Goal: Task Accomplishment & Management: Manage account settings

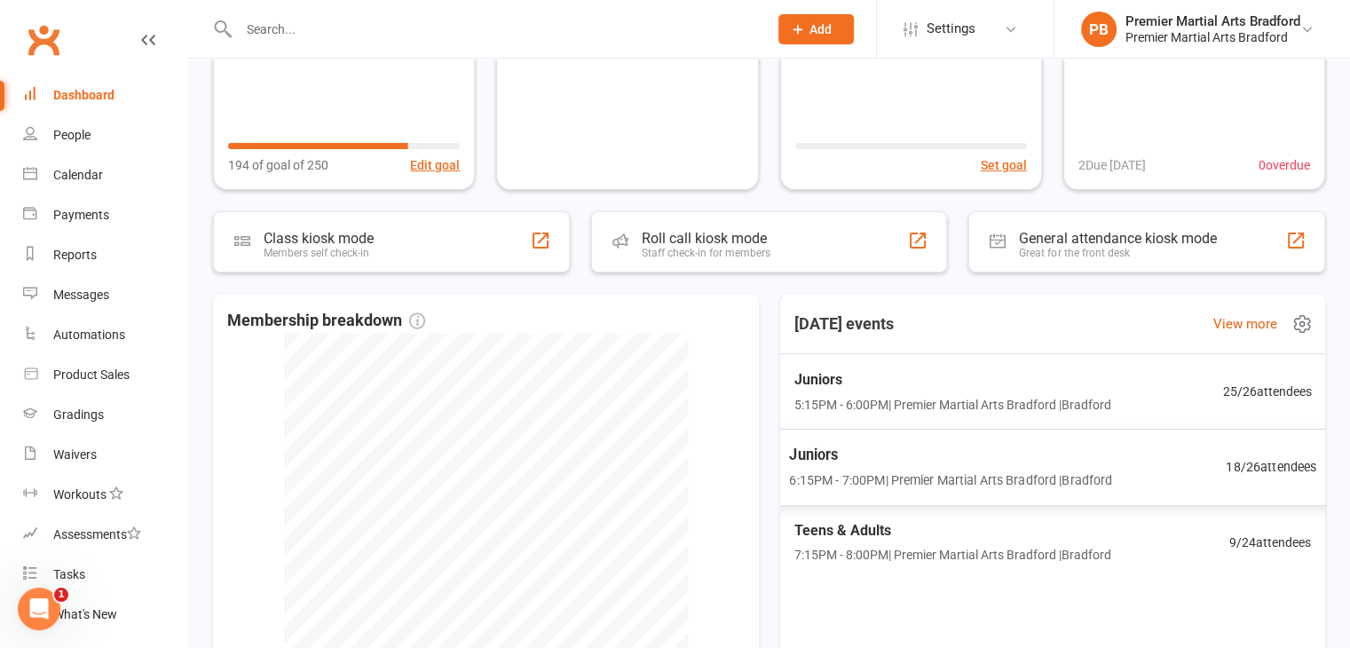
click at [912, 463] on span "Juniors" at bounding box center [950, 454] width 323 height 23
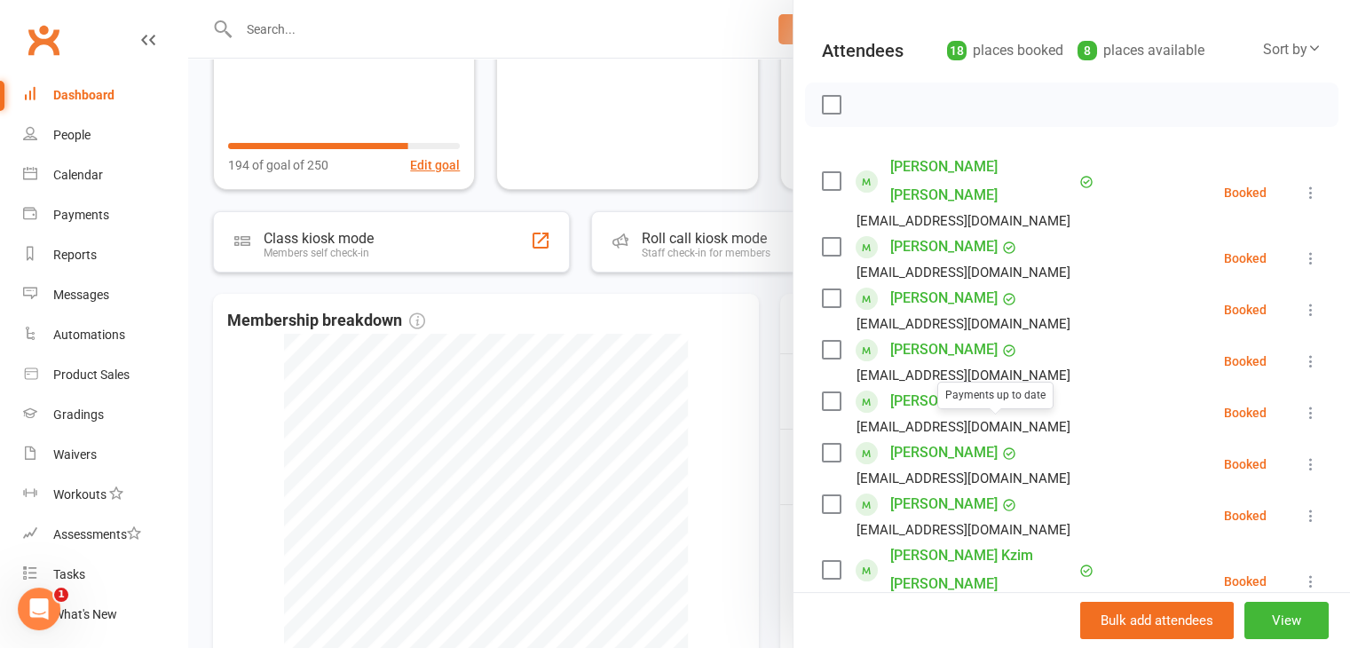
scroll to position [266, 0]
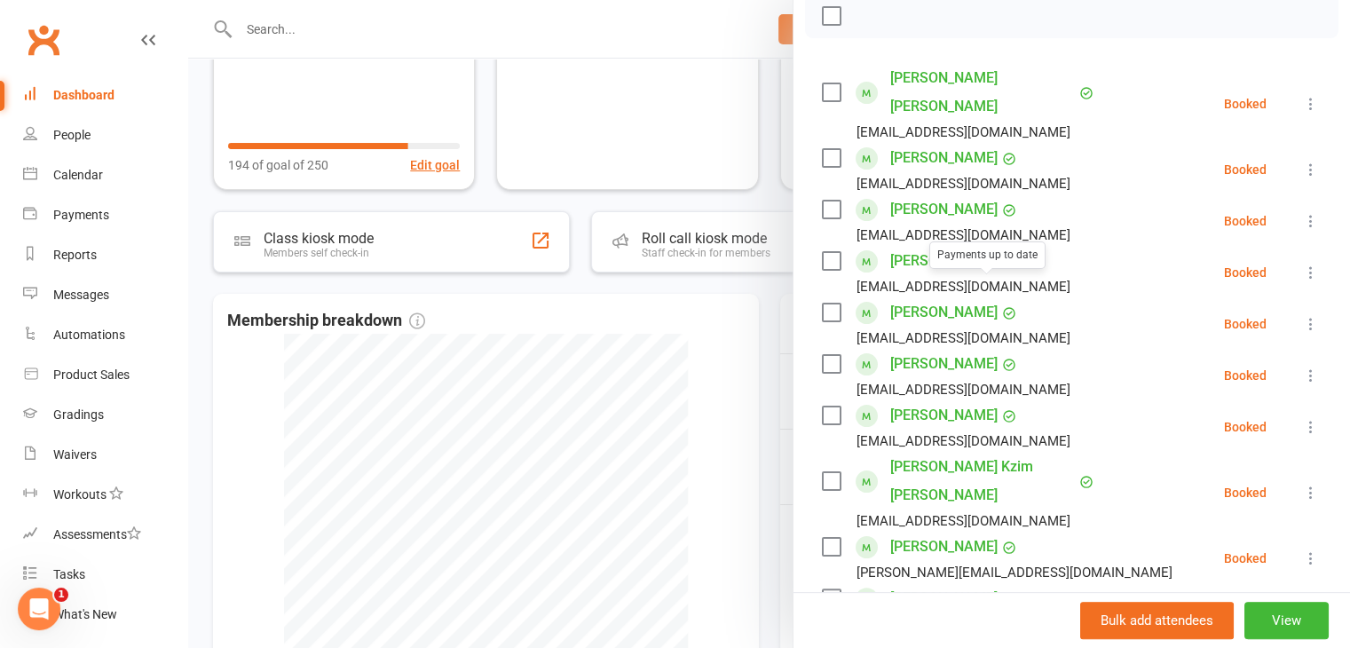
click at [830, 304] on label at bounding box center [831, 313] width 18 height 18
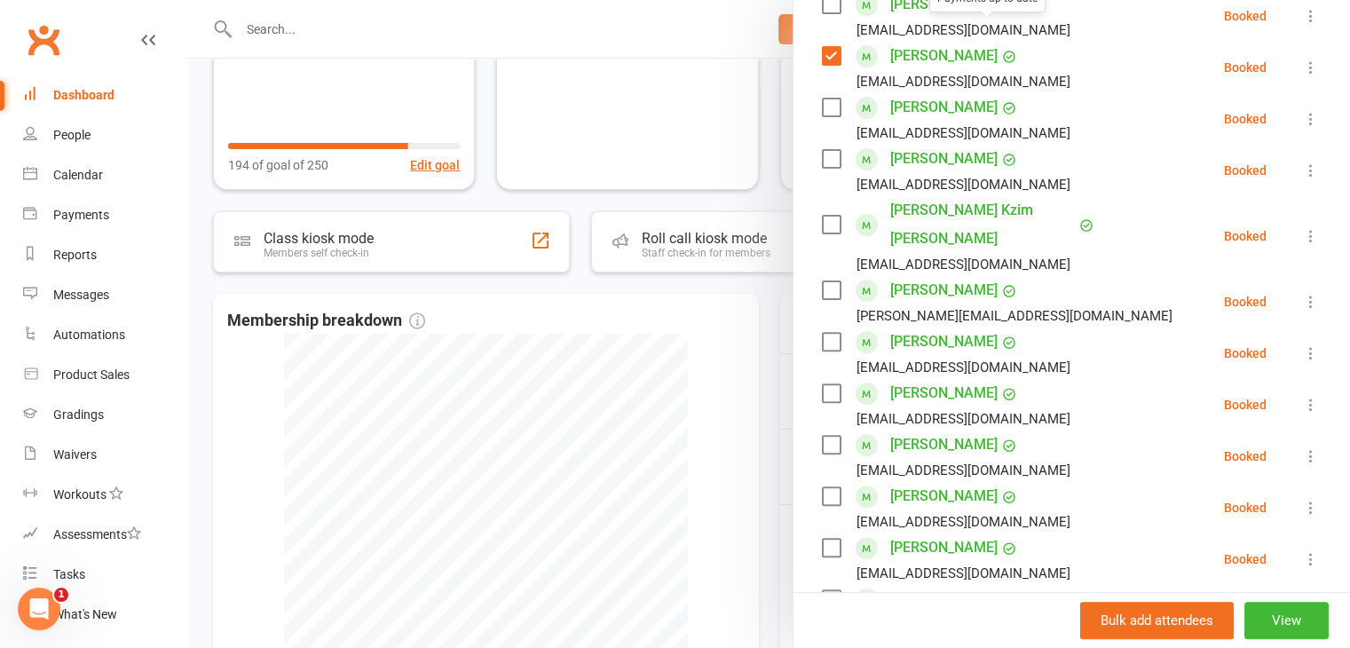
scroll to position [532, 0]
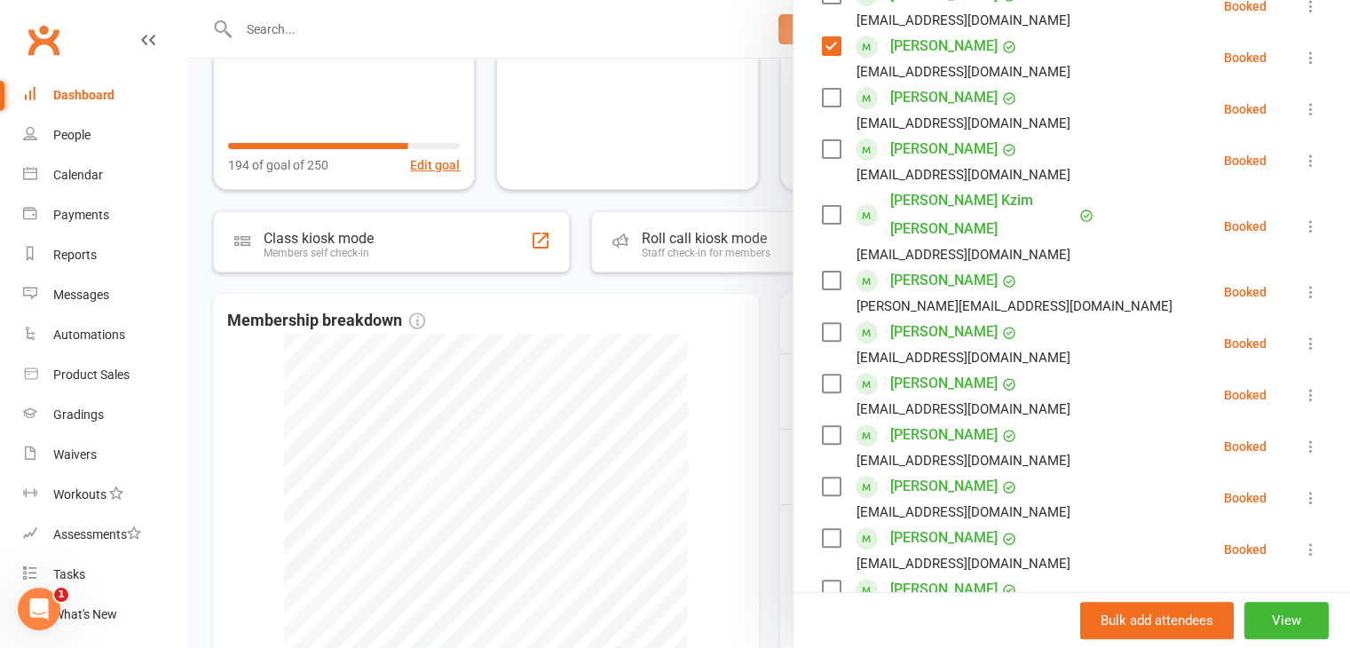
click at [822, 426] on label at bounding box center [831, 435] width 18 height 18
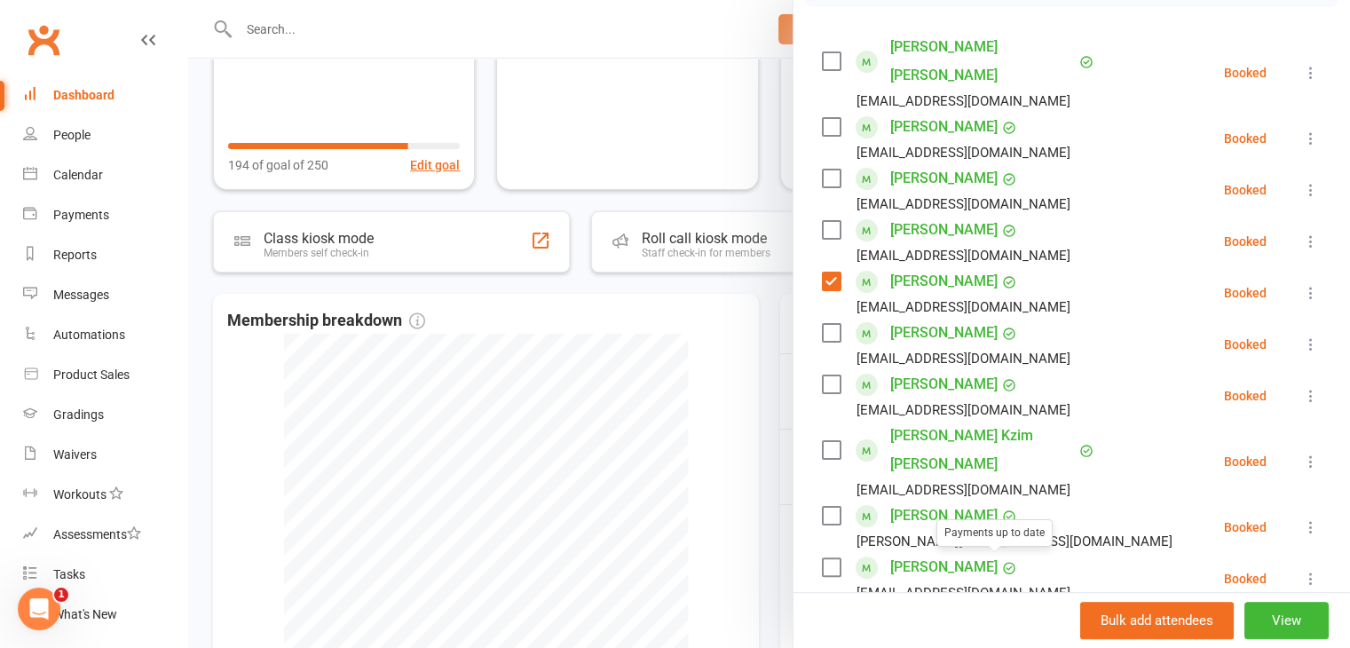
scroll to position [266, 0]
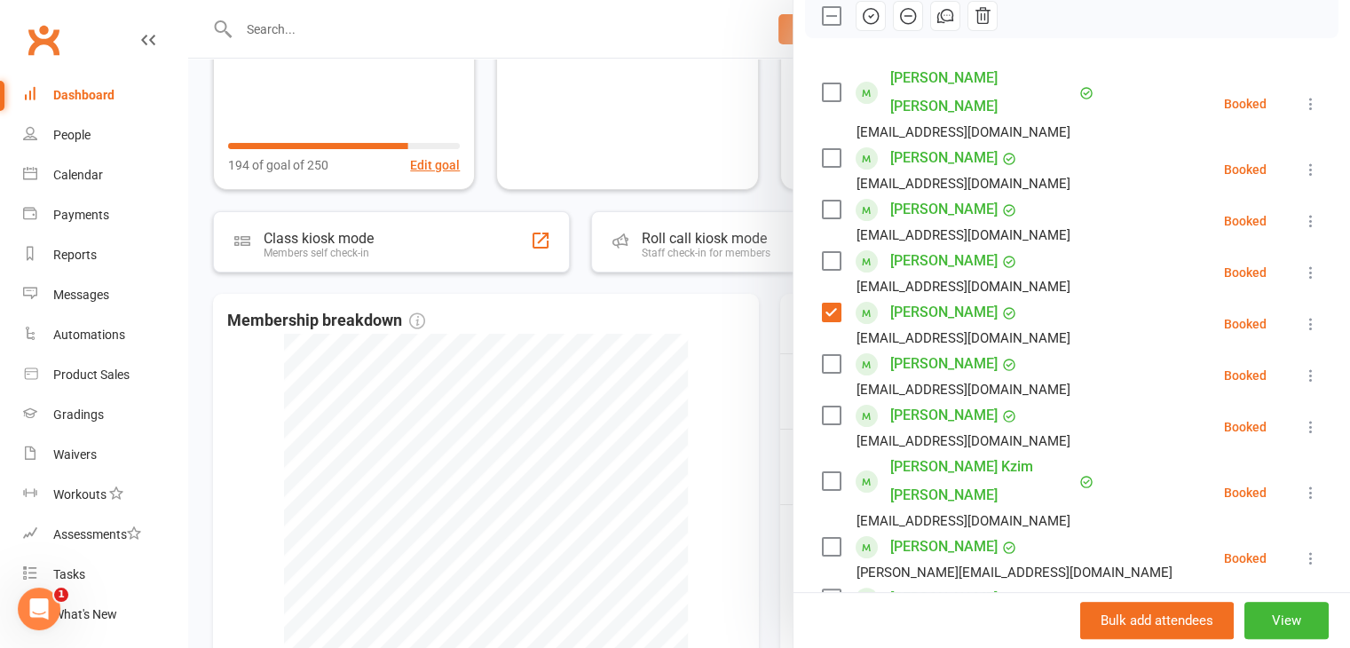
click at [822, 149] on label at bounding box center [831, 158] width 18 height 18
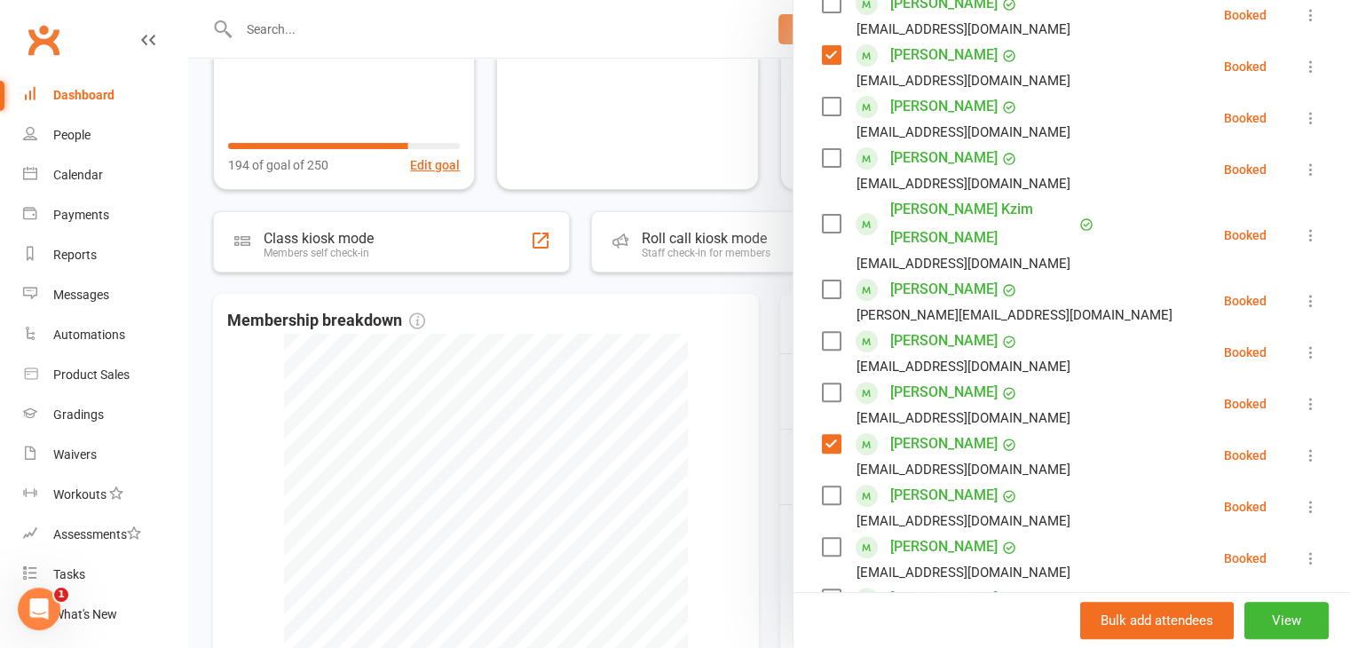
scroll to position [532, 0]
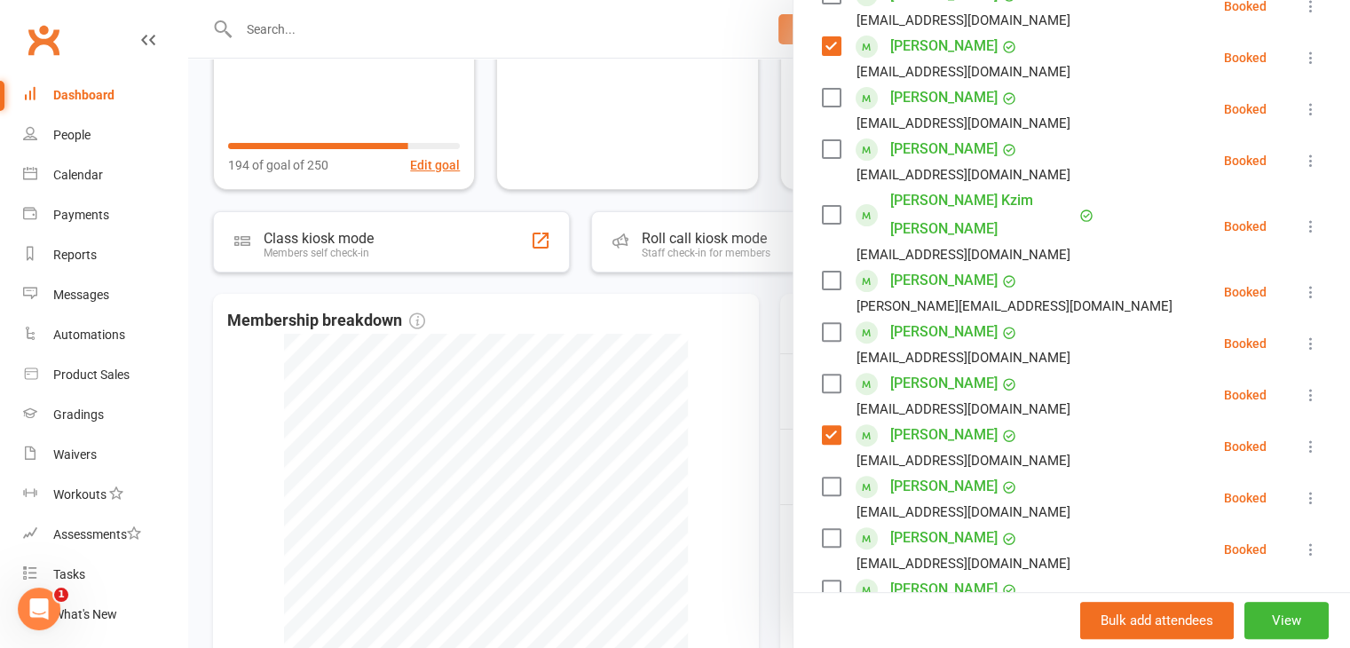
click at [827, 375] on label at bounding box center [831, 384] width 18 height 18
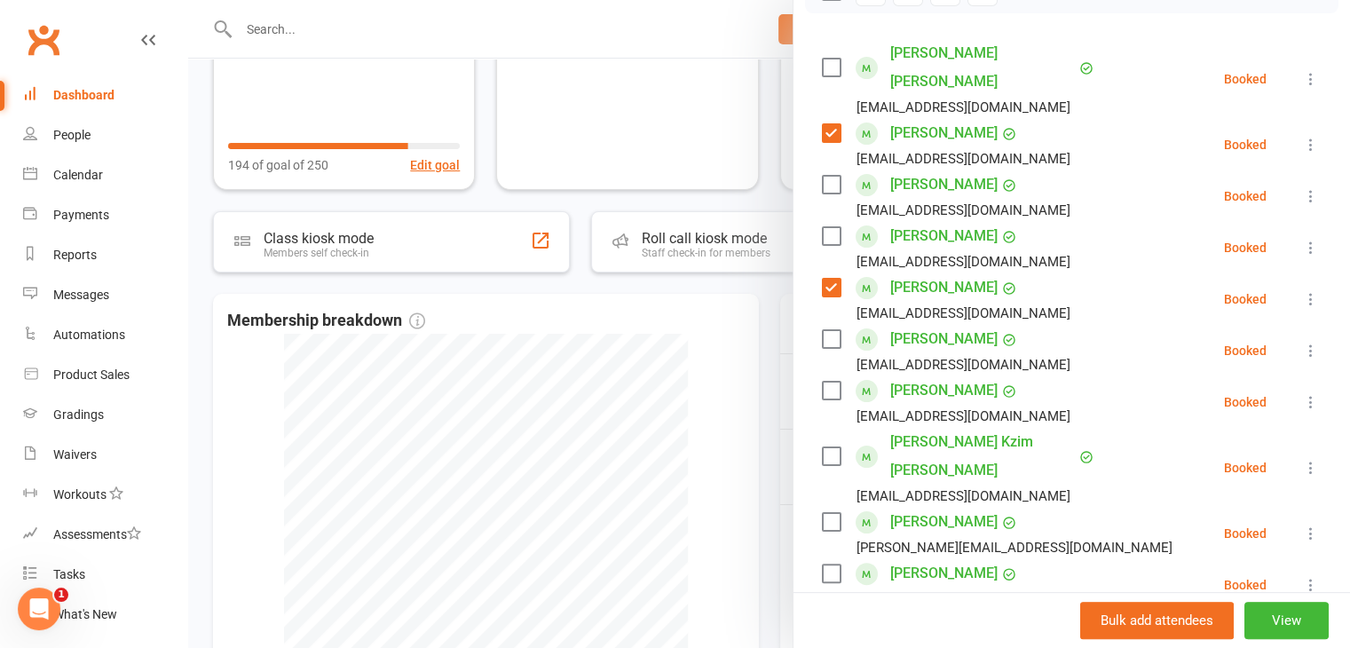
scroll to position [266, 0]
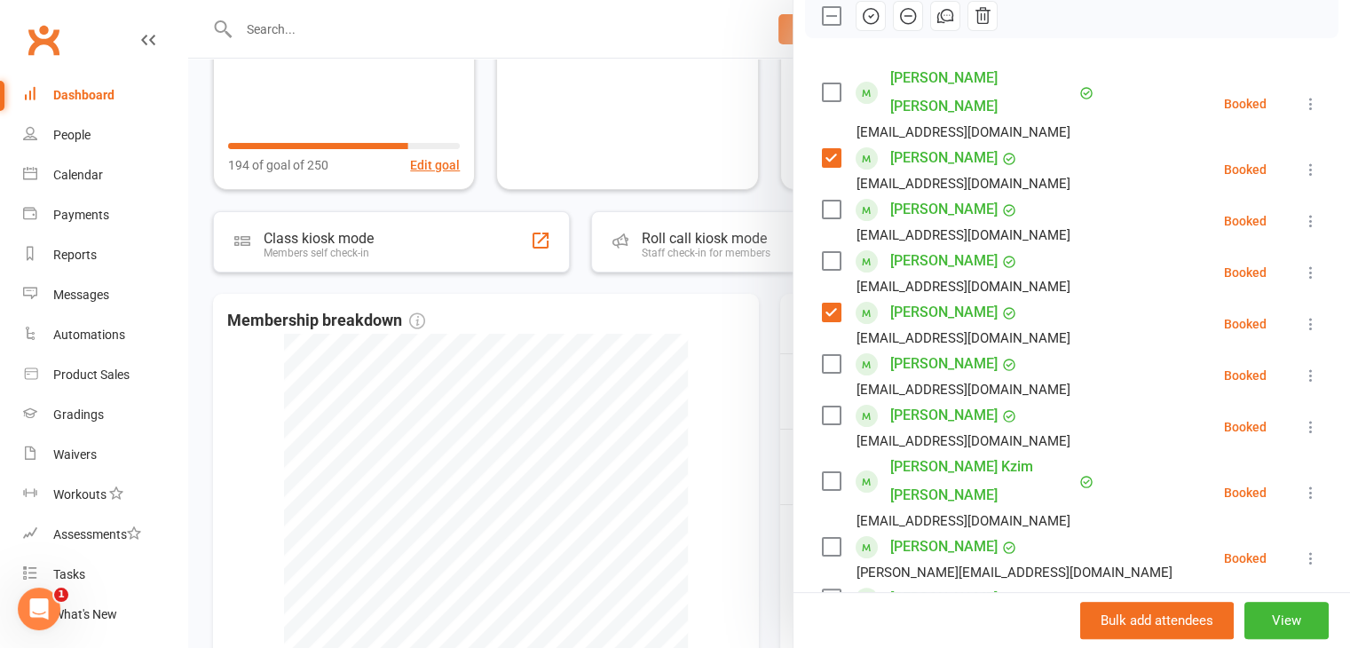
click at [826, 201] on label at bounding box center [831, 210] width 18 height 18
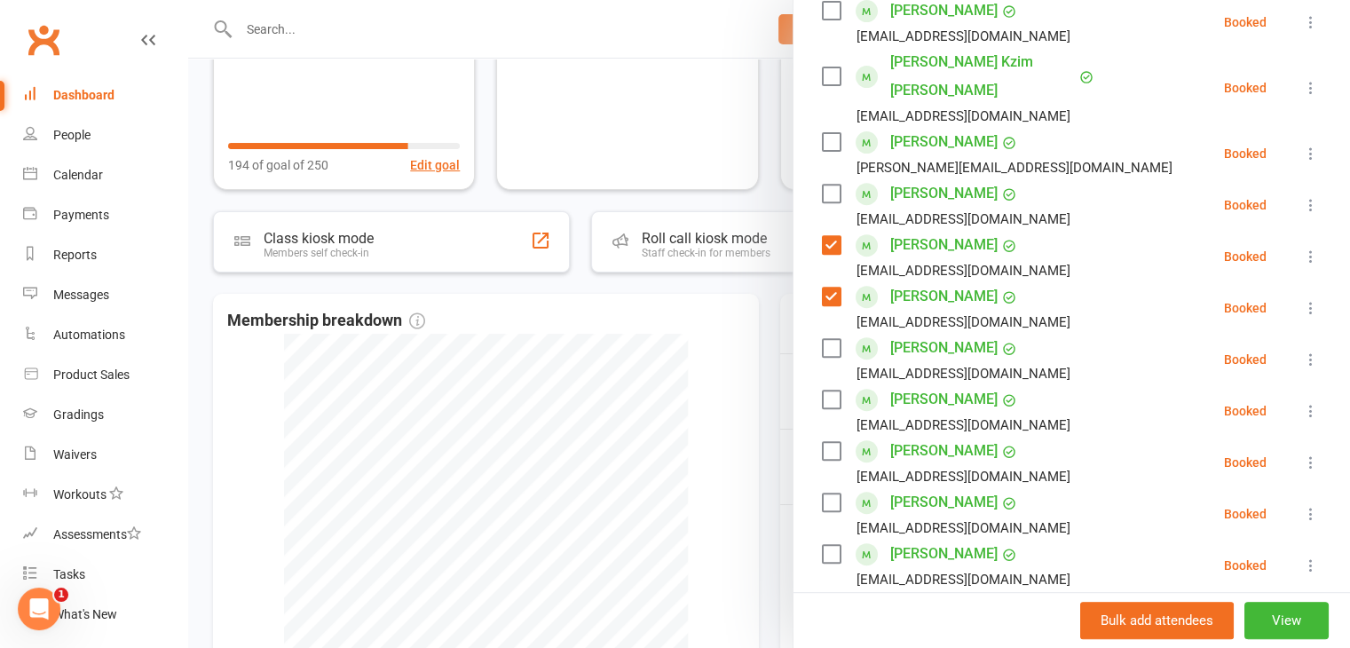
scroll to position [710, 0]
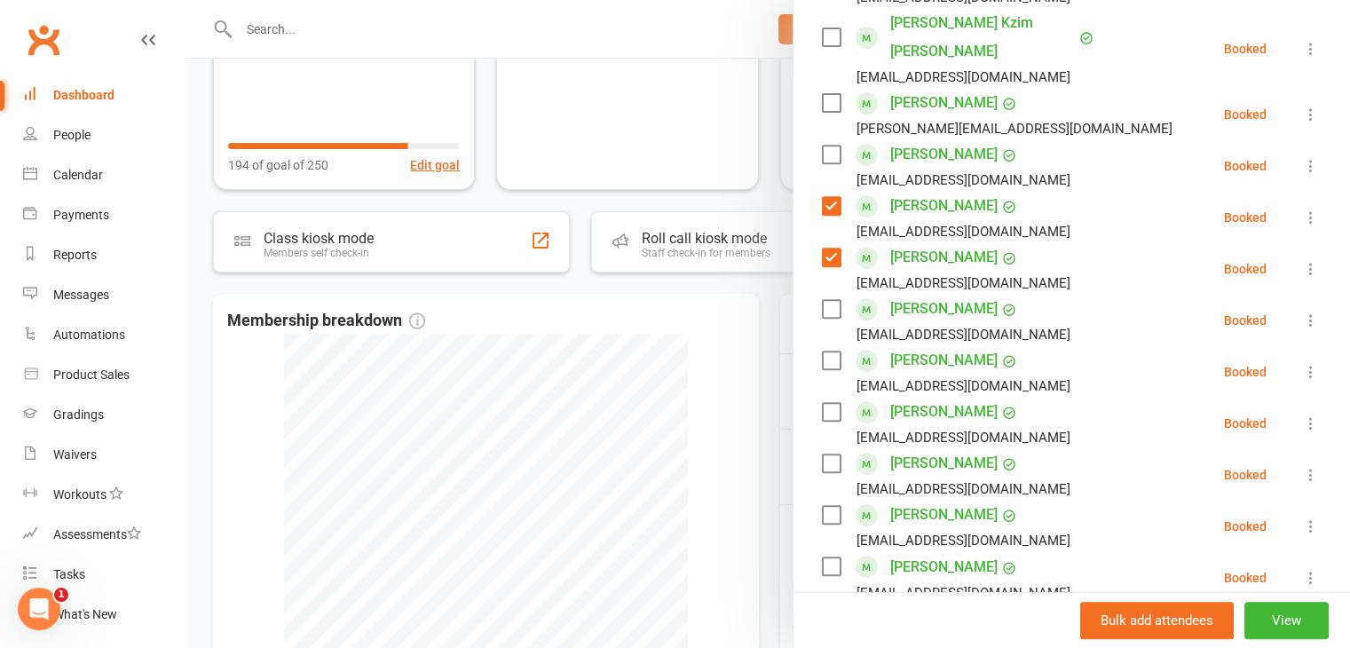
click at [827, 506] on label at bounding box center [831, 515] width 18 height 18
click at [822, 403] on label at bounding box center [831, 412] width 18 height 18
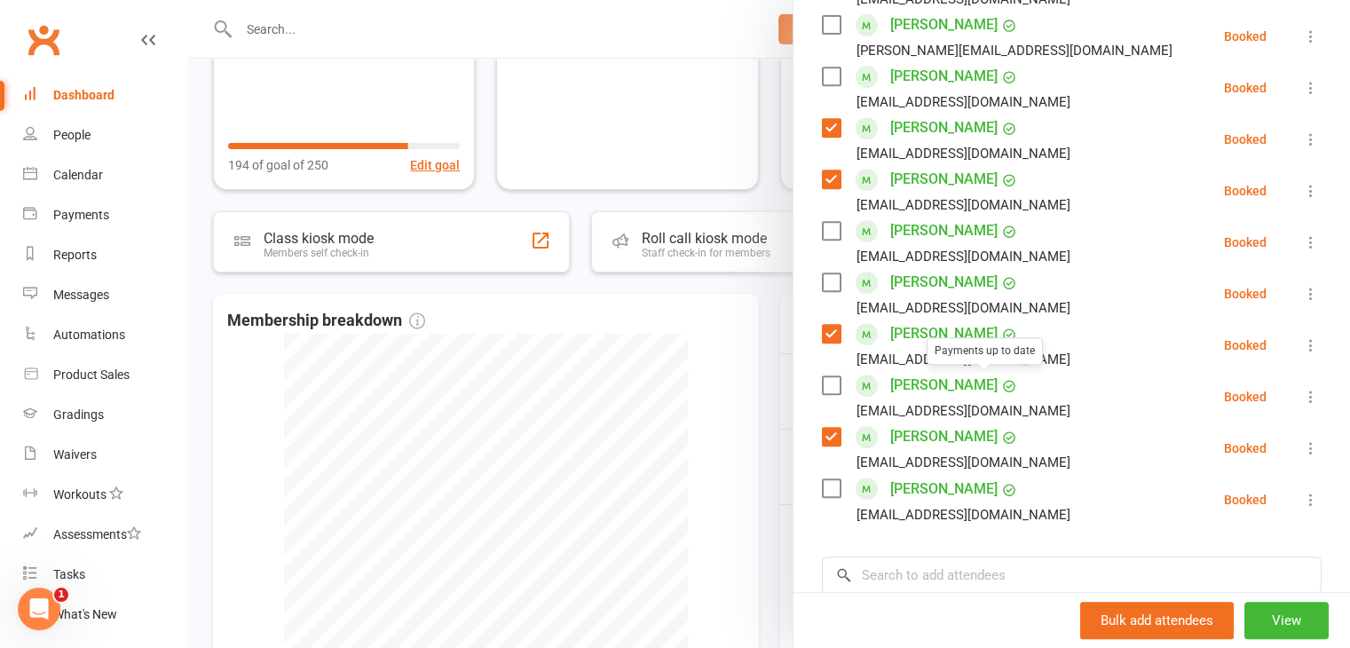
scroll to position [799, 0]
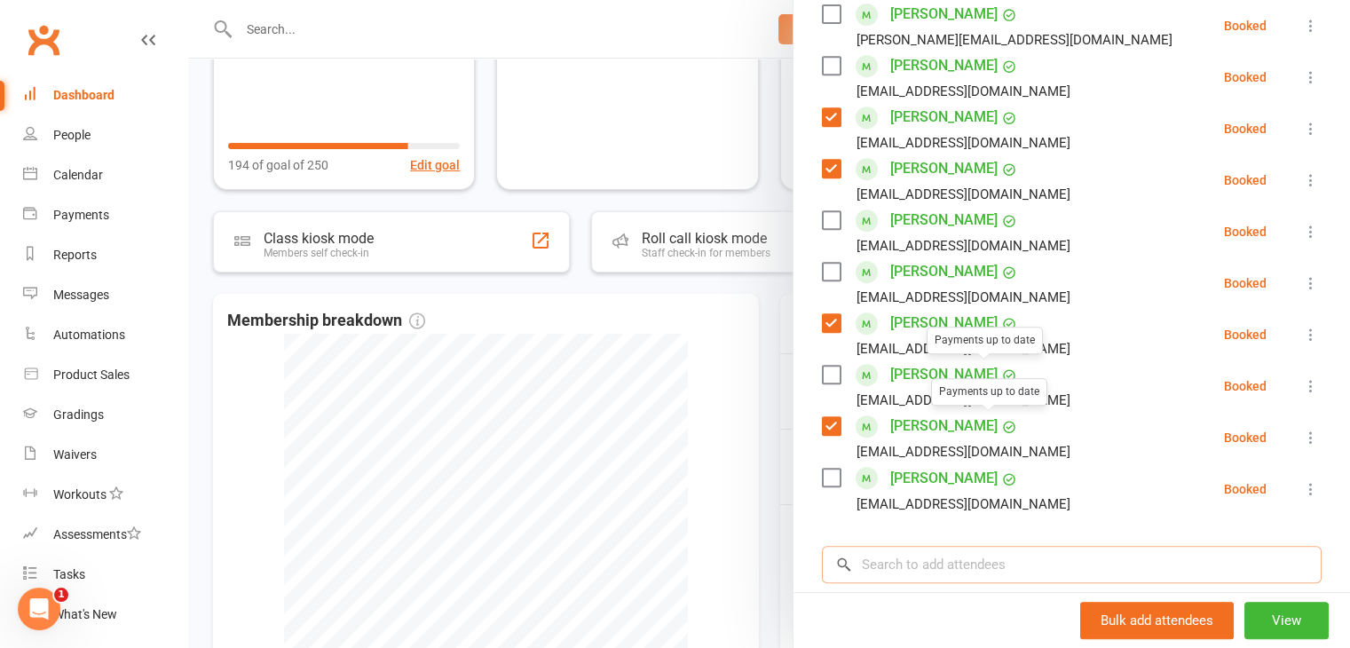
click at [944, 546] on input "search" at bounding box center [1072, 564] width 500 height 37
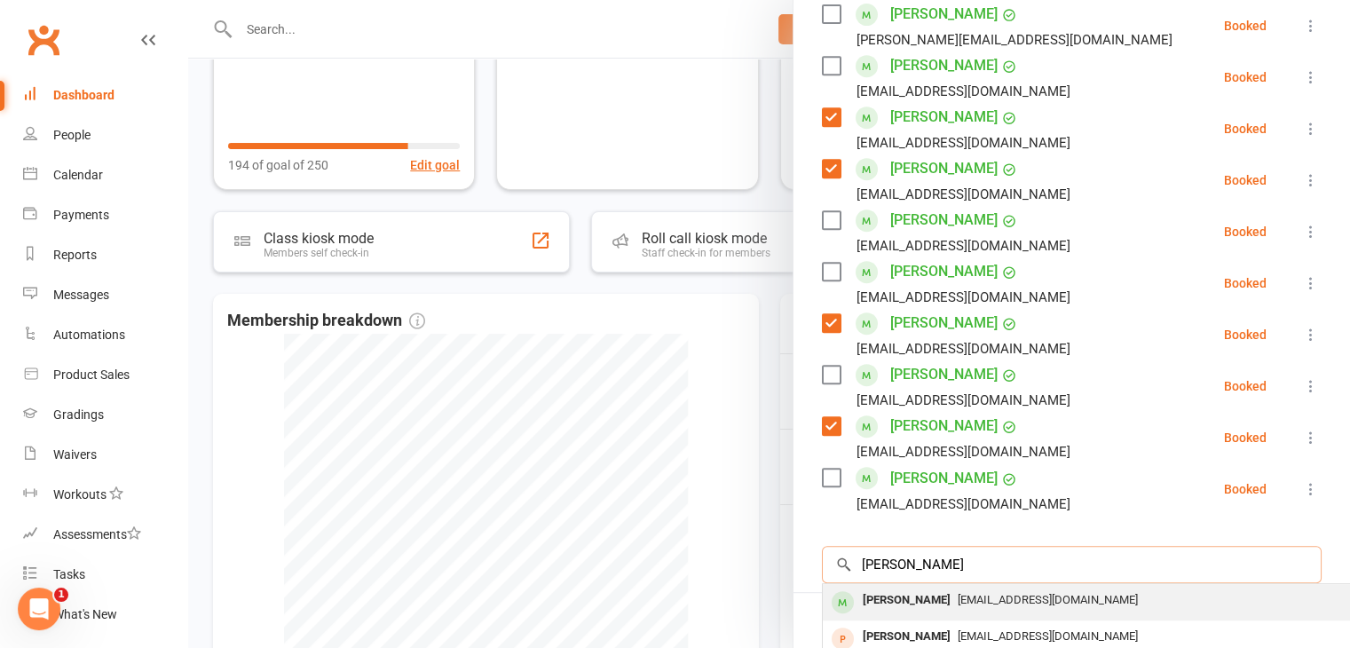
type input "abrham"
click at [1008, 593] on span "beckieholmes@icloud.com" at bounding box center [1048, 599] width 180 height 13
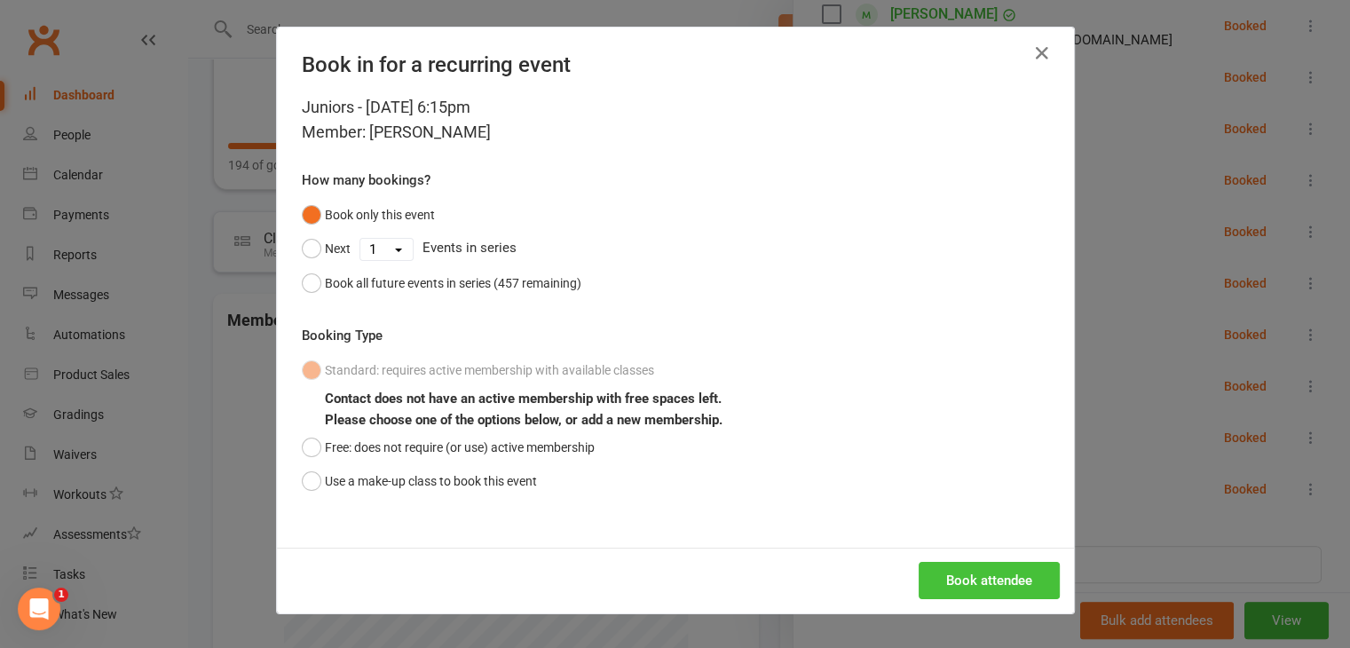
click at [968, 588] on button "Book attendee" at bounding box center [989, 580] width 141 height 37
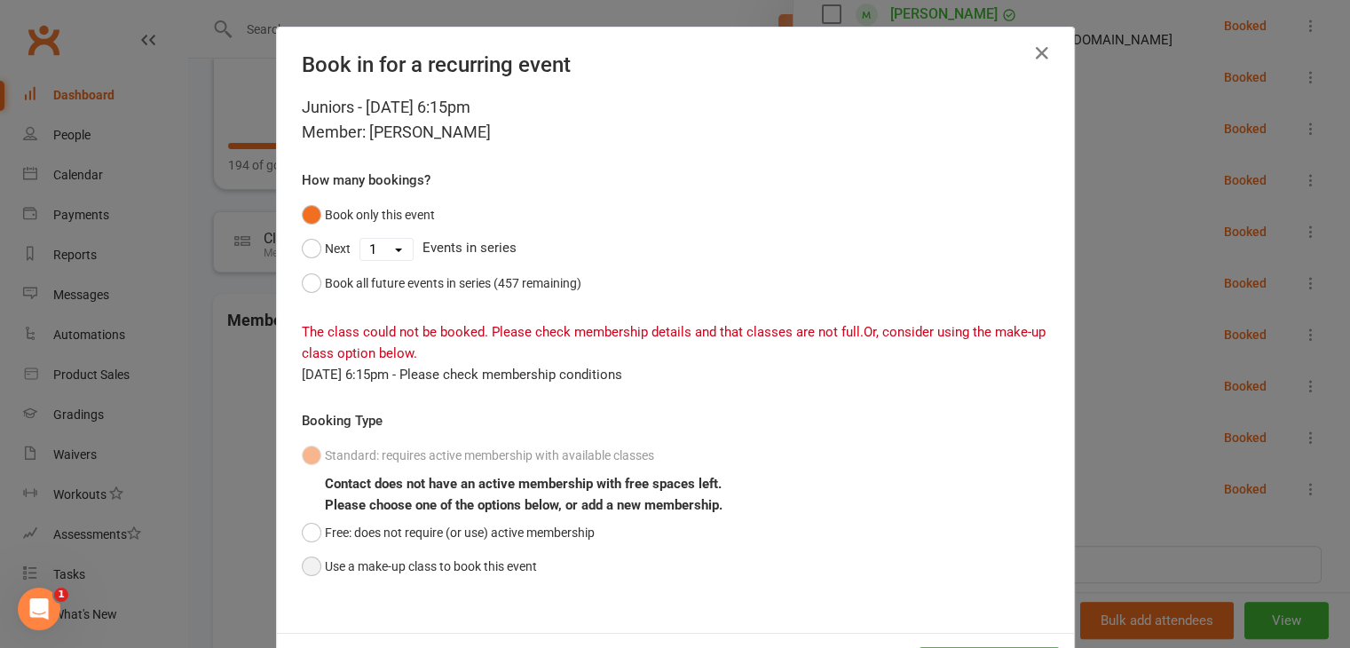
click at [305, 577] on button "Use a make-up class to book this event" at bounding box center [419, 566] width 235 height 34
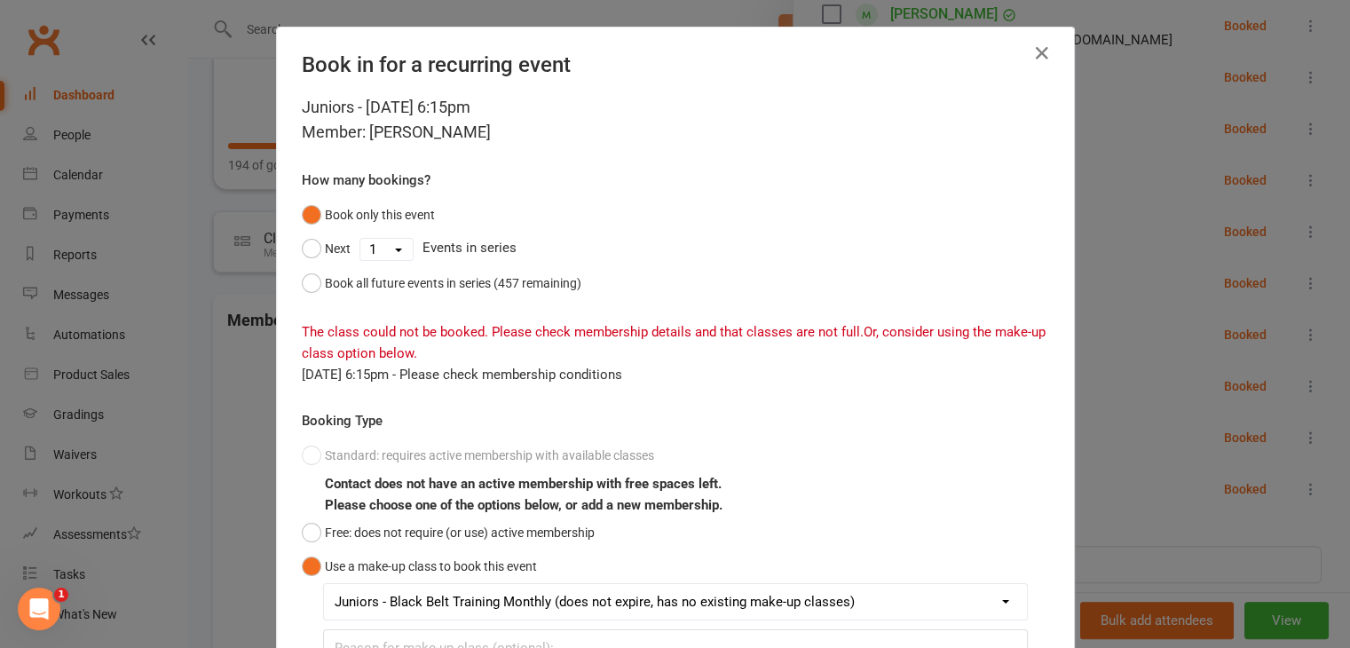
scroll to position [181, 0]
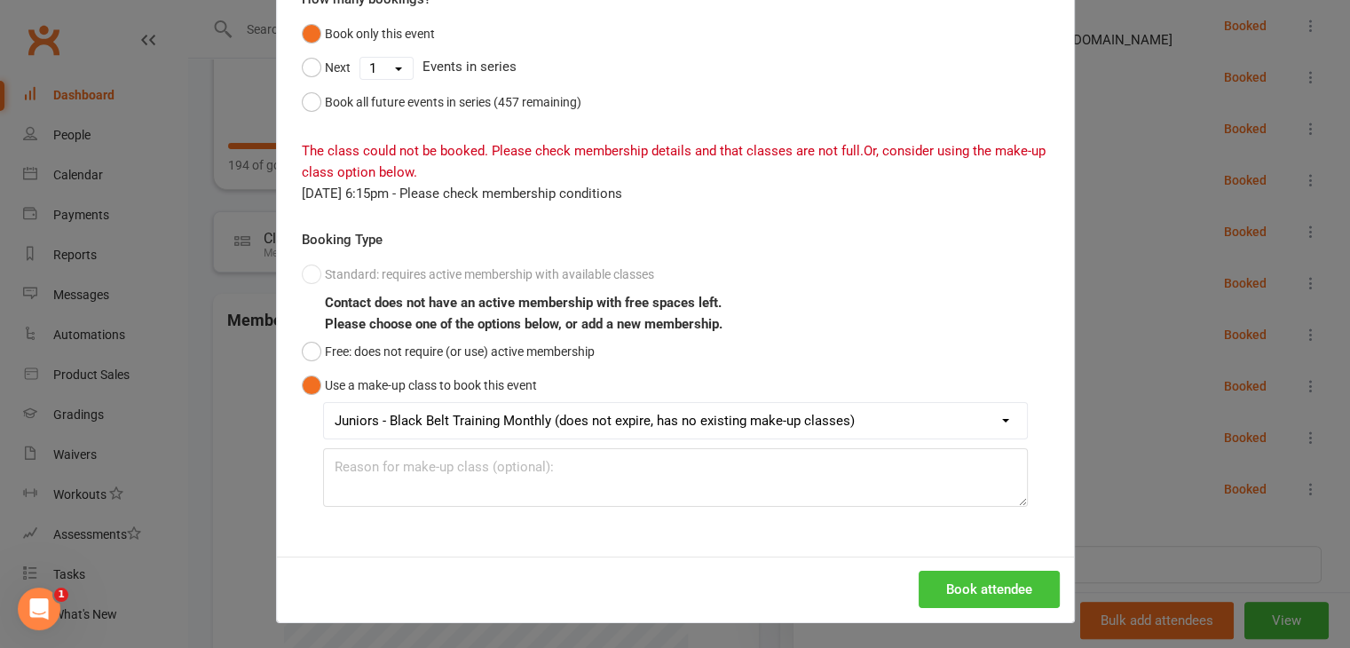
click at [943, 588] on button "Book attendee" at bounding box center [989, 589] width 141 height 37
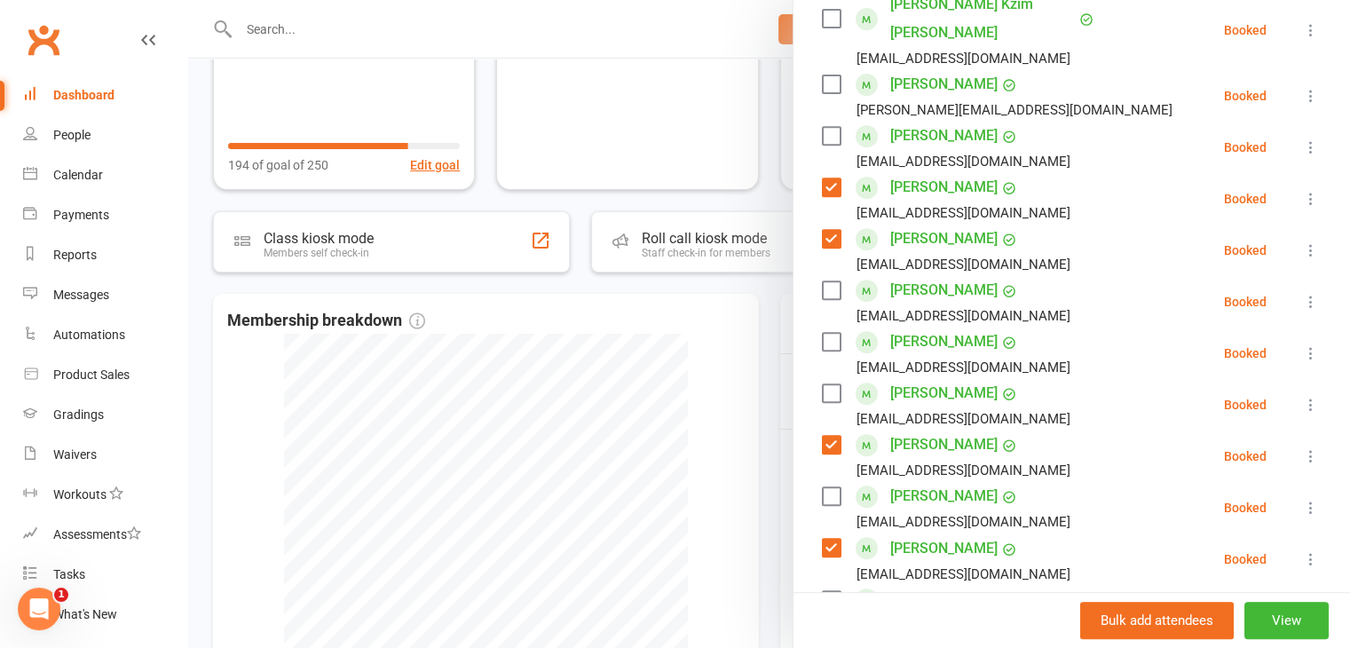
scroll to position [710, 0]
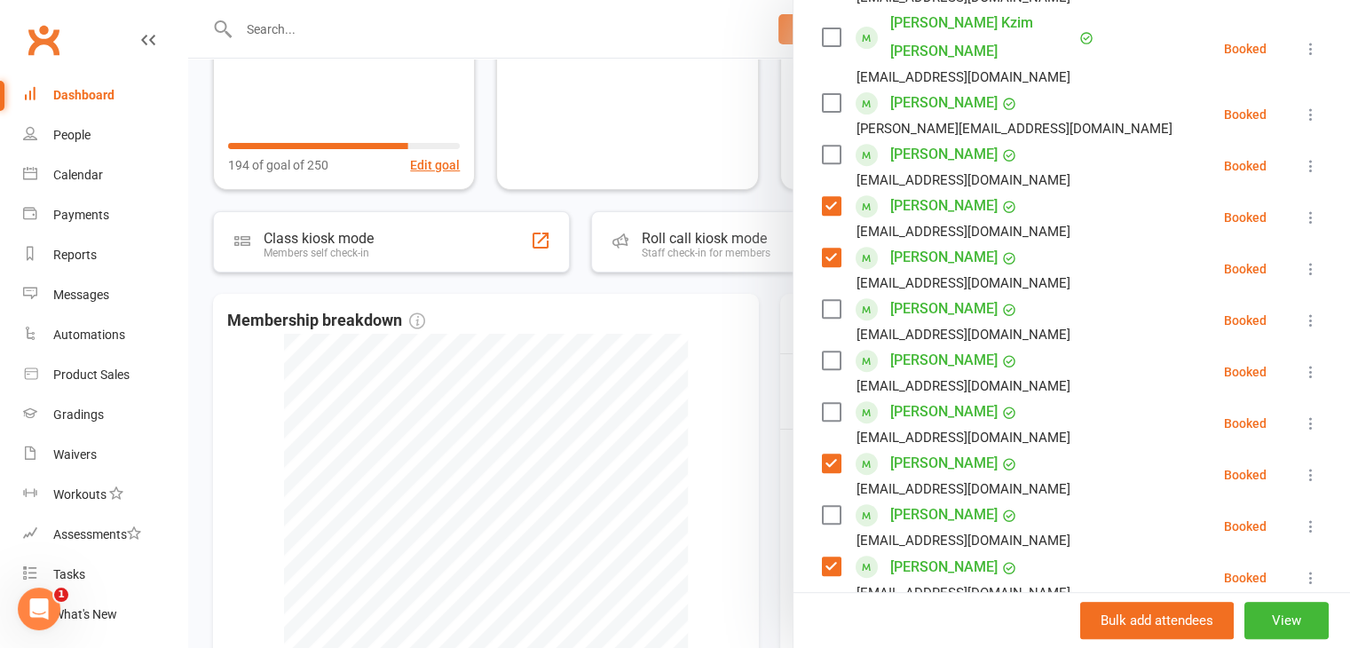
click at [831, 403] on label at bounding box center [831, 412] width 18 height 18
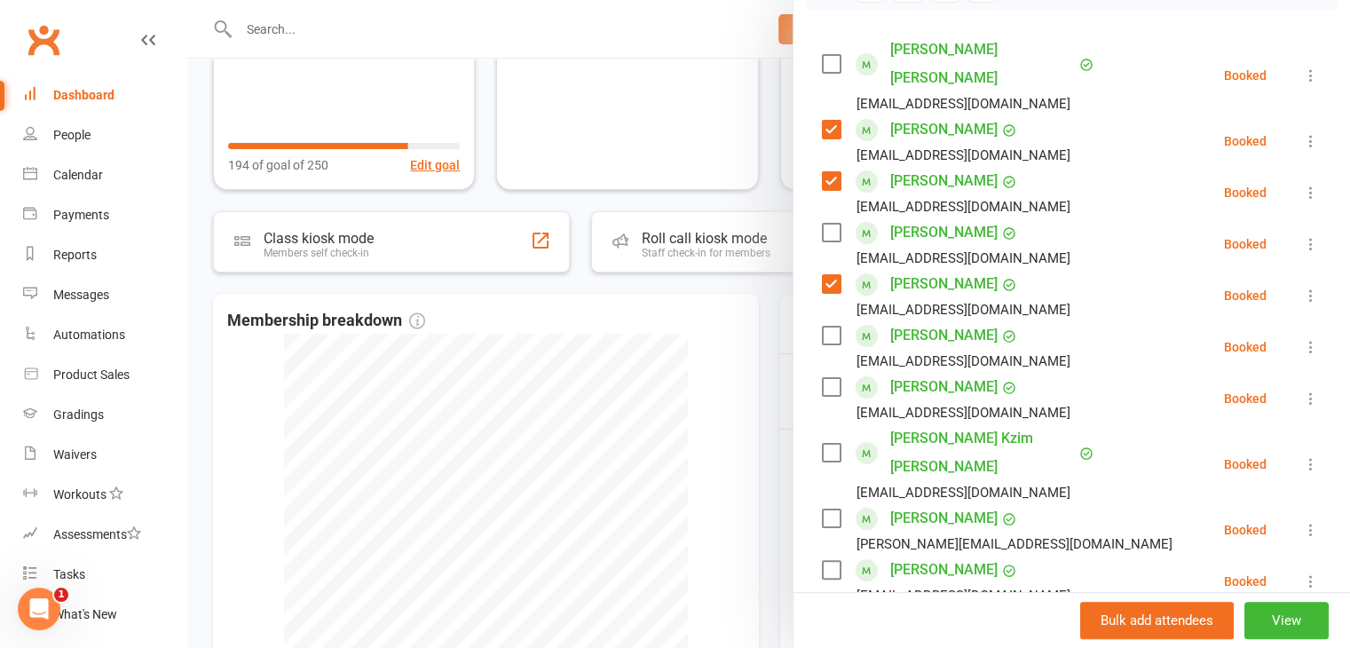
scroll to position [266, 0]
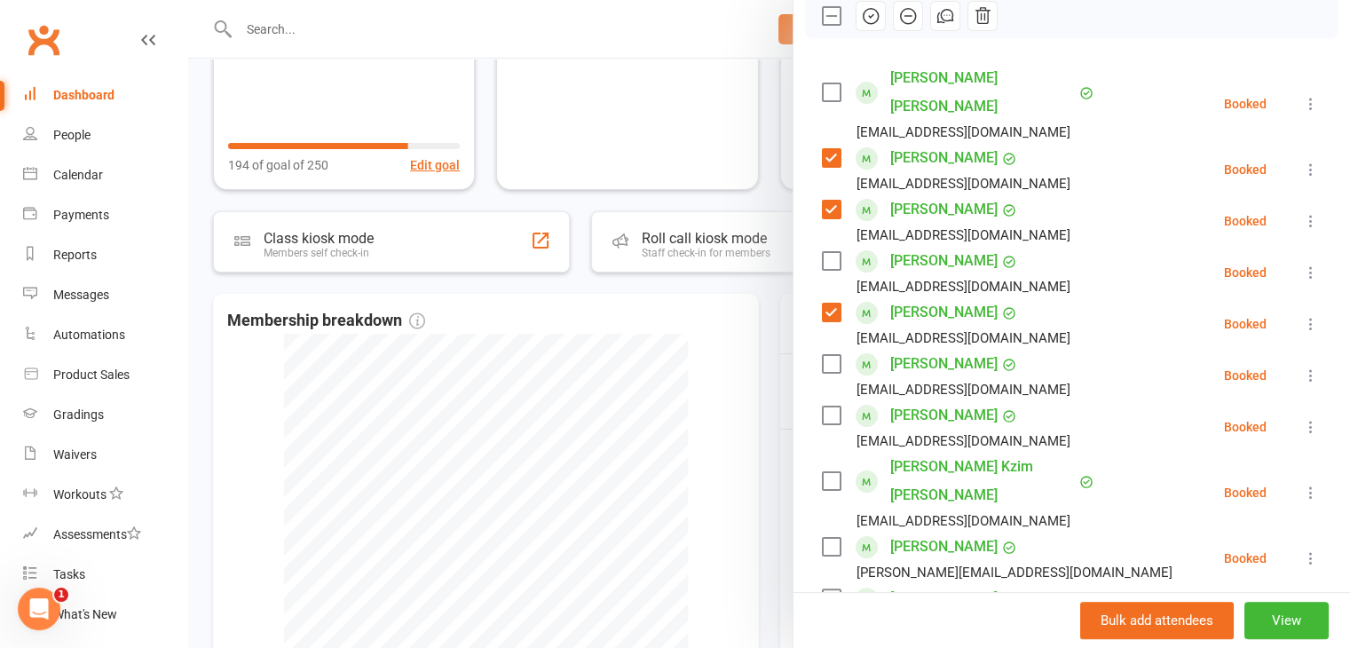
click at [827, 252] on label at bounding box center [831, 261] width 18 height 18
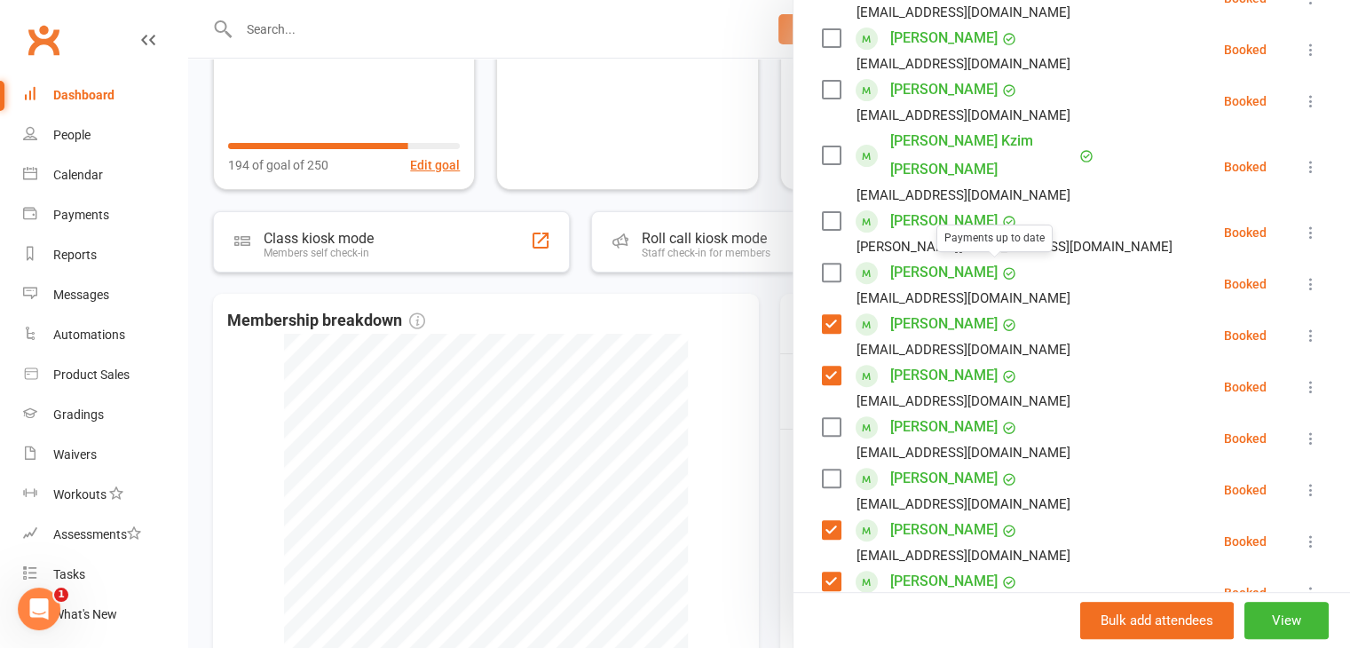
scroll to position [621, 0]
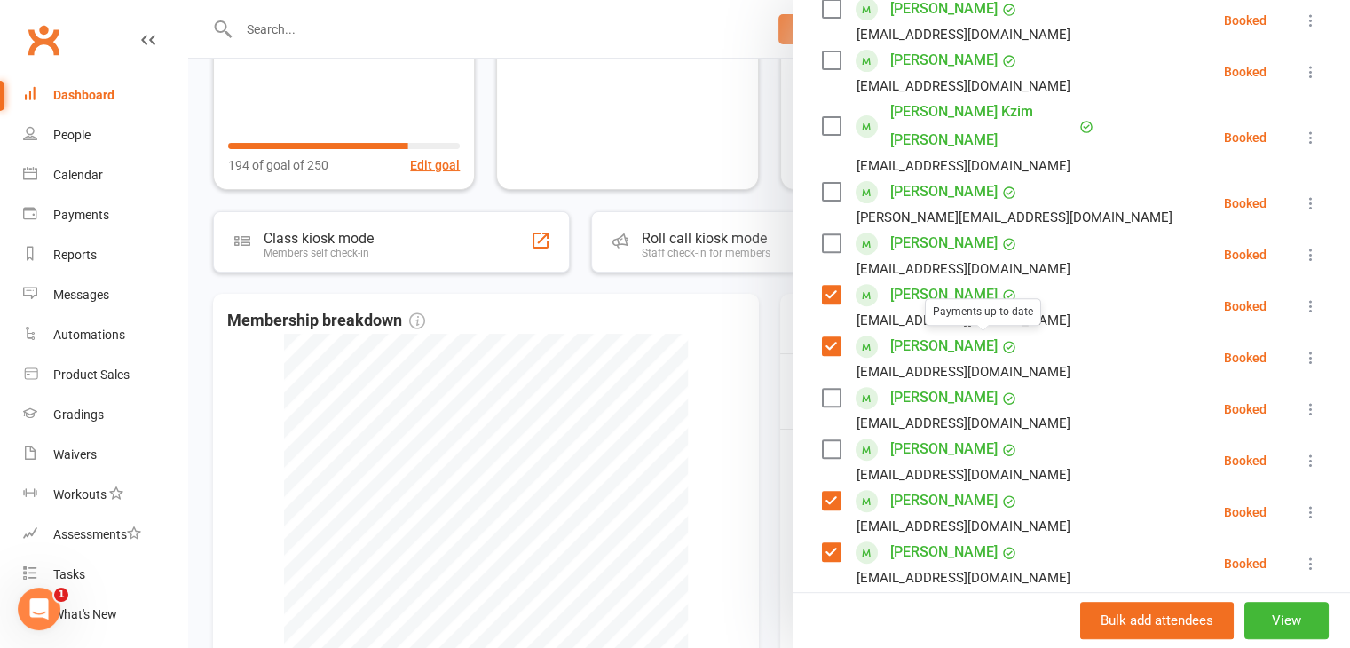
click at [823, 389] on label at bounding box center [831, 398] width 18 height 18
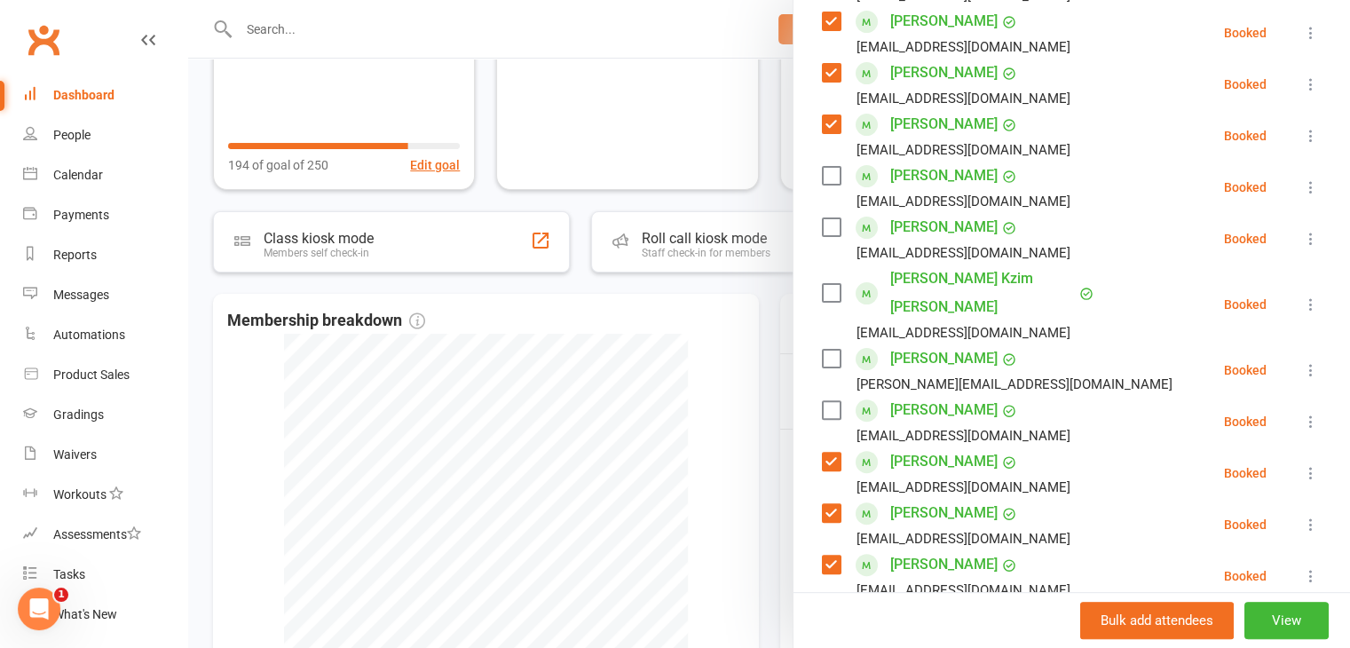
scroll to position [444, 0]
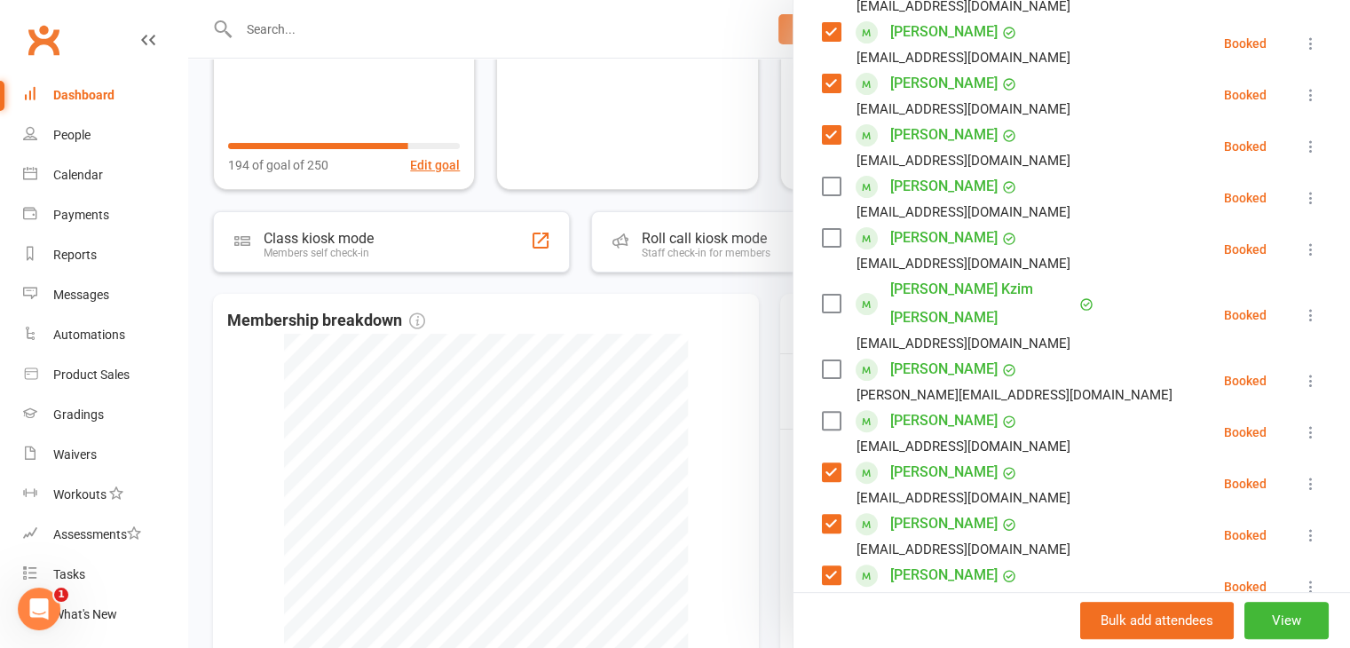
click at [830, 360] on label at bounding box center [831, 369] width 18 height 18
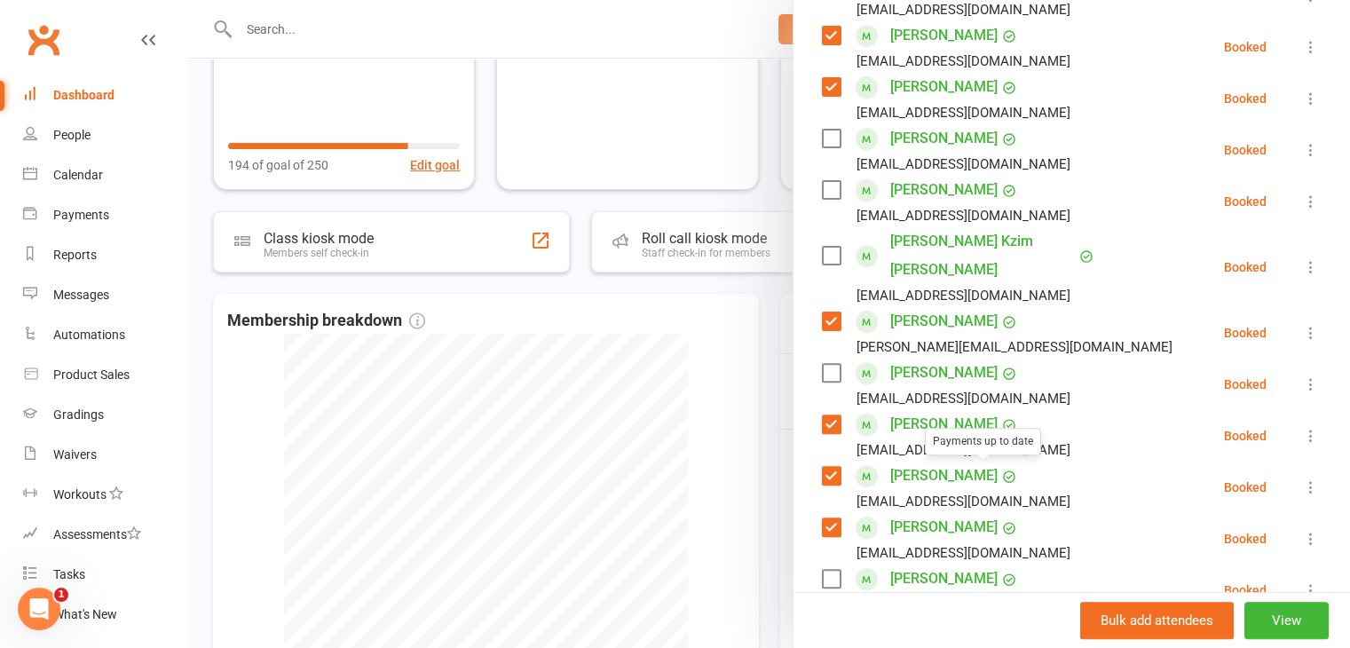
scroll to position [532, 0]
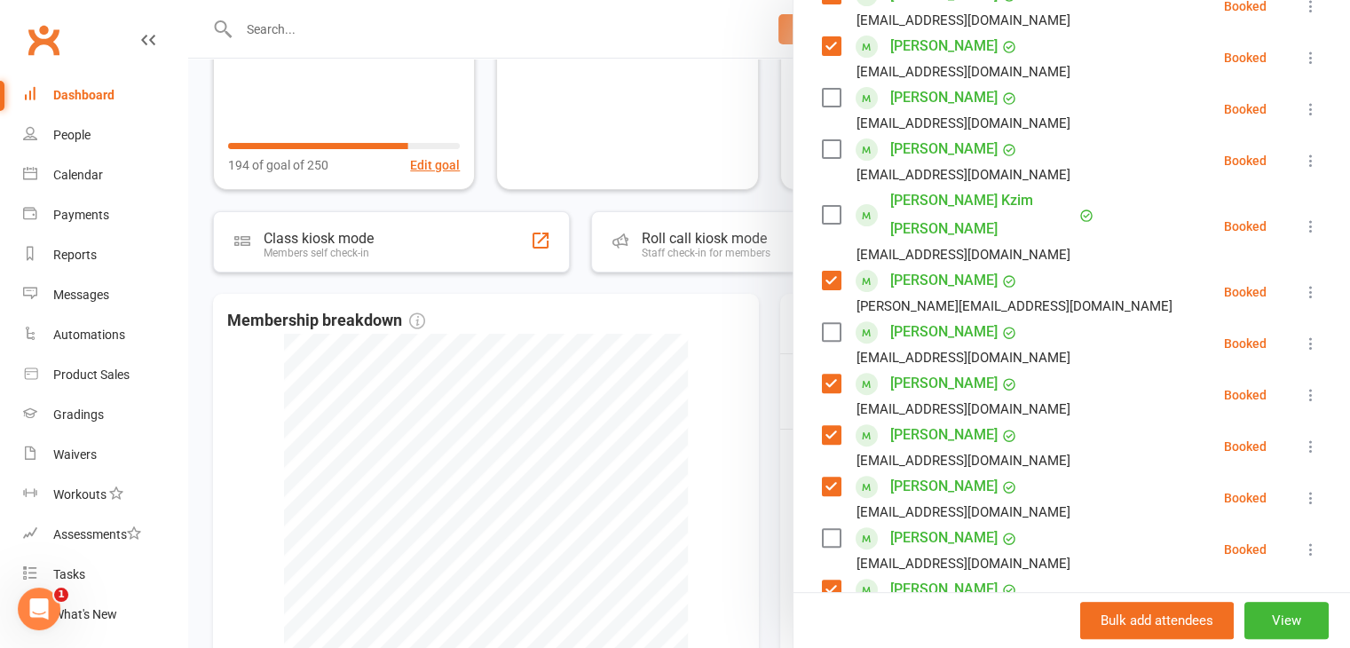
click at [822, 529] on label at bounding box center [831, 538] width 18 height 18
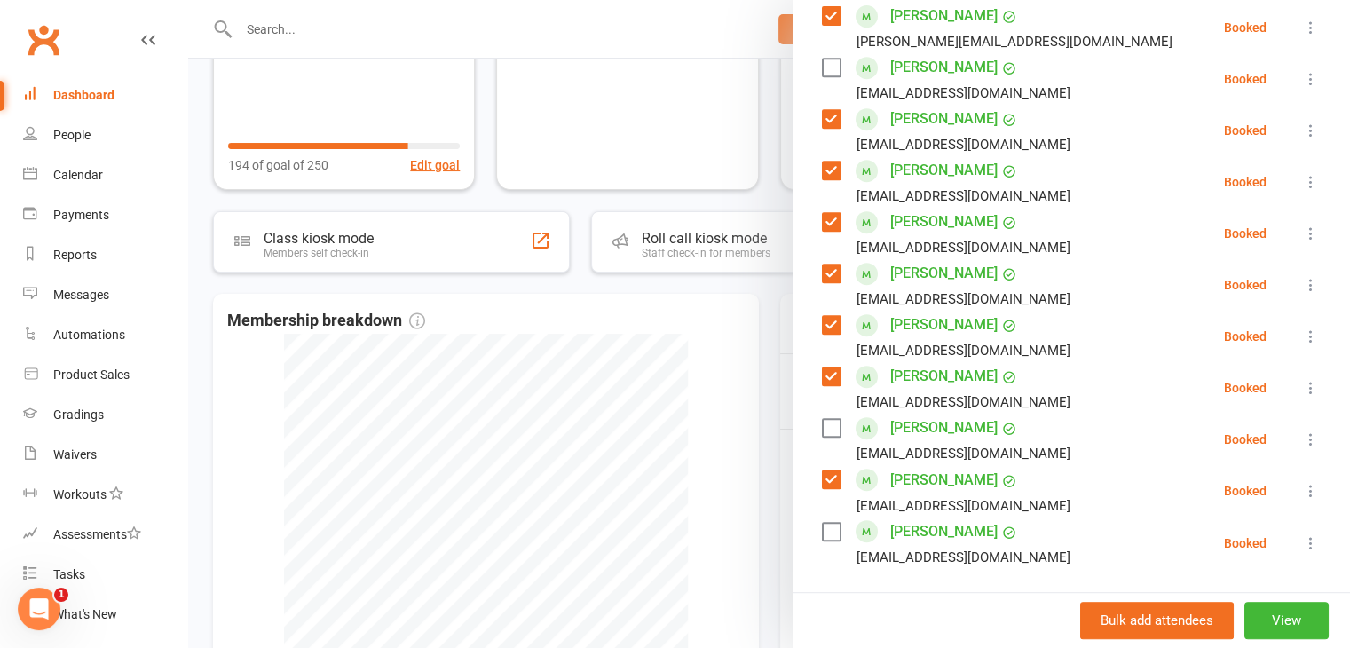
scroll to position [799, 0]
click at [827, 521] on label at bounding box center [831, 530] width 18 height 18
click at [828, 417] on label at bounding box center [831, 426] width 18 height 18
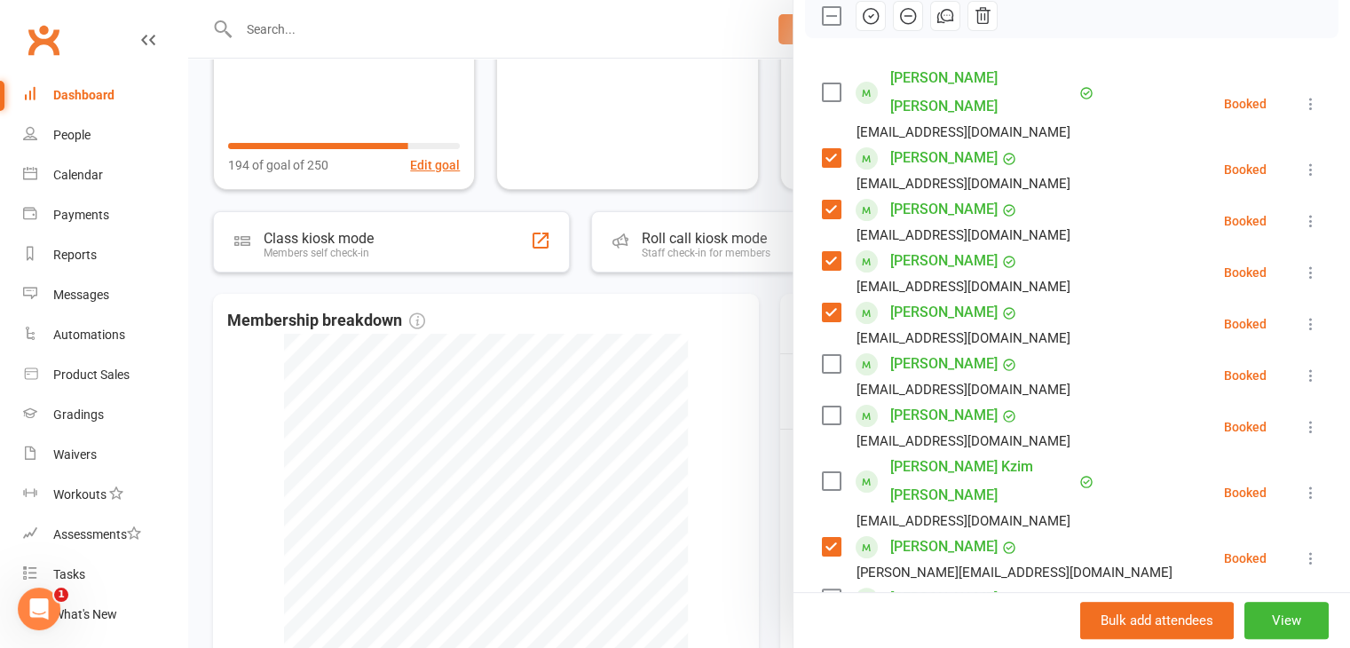
scroll to position [177, 0]
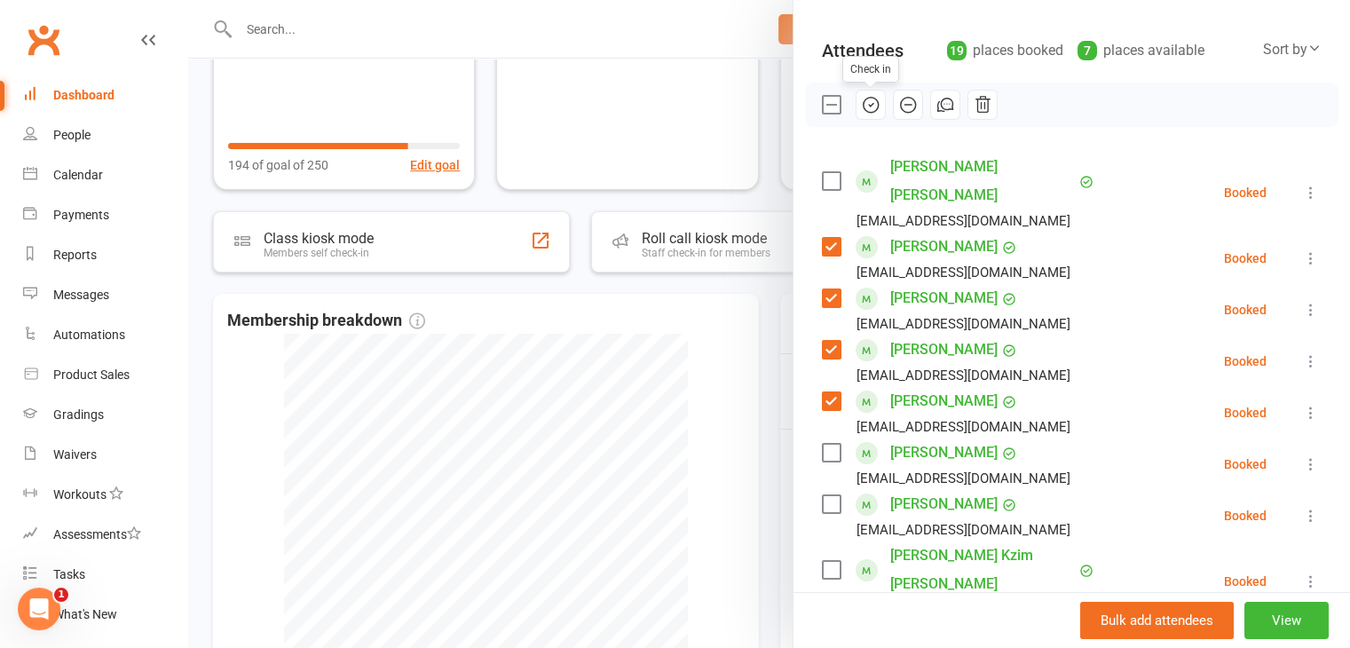
click at [867, 108] on icon "button" at bounding box center [871, 105] width 20 height 20
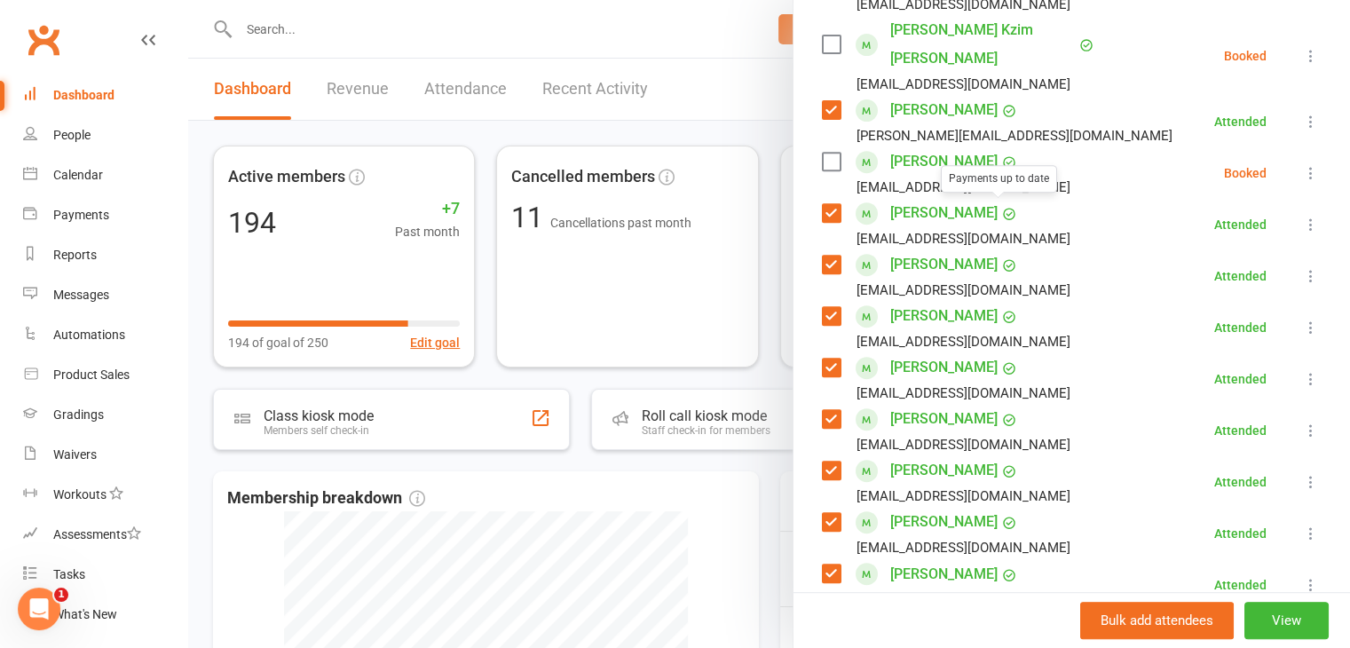
scroll to position [799, 0]
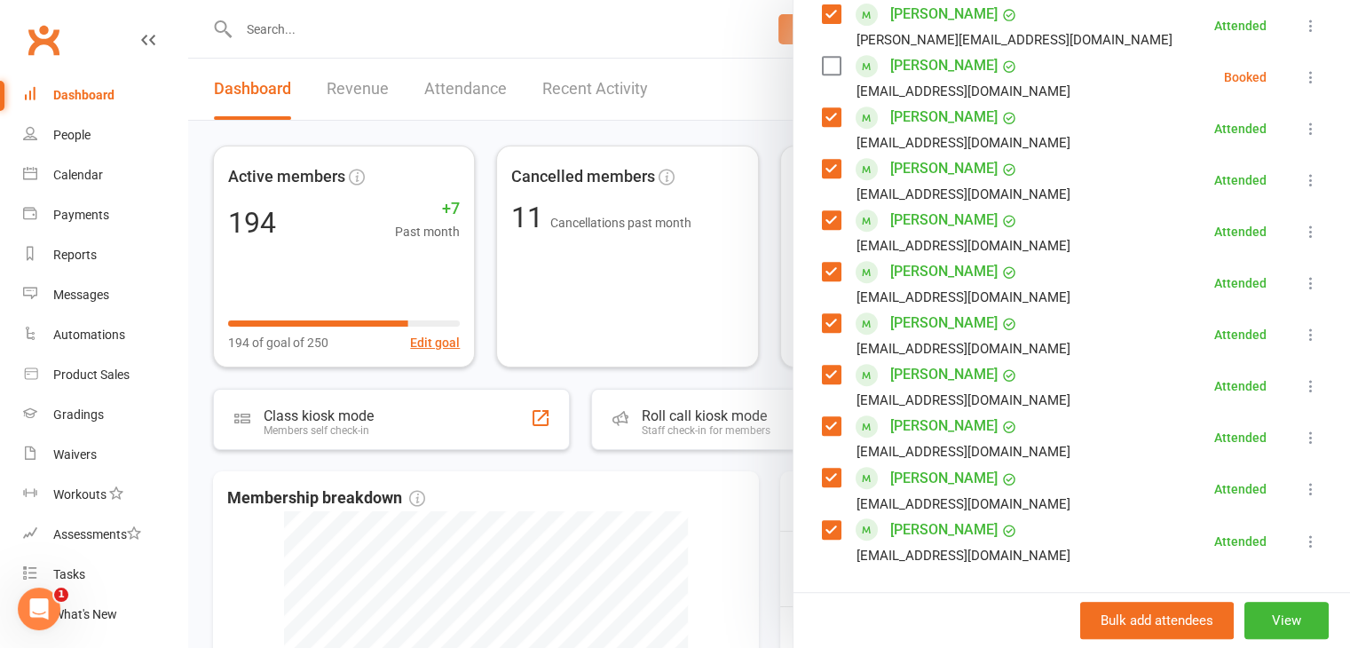
click at [1003, 597] on input "search" at bounding box center [1072, 615] width 500 height 37
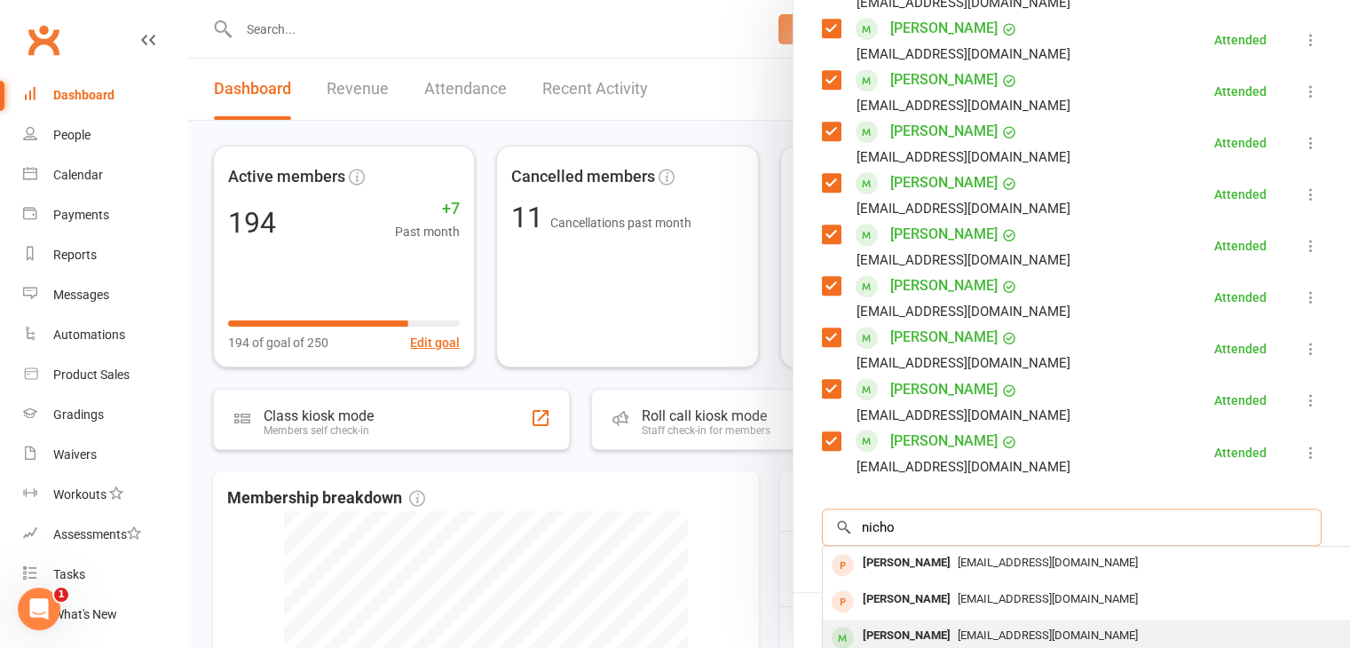
type input "nicho"
click at [1012, 628] on span "aigele@yahoo.com" at bounding box center [1048, 634] width 180 height 13
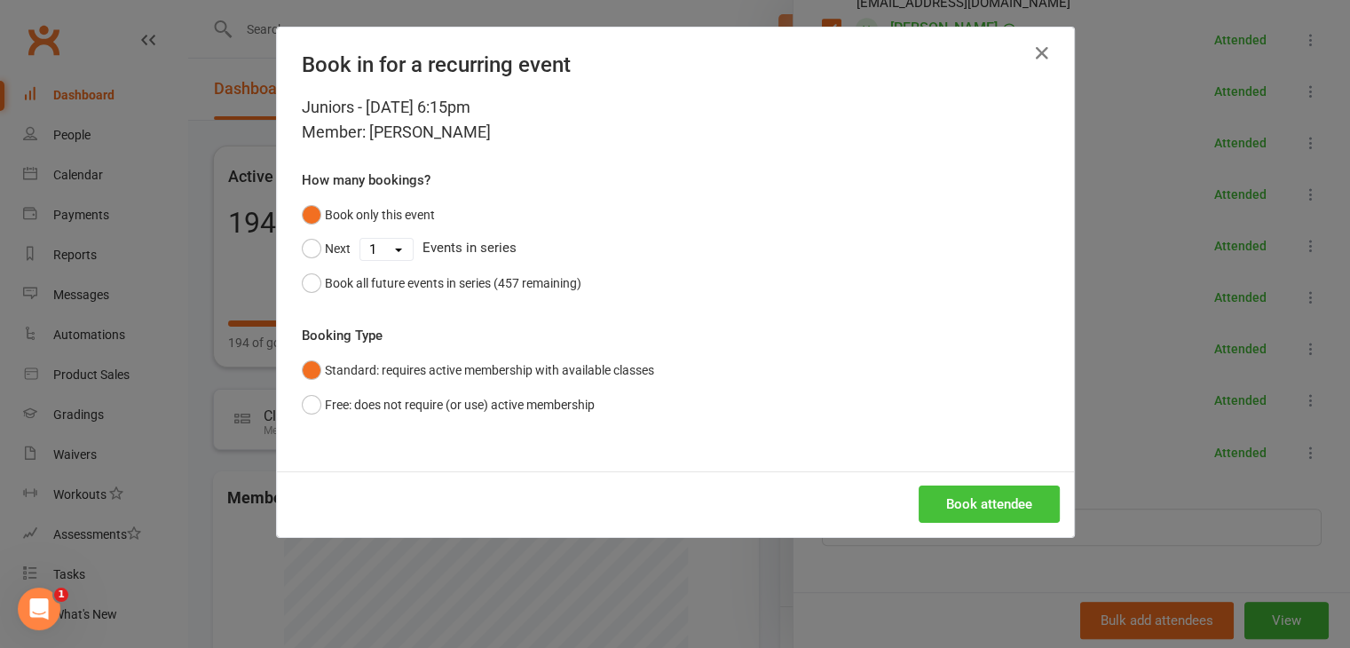
click at [983, 507] on button "Book attendee" at bounding box center [989, 503] width 141 height 37
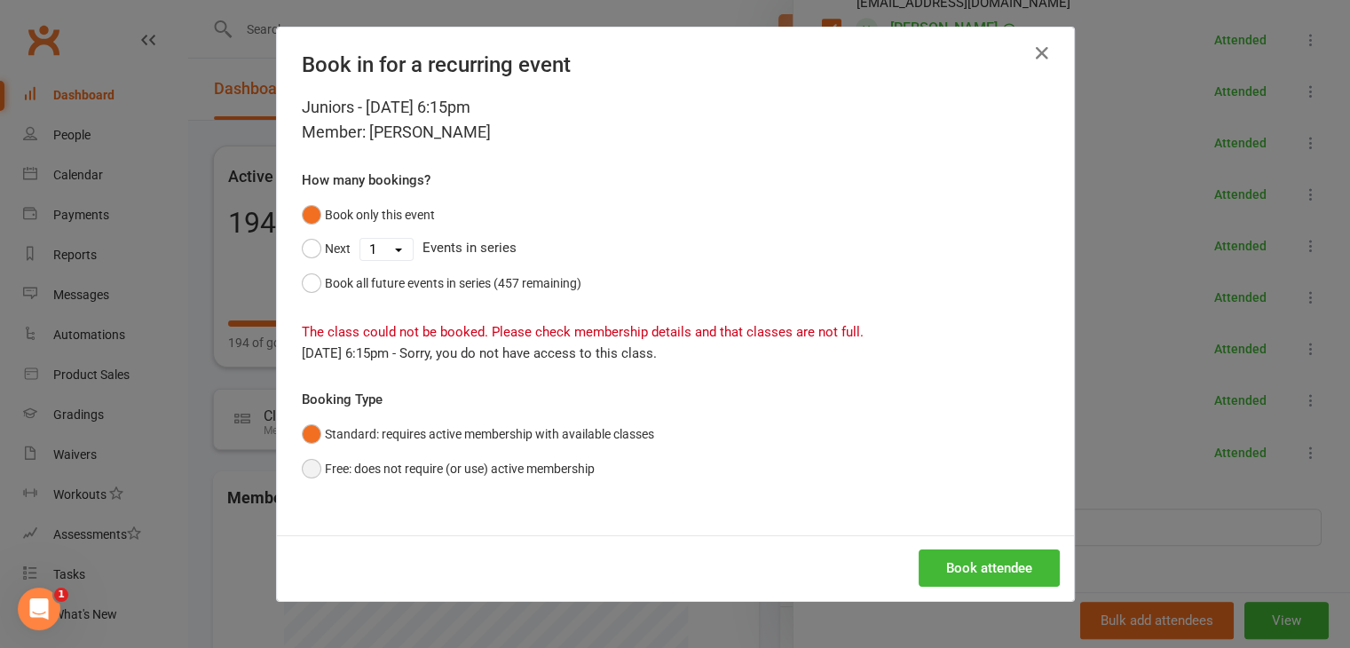
click at [302, 471] on button "Free: does not require (or use) active membership" at bounding box center [448, 469] width 293 height 34
click at [1000, 570] on button "Book attendee" at bounding box center [989, 567] width 141 height 37
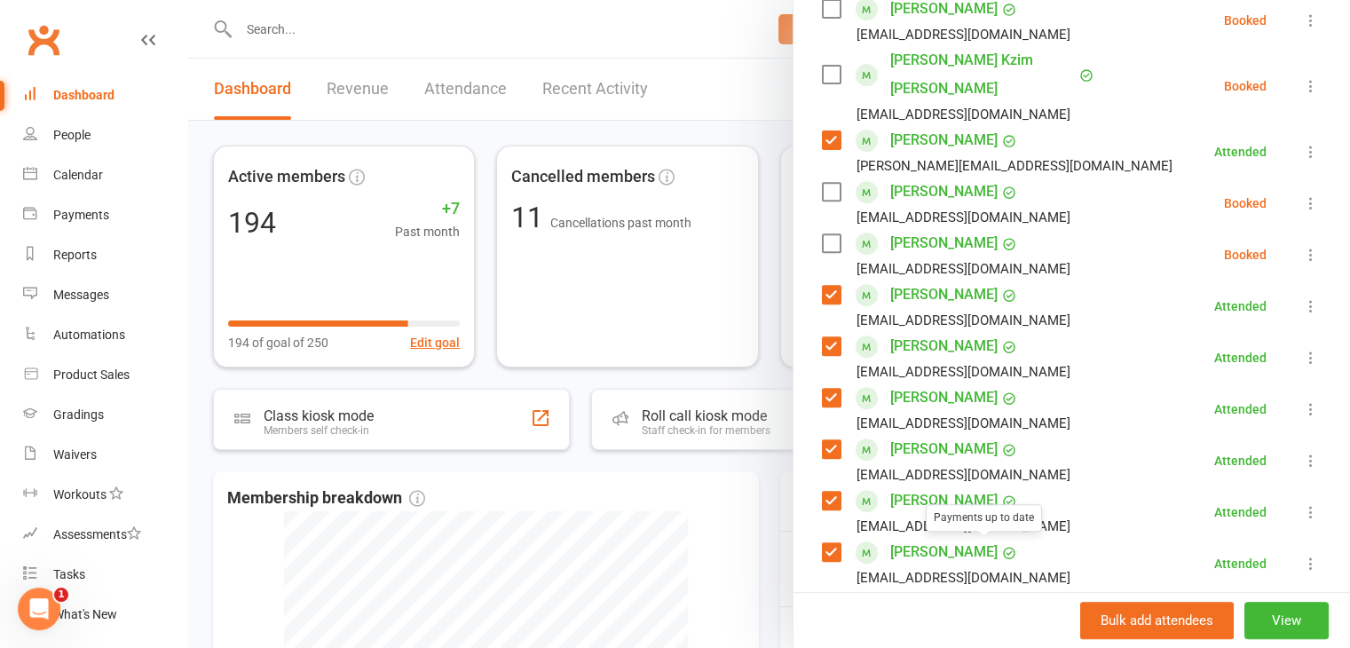
scroll to position [584, 0]
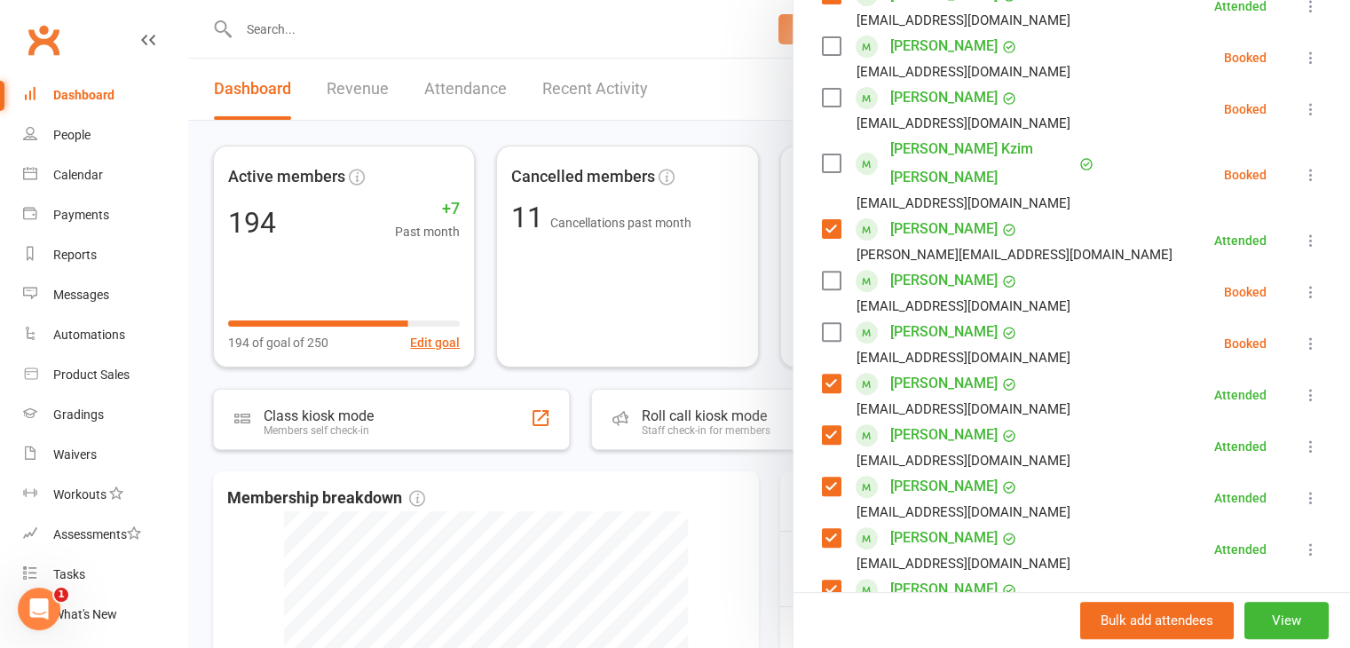
click at [966, 266] on link "nicholas Odunmorayo" at bounding box center [943, 280] width 107 height 28
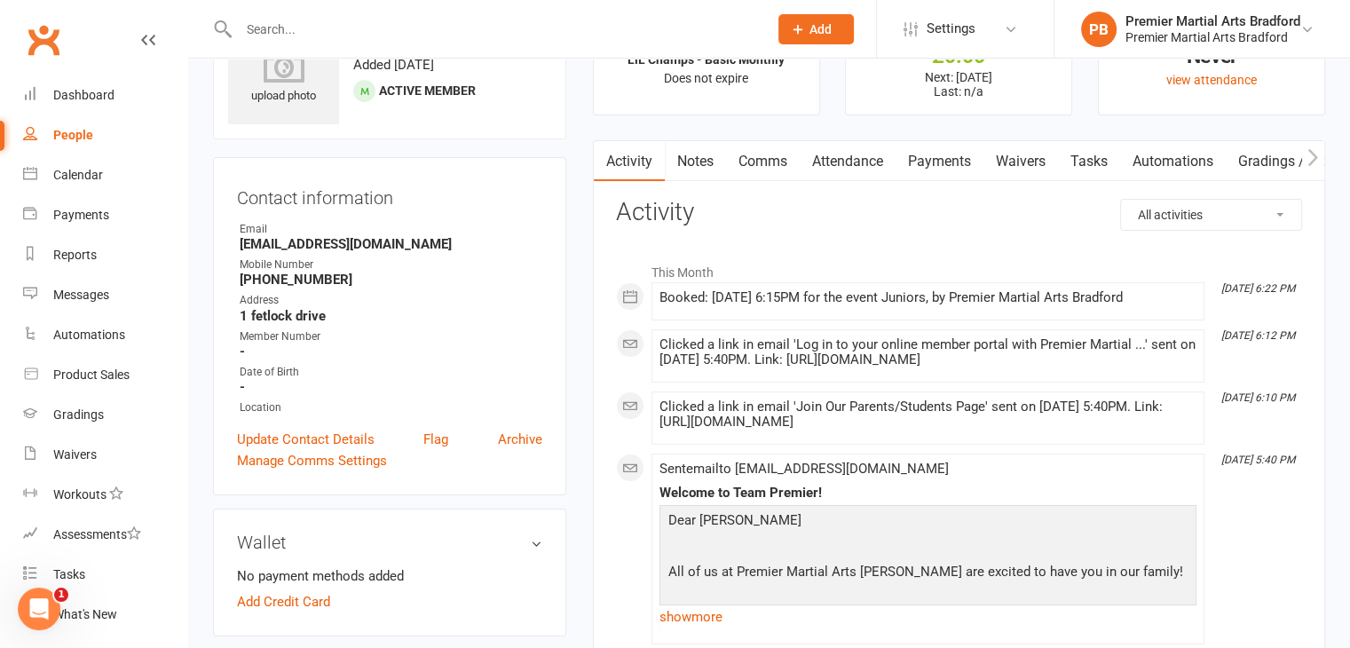
scroll to position [89, 0]
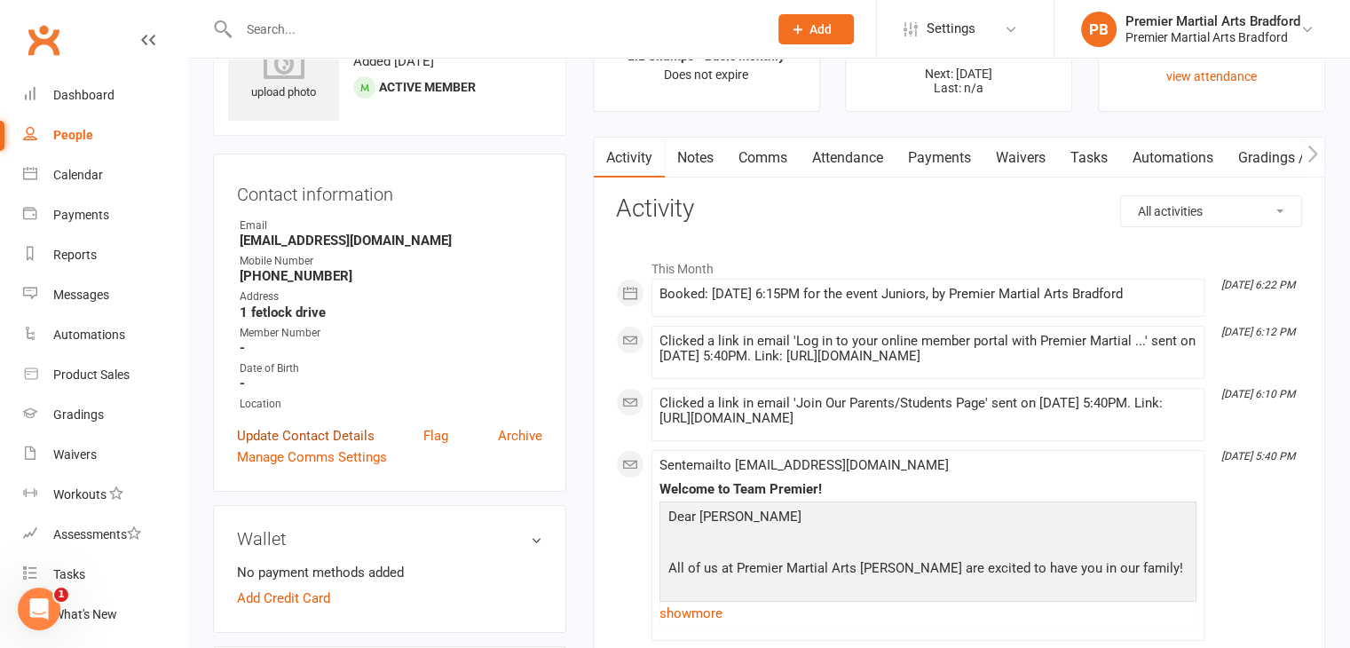
click at [352, 438] on link "Update Contact Details" at bounding box center [306, 435] width 138 height 21
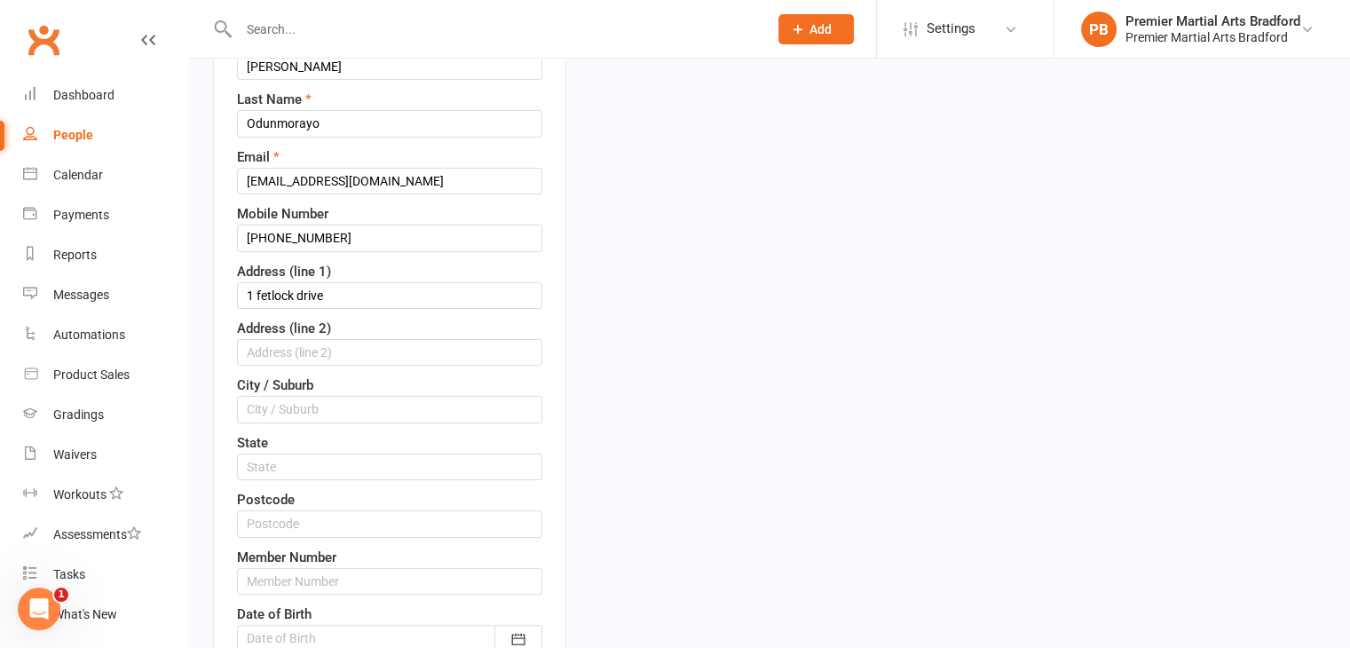
scroll to position [438, 0]
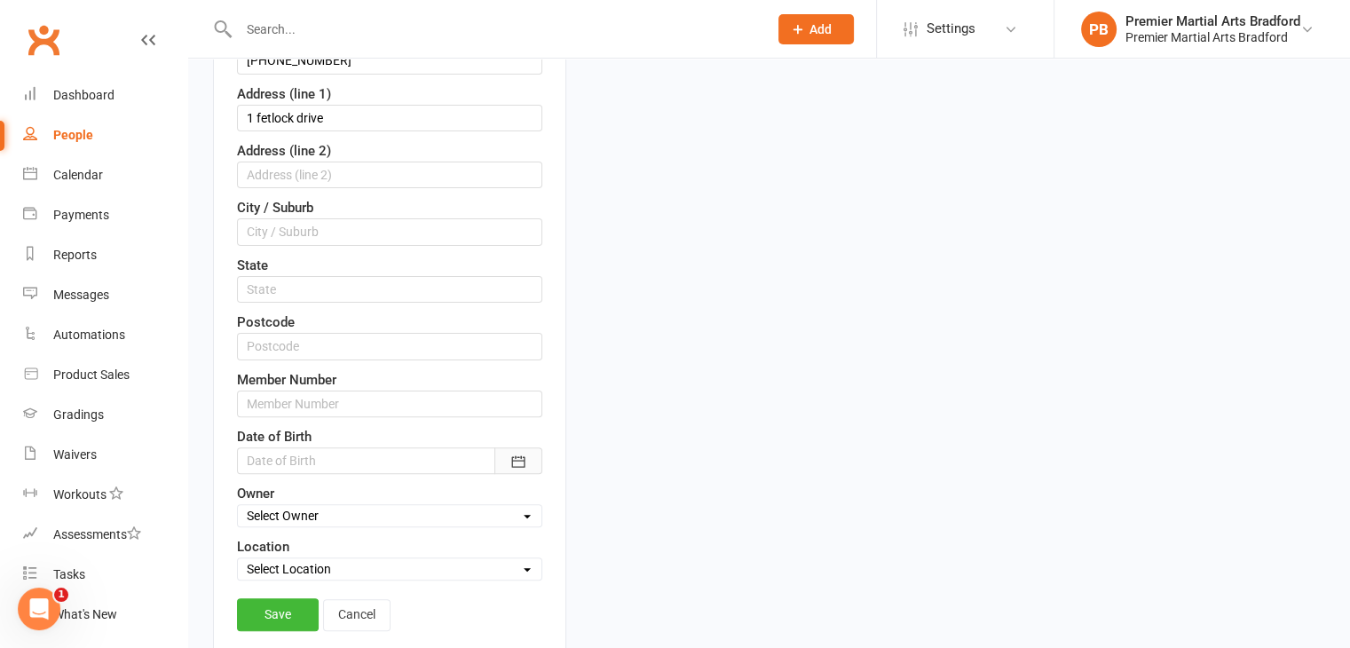
click at [517, 464] on icon "button" at bounding box center [518, 462] width 18 height 18
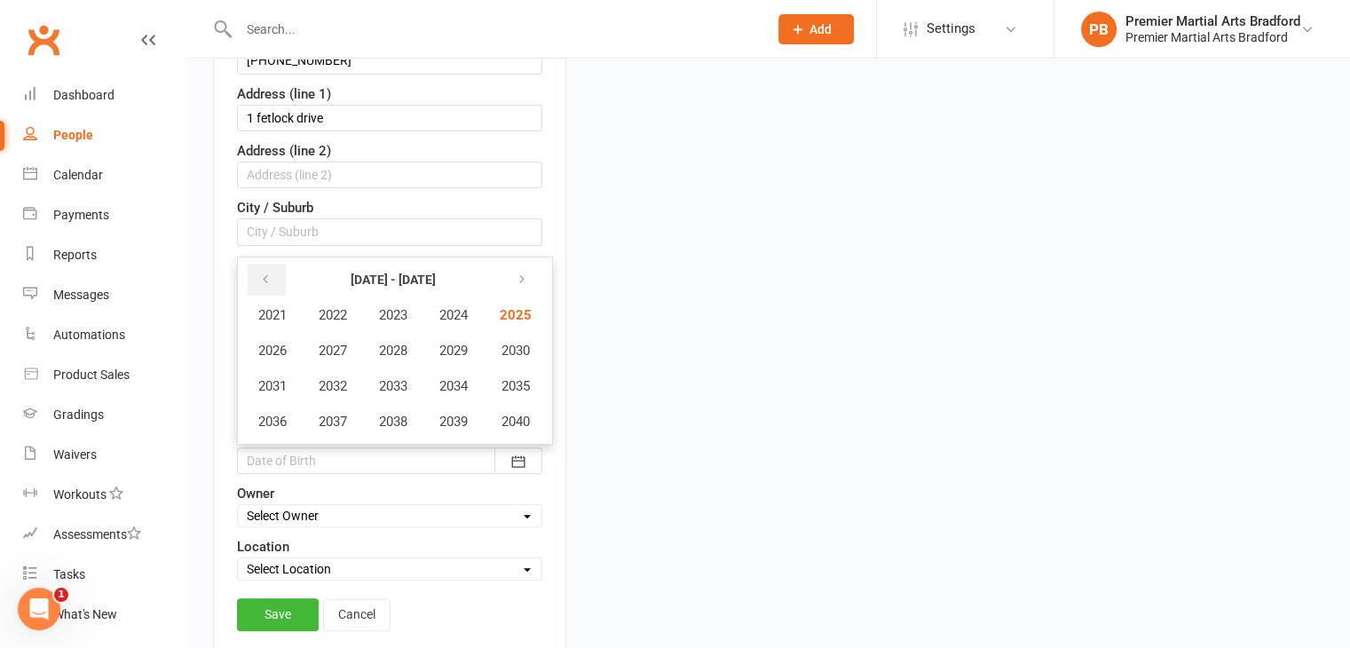
click at [265, 279] on icon "button" at bounding box center [265, 279] width 12 height 14
click at [468, 417] on span "2019" at bounding box center [453, 422] width 28 height 16
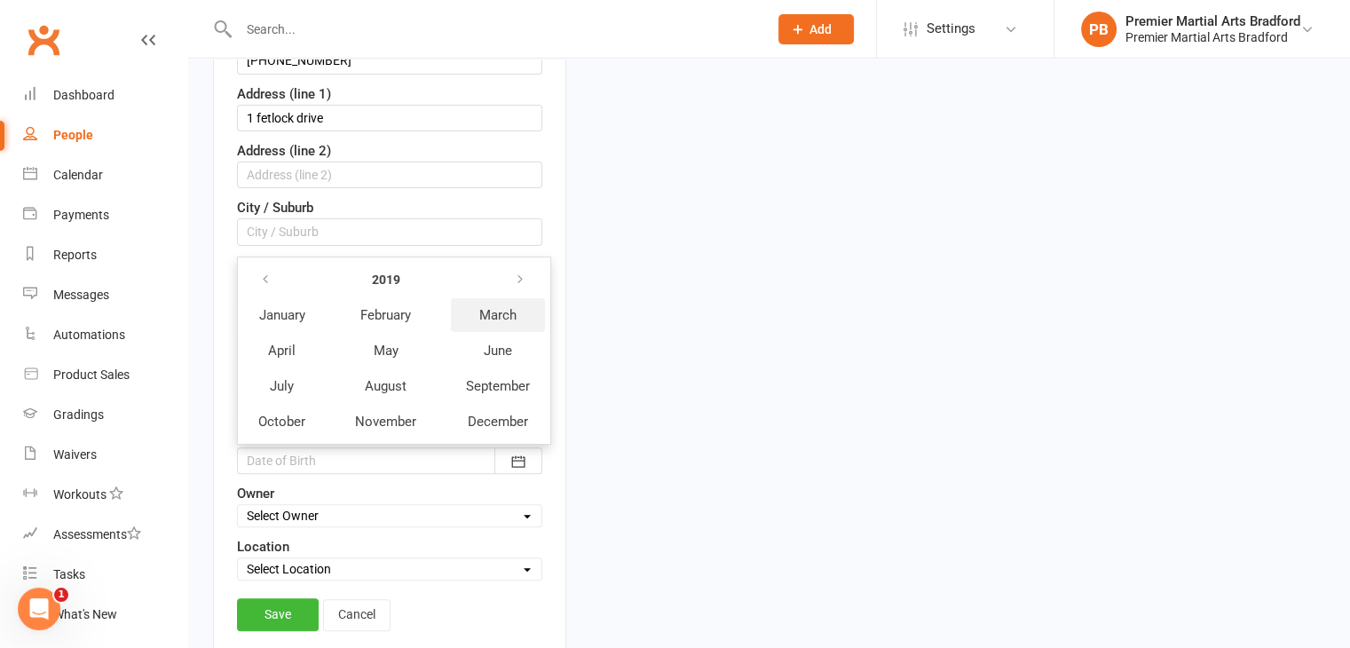
click at [495, 308] on span "March" at bounding box center [497, 315] width 37 height 16
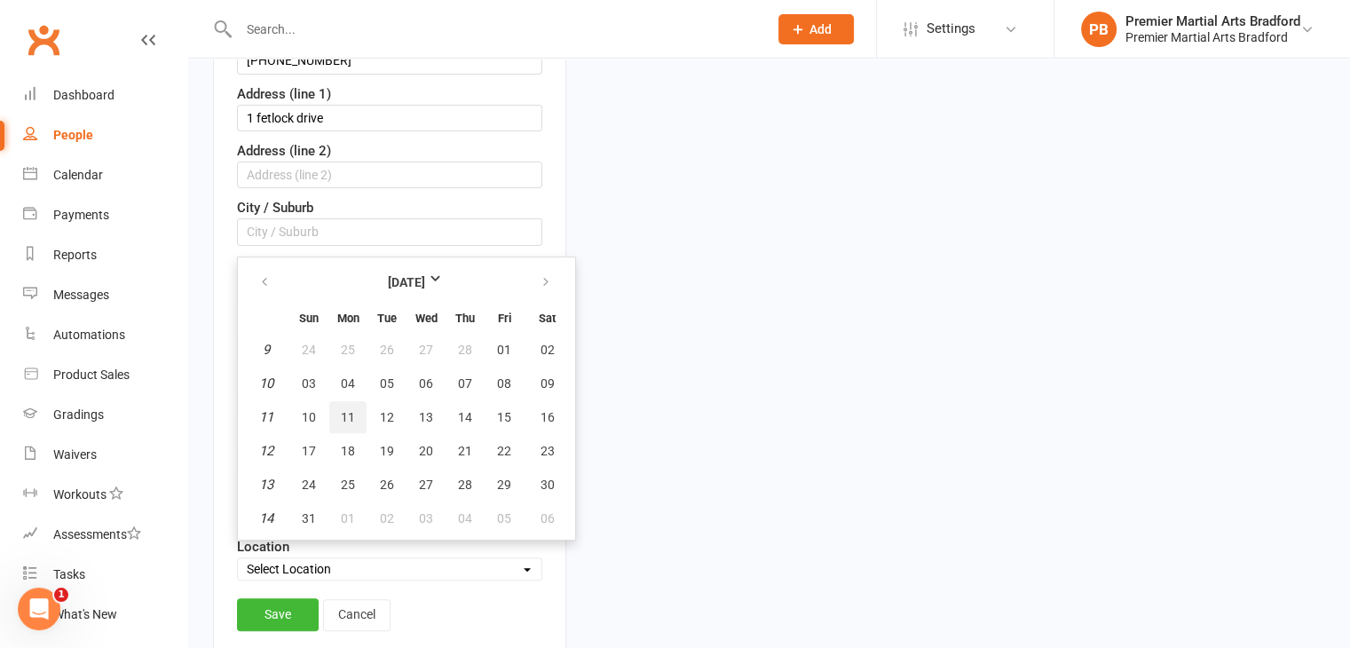
click at [348, 411] on span "11" at bounding box center [348, 417] width 14 height 14
type input "11 Mar 2019"
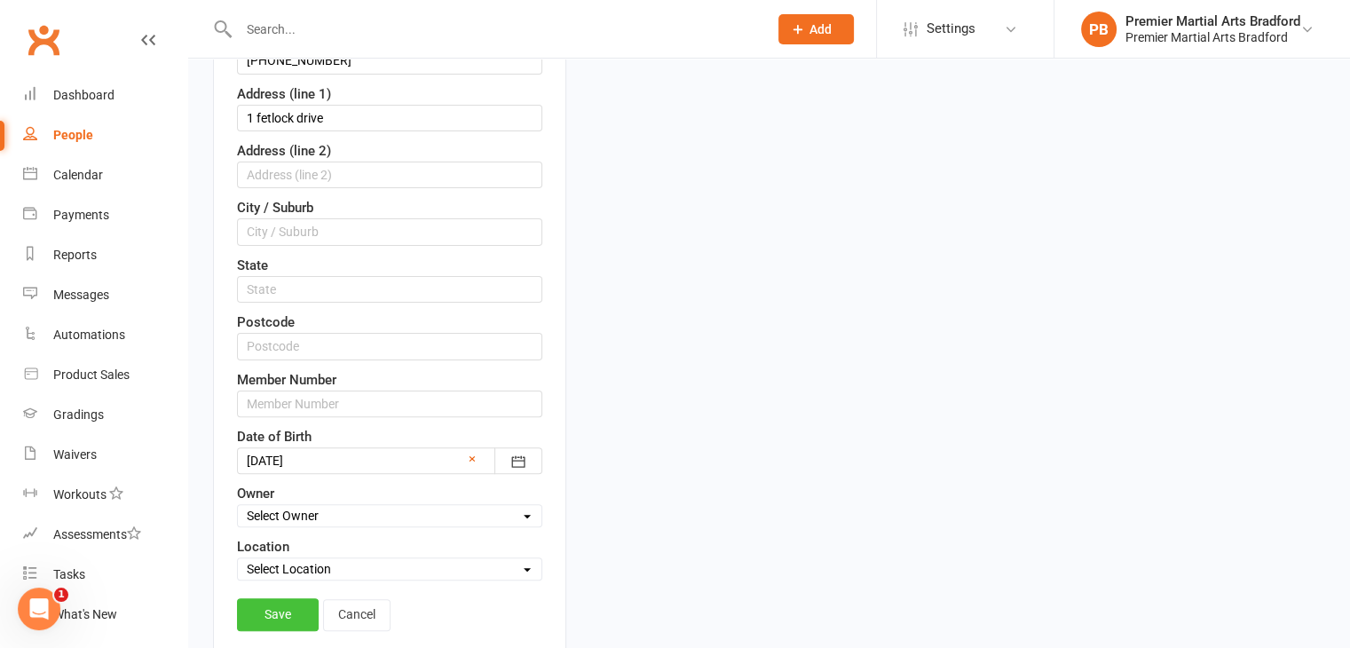
click at [276, 602] on link "Save" at bounding box center [278, 614] width 82 height 32
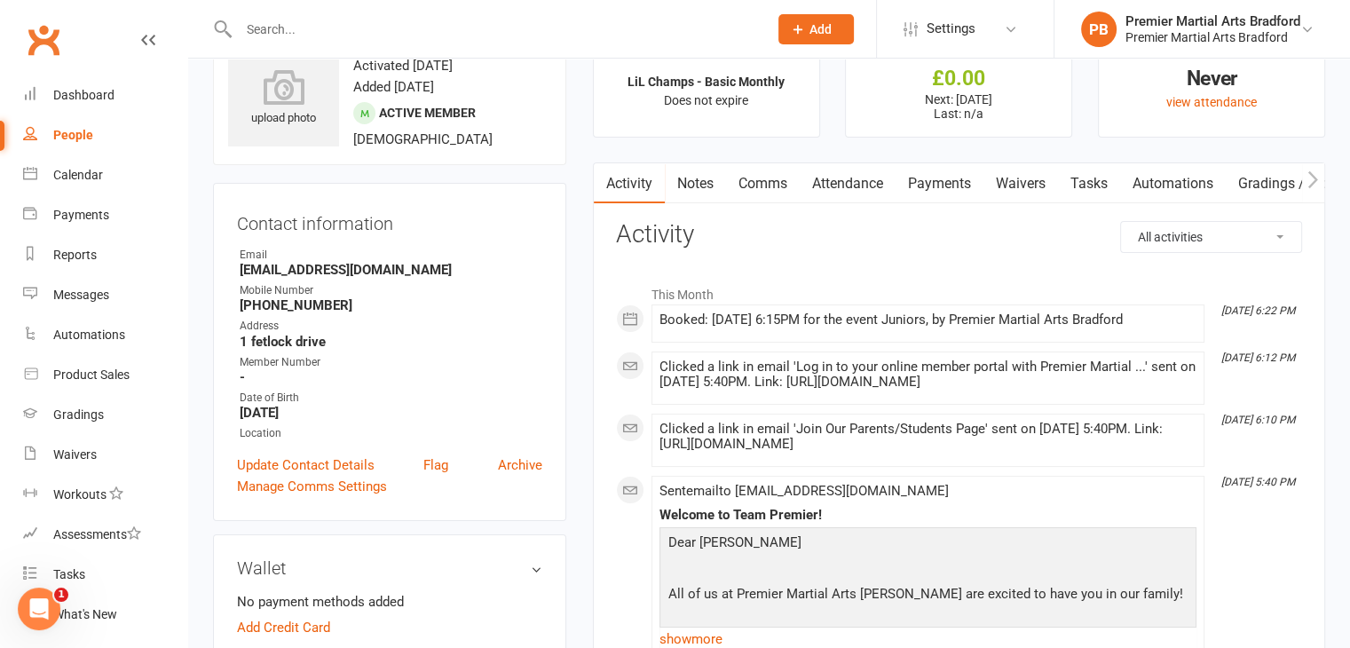
scroll to position [0, 0]
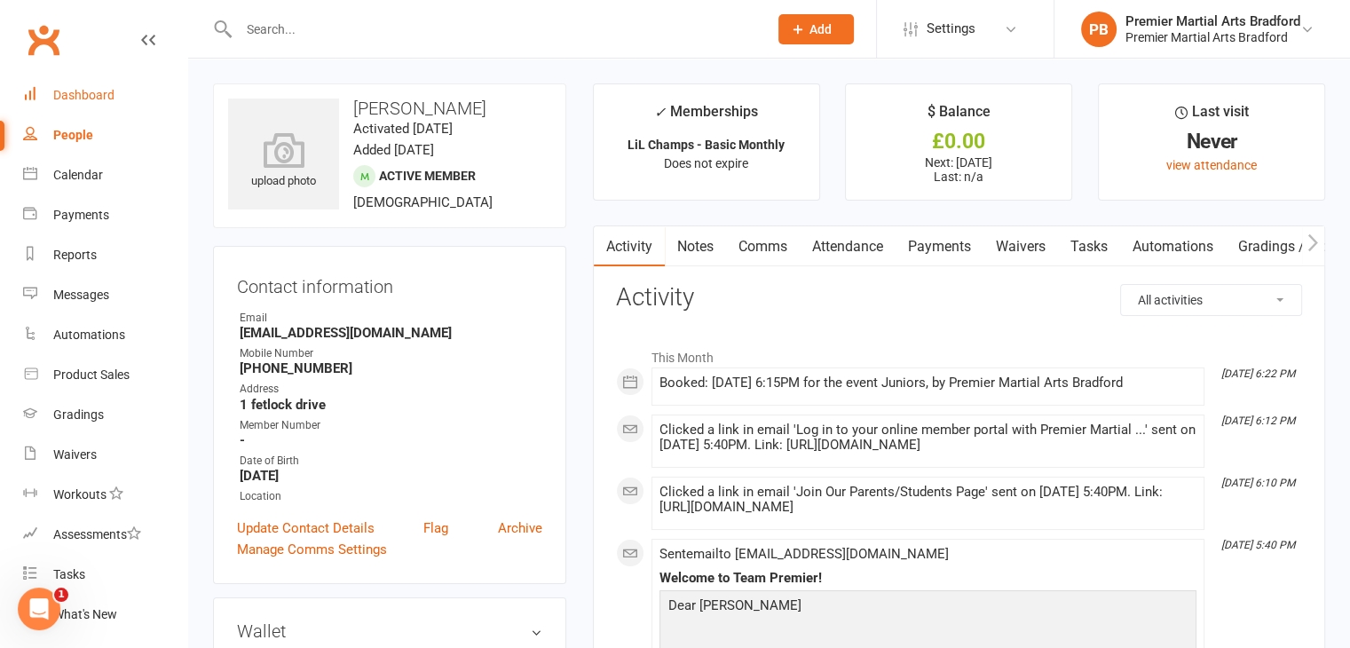
click at [71, 101] on div "Dashboard" at bounding box center [83, 95] width 61 height 14
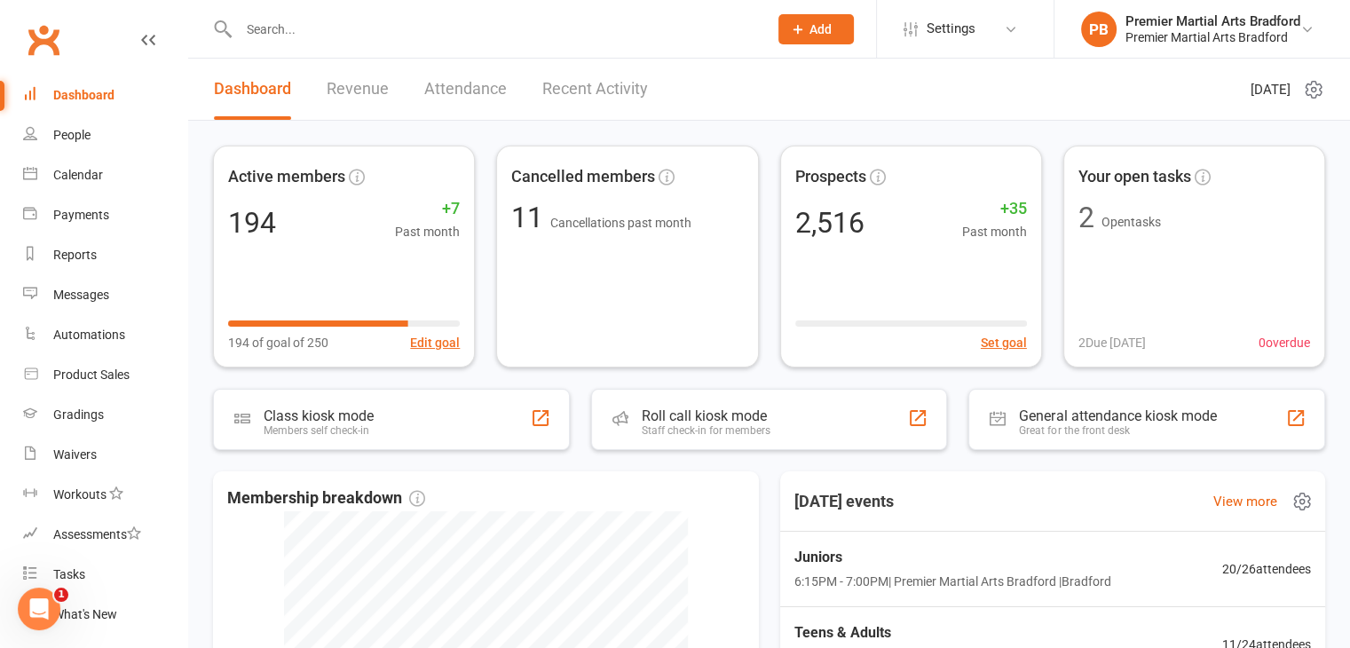
scroll to position [266, 0]
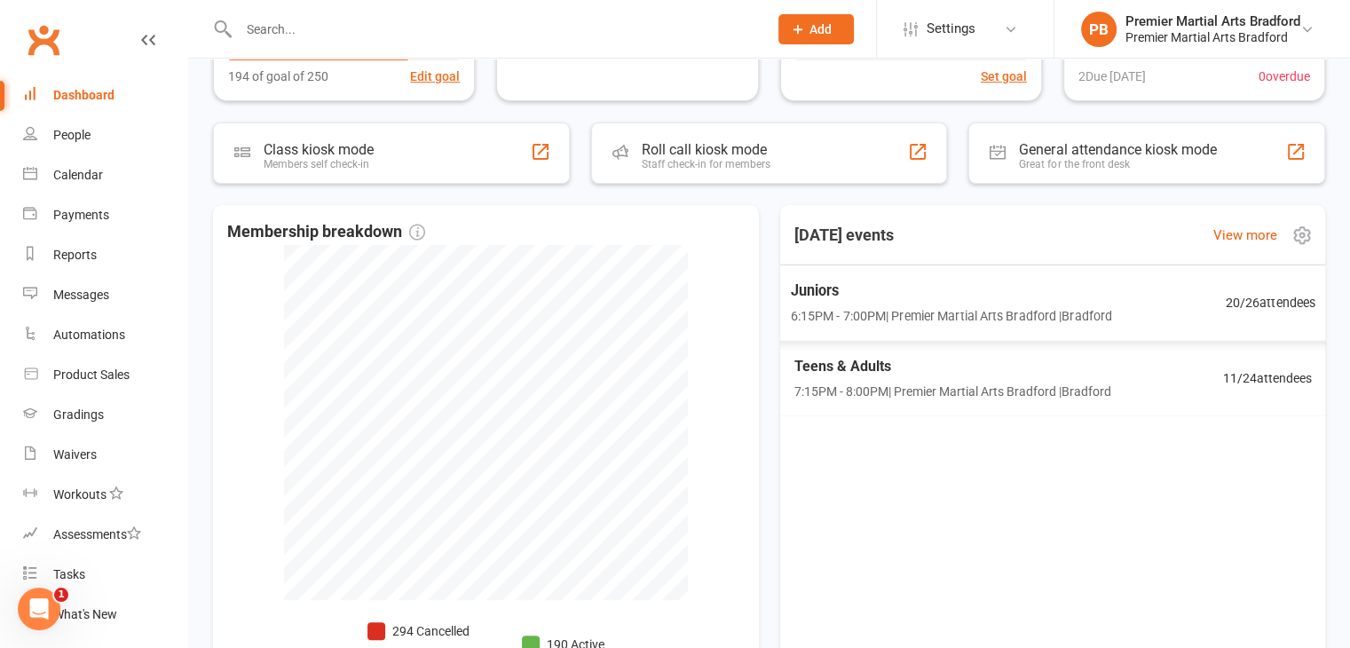
click at [966, 313] on span "6:15PM - 7:00PM | Premier Martial Arts Bradford | Bradford" at bounding box center [951, 315] width 322 height 20
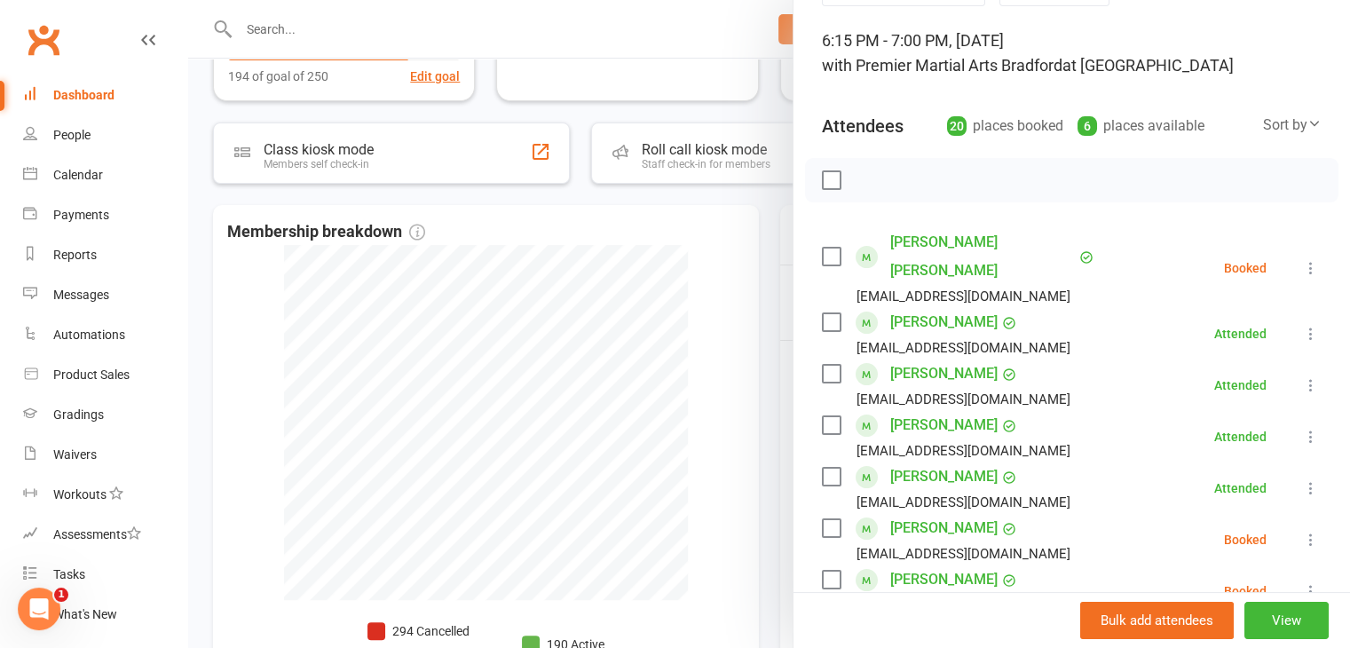
scroll to position [177, 0]
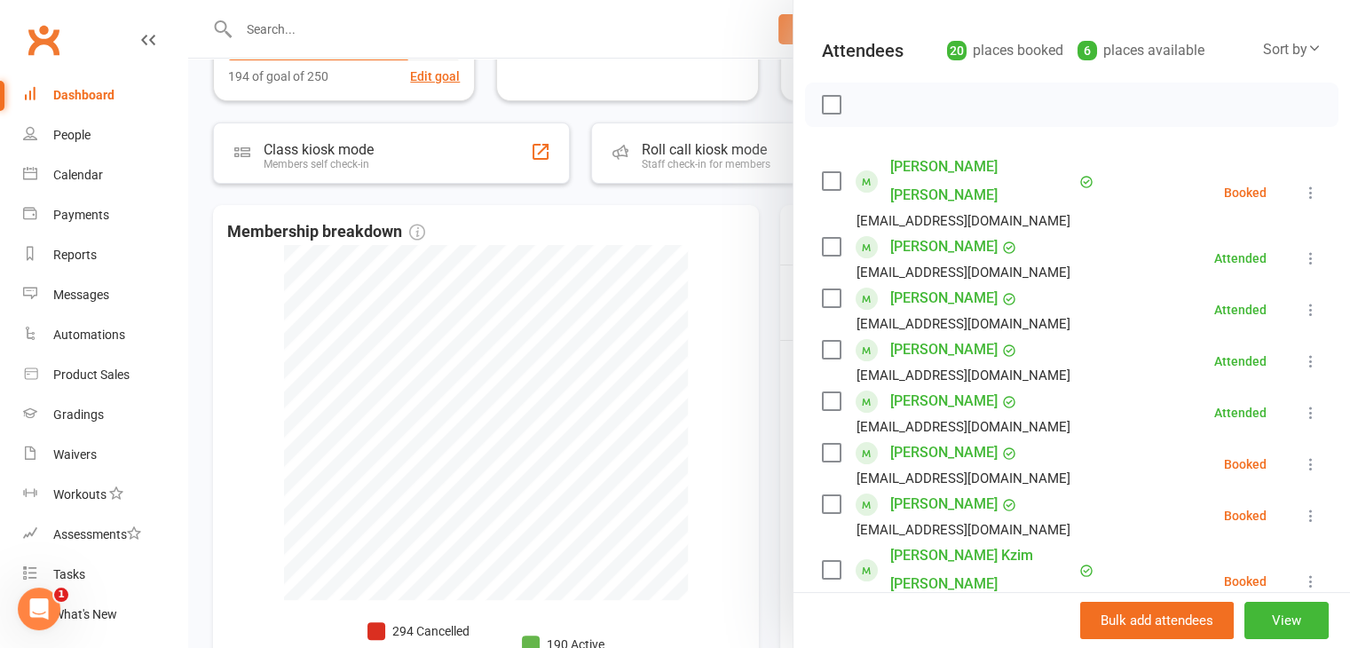
click at [919, 284] on link "Elijah Heer" at bounding box center [943, 298] width 107 height 28
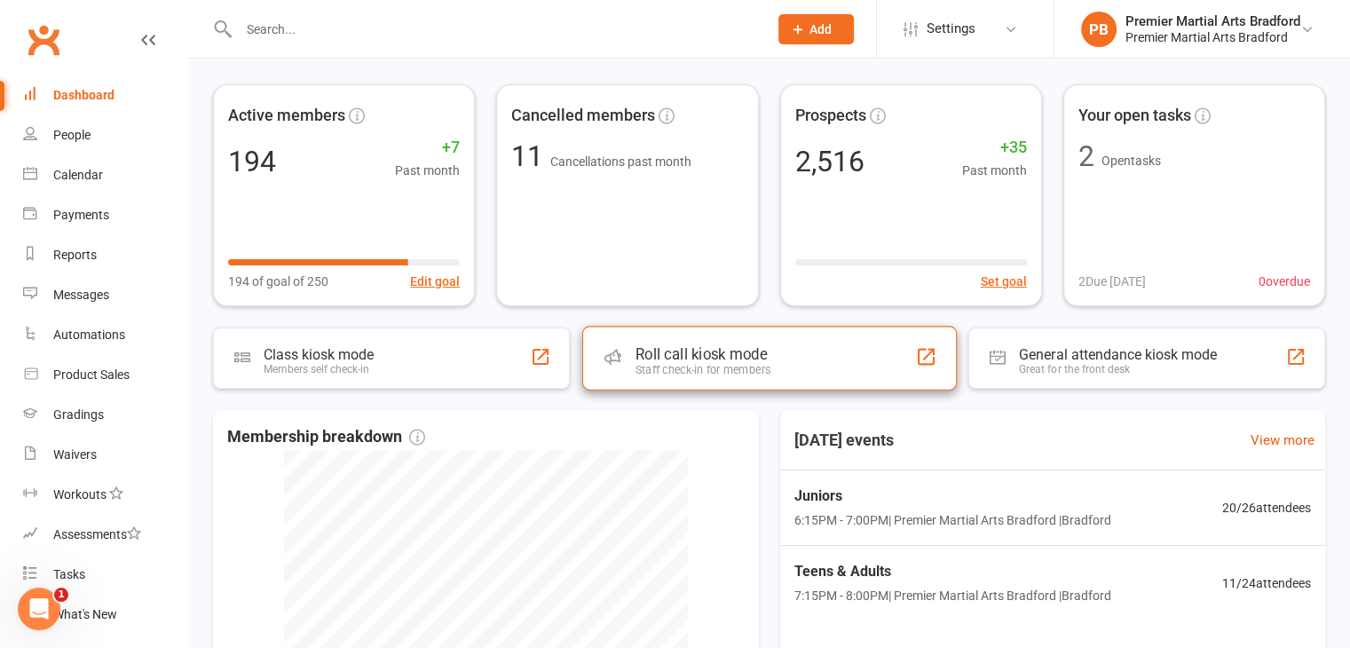
scroll to position [266, 0]
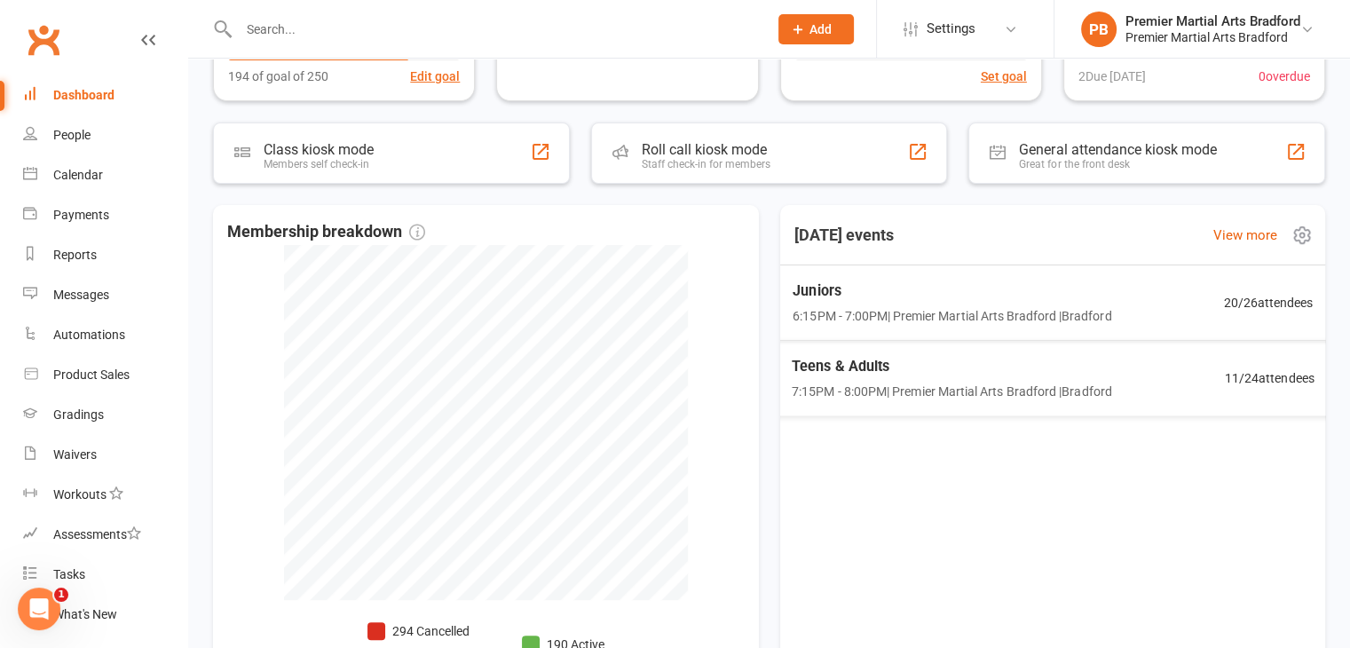
click at [872, 319] on span "6:15PM - 7:00PM | Premier Martial Arts Bradford | Bradford" at bounding box center [952, 315] width 319 height 20
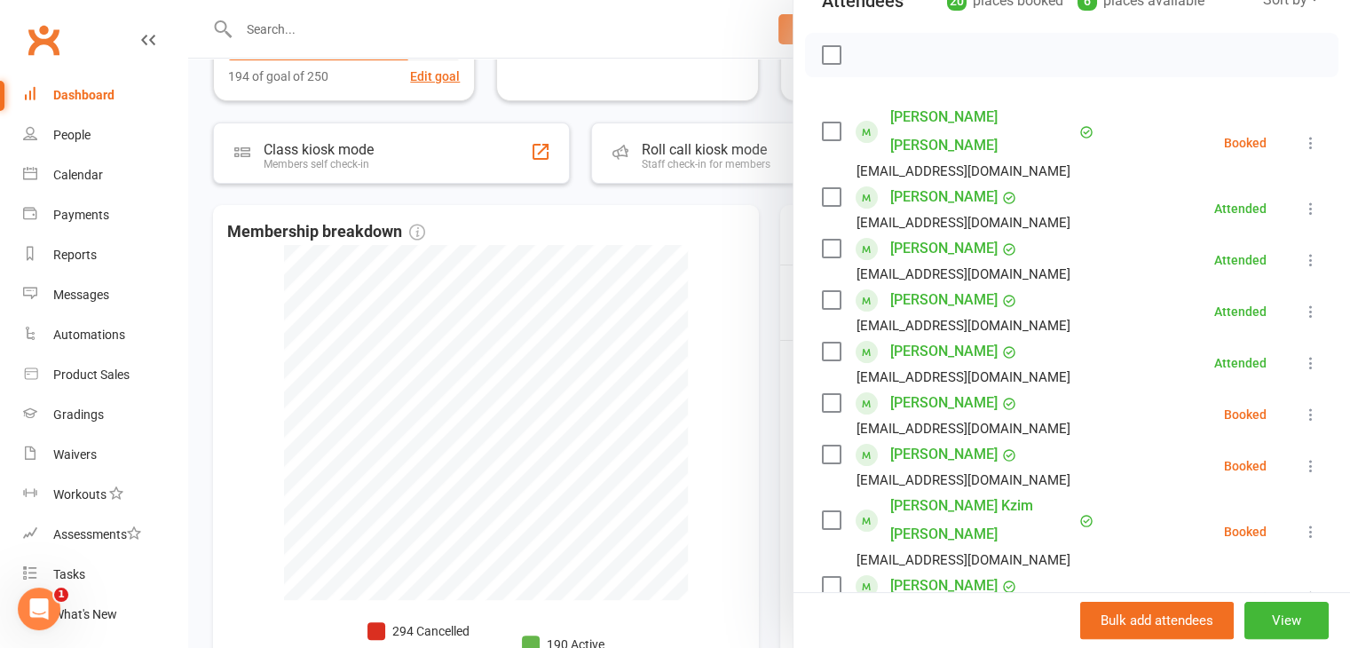
scroll to position [355, 0]
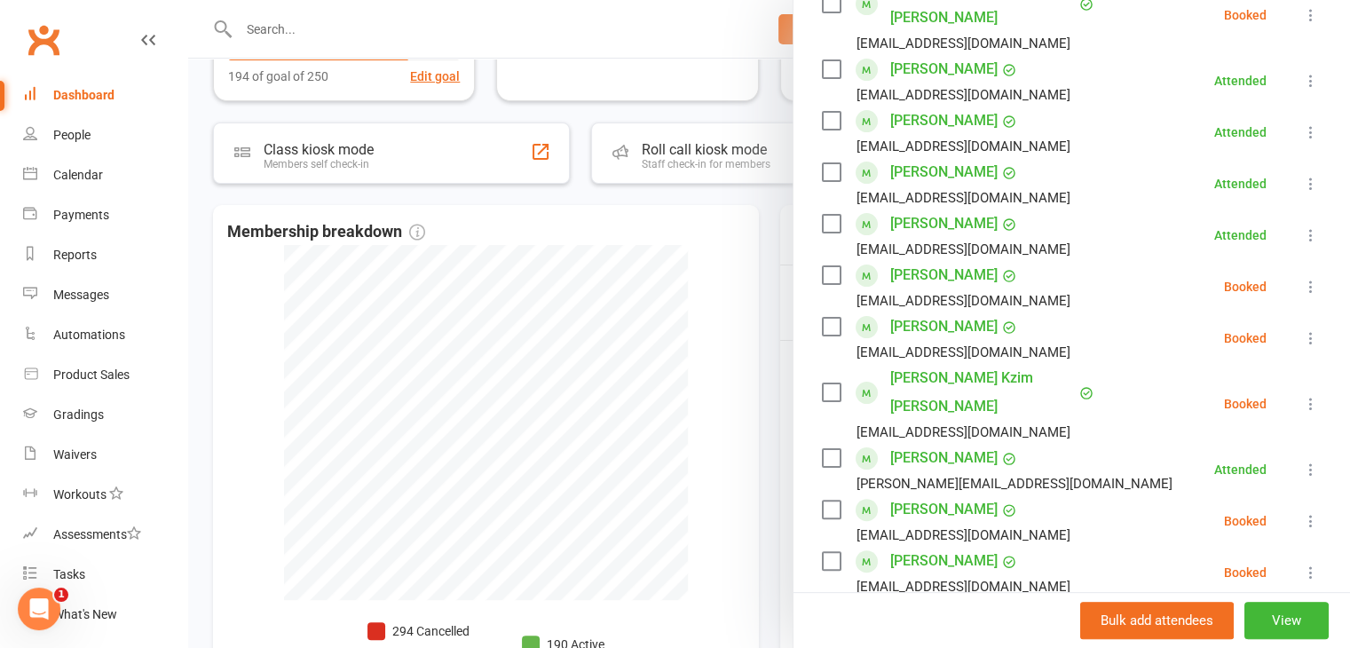
click at [822, 501] on label at bounding box center [831, 510] width 18 height 18
click at [1302, 512] on icon at bounding box center [1311, 521] width 18 height 18
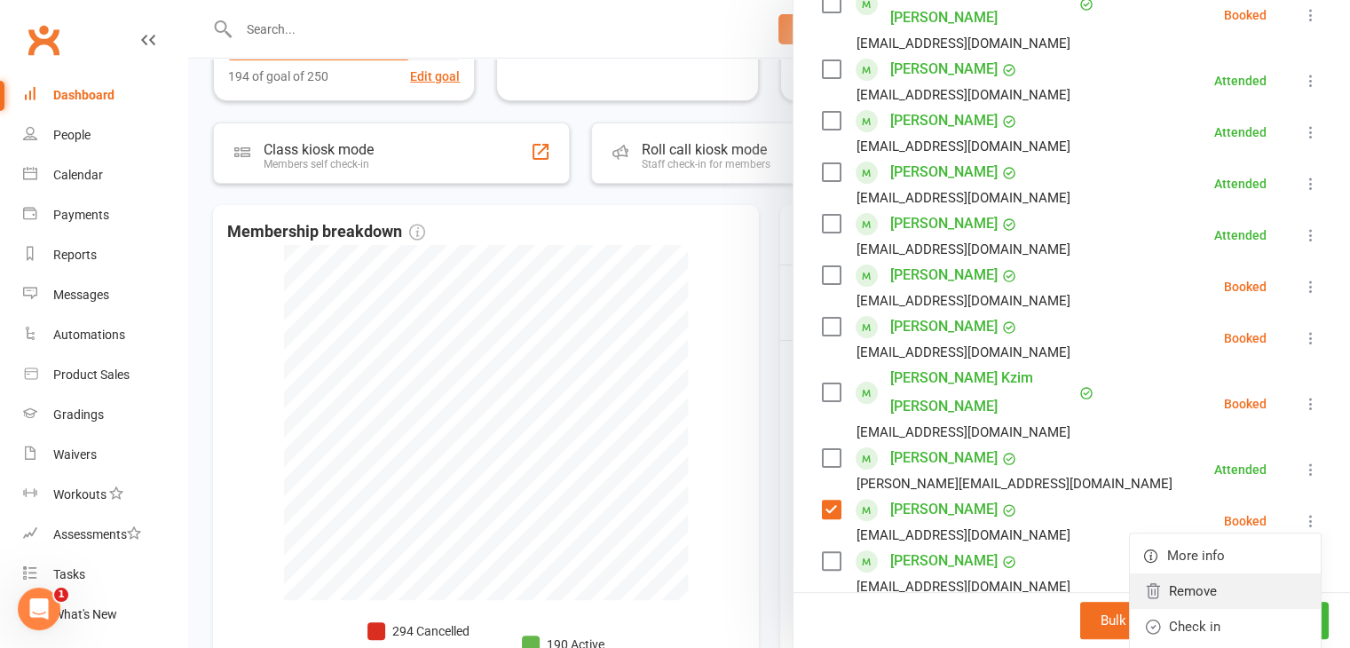
click at [1219, 573] on link "Remove" at bounding box center [1225, 590] width 191 height 35
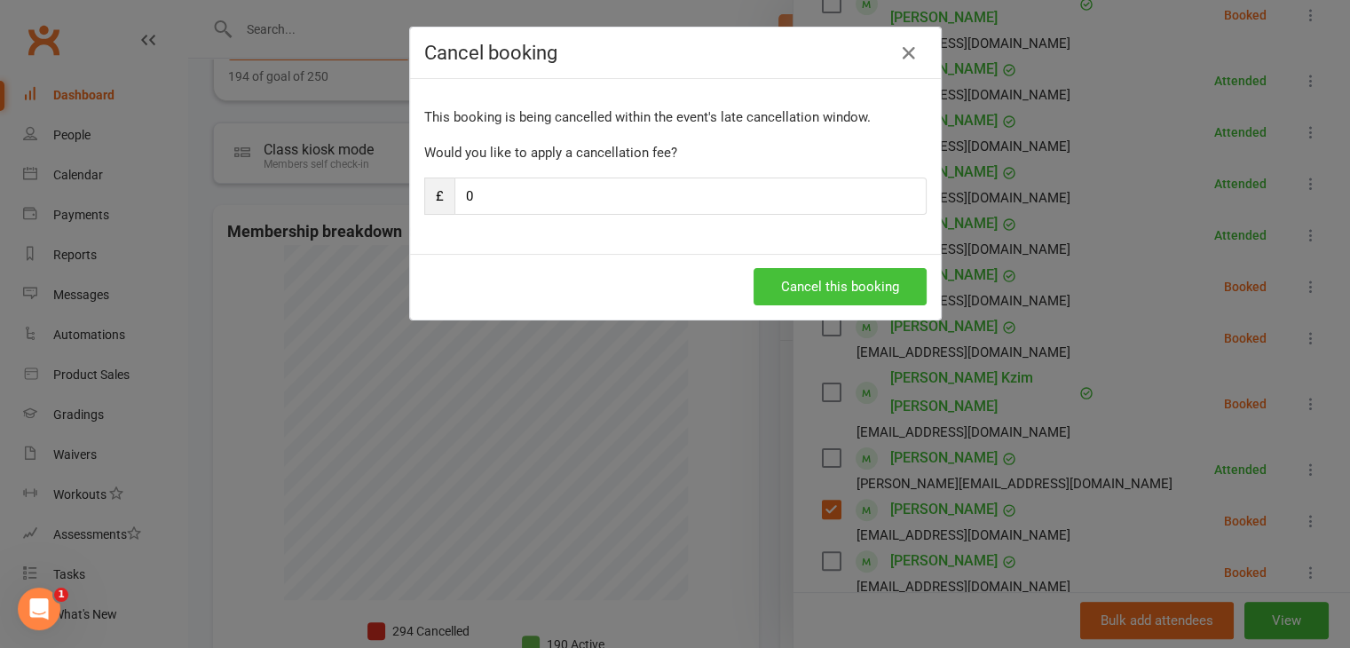
click at [808, 290] on button "Cancel this booking" at bounding box center [839, 286] width 173 height 37
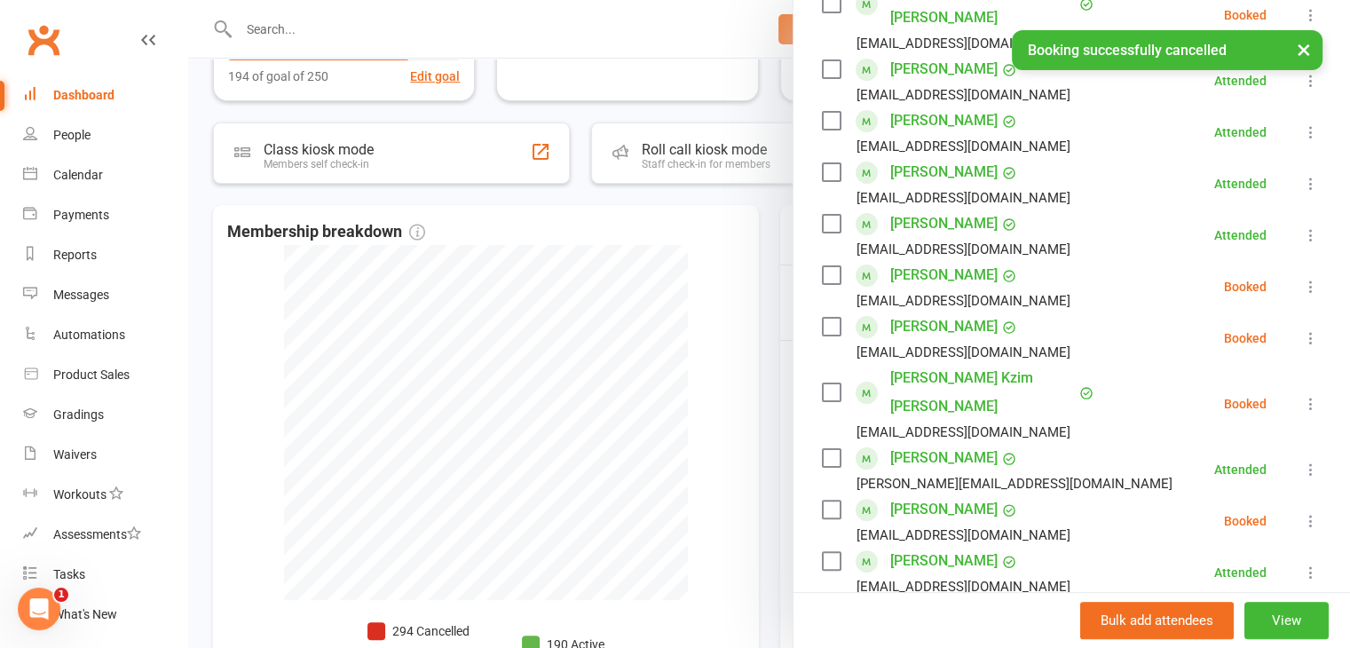
click at [653, 262] on div at bounding box center [769, 324] width 1162 height 648
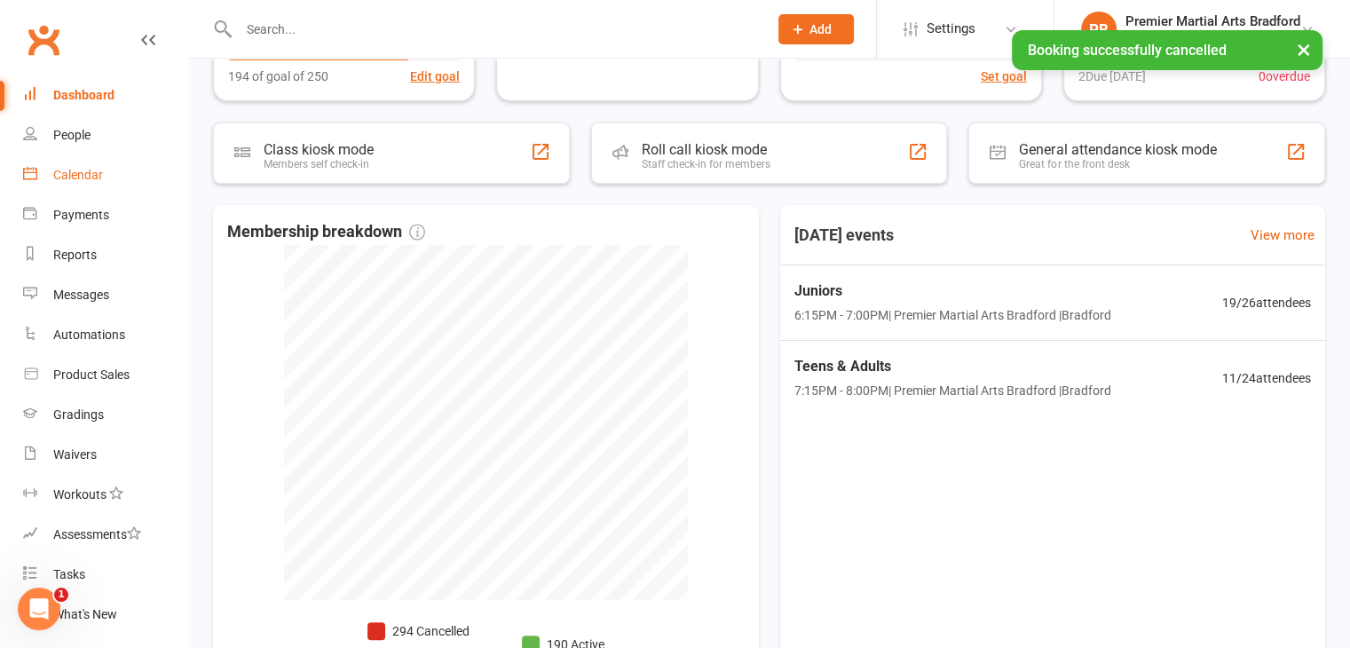
click at [94, 168] on div "Calendar" at bounding box center [78, 175] width 50 height 14
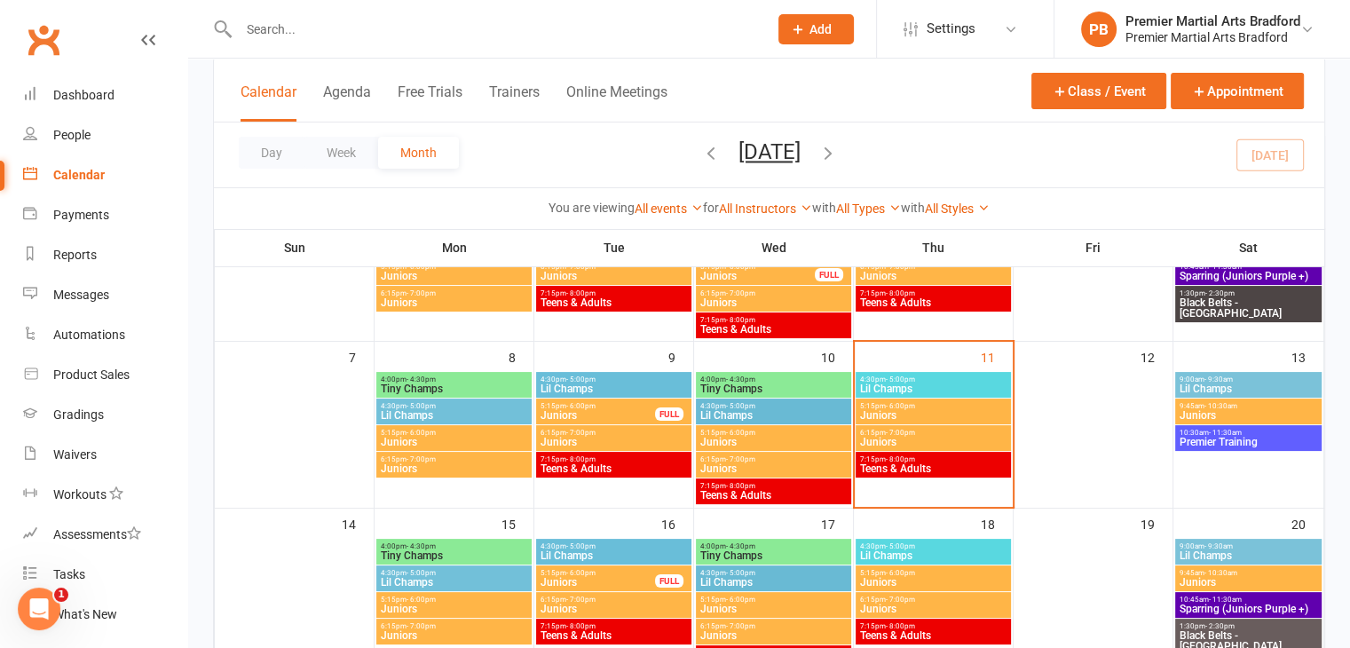
scroll to position [266, 0]
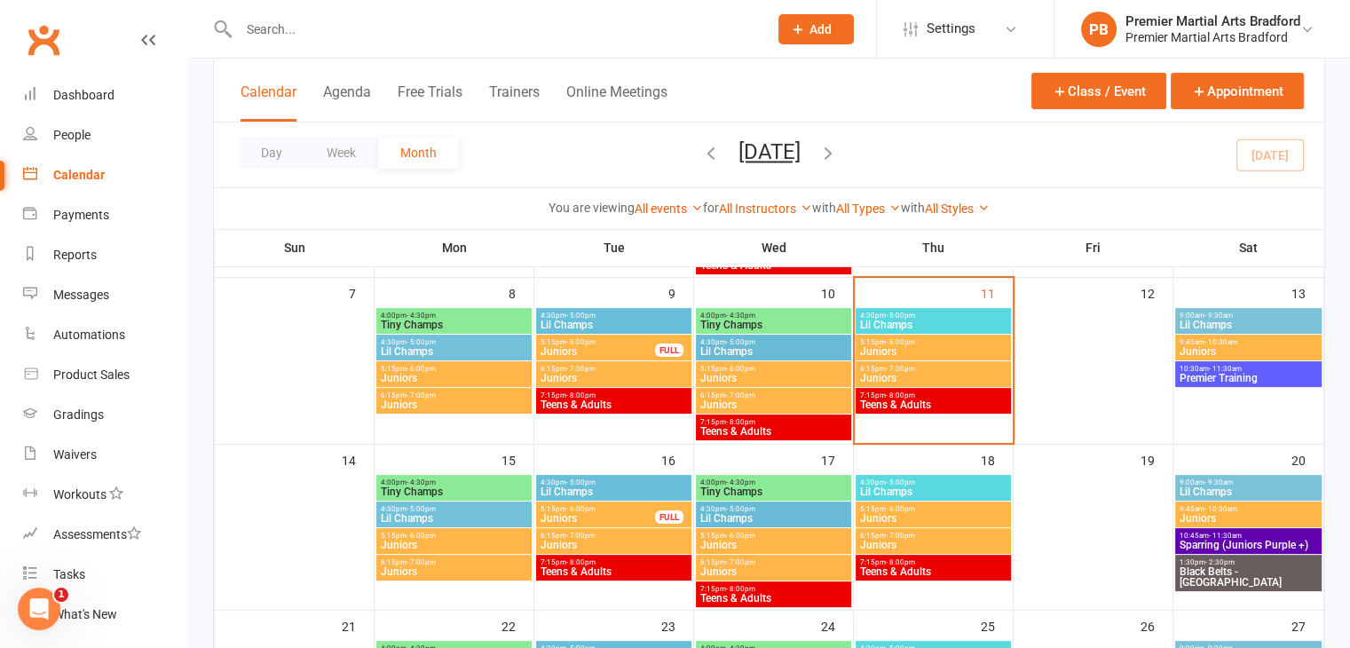
click at [976, 323] on span "Lil Champs" at bounding box center [933, 324] width 148 height 11
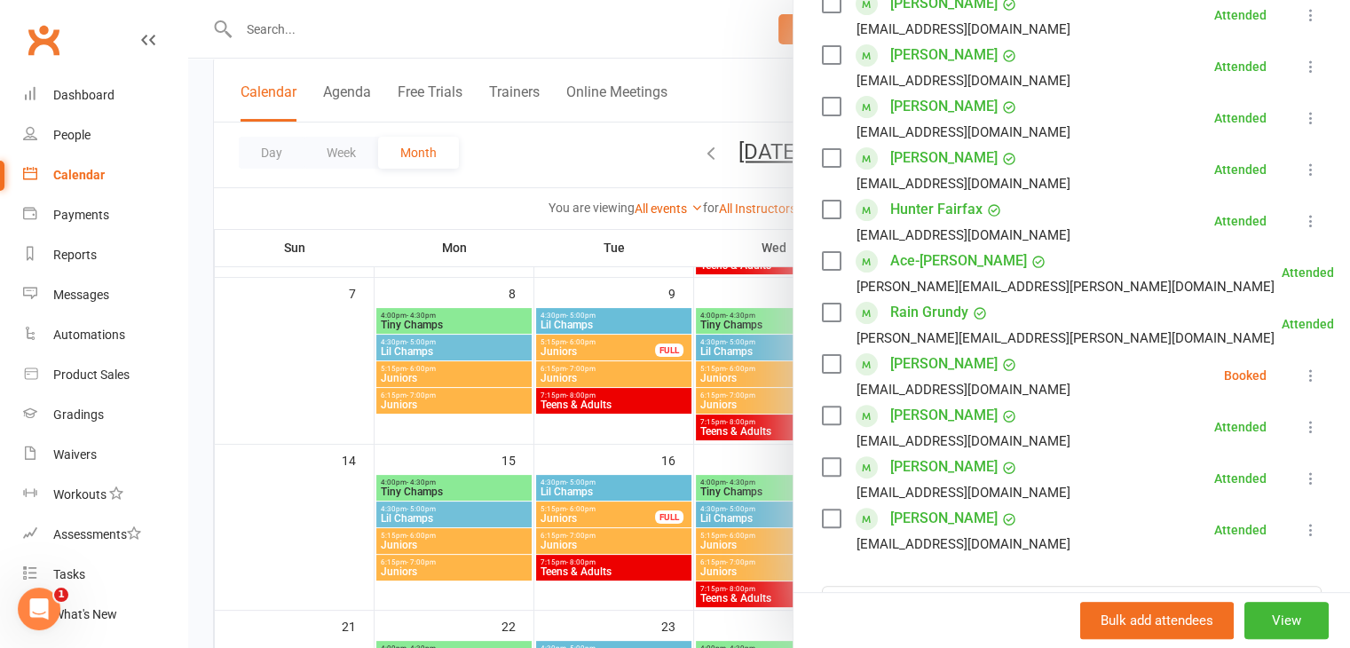
scroll to position [724, 0]
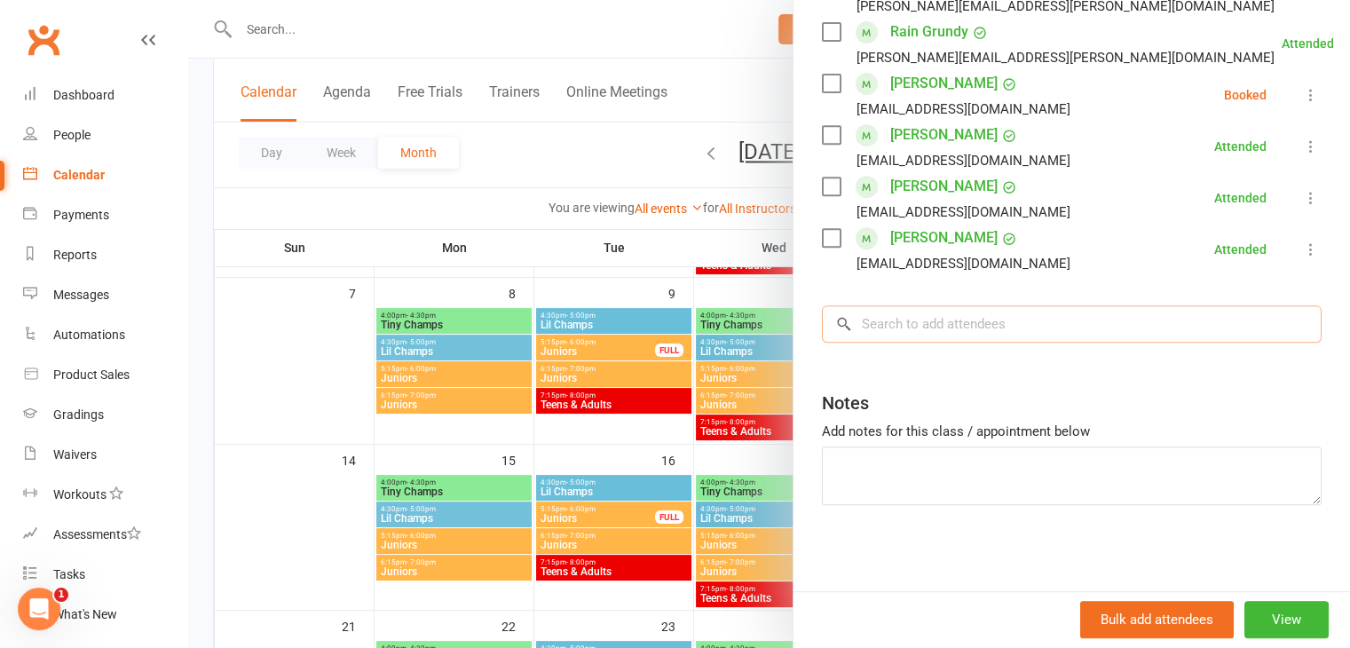
click at [937, 327] on input "search" at bounding box center [1072, 323] width 500 height 37
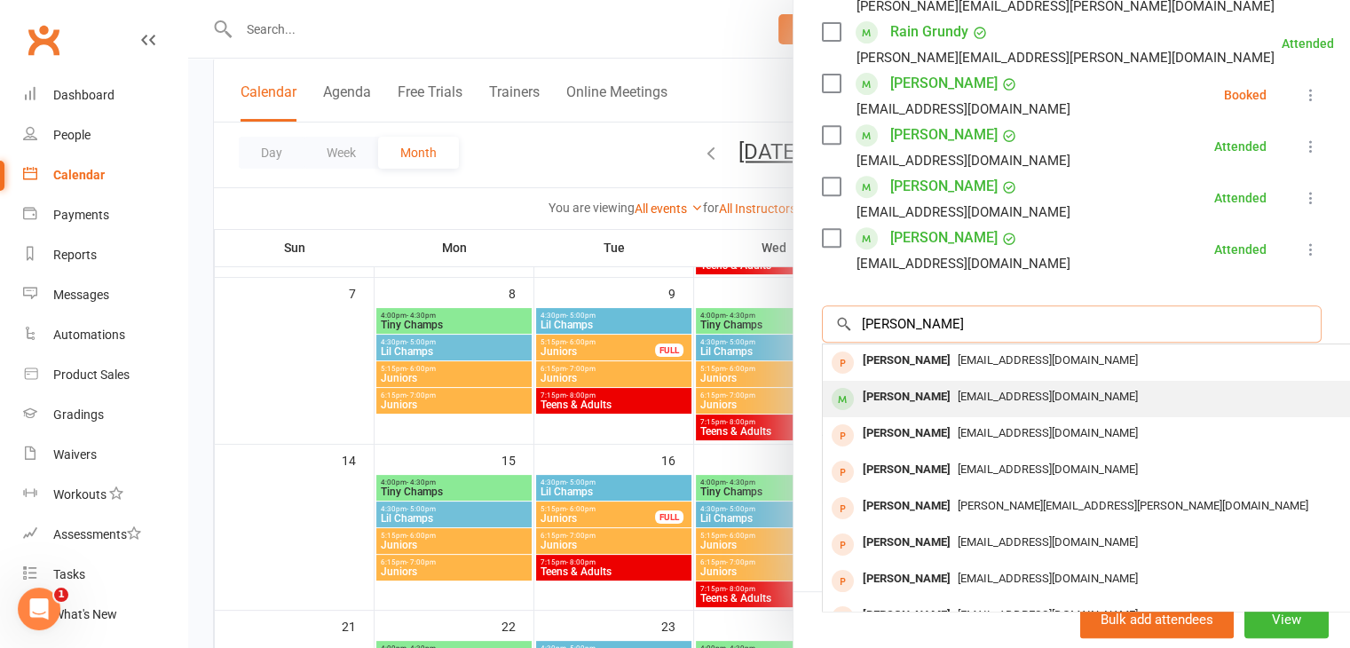
type input "nicholas"
click at [958, 405] on div "nicholas Odunmorayo" at bounding box center [907, 397] width 102 height 26
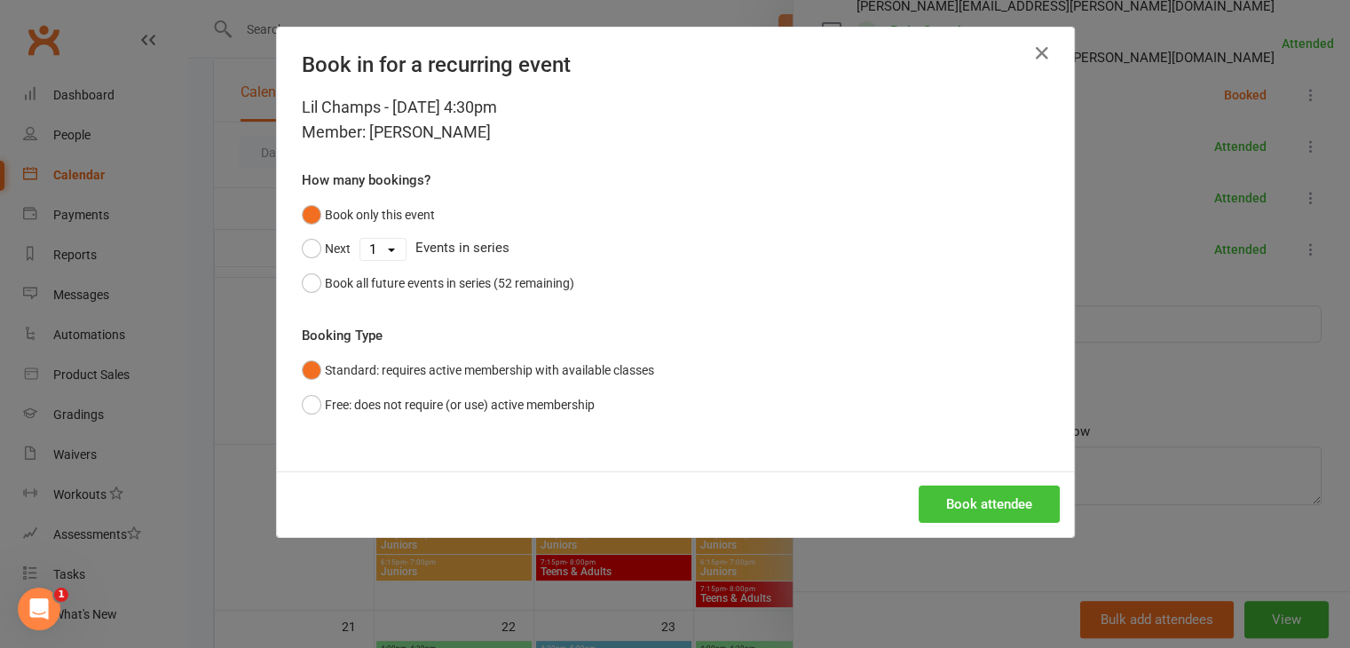
click at [959, 503] on button "Book attendee" at bounding box center [989, 503] width 141 height 37
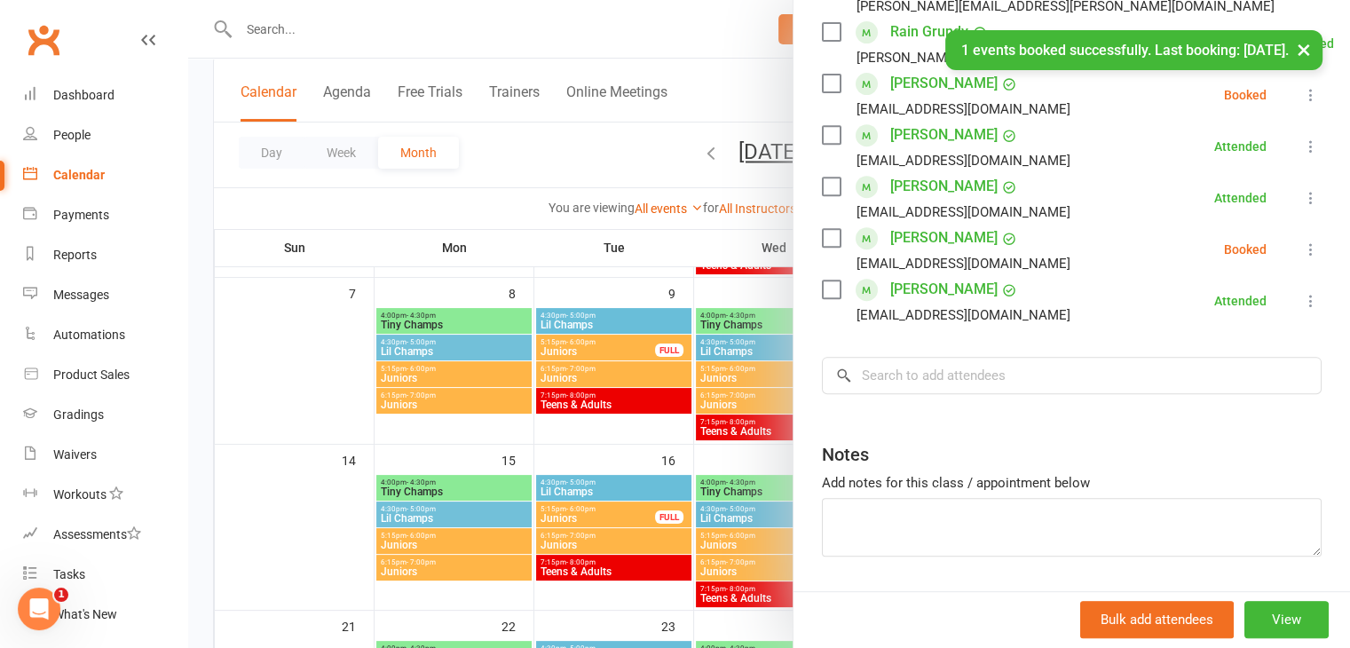
click at [822, 239] on label at bounding box center [831, 238] width 18 height 18
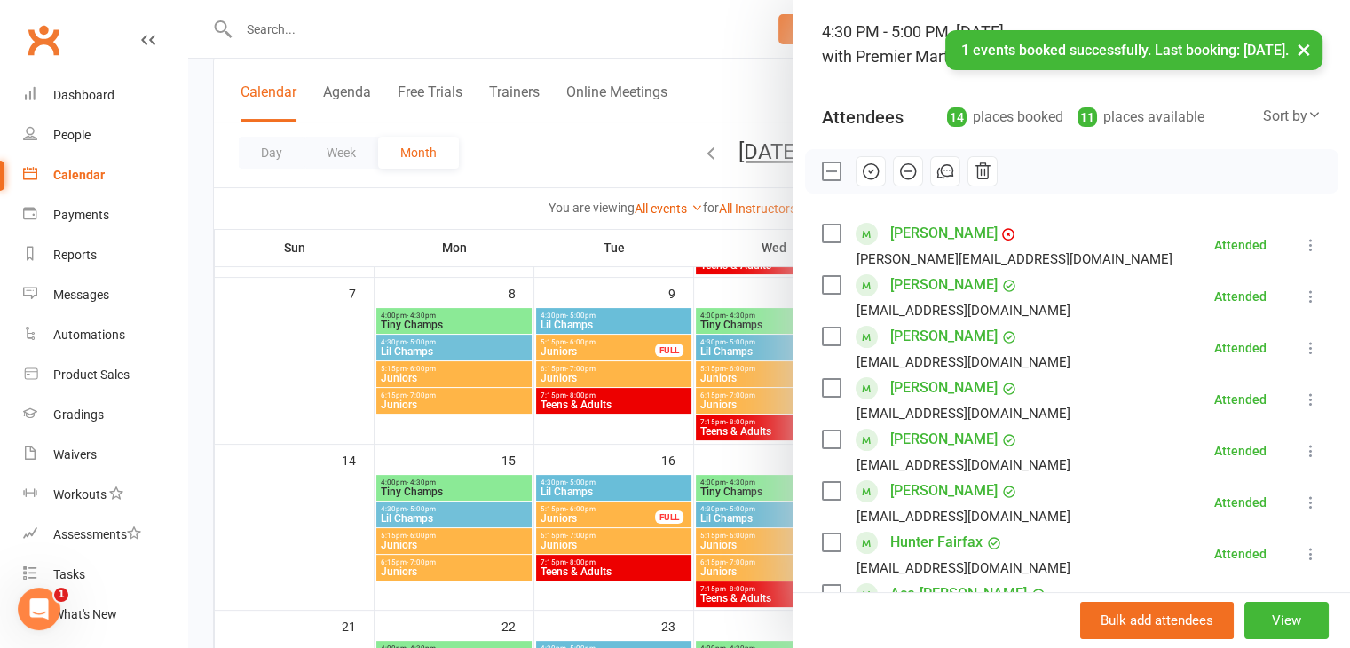
scroll to position [0, 0]
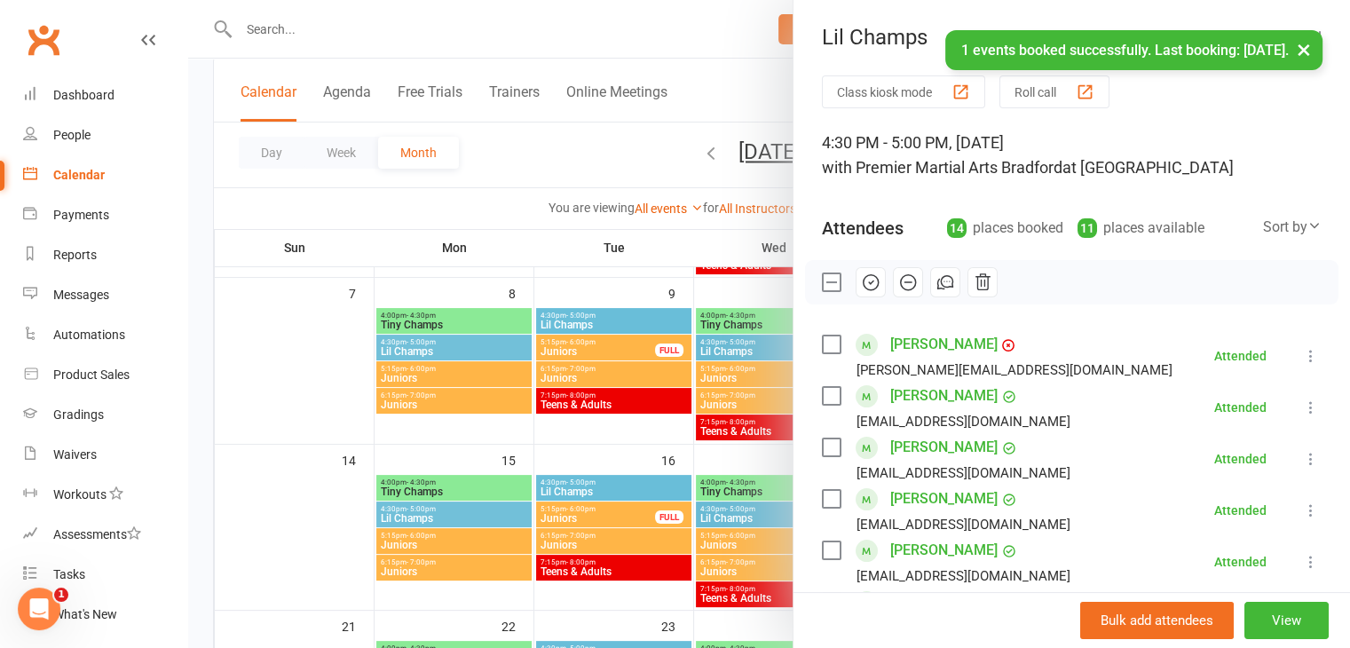
click at [861, 282] on icon "button" at bounding box center [871, 282] width 20 height 20
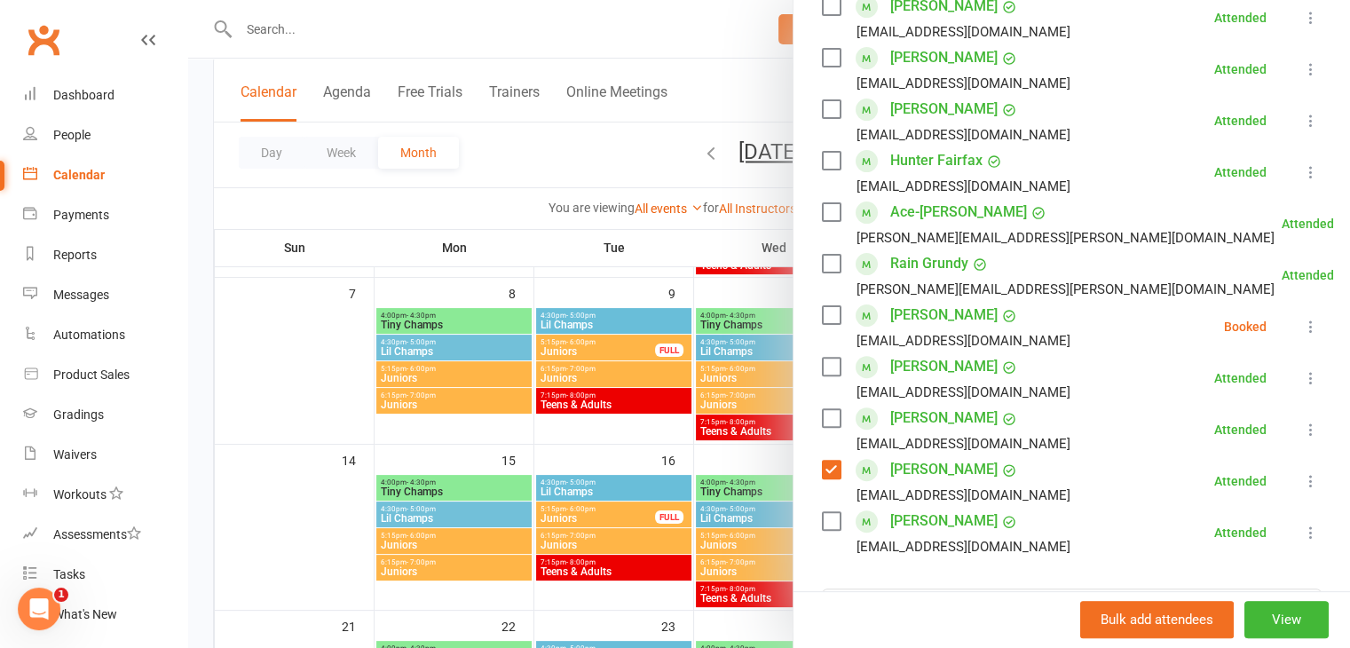
scroll to position [532, 0]
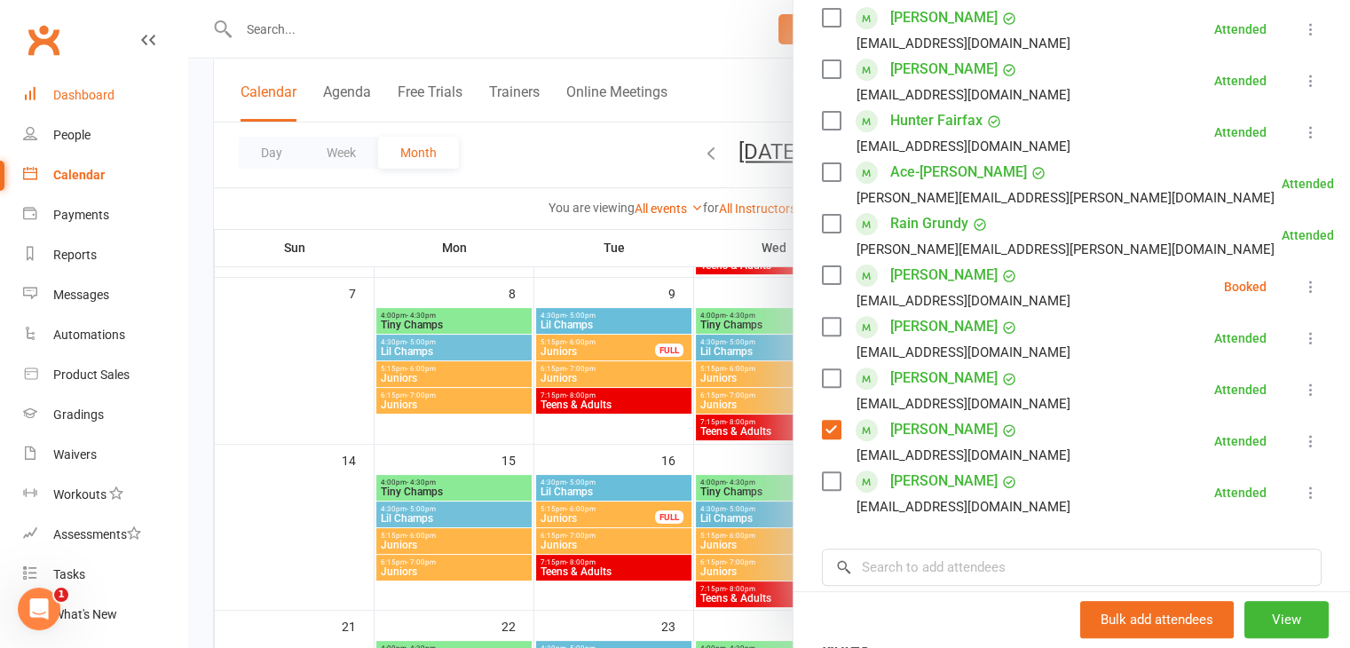
click at [99, 93] on div "Dashboard" at bounding box center [83, 95] width 61 height 14
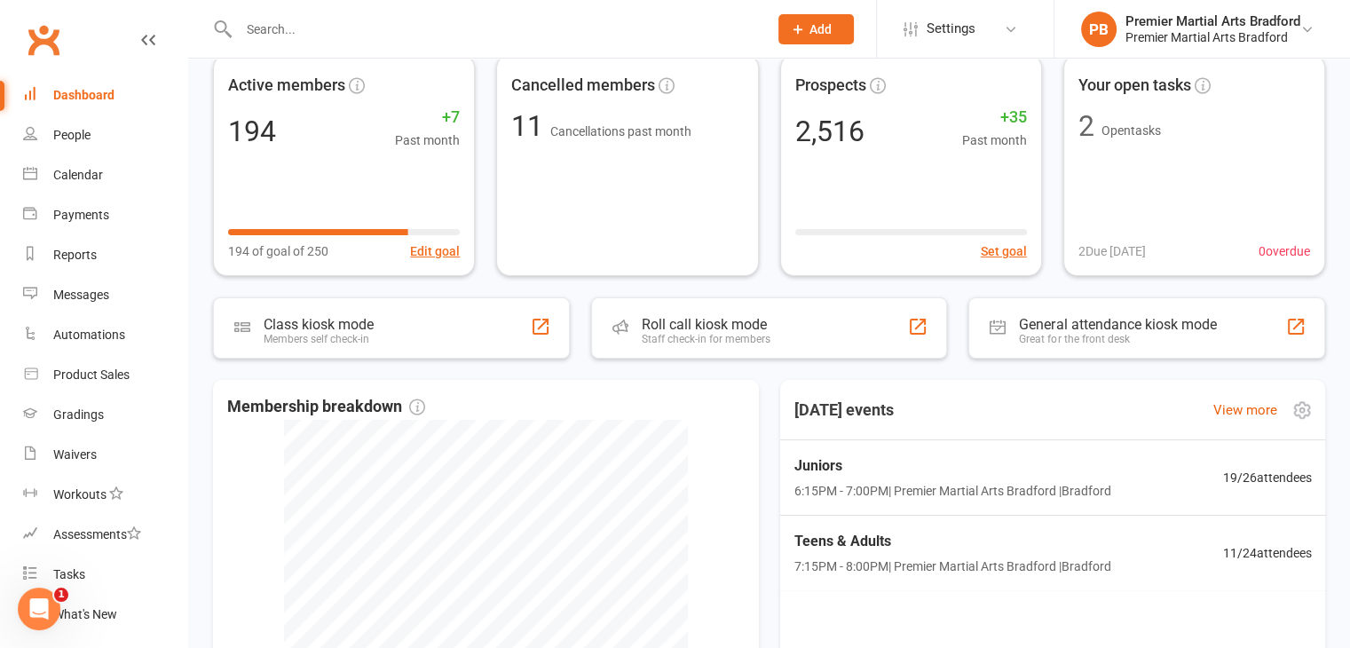
scroll to position [177, 0]
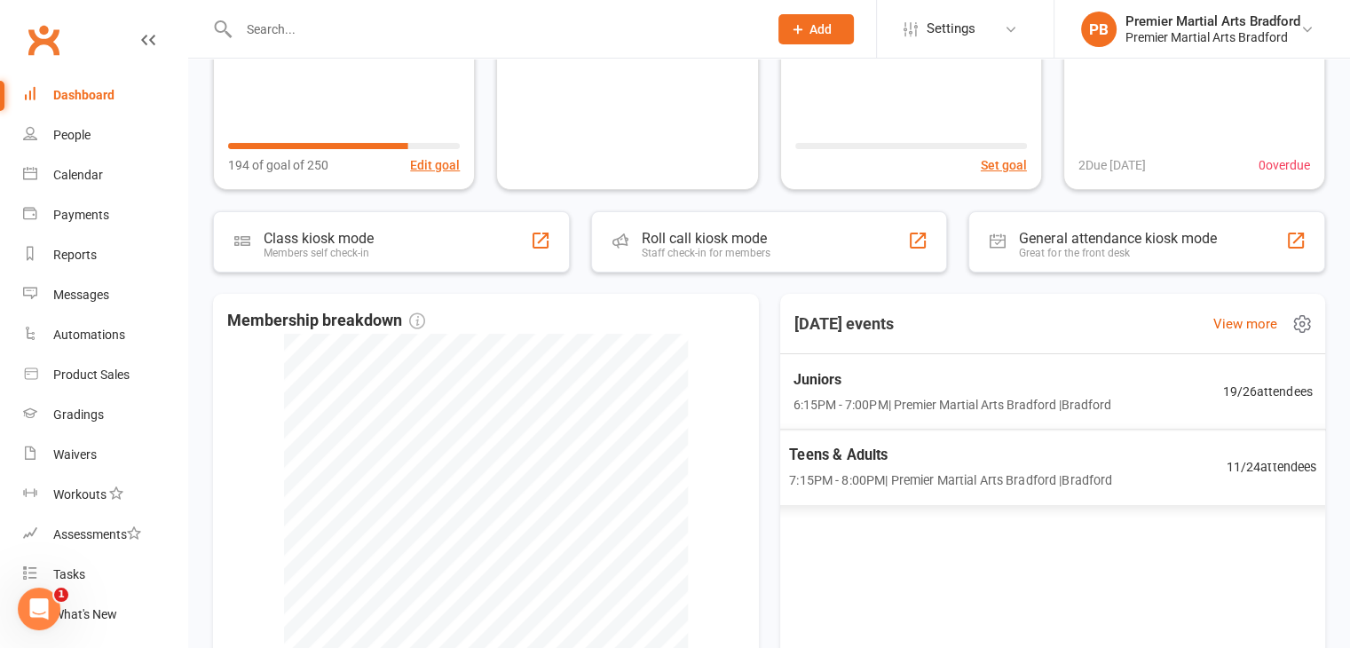
click at [957, 391] on div "Juniors 6:15PM - 7:00PM | Premier Martial Arts Bradford | Bradford" at bounding box center [952, 391] width 318 height 46
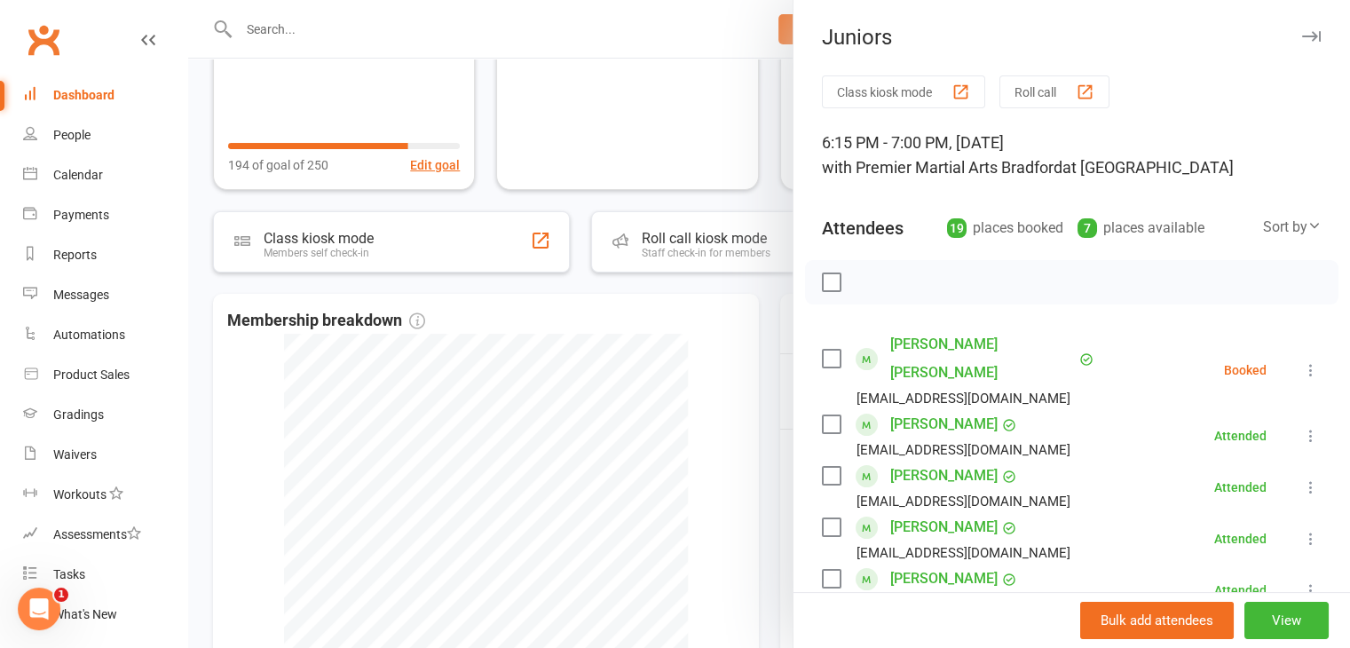
drag, startPoint x: 820, startPoint y: 342, endPoint x: 861, endPoint y: 318, distance: 47.3
click at [822, 350] on label at bounding box center [831, 359] width 18 height 18
click at [861, 281] on icon "button" at bounding box center [871, 282] width 20 height 20
click at [737, 389] on div at bounding box center [769, 324] width 1162 height 648
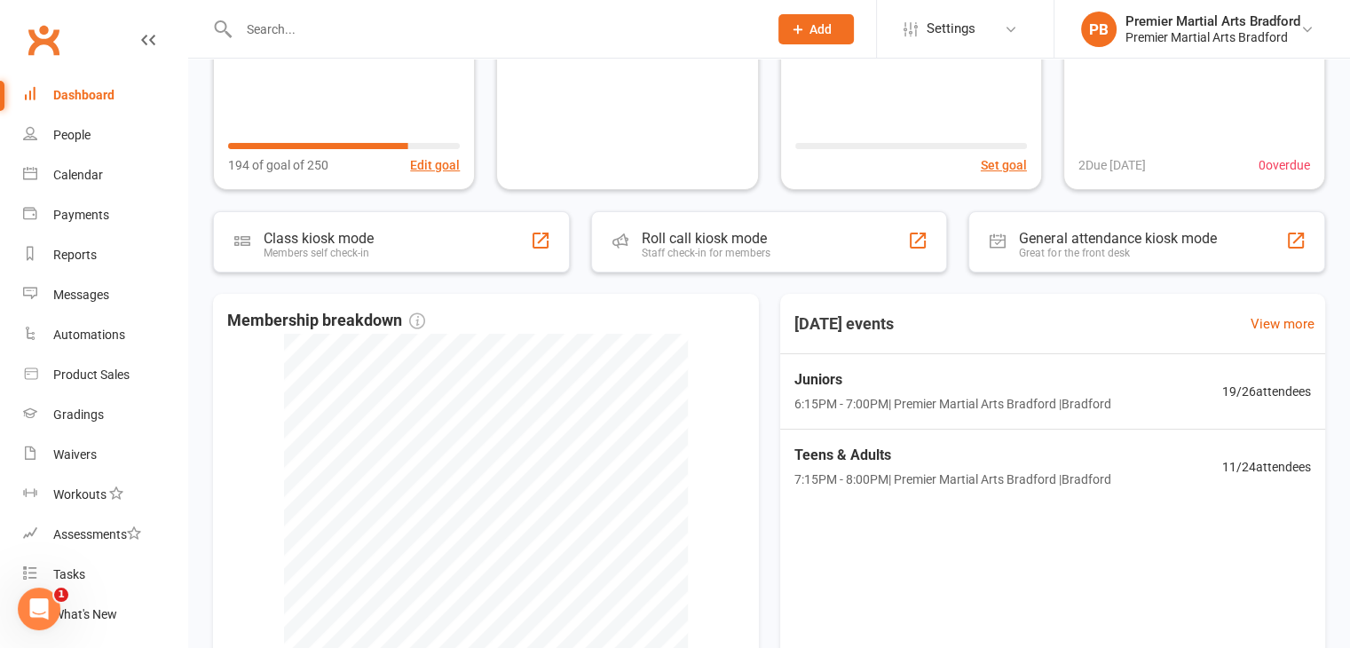
click at [534, 37] on input "text" at bounding box center [494, 29] width 522 height 25
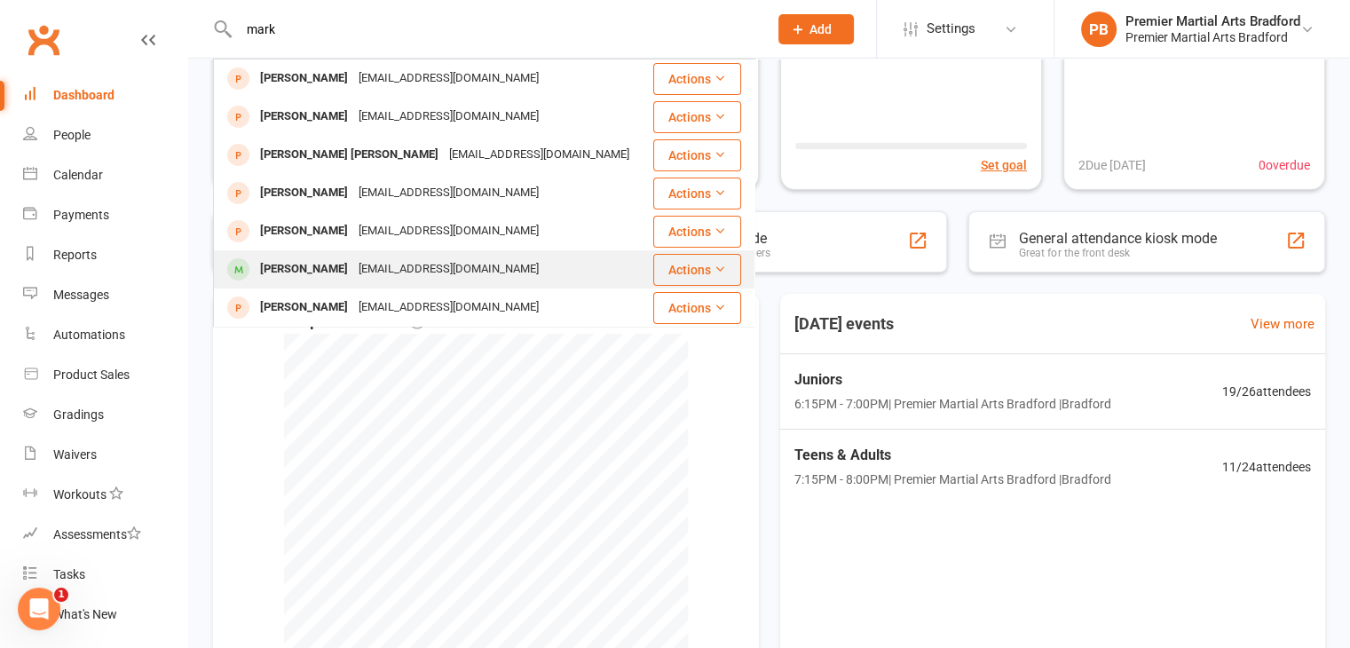
type input "mark"
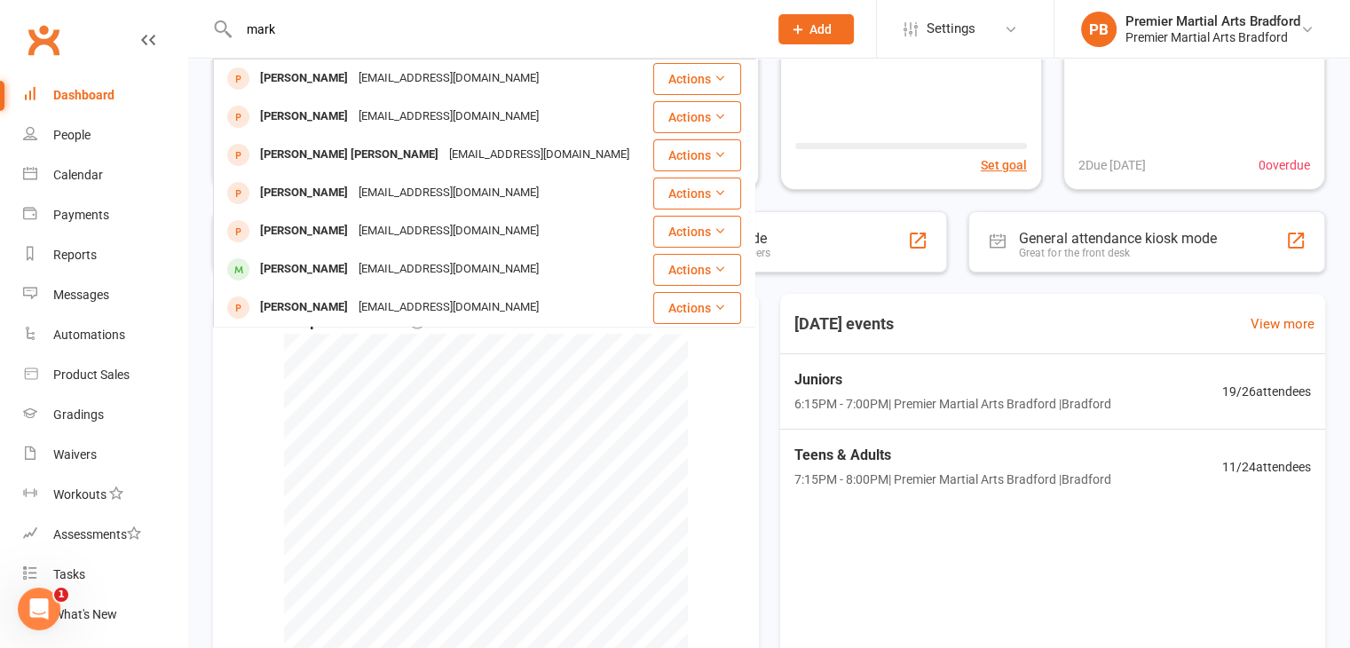
click at [435, 267] on div "tinushower@gmail.com" at bounding box center [448, 269] width 191 height 26
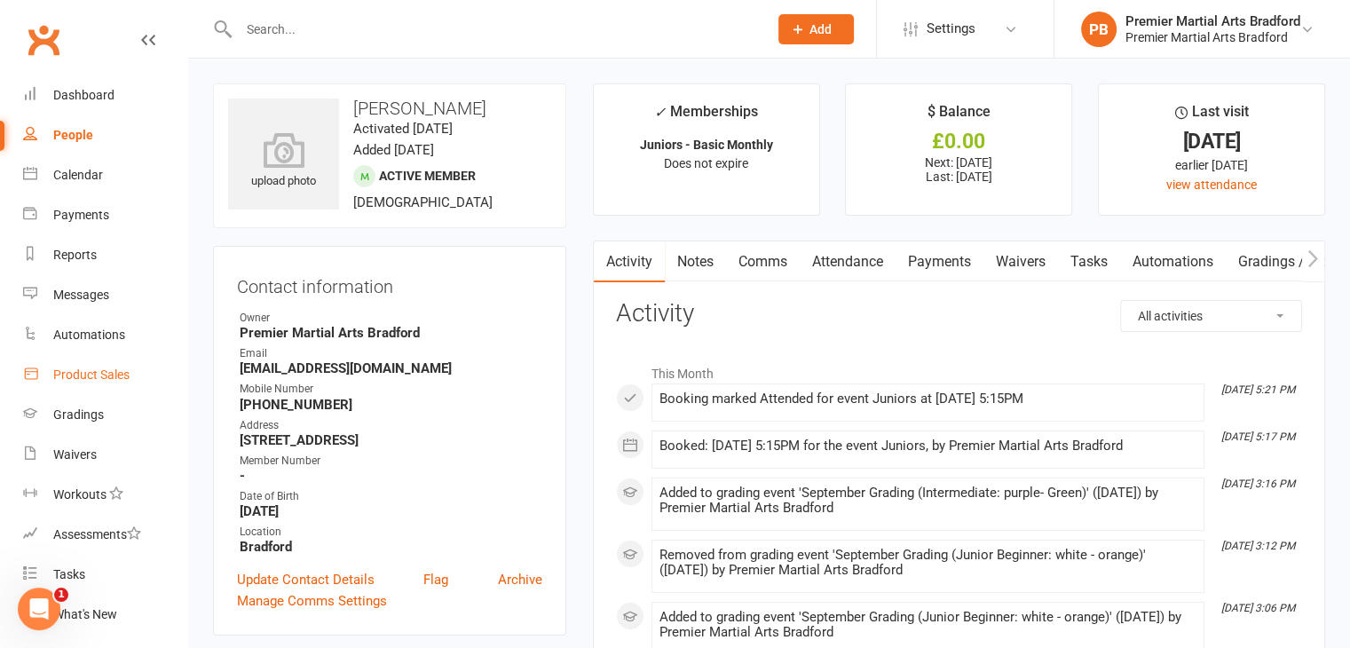
click at [103, 374] on div "Product Sales" at bounding box center [91, 374] width 76 height 14
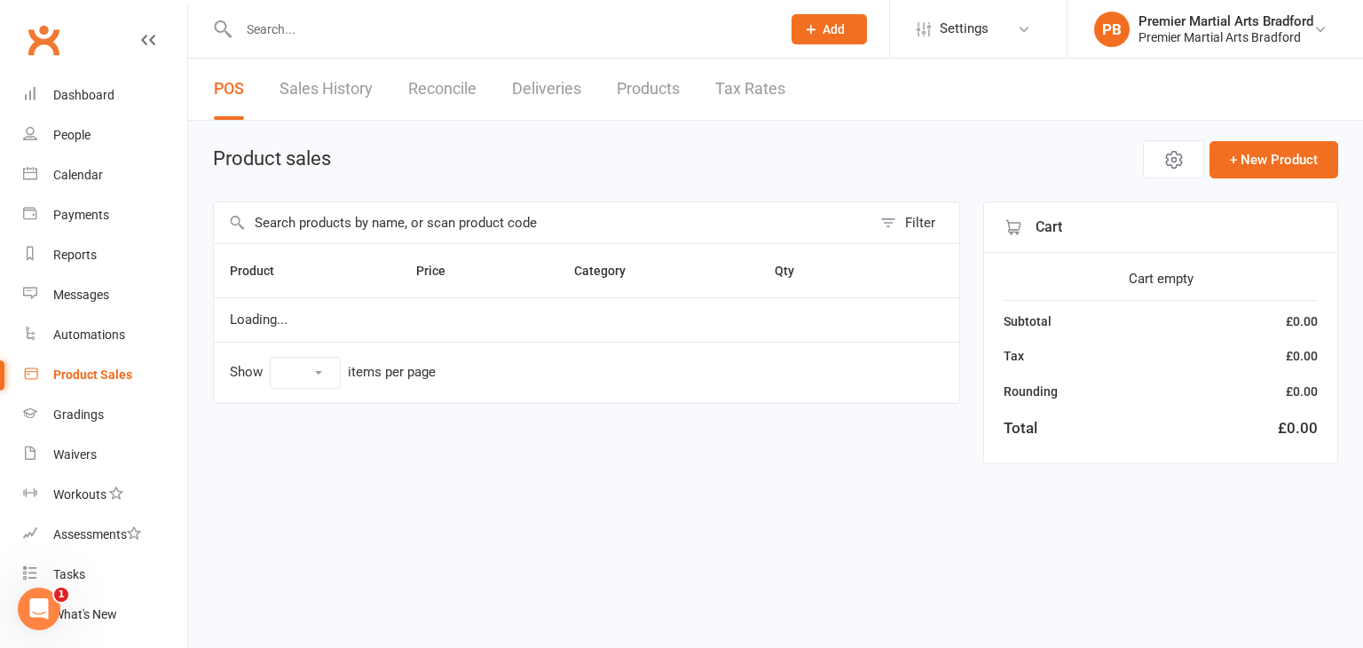
select select "10"
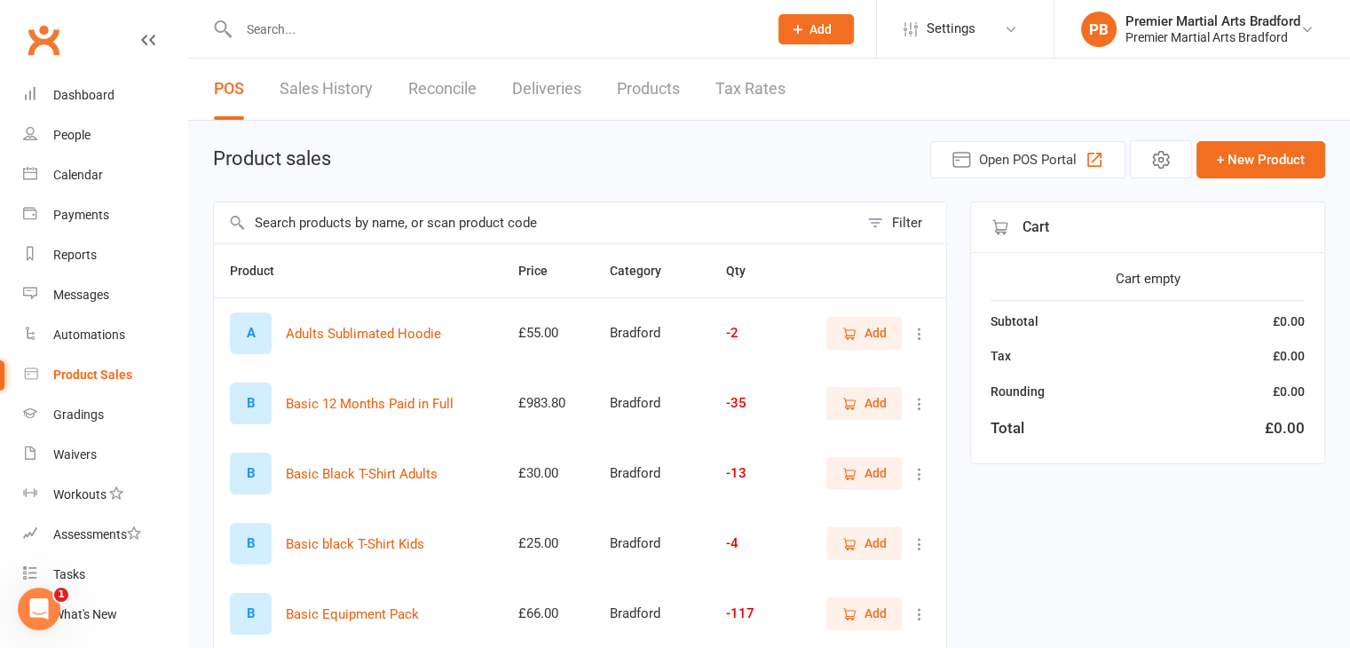
click at [352, 221] on input "text" at bounding box center [536, 222] width 644 height 41
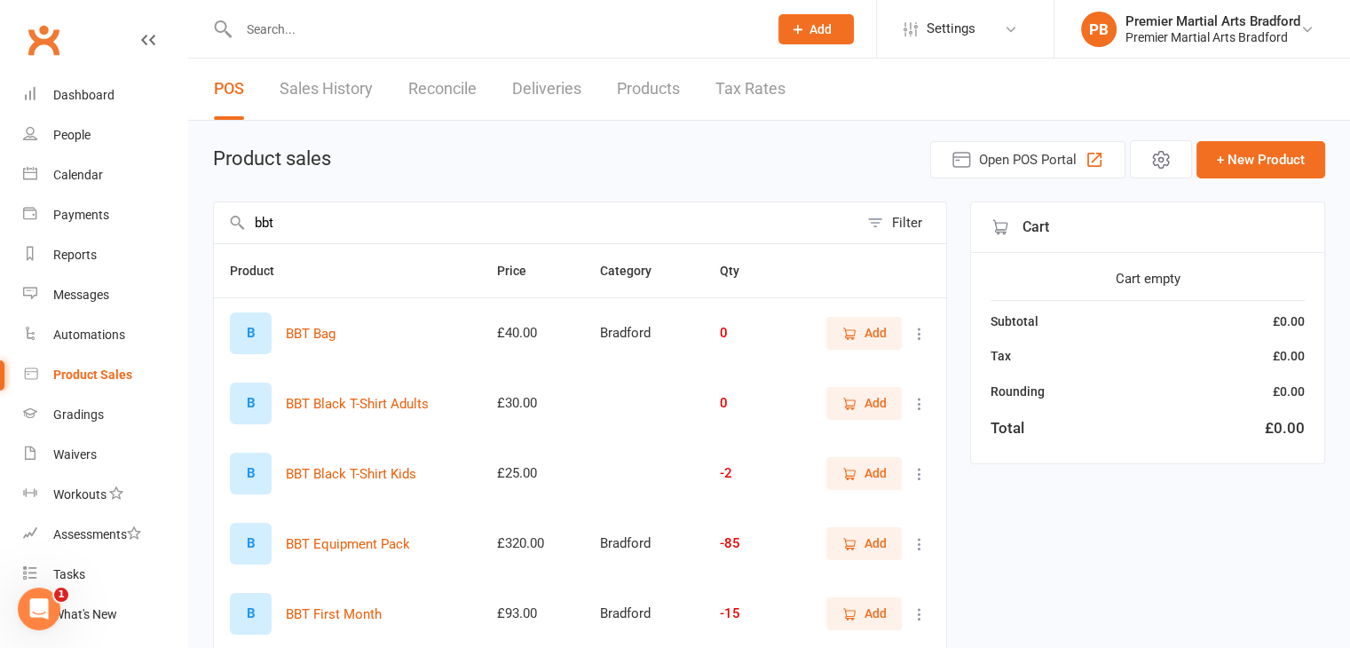
type input "bbt"
click at [236, 33] on input "text" at bounding box center [494, 29] width 522 height 25
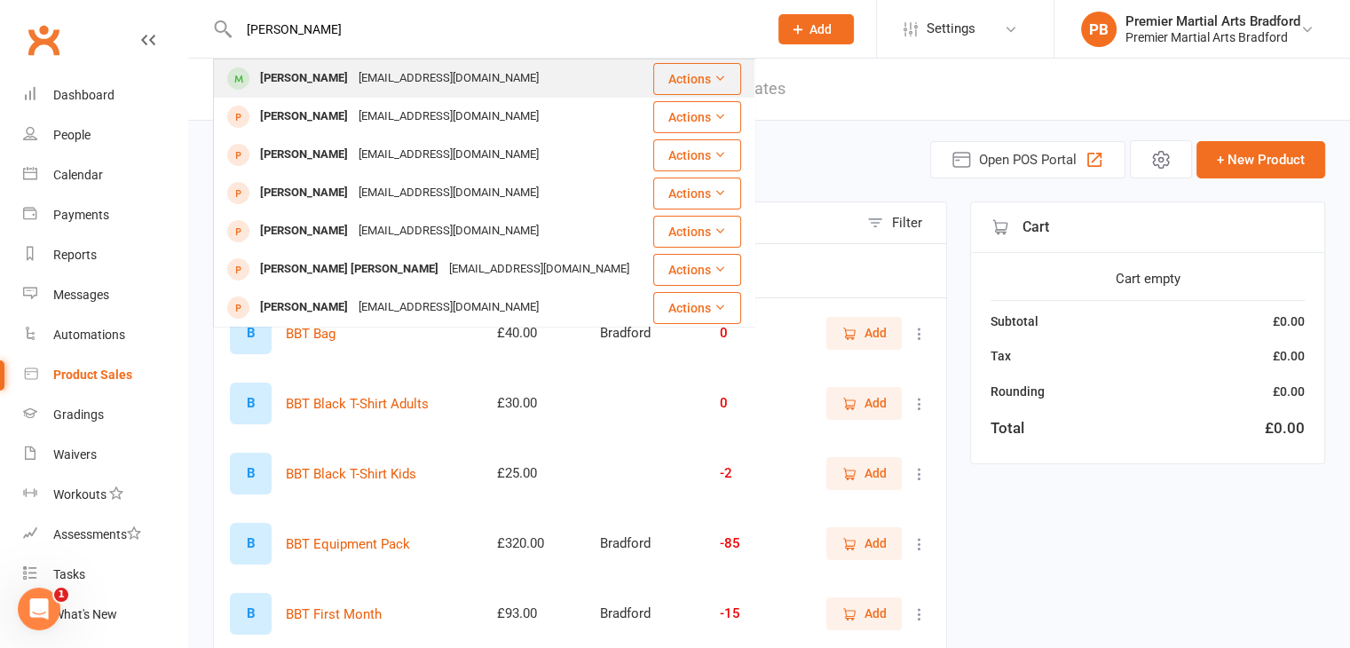
type input "mark s"
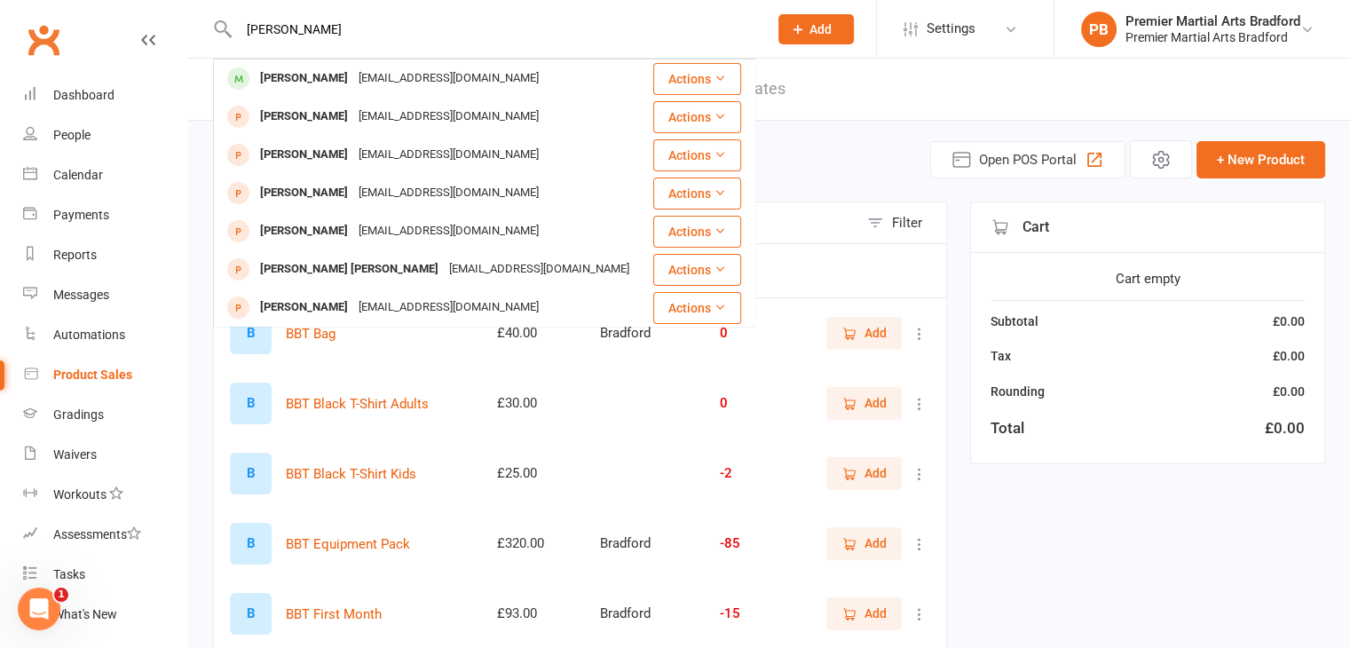
click at [326, 83] on div "Mark Sobowale" at bounding box center [304, 79] width 99 height 26
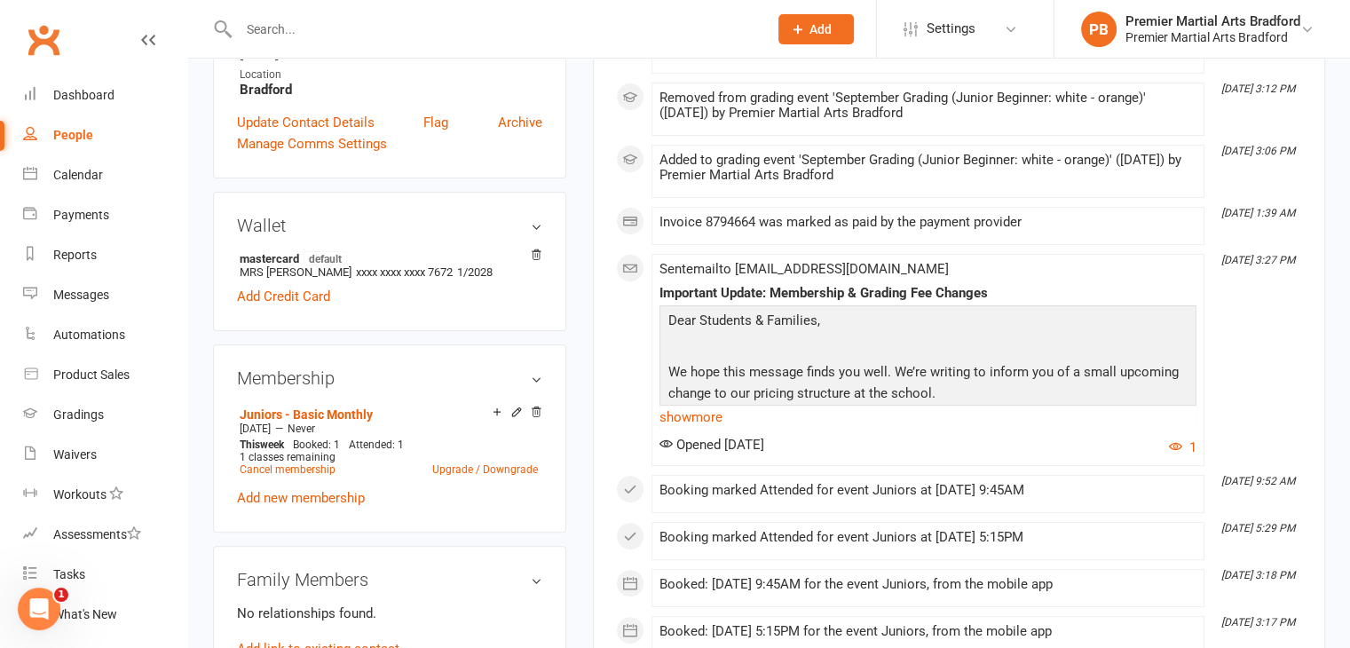
scroll to position [532, 0]
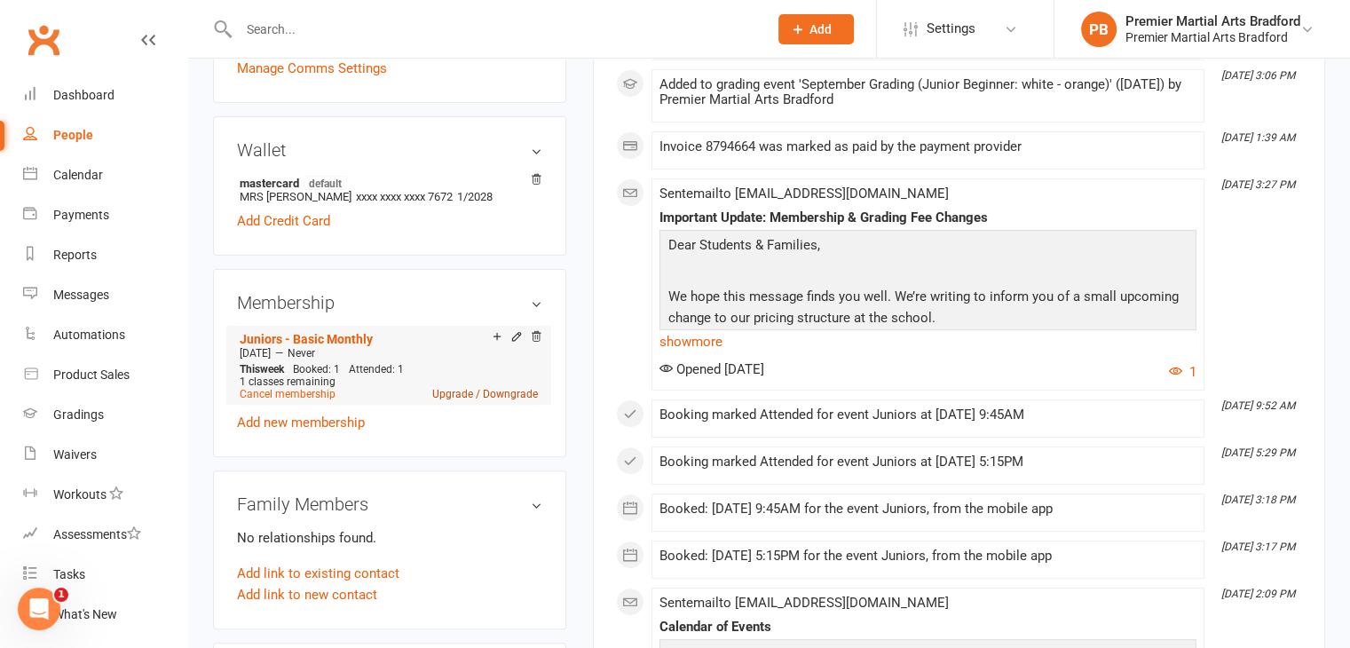
click at [451, 394] on link "Upgrade / Downgrade" at bounding box center [485, 394] width 106 height 12
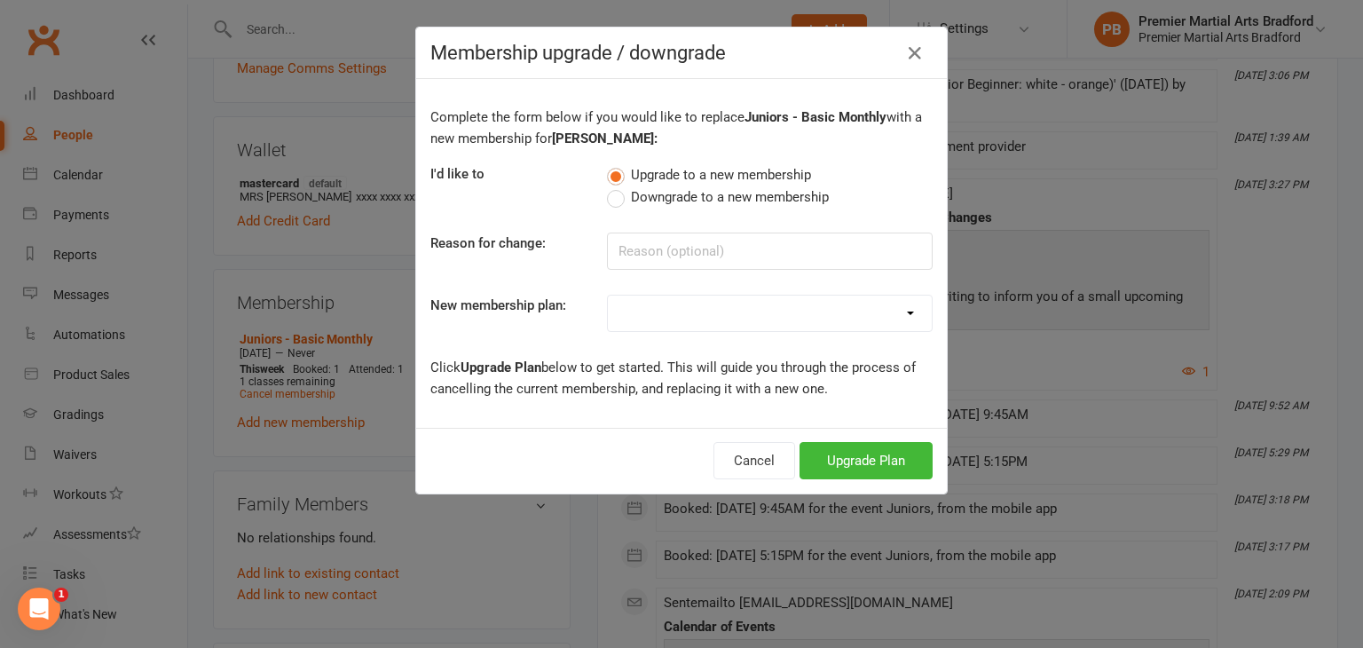
click at [684, 310] on select "Tiny Champs Juniors - Basic Monthly LiL Champs - Basic Monthly Lil Champs paid …" at bounding box center [770, 313] width 324 height 35
select select "9"
click at [608, 296] on select "Tiny Champs Juniors - Basic Monthly LiL Champs - Basic Monthly Lil Champs paid …" at bounding box center [770, 313] width 324 height 35
click at [861, 463] on button "Upgrade Plan" at bounding box center [866, 460] width 133 height 37
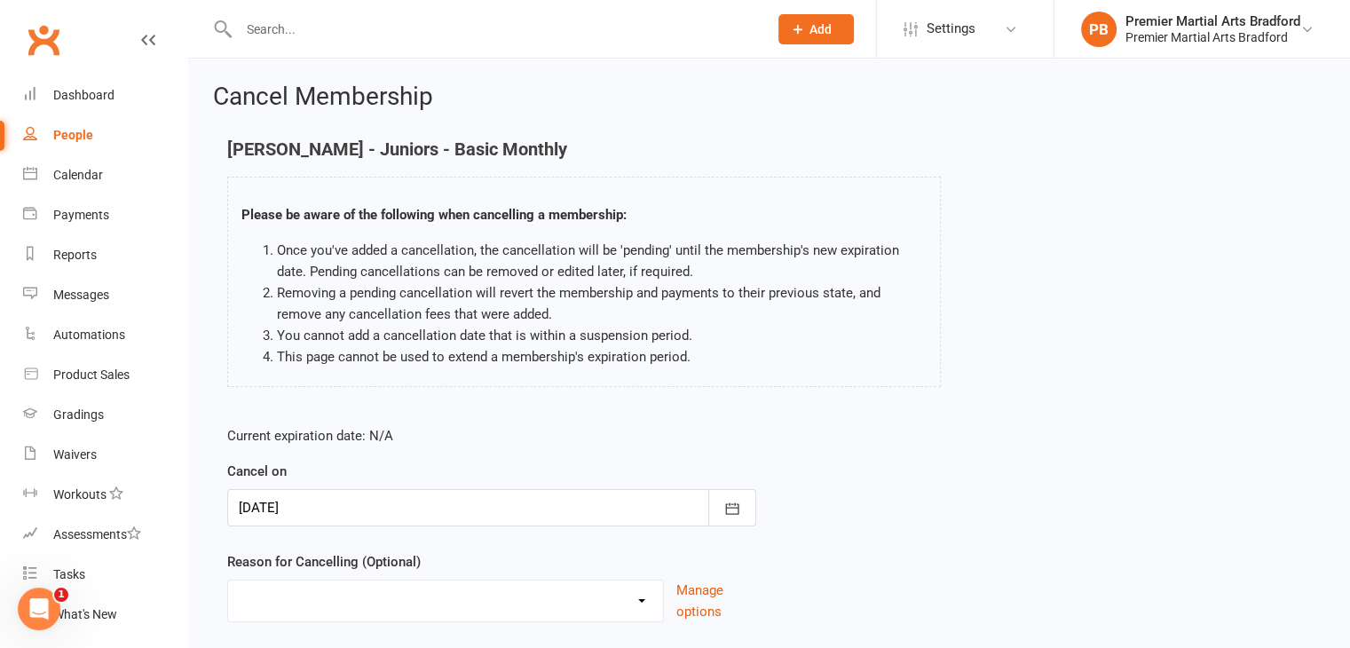
scroll to position [117, 0]
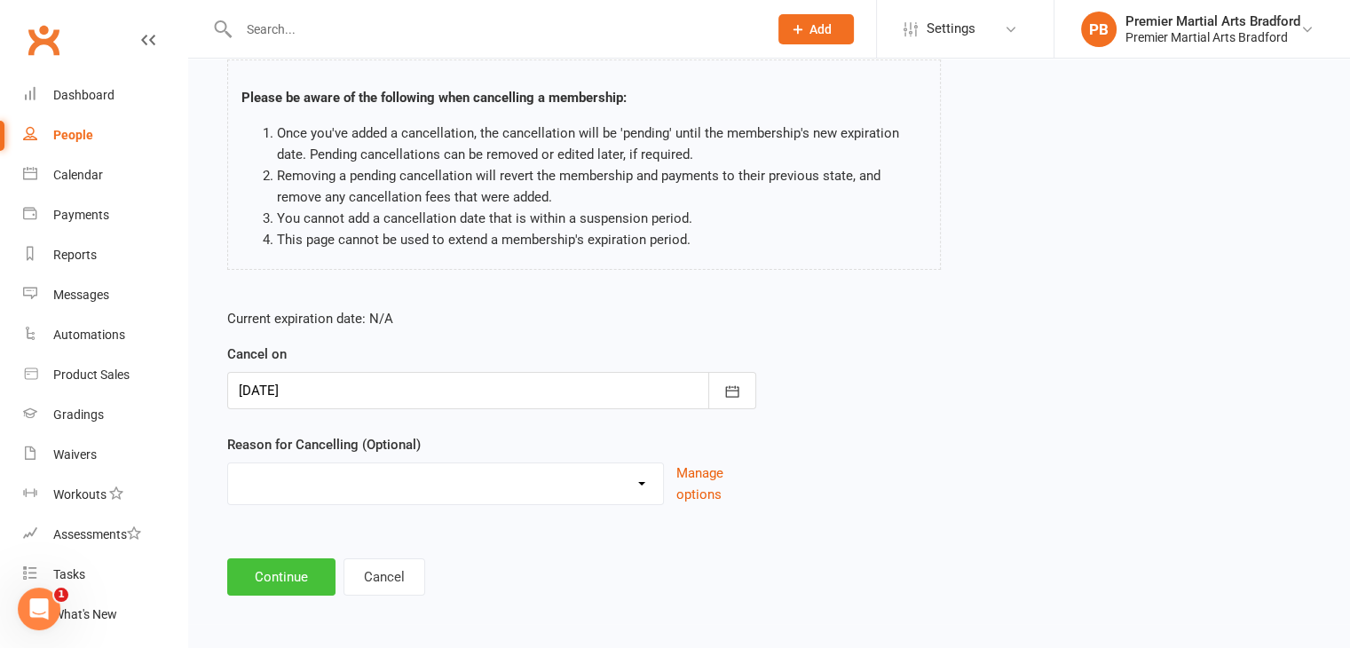
click at [277, 577] on button "Continue" at bounding box center [281, 576] width 108 height 37
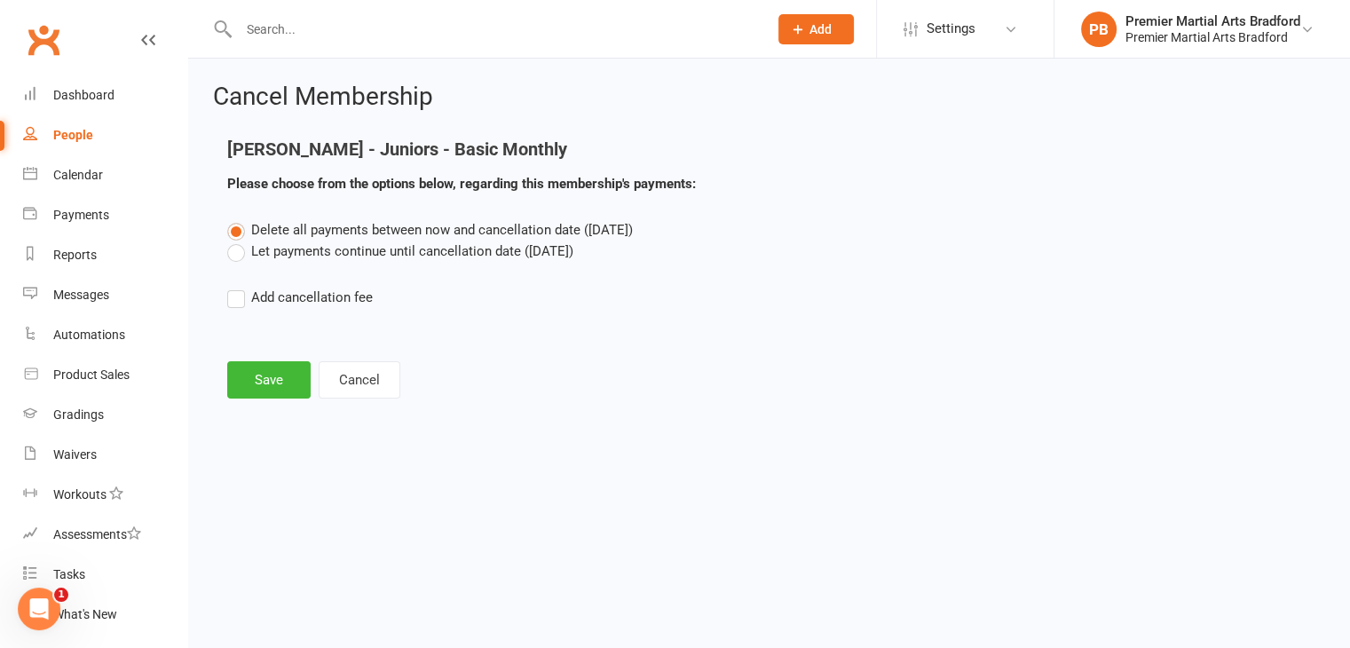
scroll to position [0, 0]
click at [279, 381] on button "Save" at bounding box center [268, 379] width 83 height 37
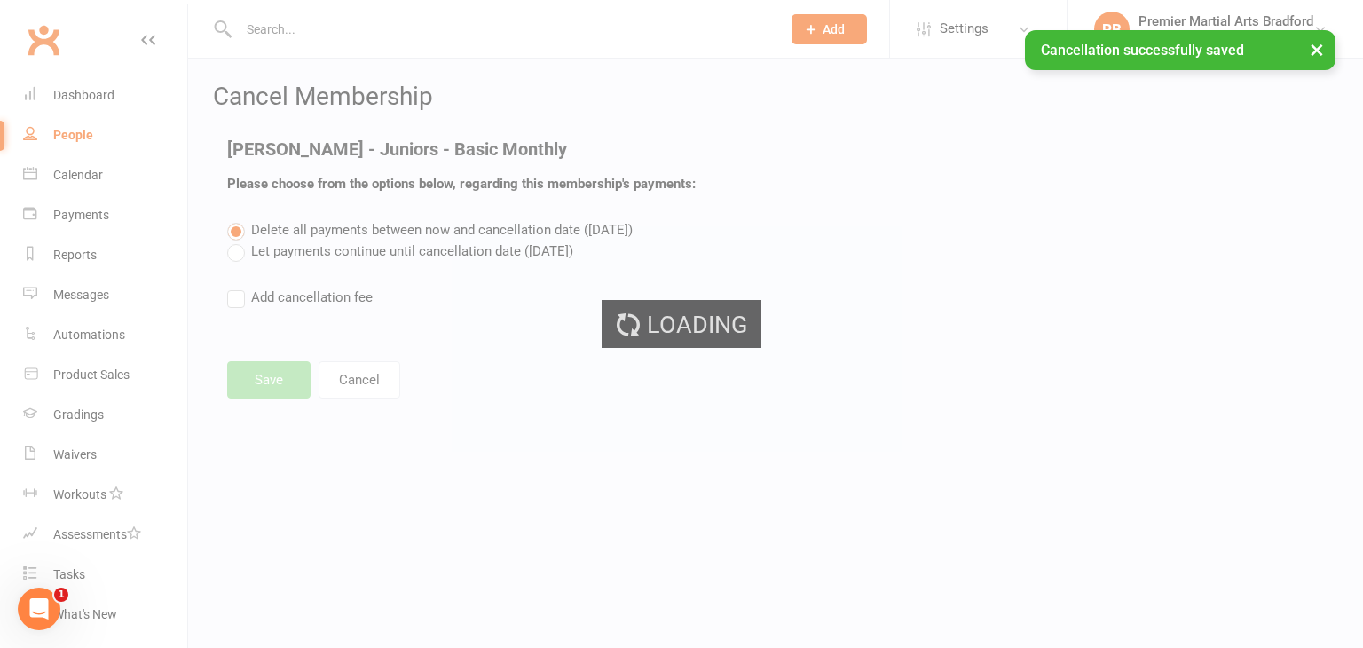
select select "0"
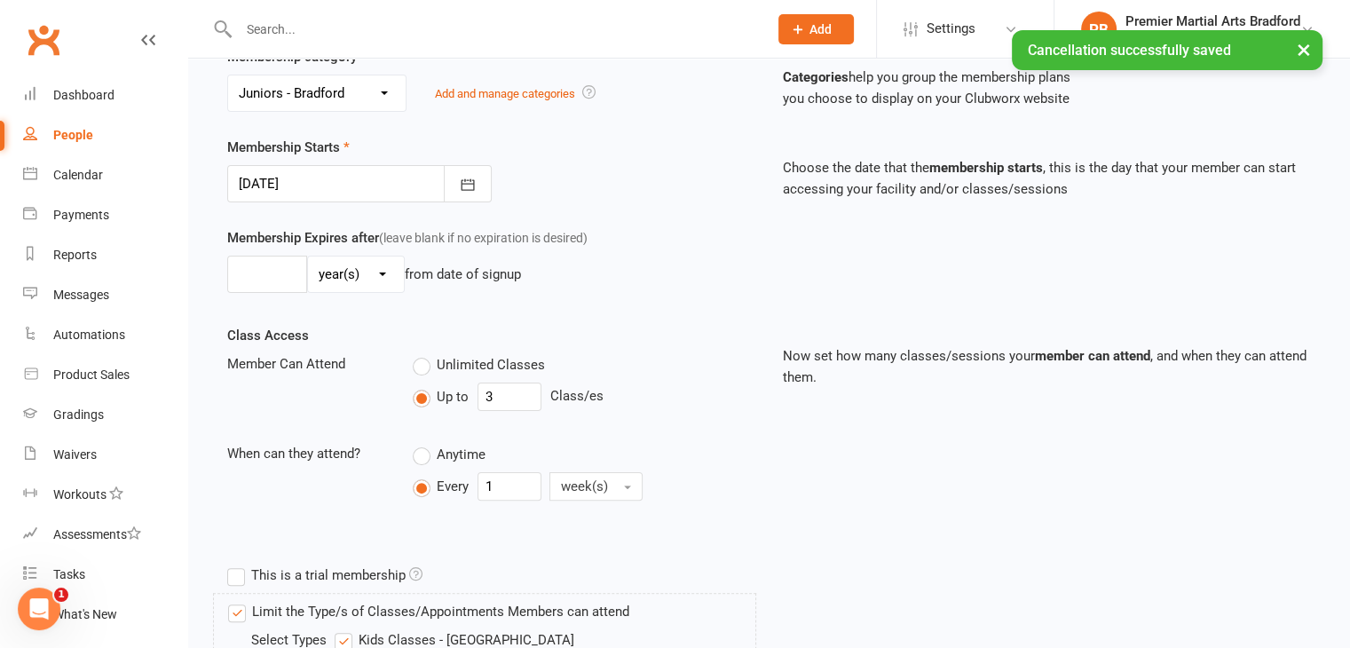
scroll to position [444, 0]
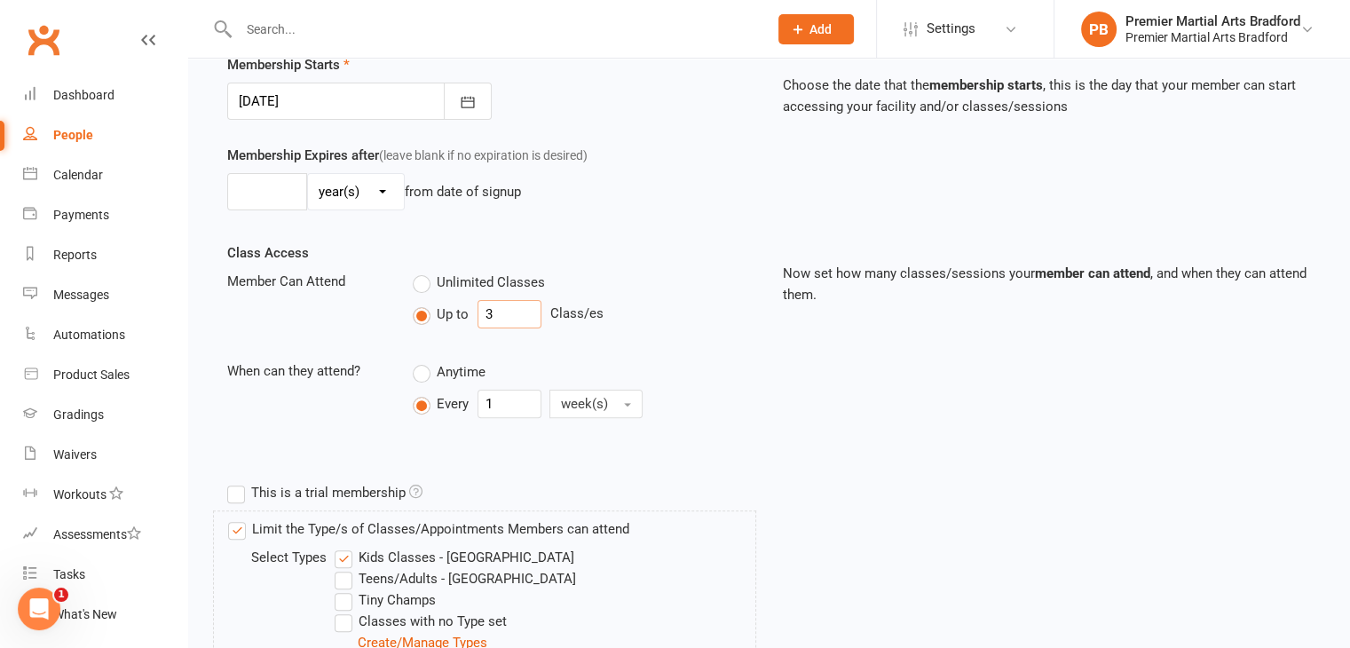
click at [515, 317] on input "3" at bounding box center [509, 314] width 64 height 28
type input "2"
click at [674, 317] on div "Up to 2 Class/es" at bounding box center [584, 314] width 343 height 28
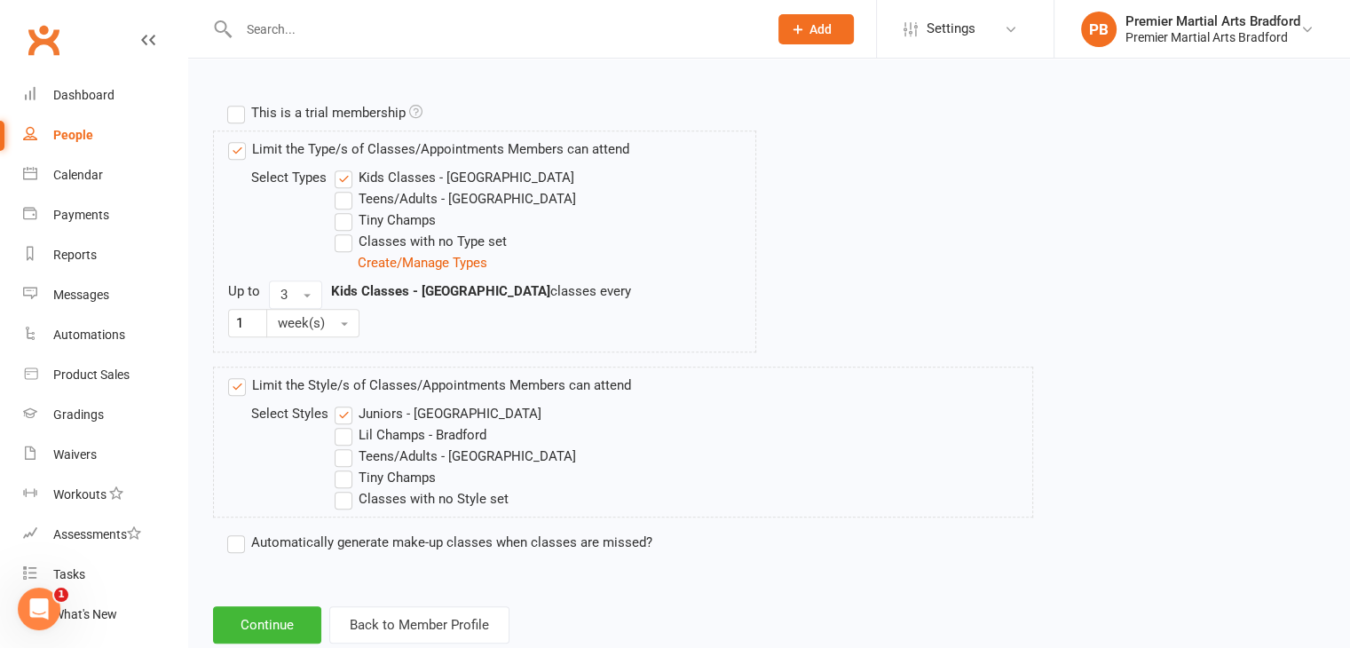
scroll to position [838, 0]
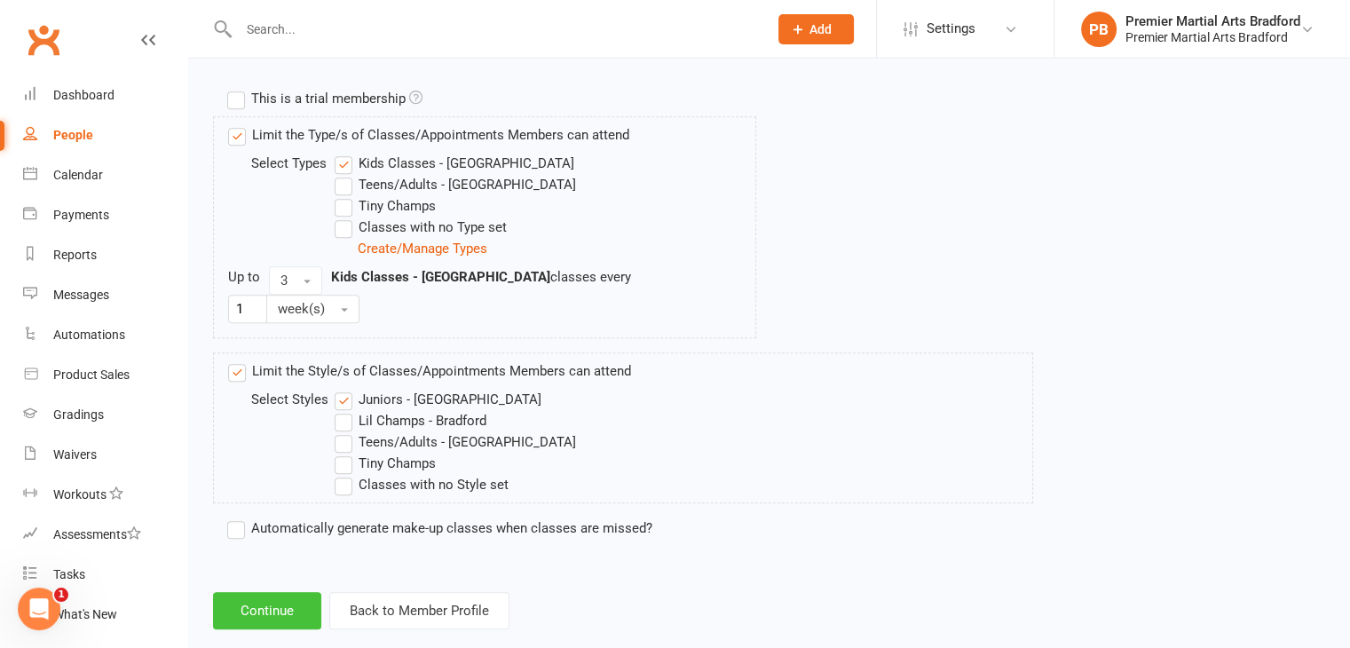
click at [284, 592] on button "Continue" at bounding box center [267, 610] width 108 height 37
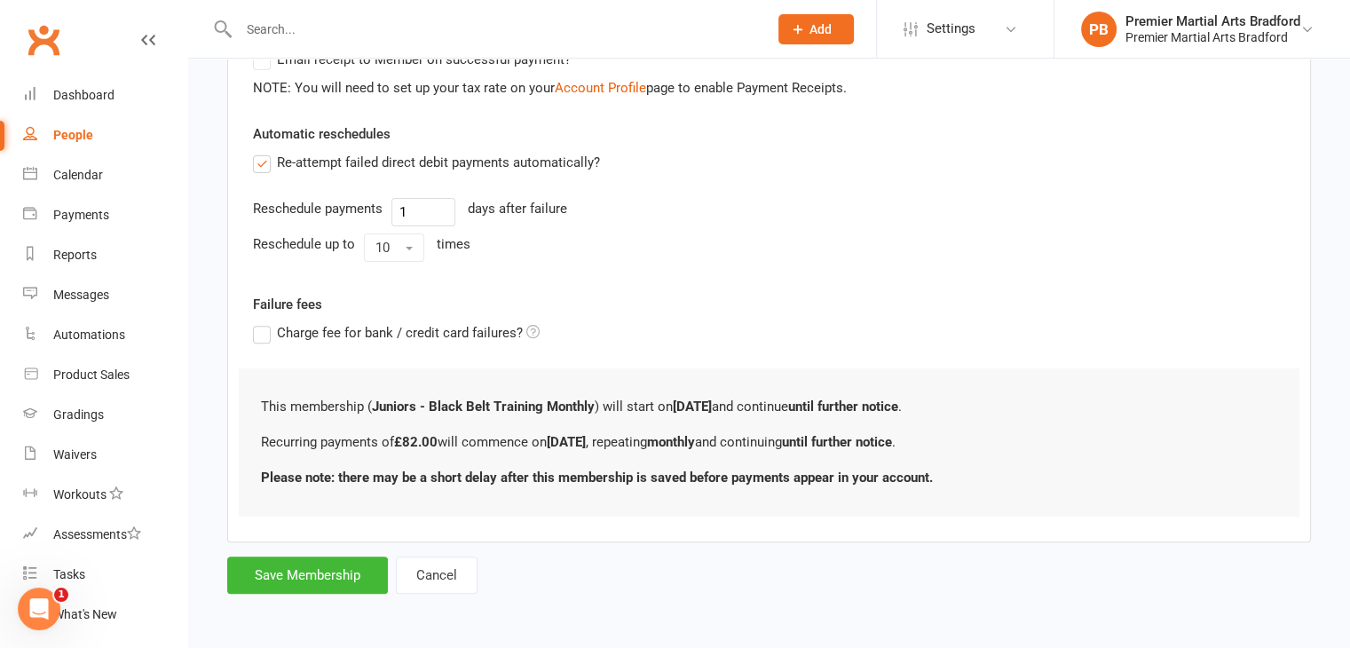
scroll to position [0, 0]
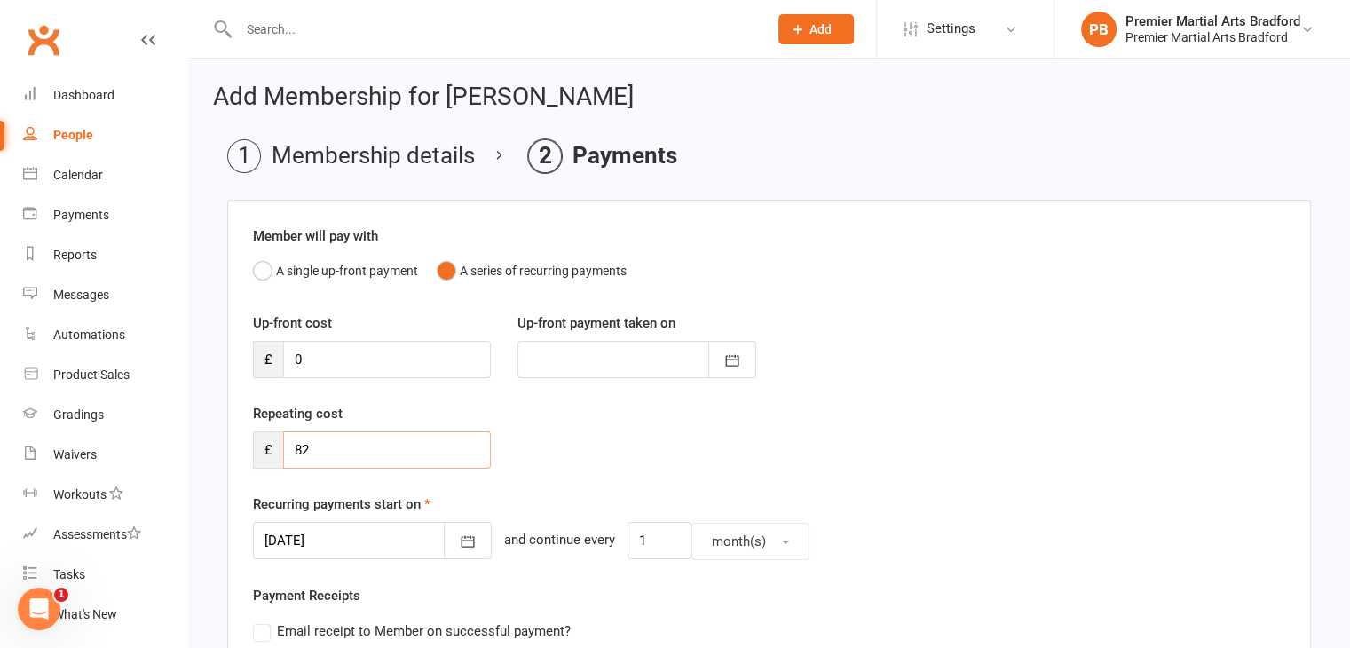
click at [320, 446] on input "82" at bounding box center [387, 449] width 208 height 37
type input "8"
type input "93"
click at [578, 475] on div "Repeating cost £ 93" at bounding box center [769, 448] width 1059 height 91
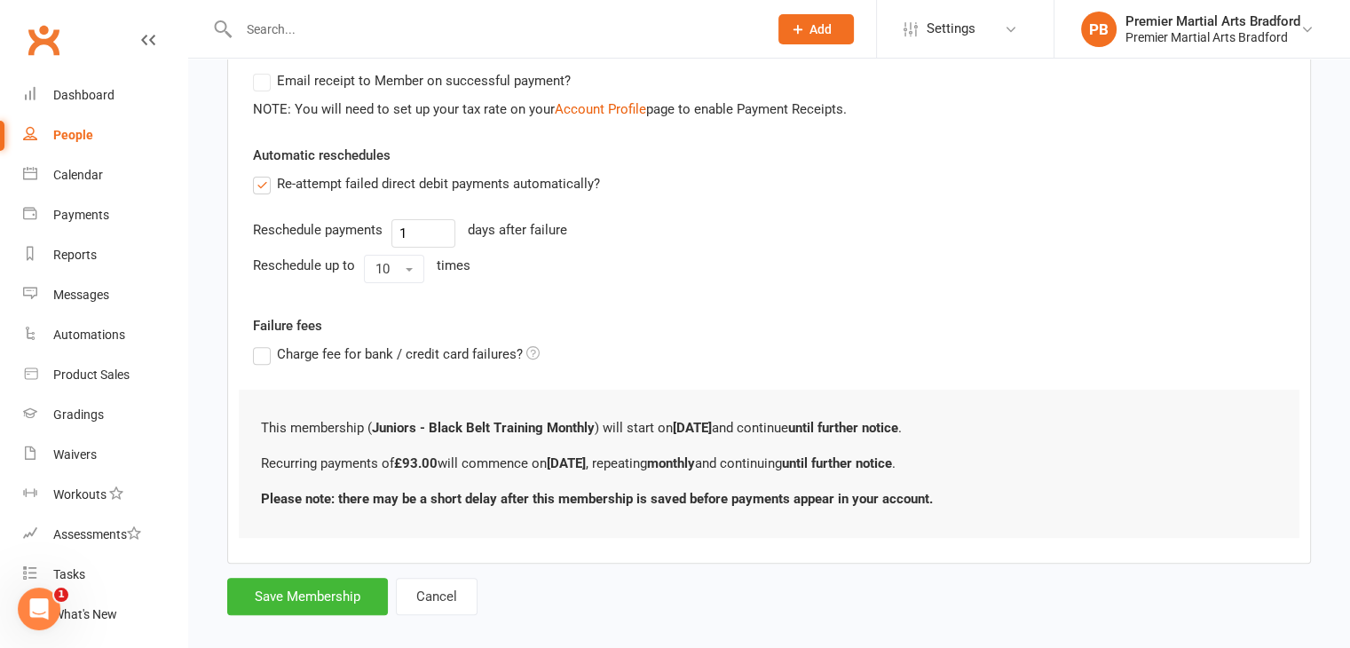
scroll to position [569, 0]
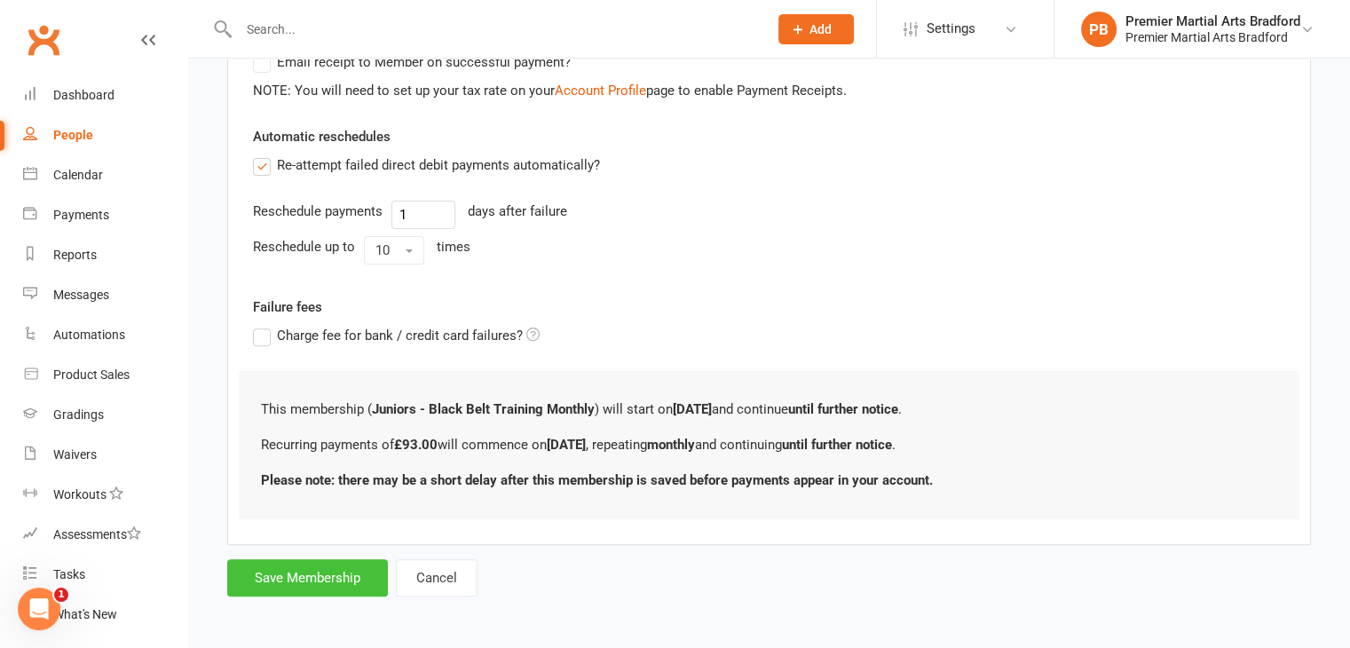
click at [336, 576] on button "Save Membership" at bounding box center [307, 577] width 161 height 37
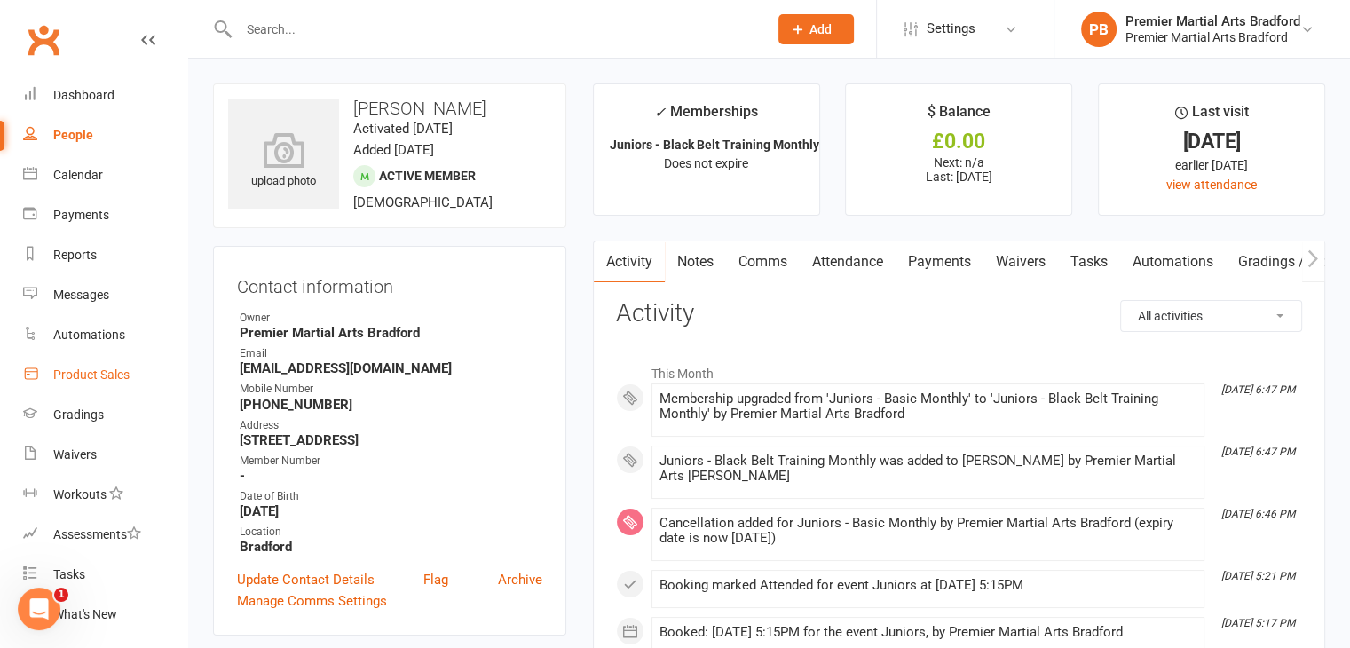
click at [117, 377] on div "Product Sales" at bounding box center [91, 374] width 76 height 14
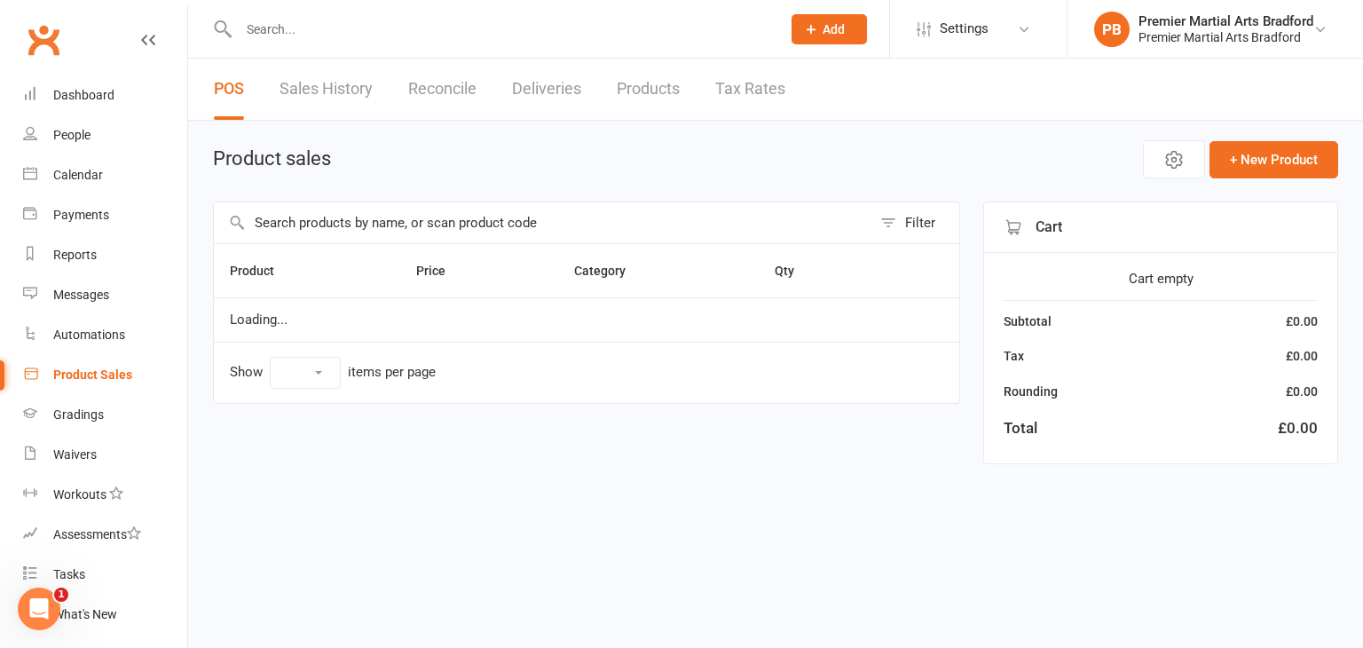
select select "10"
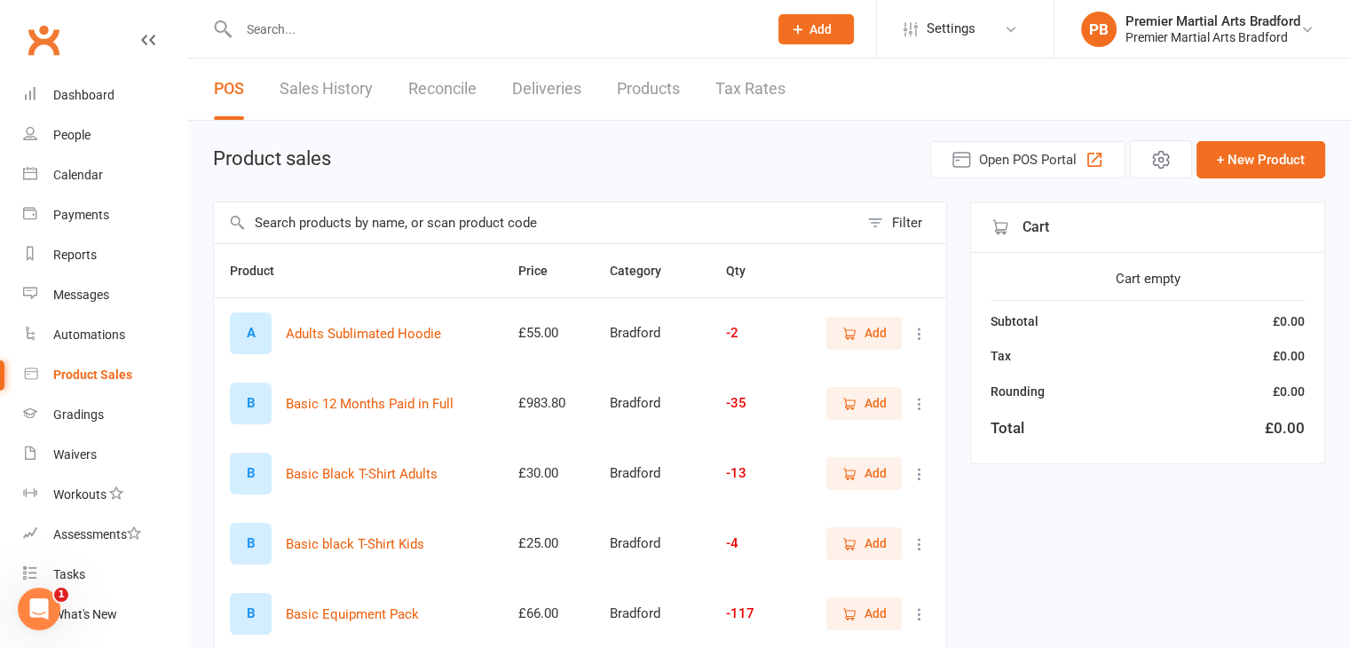
drag, startPoint x: 359, startPoint y: 230, endPoint x: 355, endPoint y: 222, distance: 9.1
click at [360, 230] on input "text" at bounding box center [536, 222] width 644 height 41
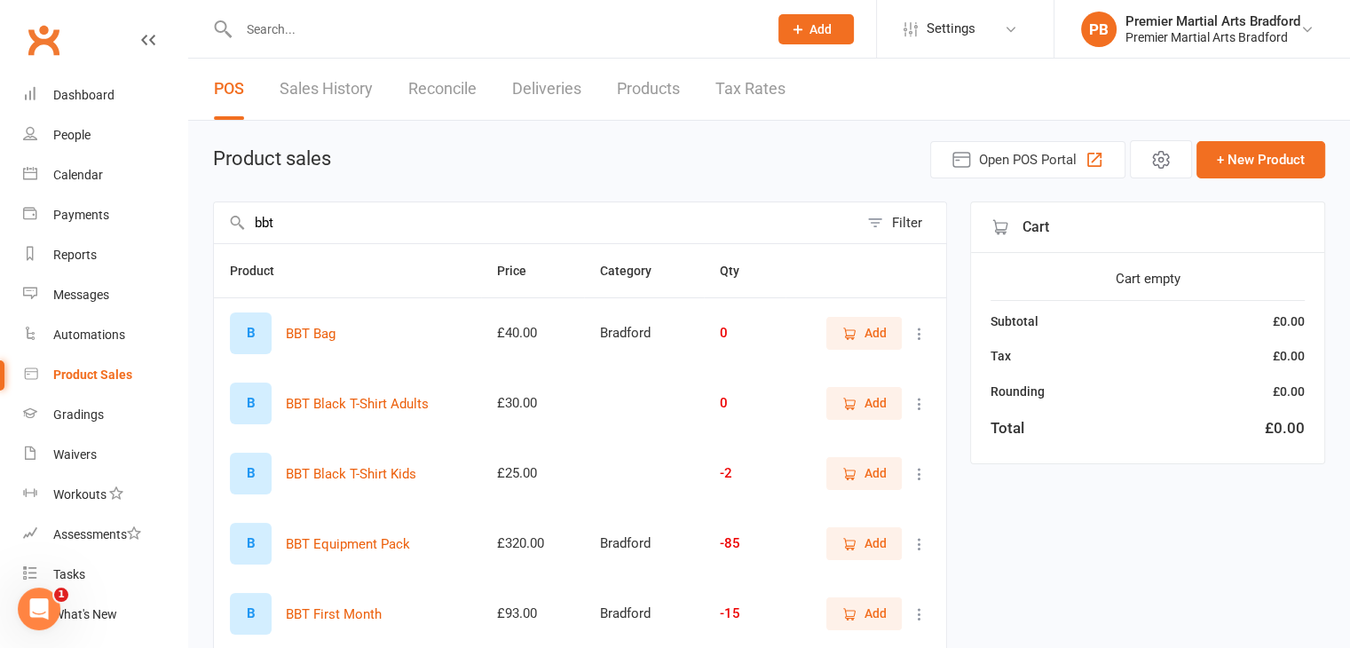
type input "bbt"
click at [872, 546] on span "Add" at bounding box center [875, 543] width 22 height 20
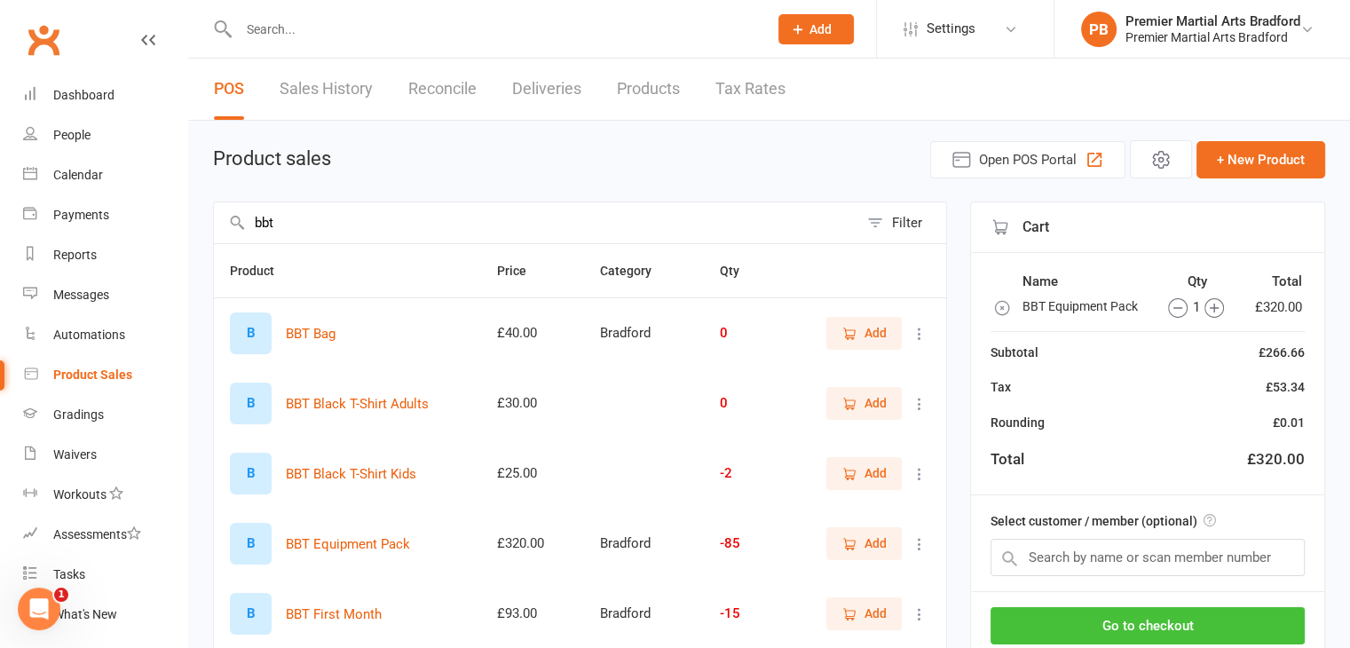
drag, startPoint x: 1131, startPoint y: 620, endPoint x: 1122, endPoint y: 616, distance: 9.9
click at [1128, 619] on button "Go to checkout" at bounding box center [1147, 625] width 314 height 37
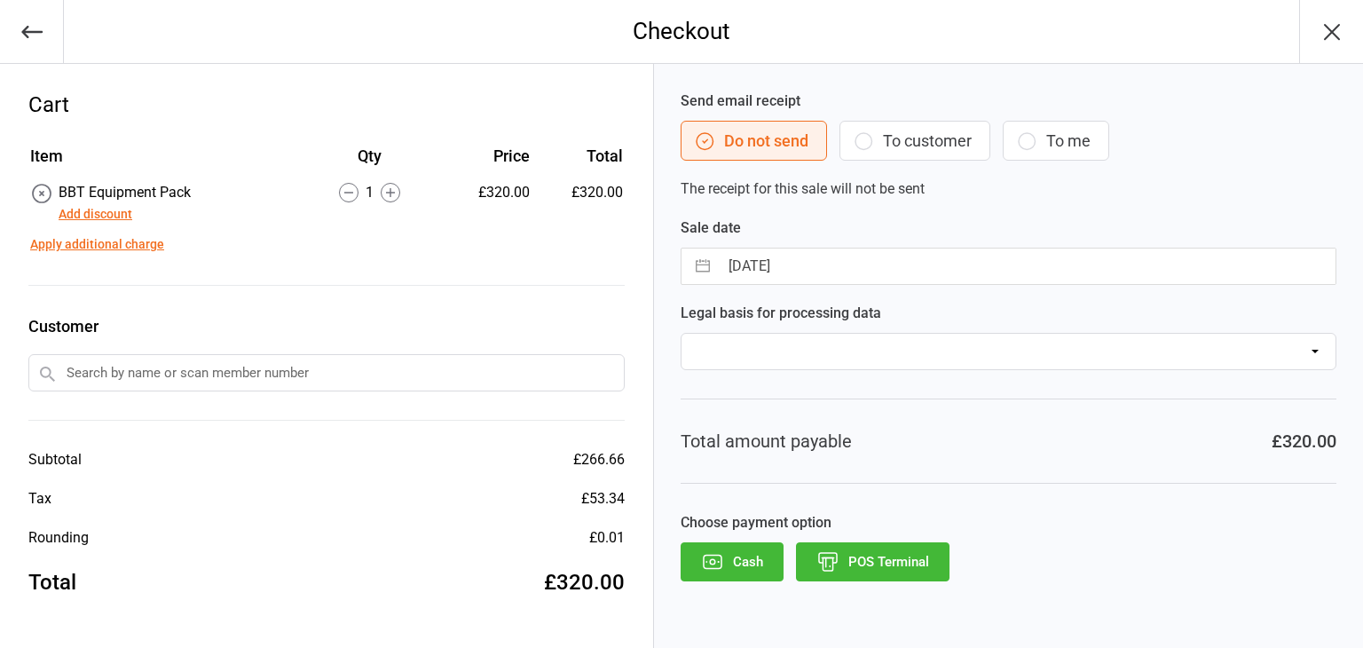
click at [277, 366] on input "text" at bounding box center [326, 372] width 596 height 37
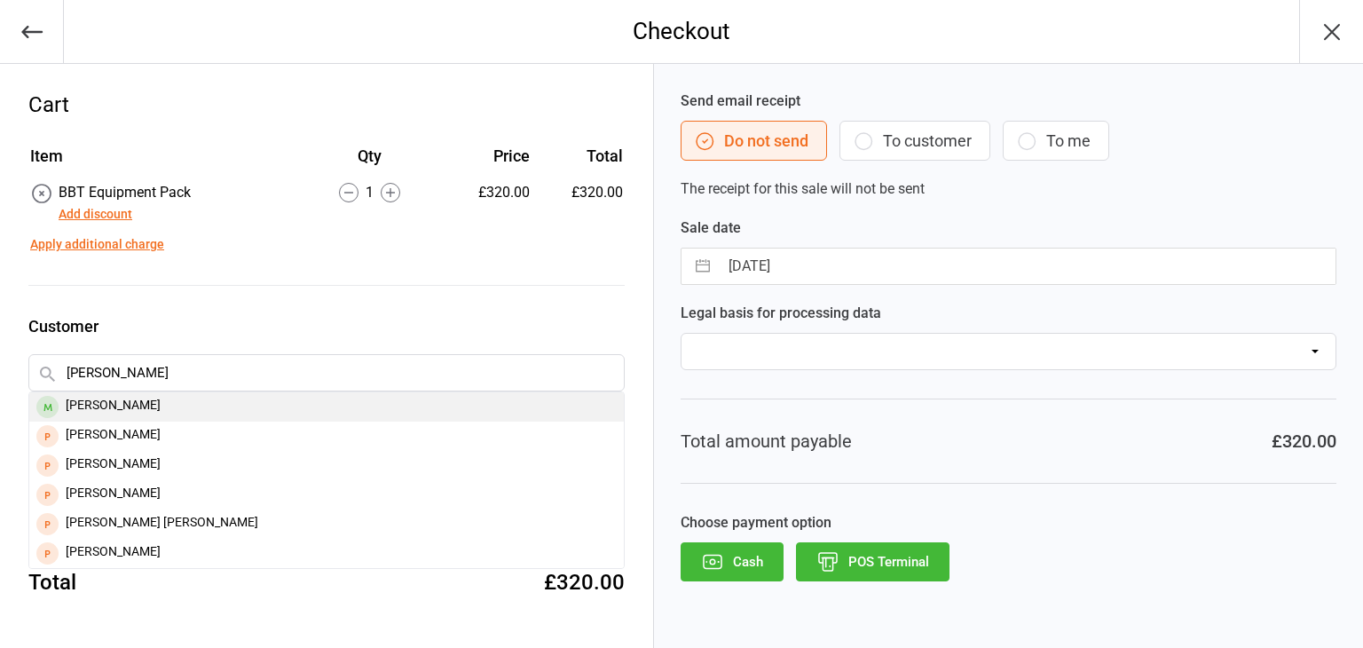
type input "[PERSON_NAME]"
click at [238, 401] on div "[PERSON_NAME]" at bounding box center [326, 406] width 595 height 29
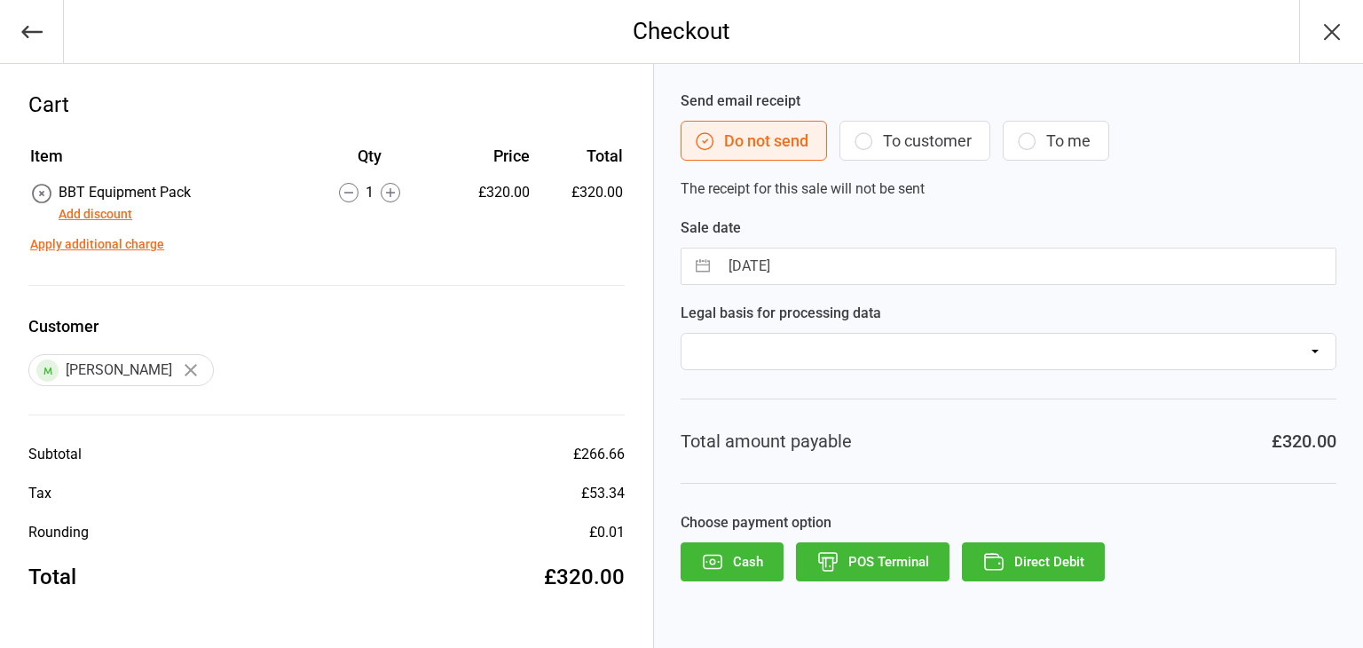
click at [106, 214] on button "Add discount" at bounding box center [96, 214] width 74 height 19
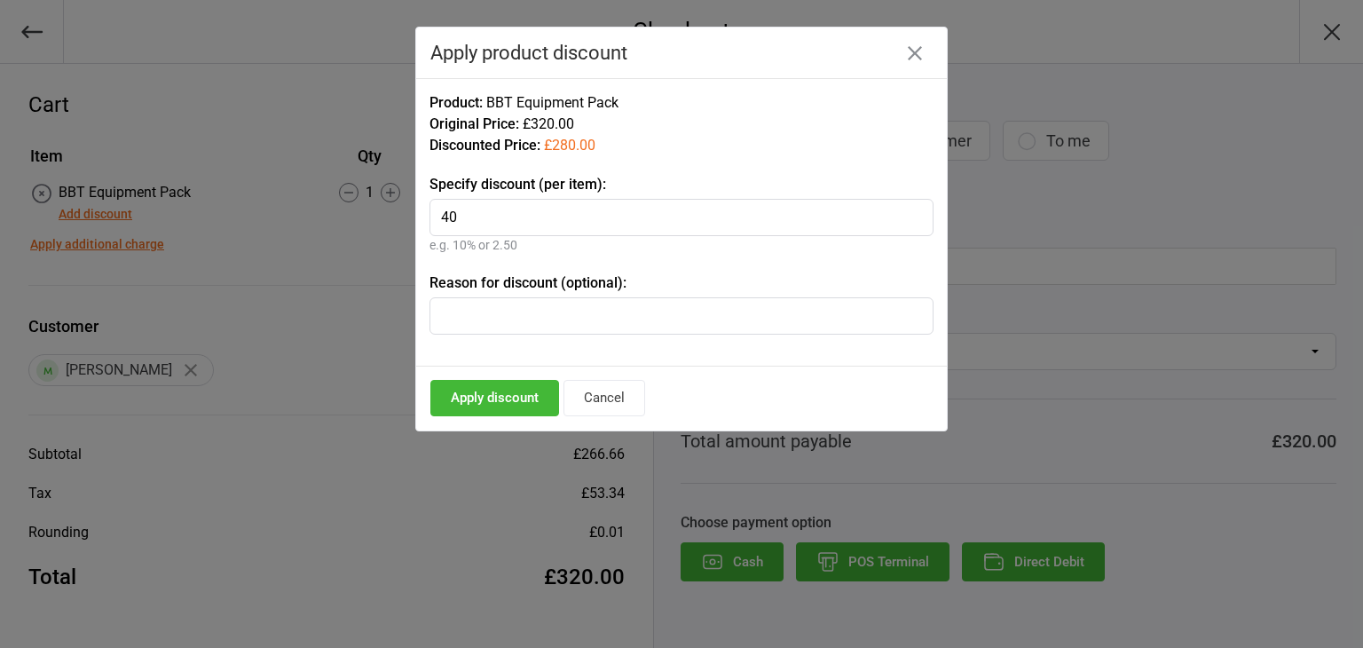
type input "40"
click at [696, 323] on input "text" at bounding box center [682, 315] width 504 height 37
type input "no bag"
click at [522, 398] on button "Apply discount" at bounding box center [494, 398] width 129 height 36
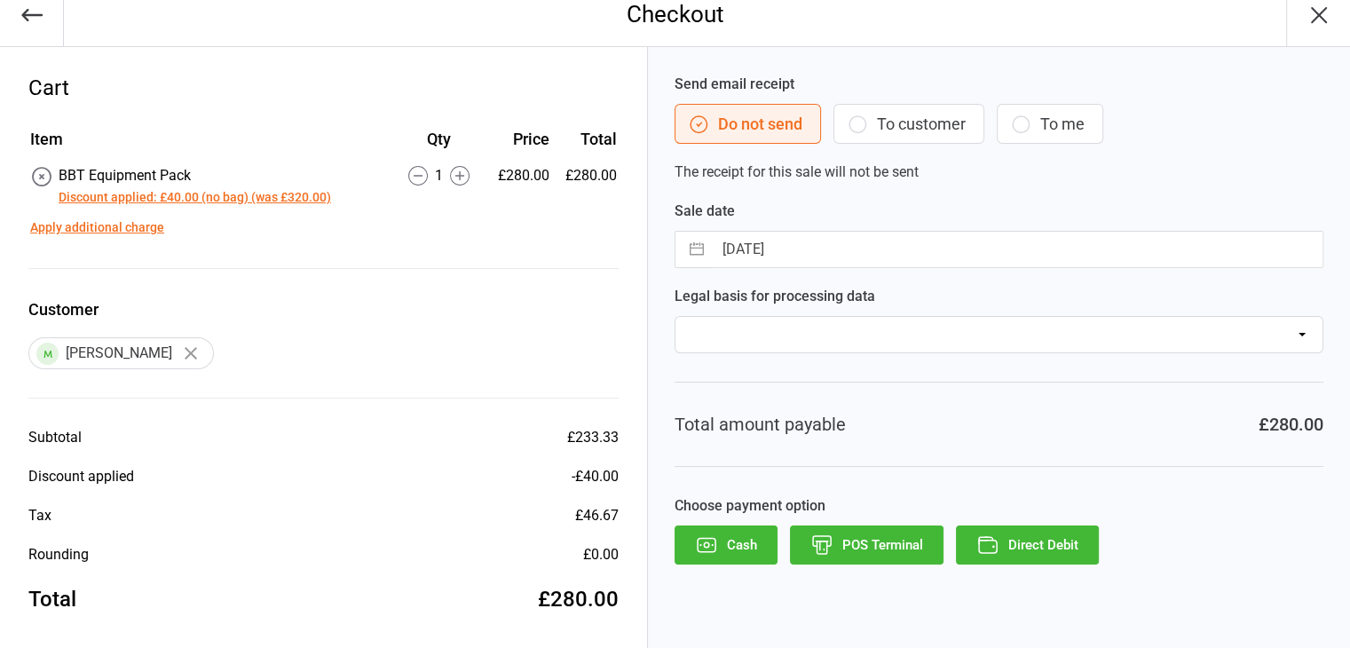
scroll to position [25, 0]
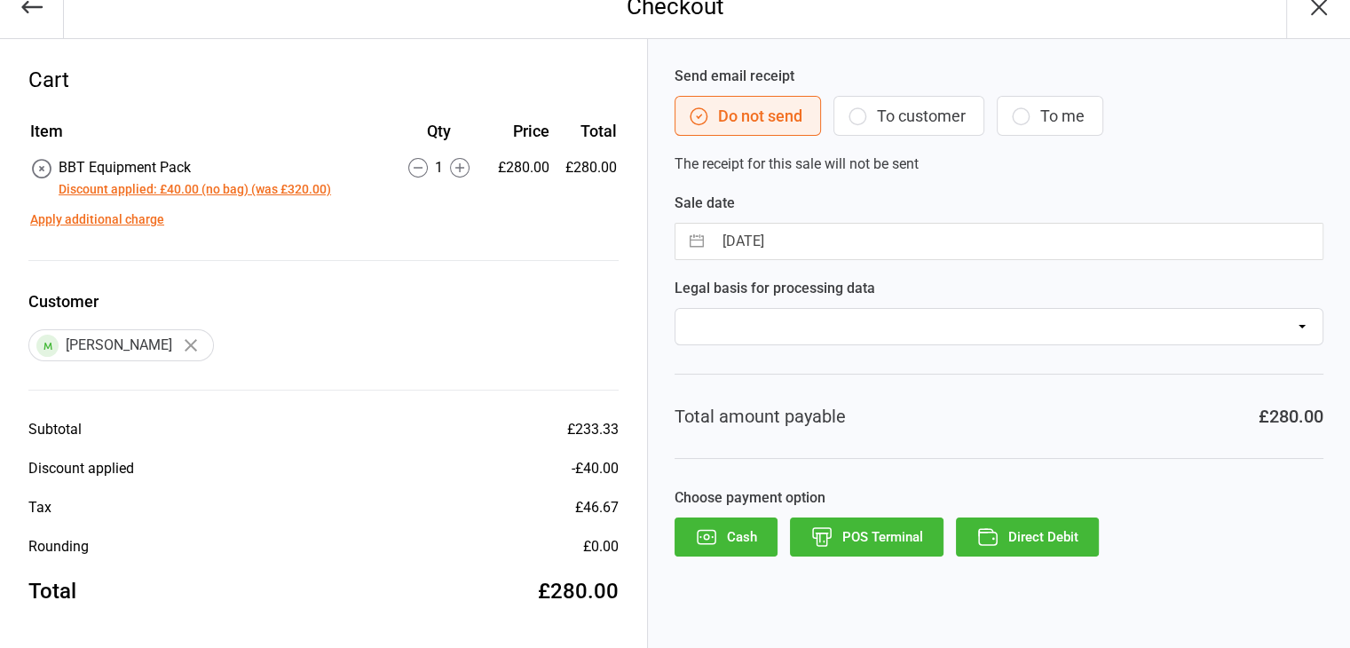
click at [898, 538] on button "POS Terminal" at bounding box center [867, 536] width 154 height 39
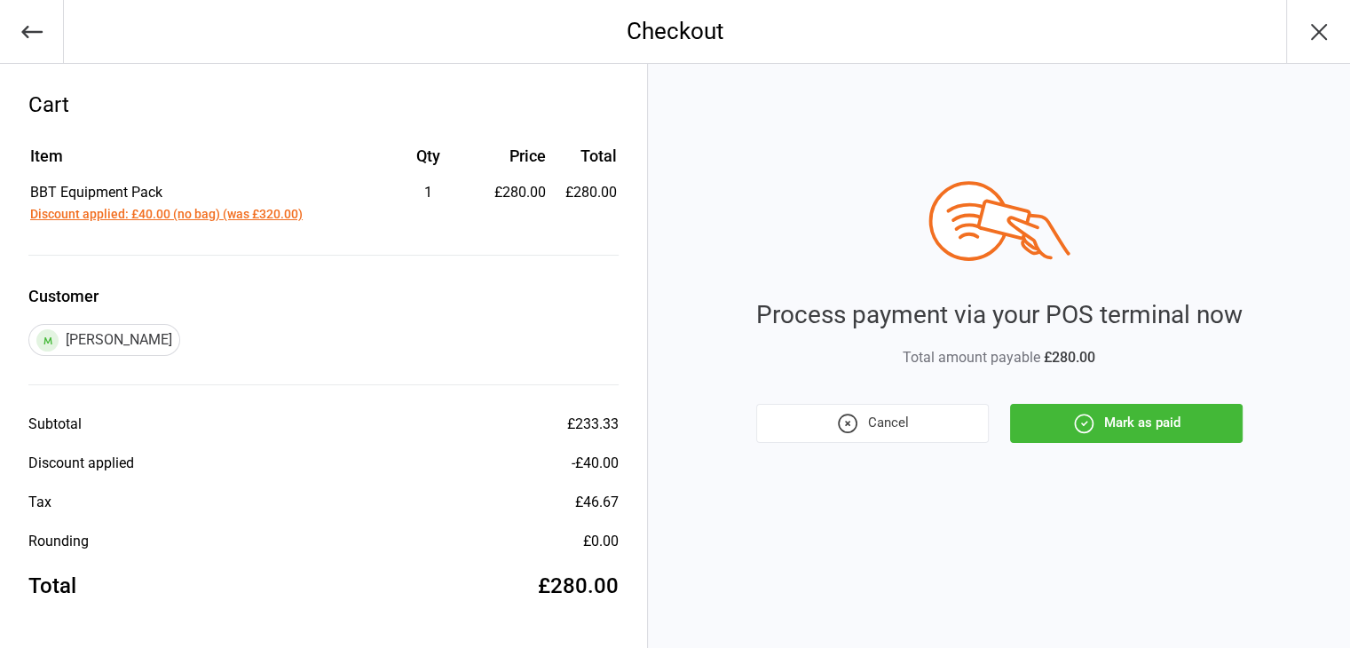
scroll to position [0, 0]
click at [1183, 423] on button "Mark as paid" at bounding box center [1136, 423] width 233 height 39
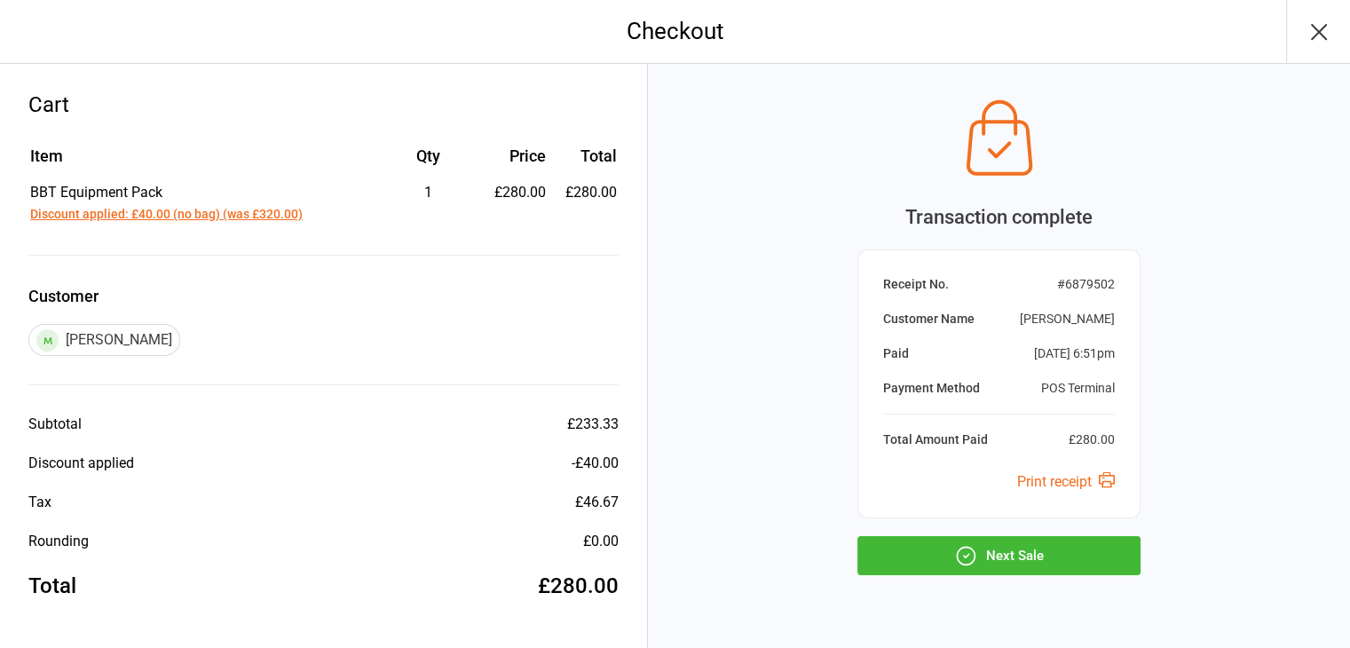
click at [1042, 564] on button "Next Sale" at bounding box center [998, 555] width 283 height 39
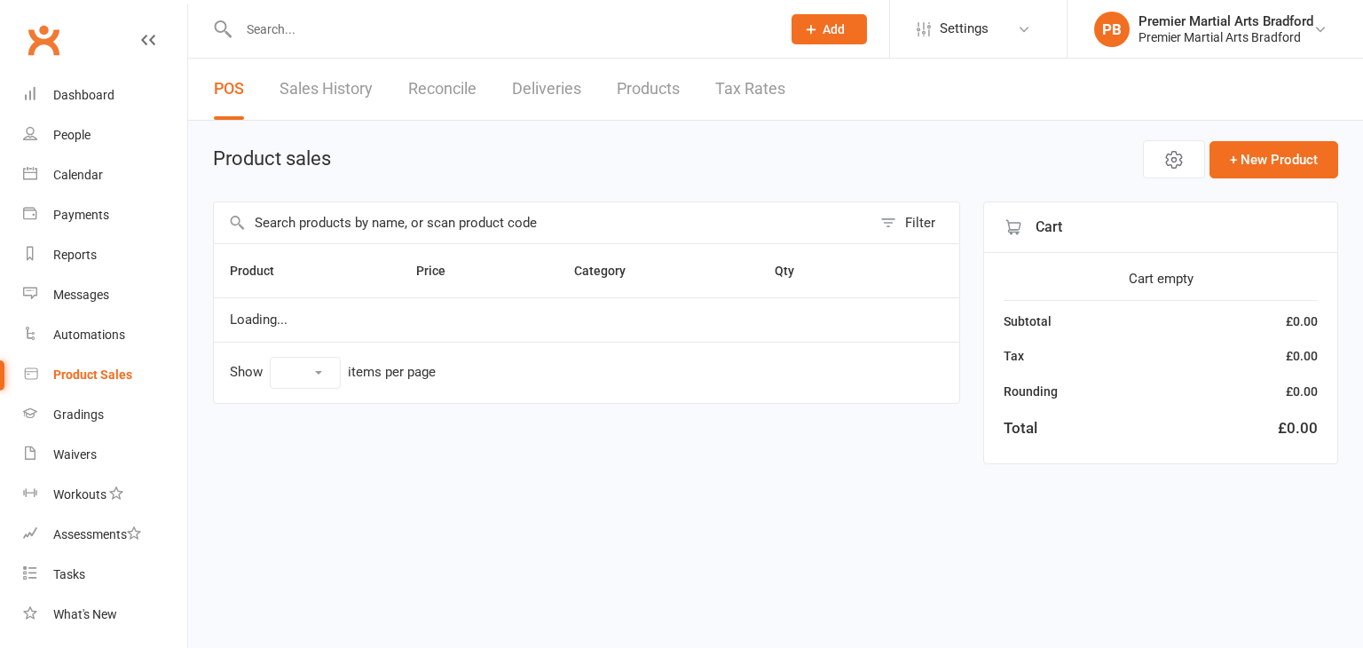
select select "10"
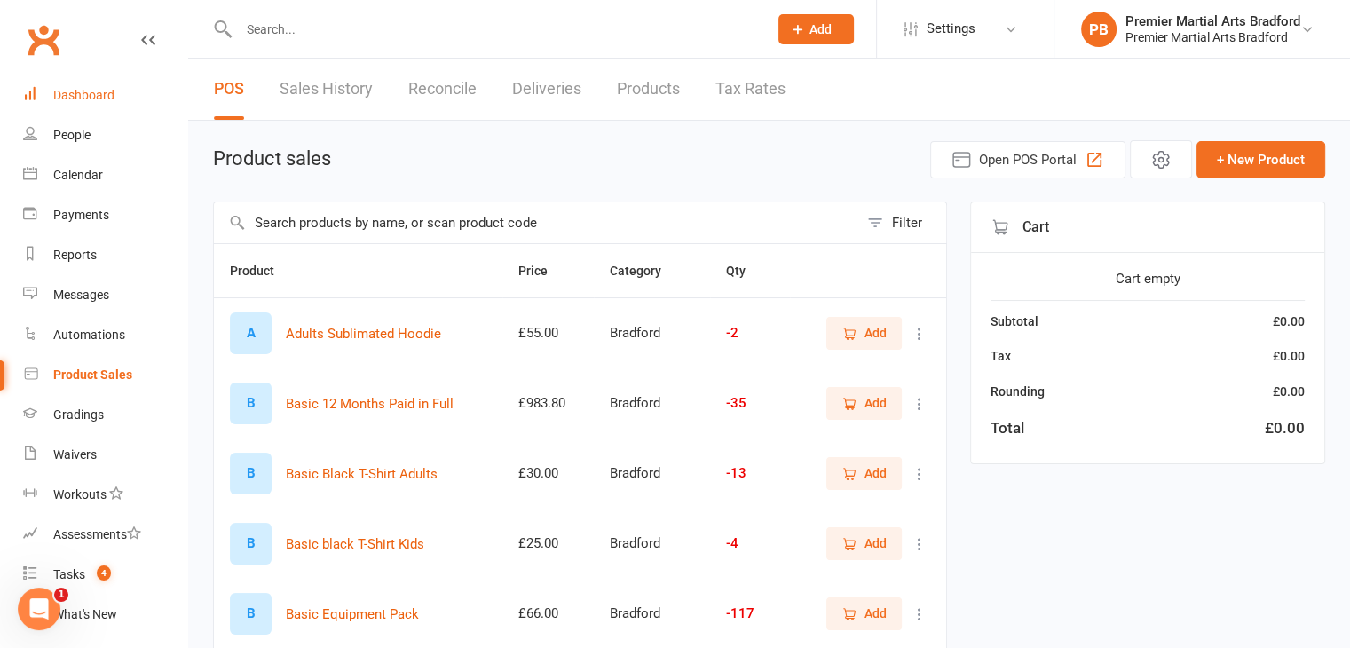
click at [103, 106] on link "Dashboard" at bounding box center [105, 95] width 164 height 40
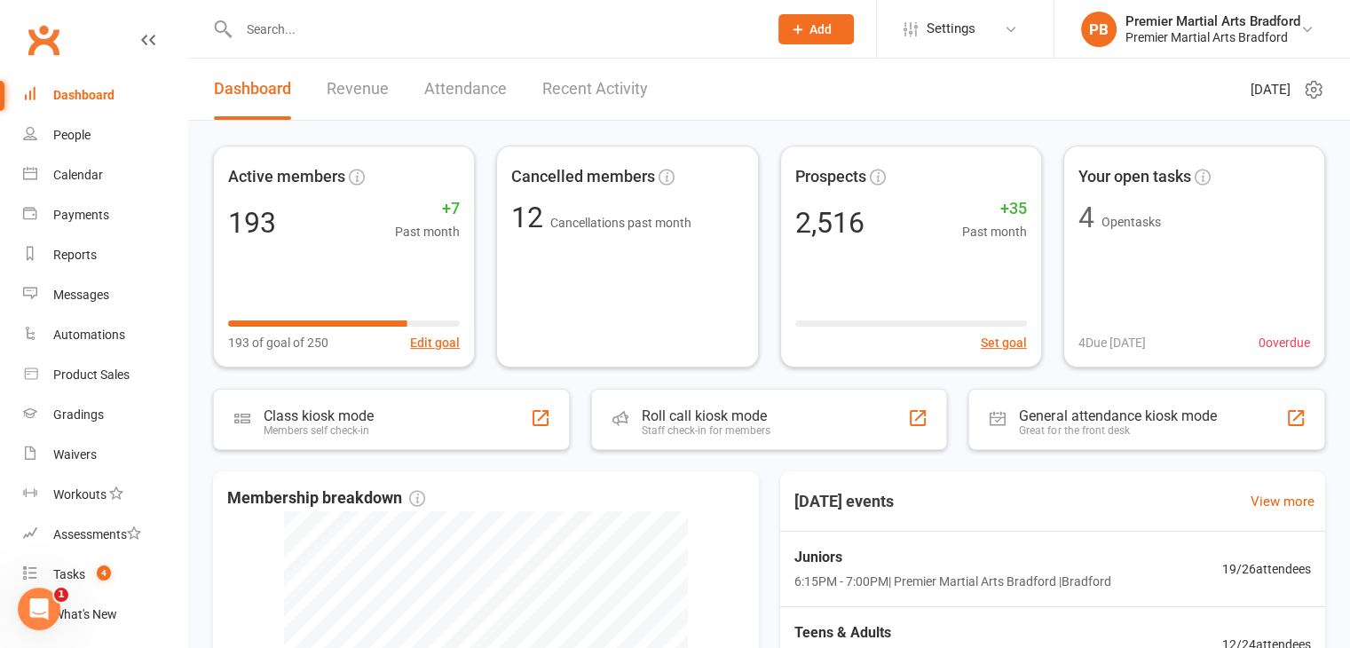
click at [341, 87] on link "Revenue" at bounding box center [358, 89] width 62 height 61
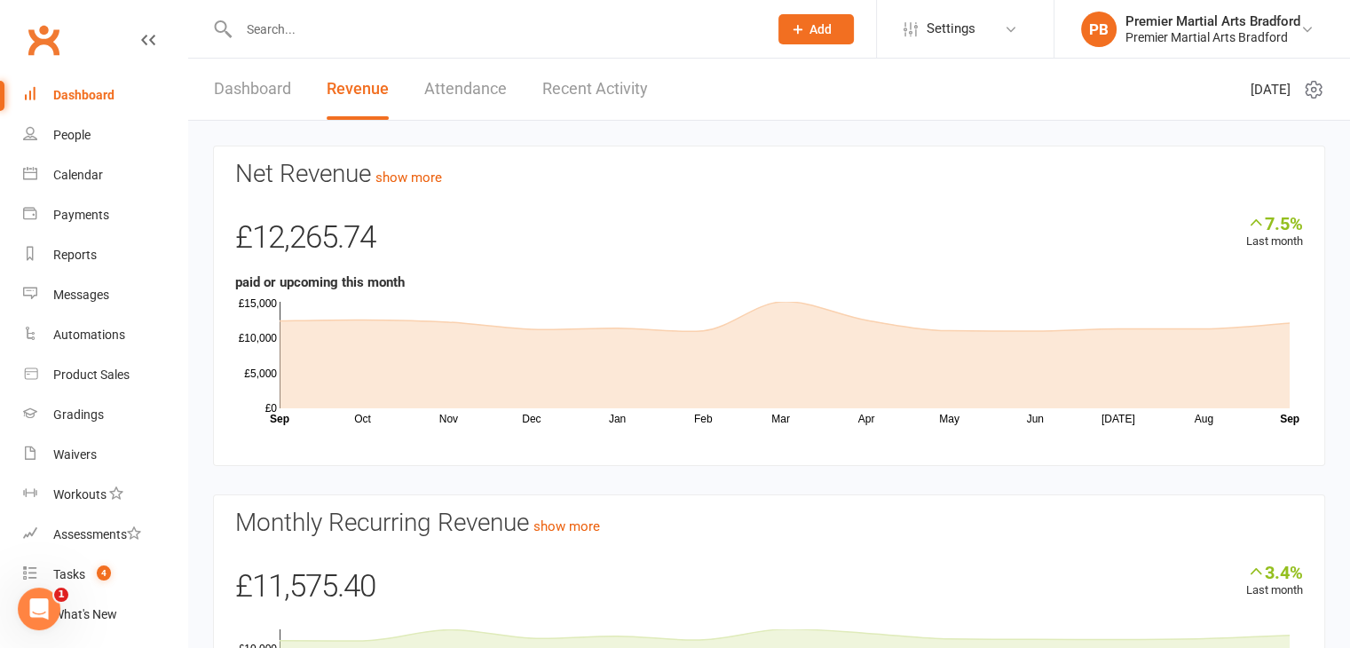
click at [99, 94] on div "Dashboard" at bounding box center [83, 95] width 61 height 14
click at [76, 93] on div "Dashboard" at bounding box center [83, 95] width 61 height 14
click at [81, 387] on link "Product Sales" at bounding box center [105, 375] width 164 height 40
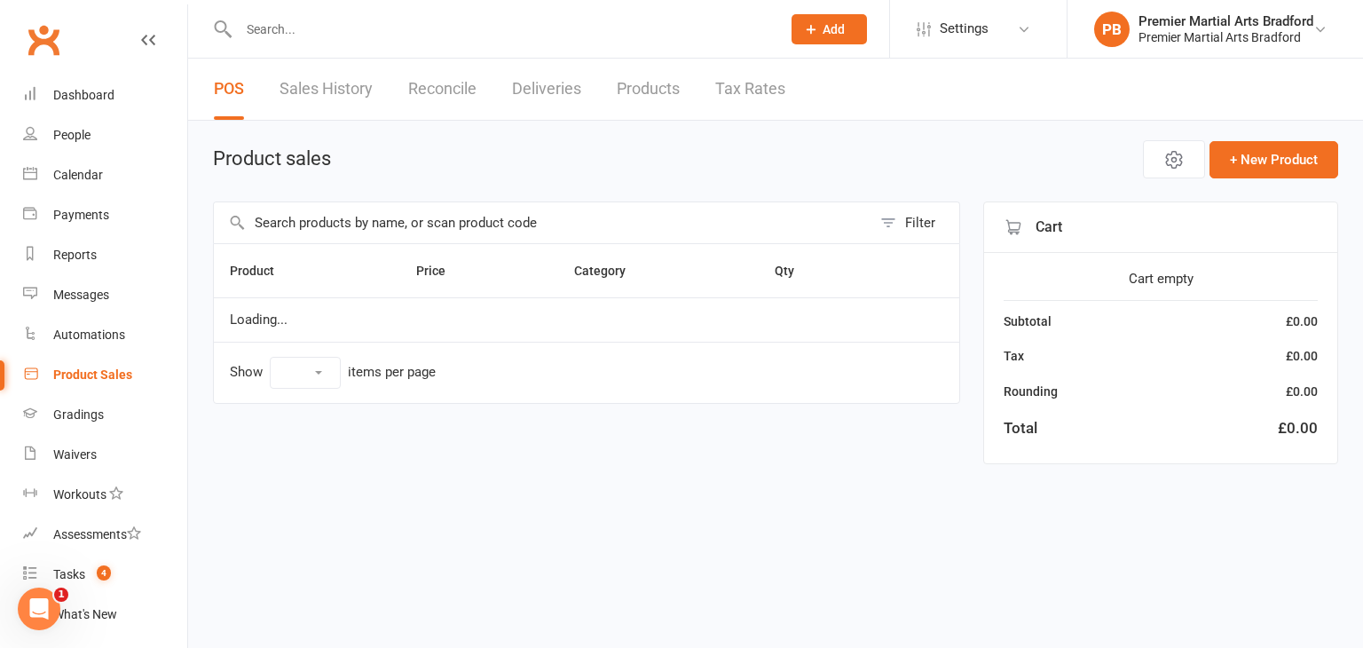
select select "10"
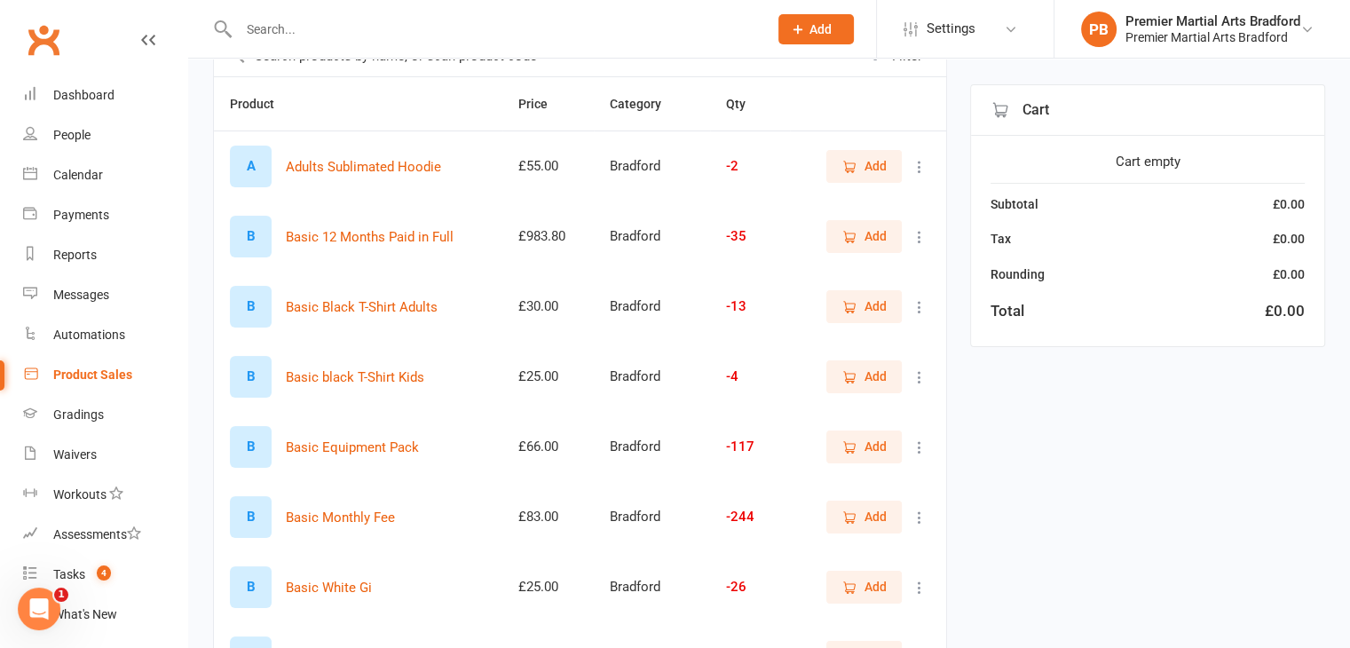
scroll to position [177, 0]
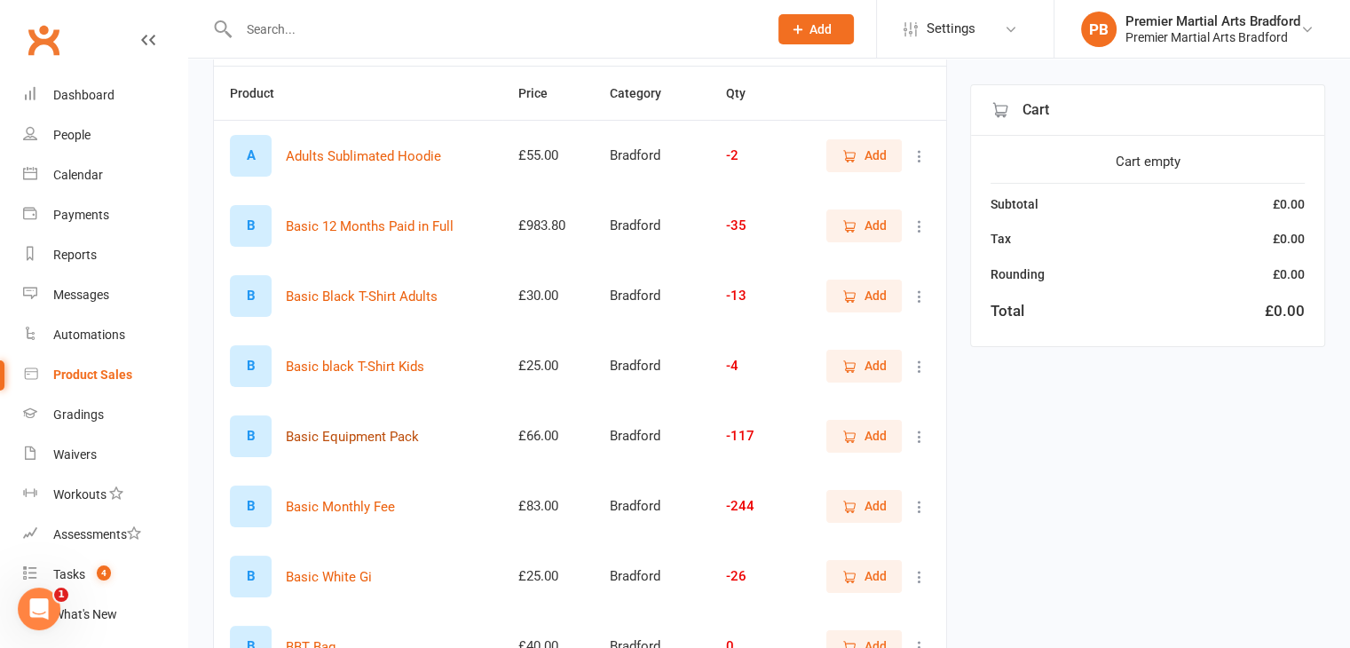
click at [346, 434] on button "Basic Equipment Pack" at bounding box center [352, 436] width 133 height 21
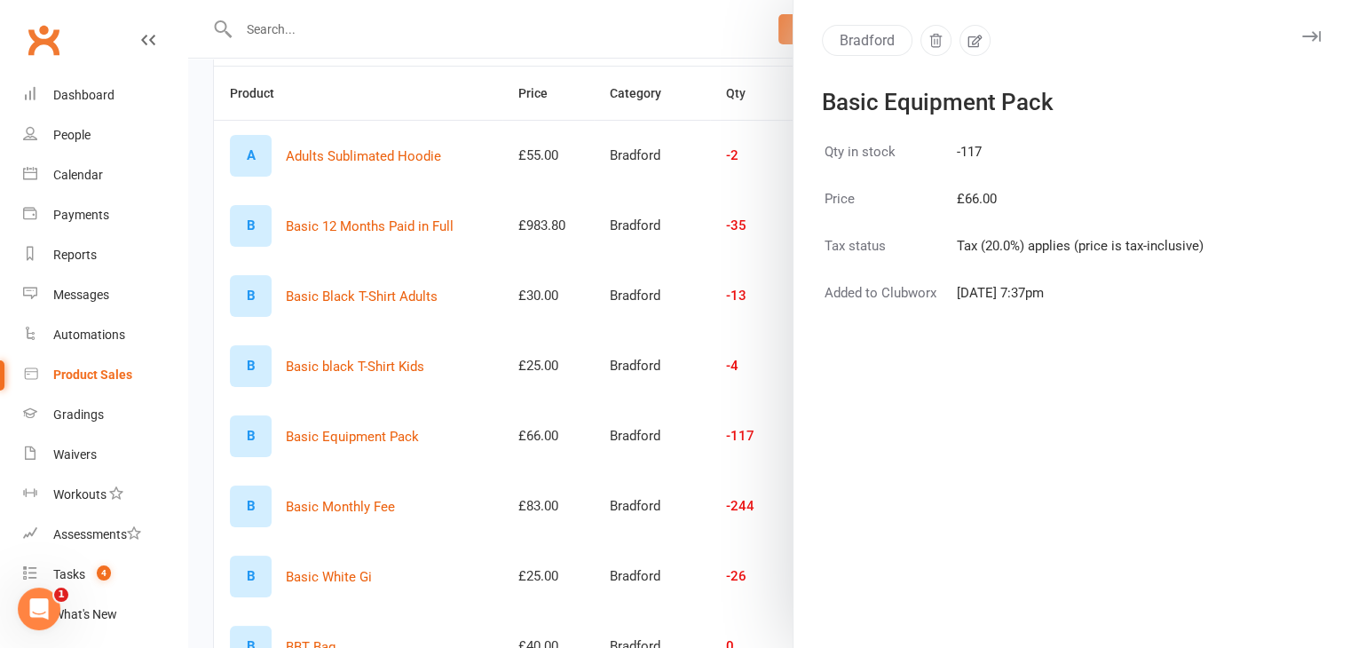
click at [411, 459] on div at bounding box center [769, 324] width 1162 height 648
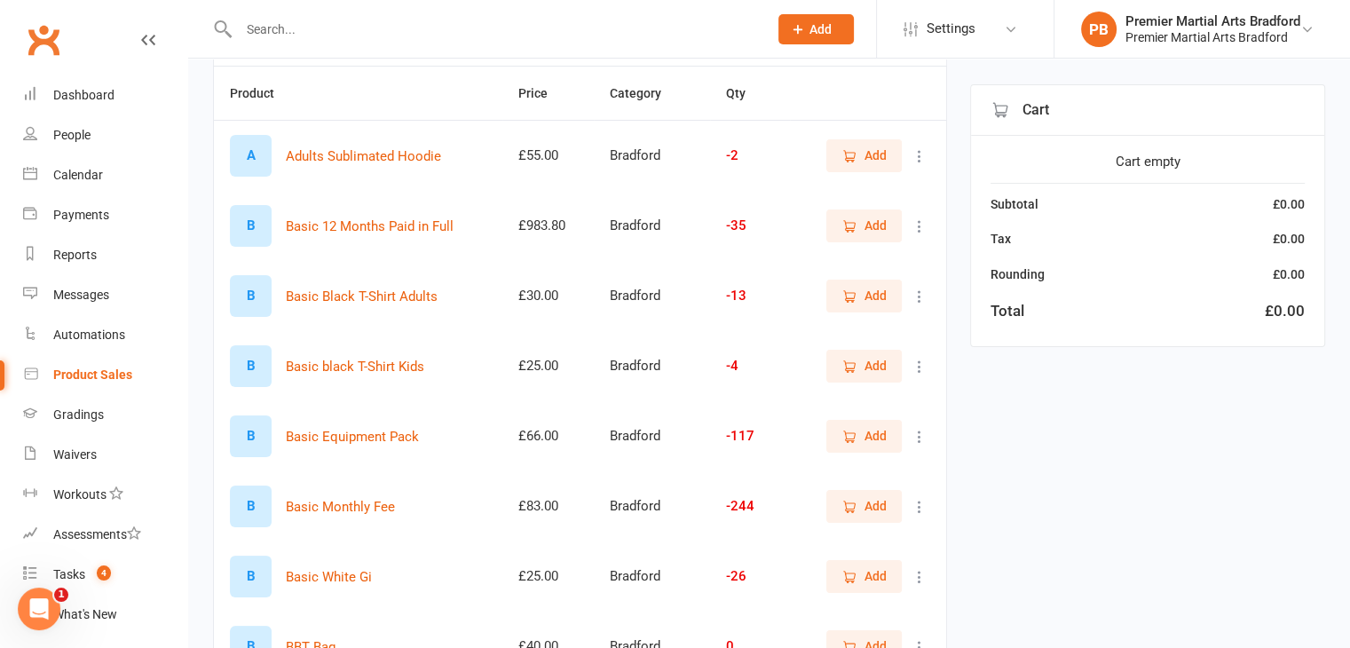
click at [868, 438] on span "Add" at bounding box center [875, 436] width 22 height 20
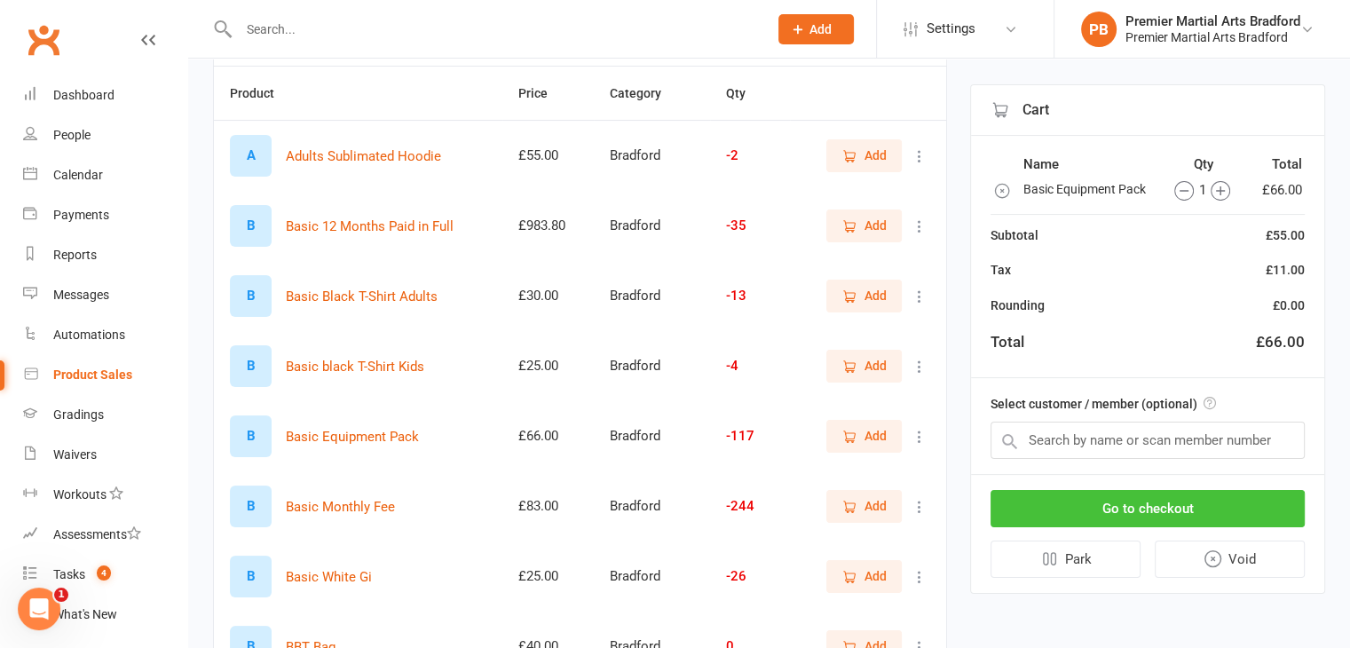
click at [1161, 512] on button "Go to checkout" at bounding box center [1147, 508] width 314 height 37
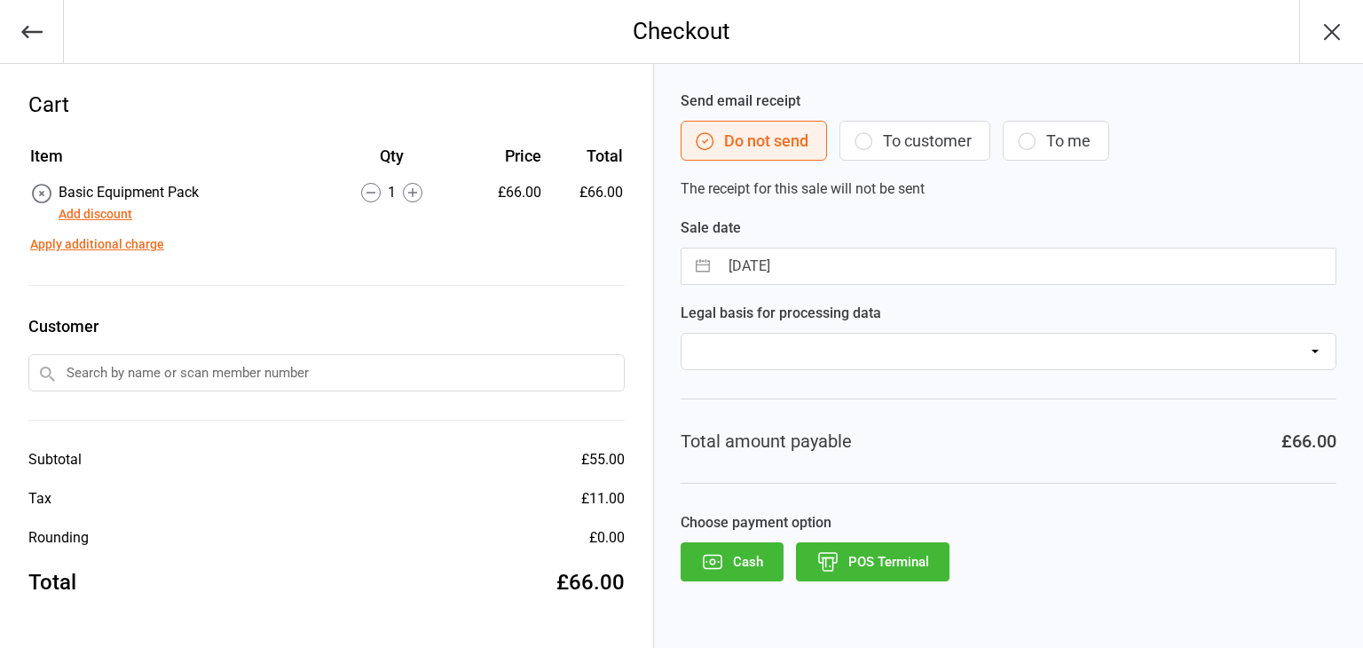
click at [243, 381] on input "text" at bounding box center [326, 372] width 596 height 37
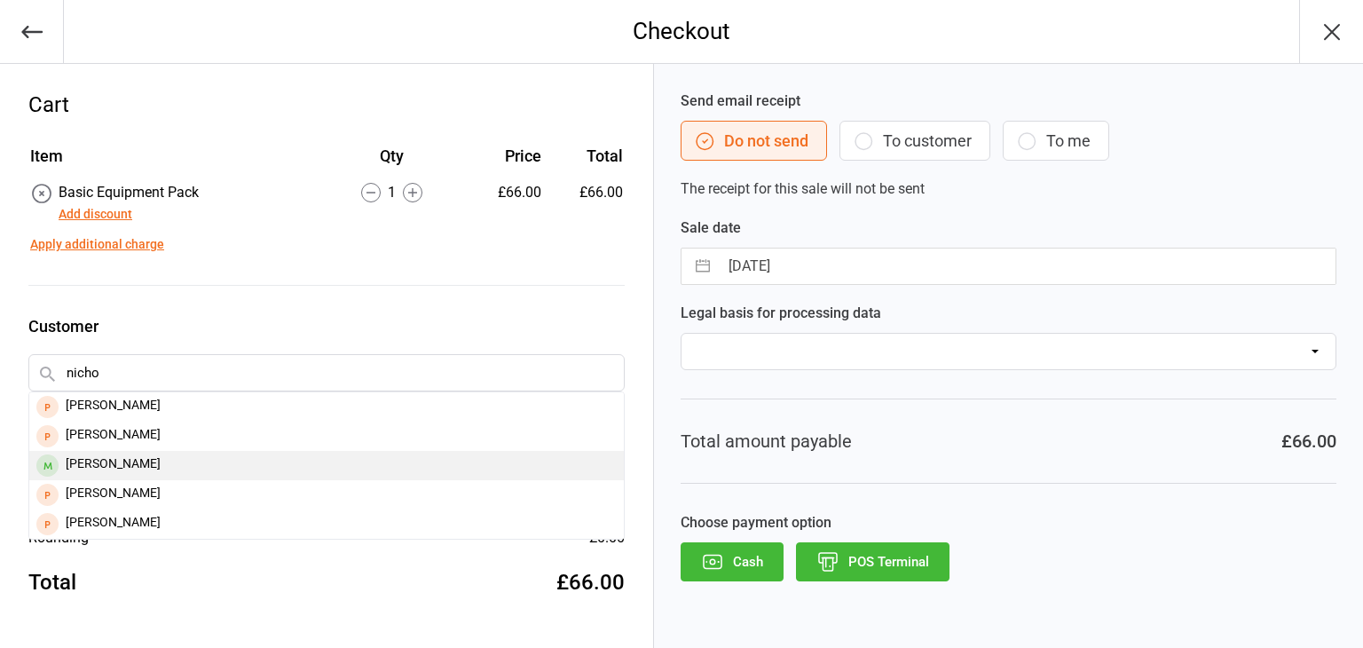
type input "nicho"
click at [197, 453] on div "nicholas Odunmorayo" at bounding box center [326, 465] width 595 height 29
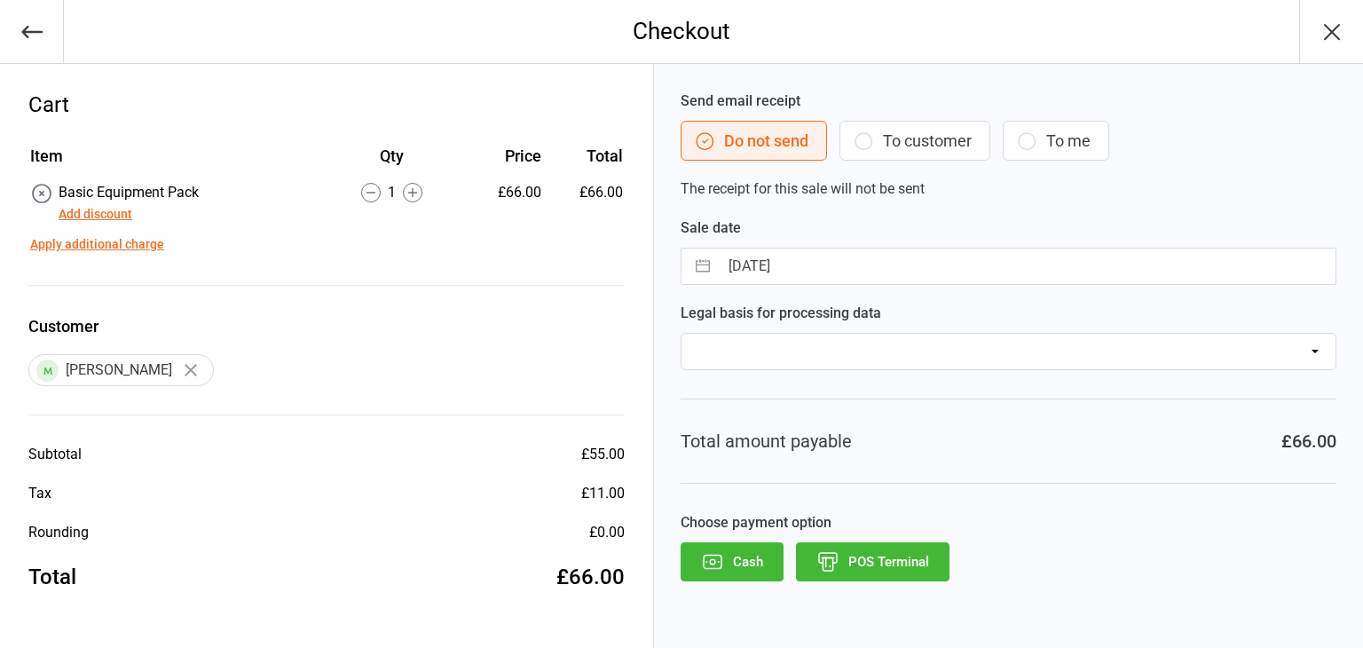
click at [774, 269] on input "[DATE]" at bounding box center [1027, 265] width 617 height 35
select select "7"
select select "2025"
select select "8"
select select "2025"
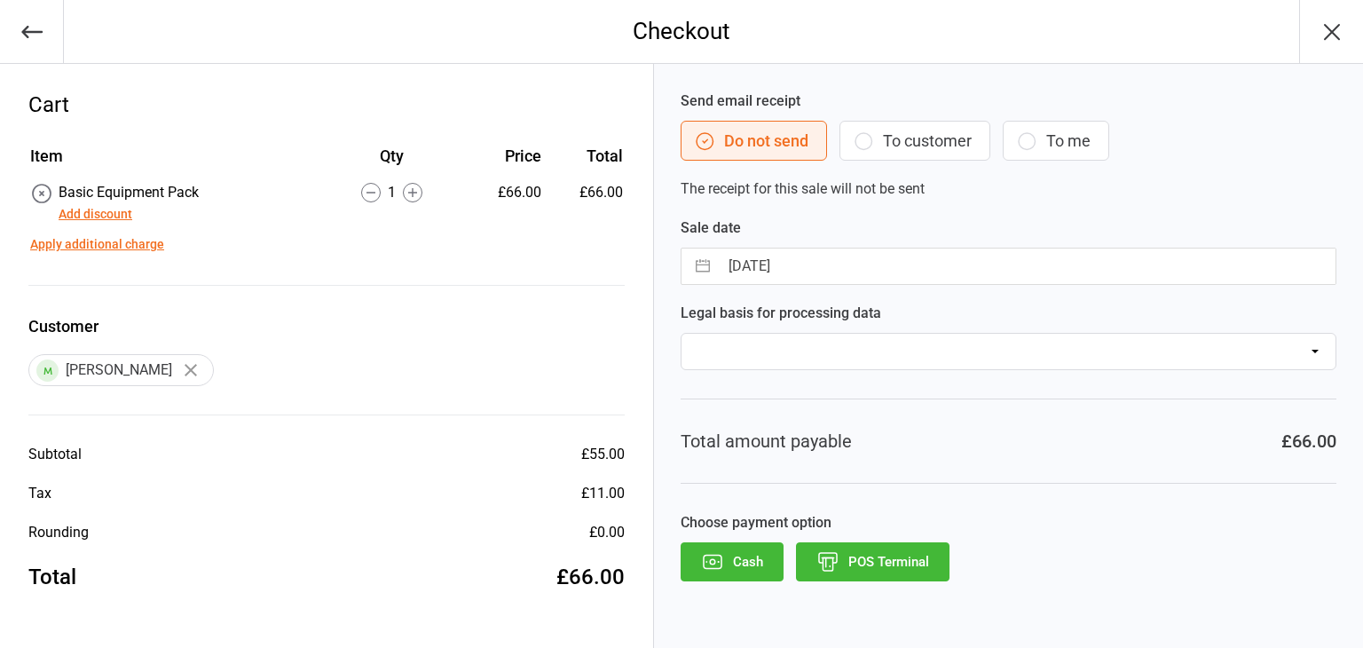
select select "9"
select select "2025"
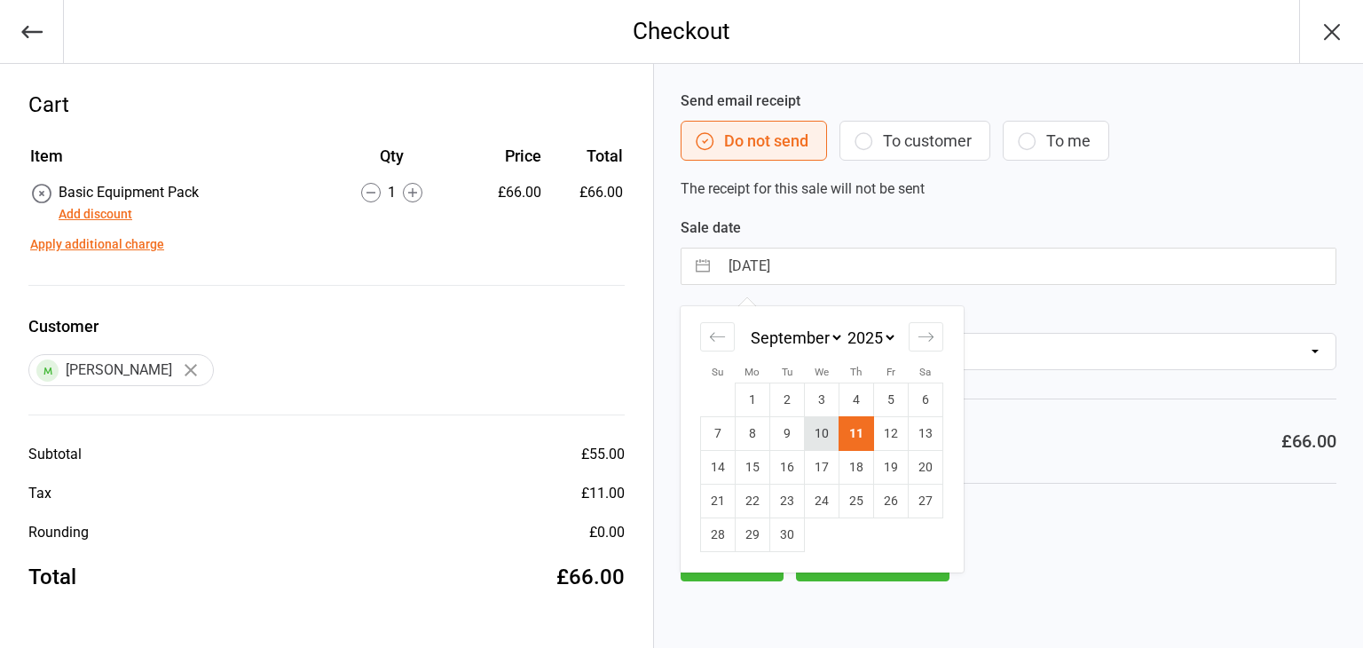
click at [824, 439] on td "10" at bounding box center [822, 434] width 35 height 34
type input "10 Sep 2025"
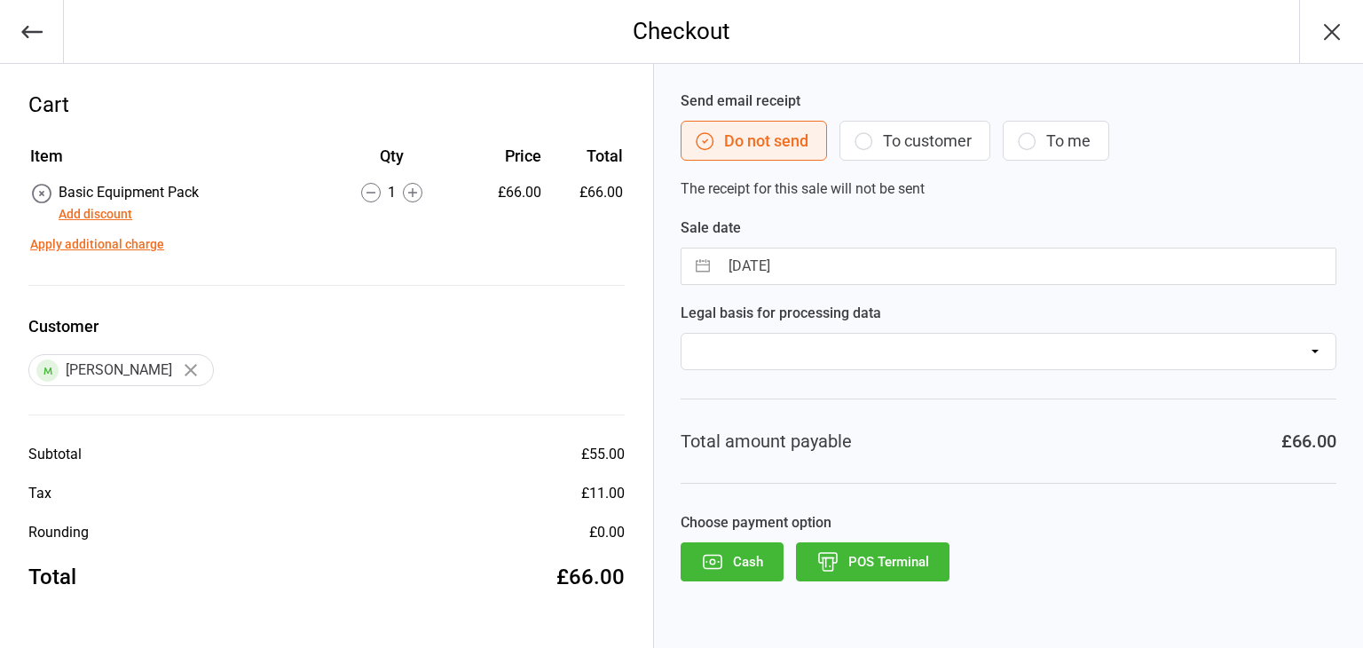
click at [930, 563] on button "POS Terminal" at bounding box center [873, 561] width 154 height 39
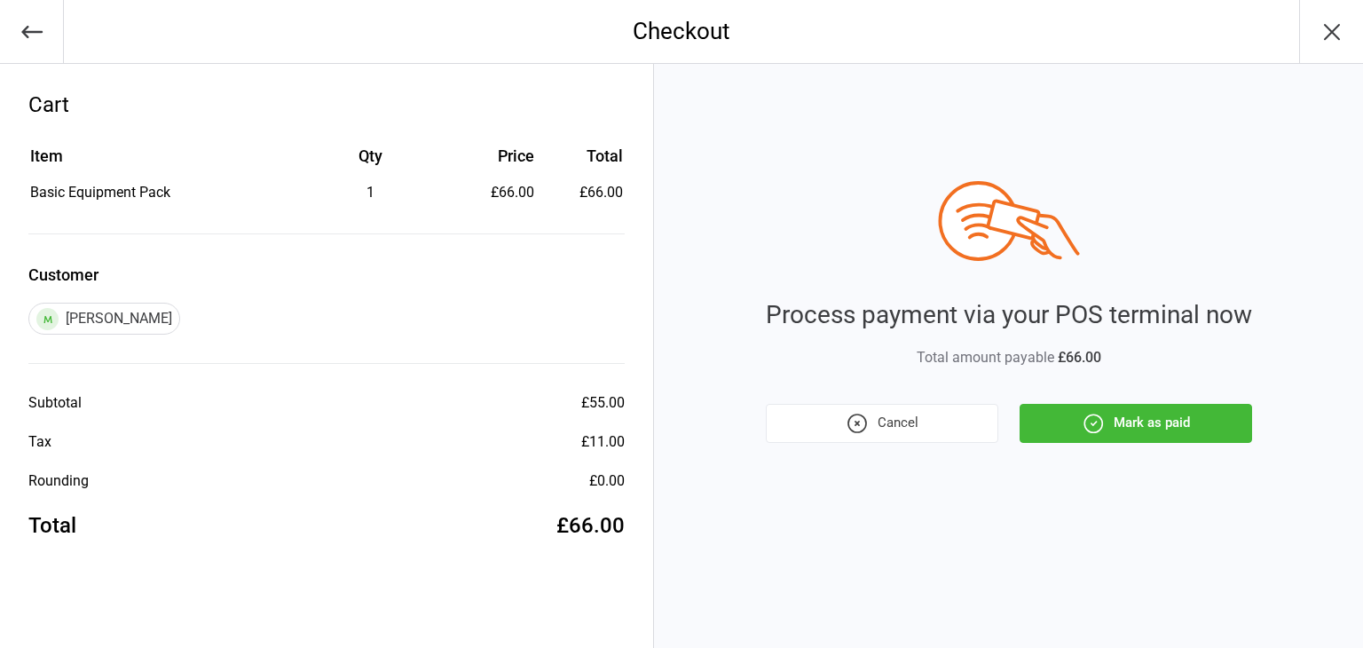
click at [1132, 426] on button "Mark as paid" at bounding box center [1136, 423] width 233 height 39
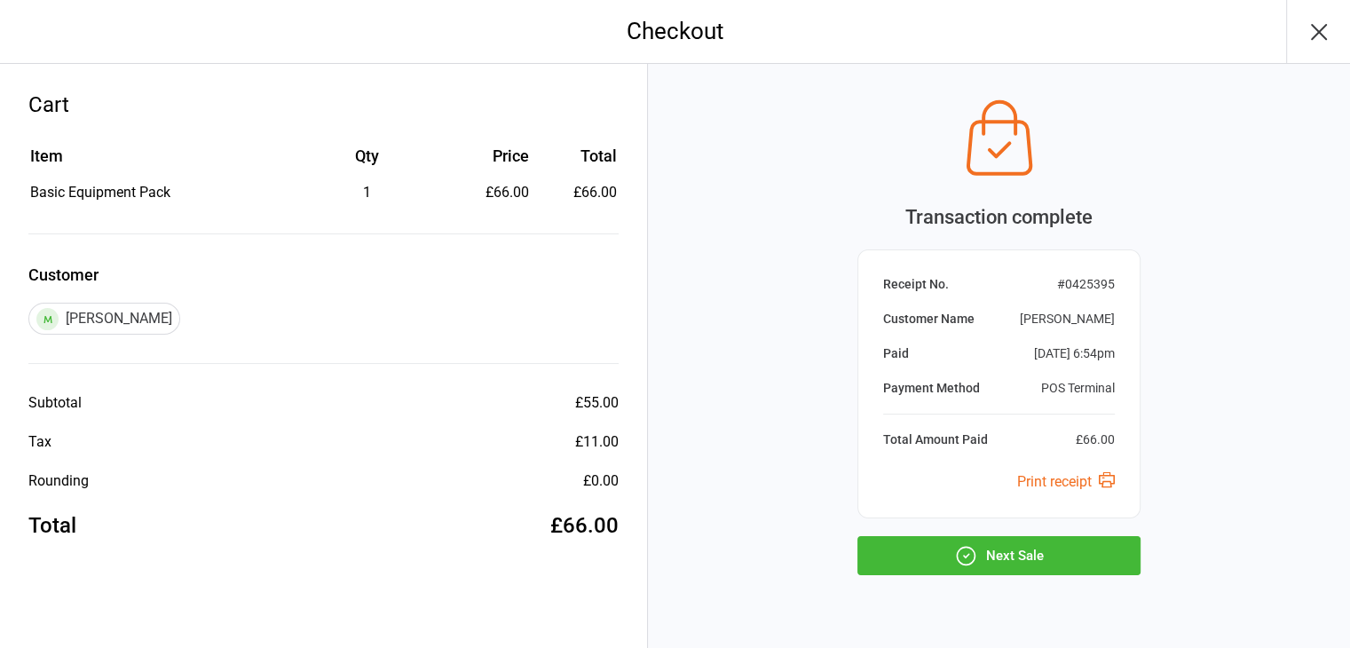
click at [1022, 555] on button "Next Sale" at bounding box center [998, 555] width 283 height 39
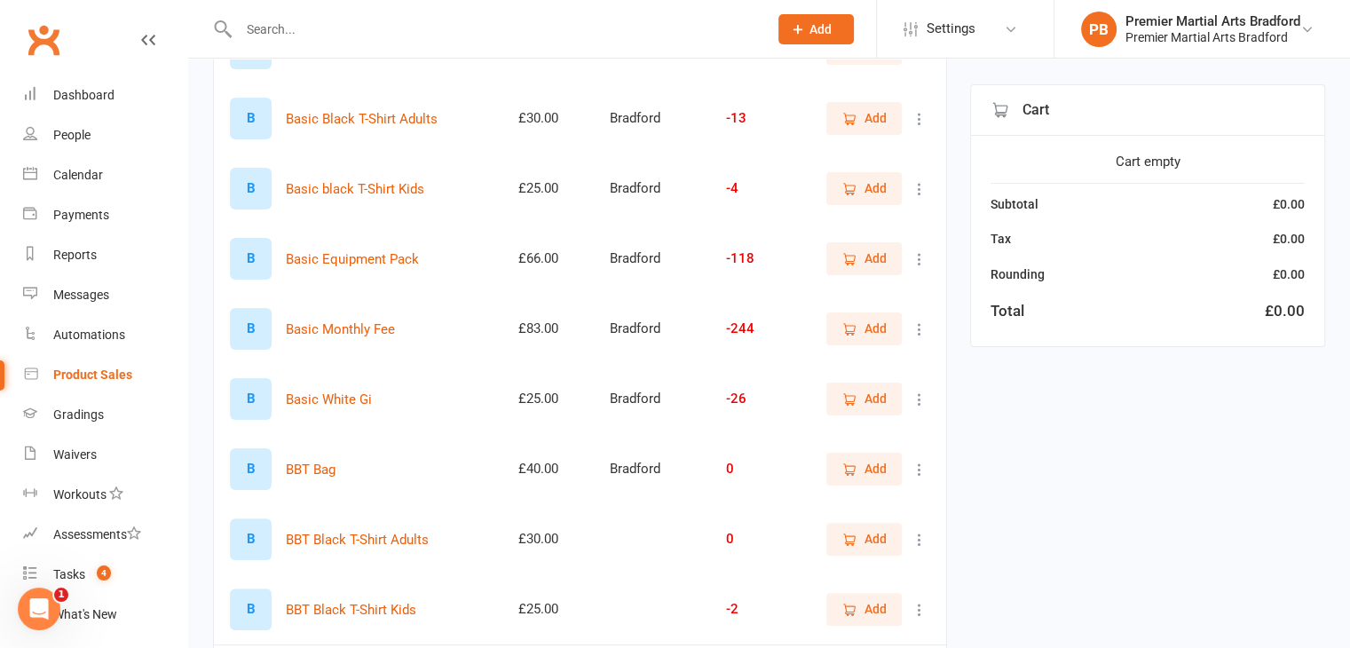
scroll to position [444, 0]
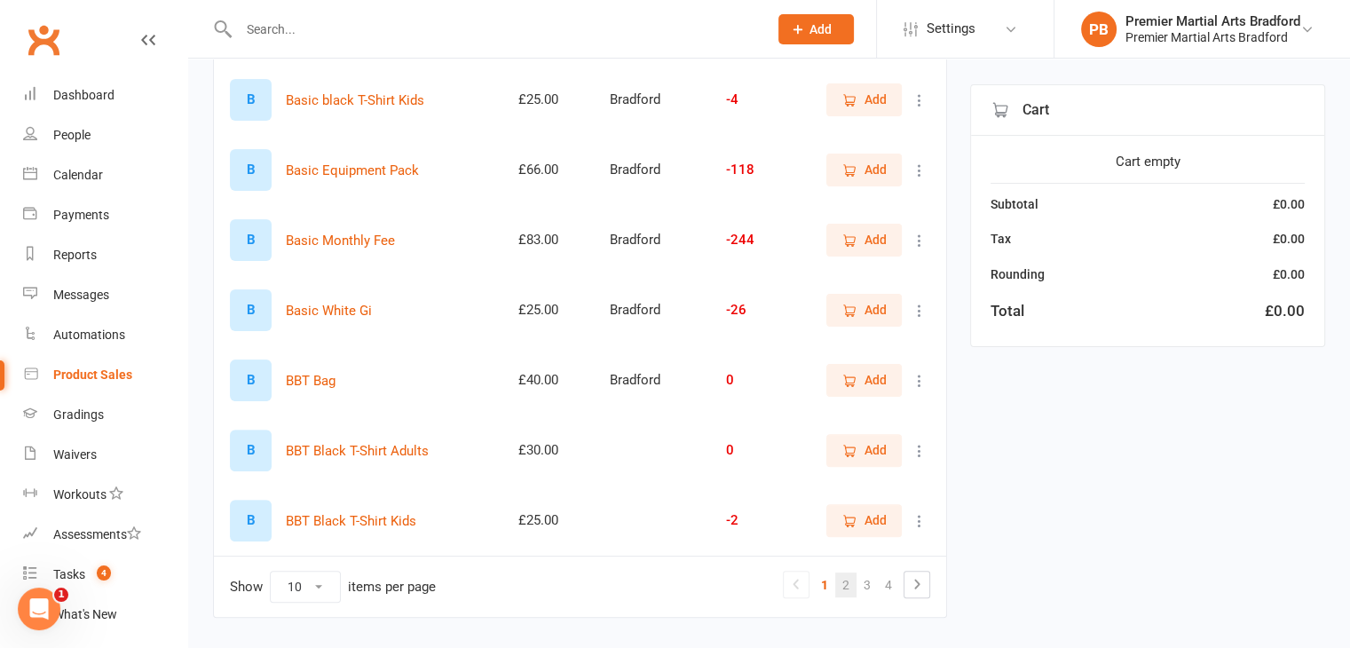
click at [846, 580] on link "2" at bounding box center [845, 584] width 21 height 25
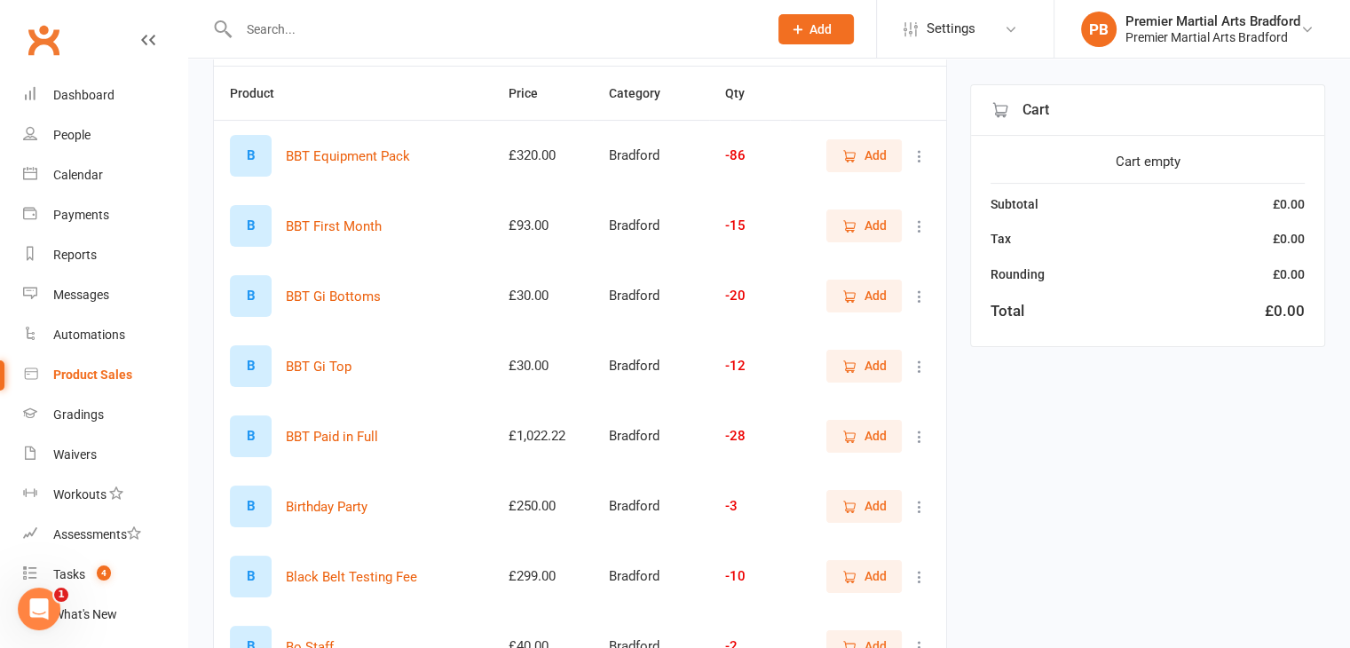
scroll to position [0, 0]
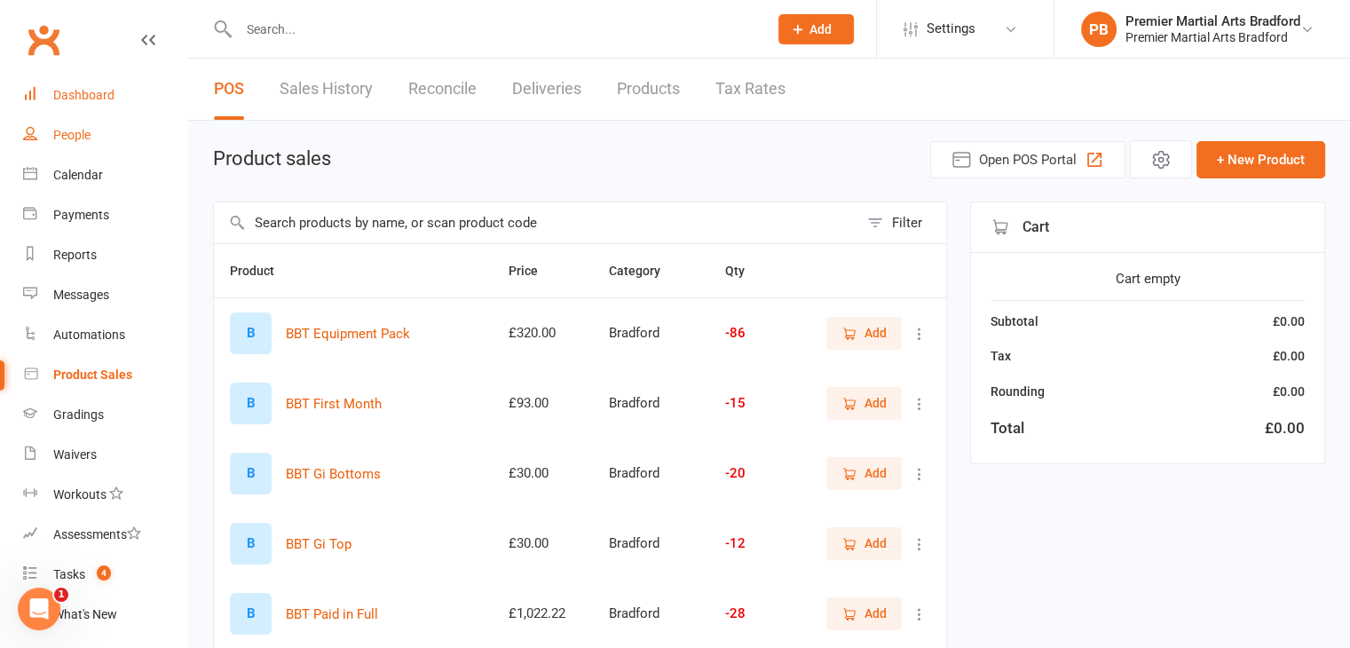
click at [92, 93] on div "Dashboard" at bounding box center [83, 95] width 61 height 14
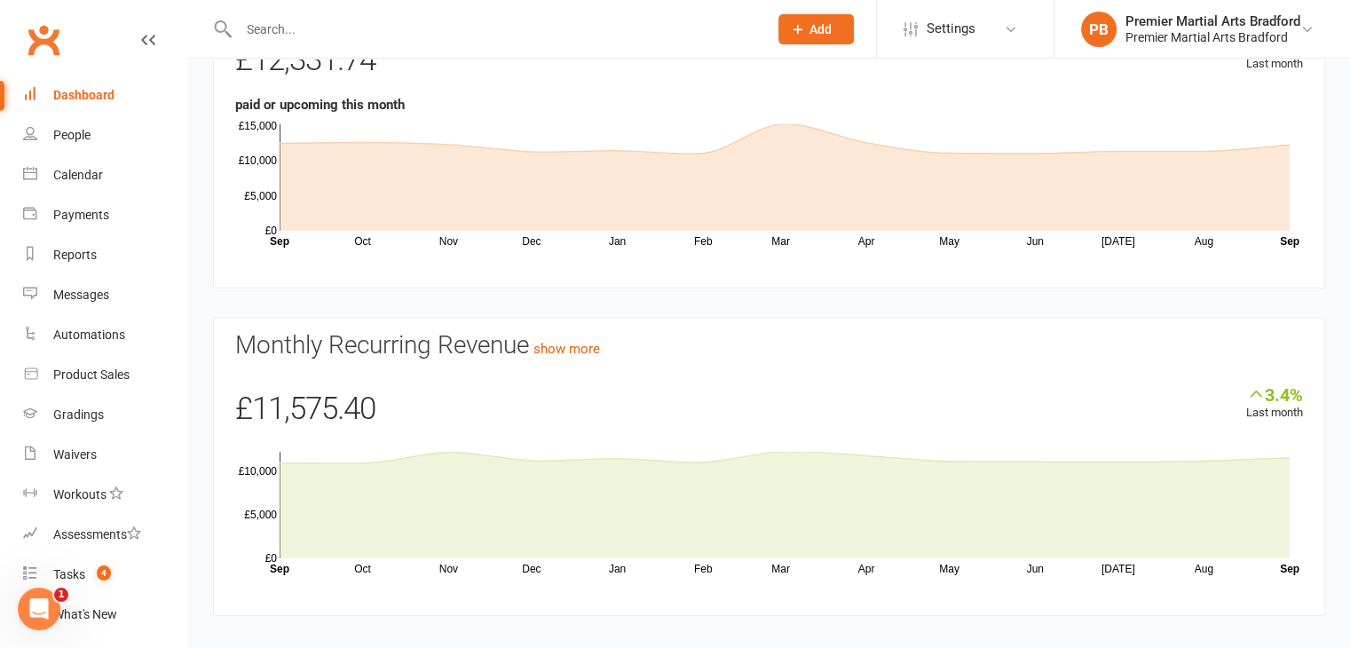
scroll to position [89, 0]
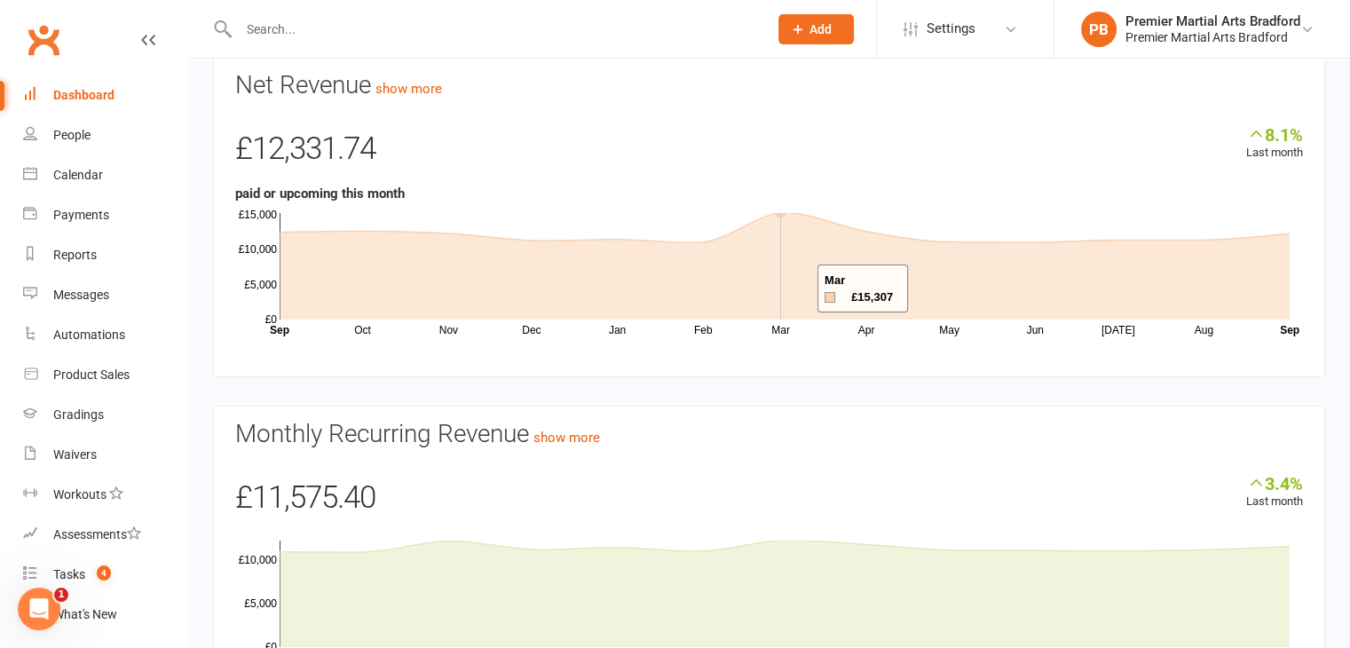
click at [795, 288] on icon at bounding box center [785, 266] width 1010 height 106
click at [779, 228] on icon at bounding box center [785, 266] width 1010 height 106
click at [67, 92] on div "Dashboard" at bounding box center [83, 95] width 61 height 14
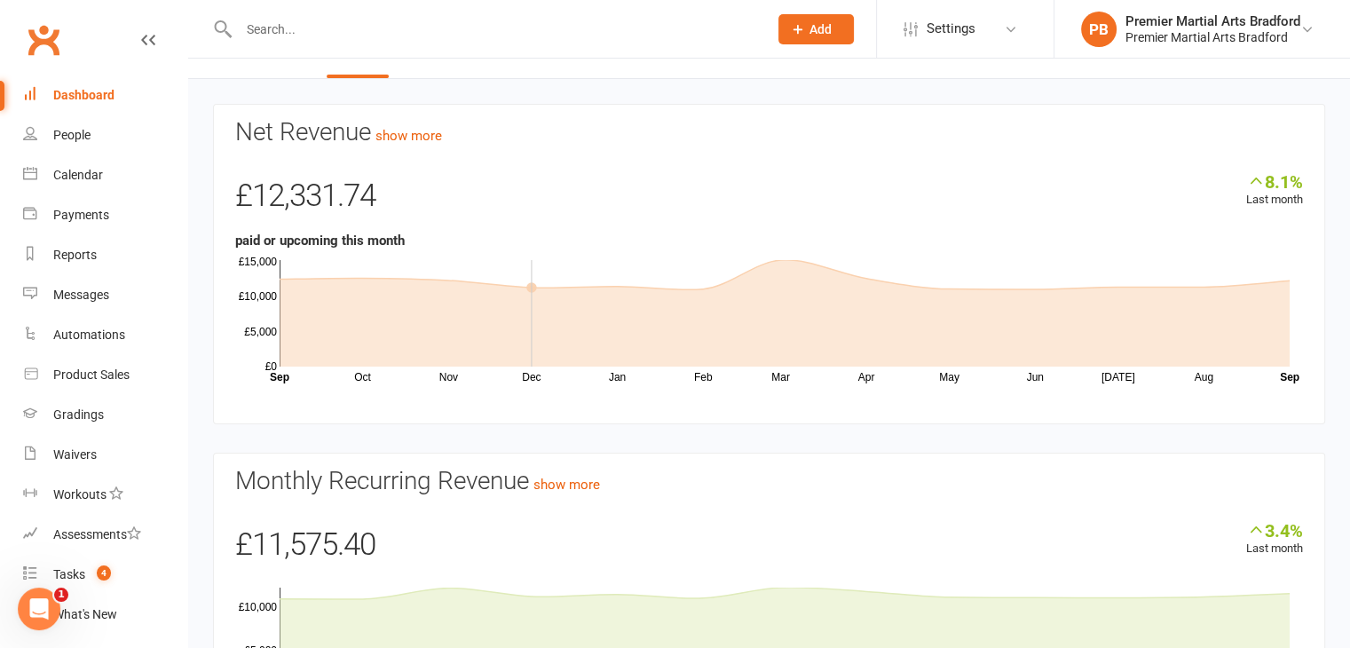
scroll to position [0, 0]
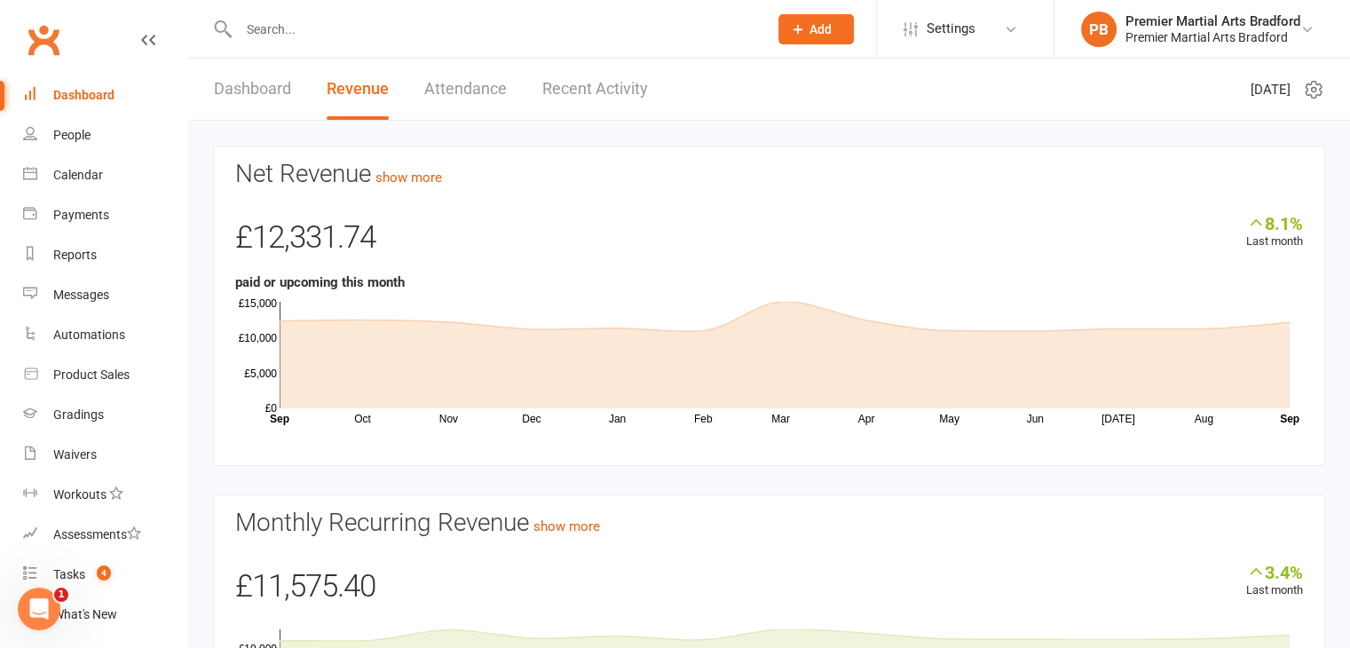
drag, startPoint x: 239, startPoint y: 90, endPoint x: 287, endPoint y: 104, distance: 50.0
click at [240, 90] on link "Dashboard" at bounding box center [252, 89] width 77 height 61
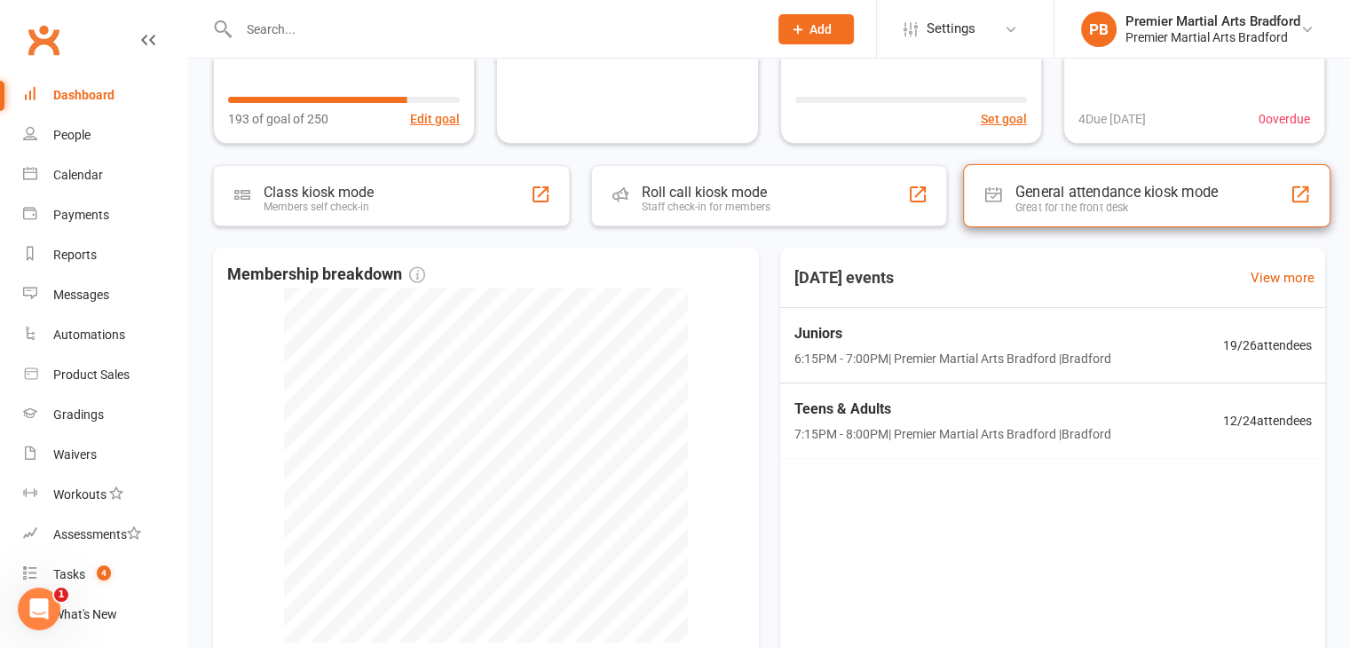
scroll to position [266, 0]
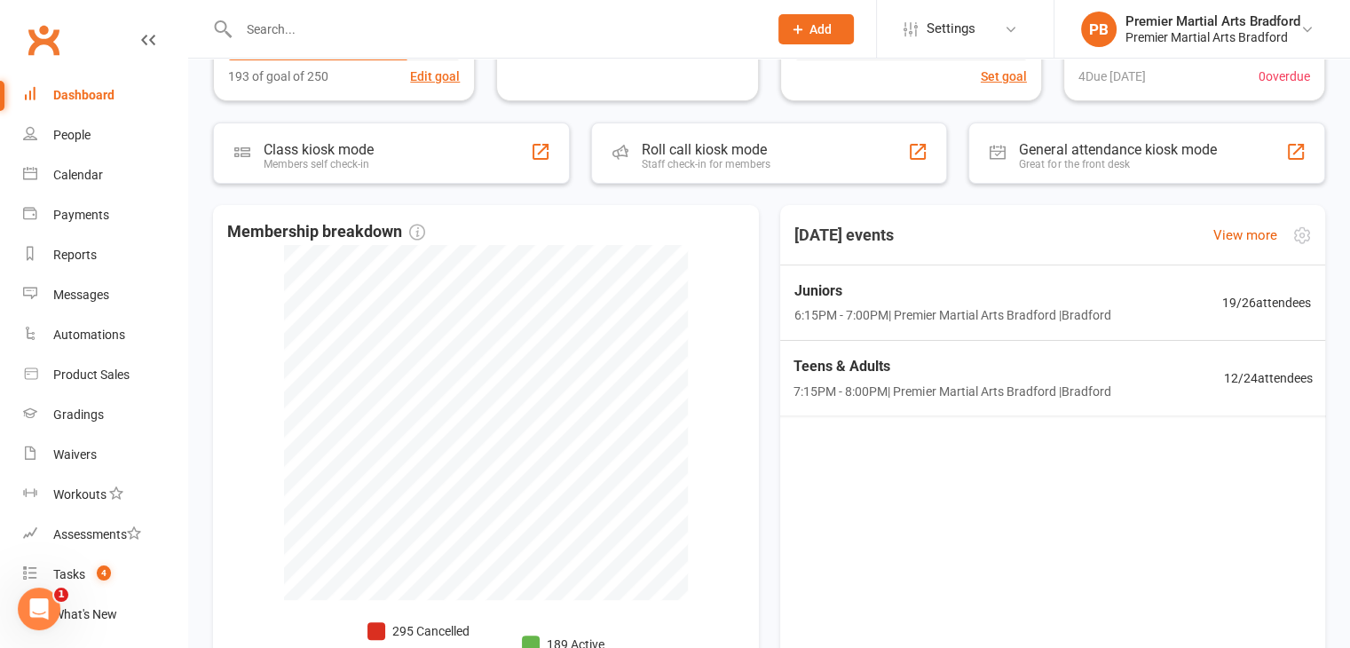
click at [990, 377] on div "Teens & Adults 7:15PM - 8:00PM | Premier Martial Arts [GEOGRAPHIC_DATA] | [GEOG…" at bounding box center [952, 378] width 319 height 46
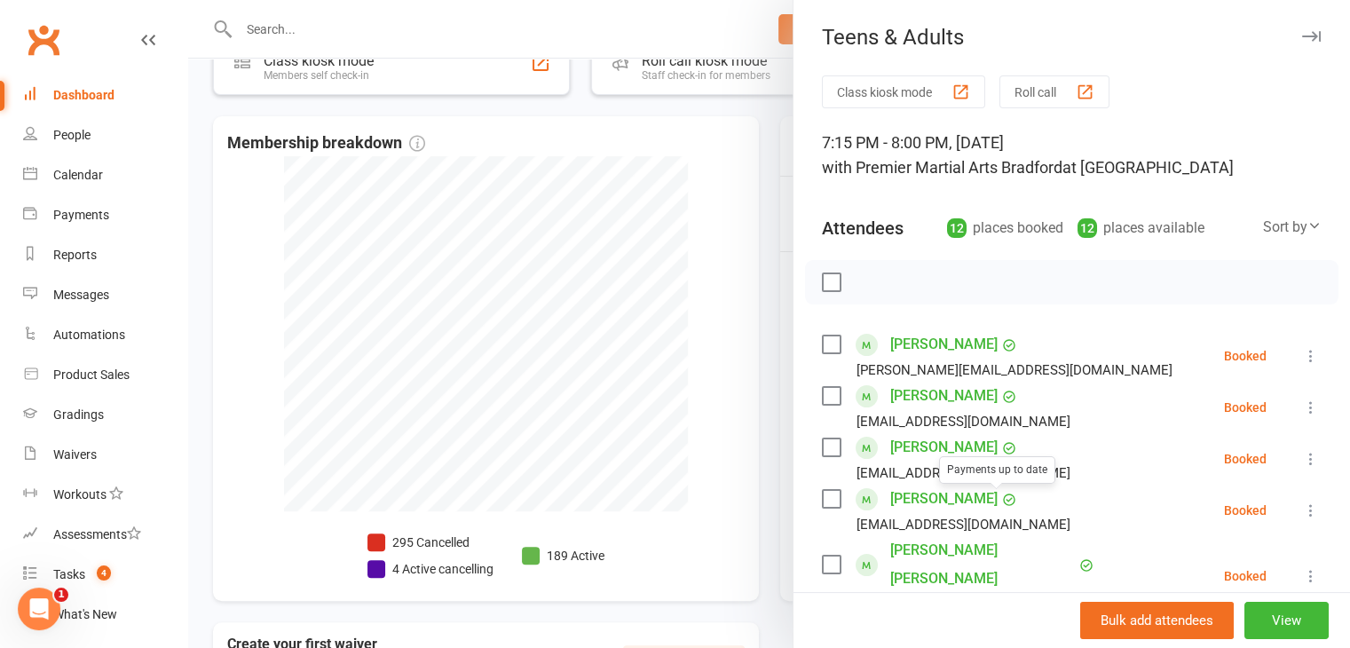
scroll to position [89, 0]
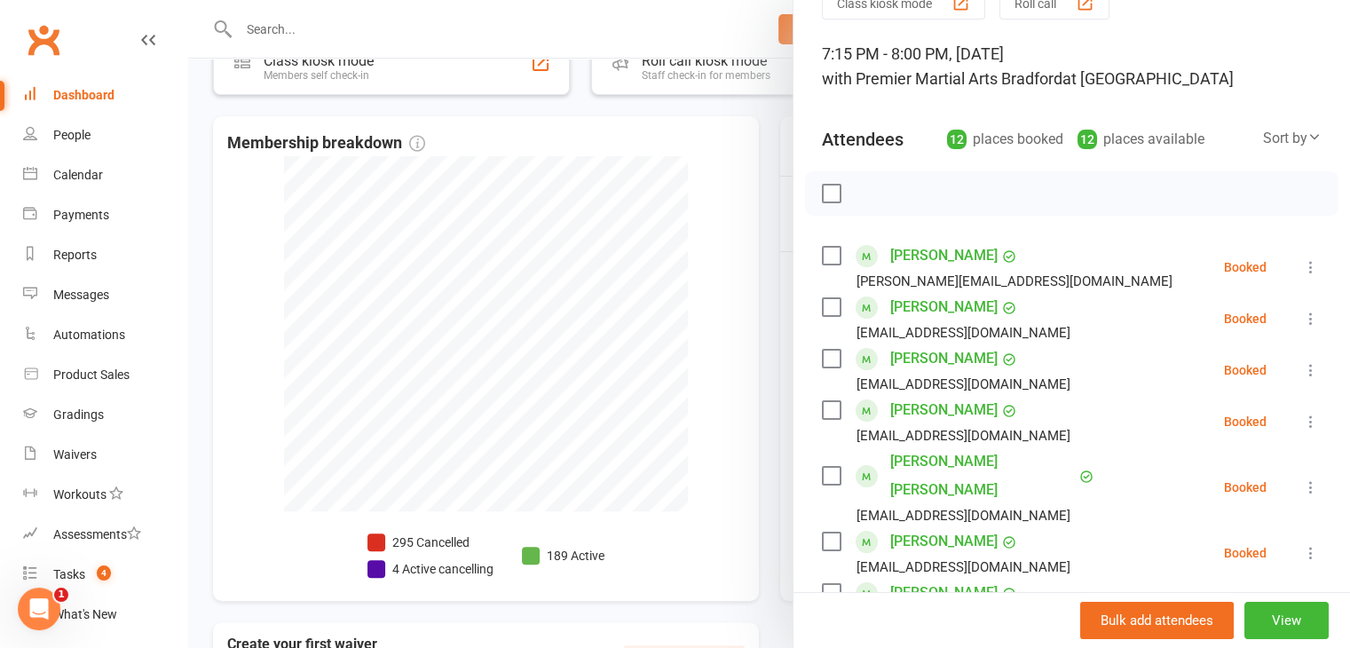
click at [822, 353] on label at bounding box center [831, 359] width 18 height 18
click at [824, 409] on label at bounding box center [831, 410] width 18 height 18
click at [824, 298] on label at bounding box center [831, 307] width 18 height 18
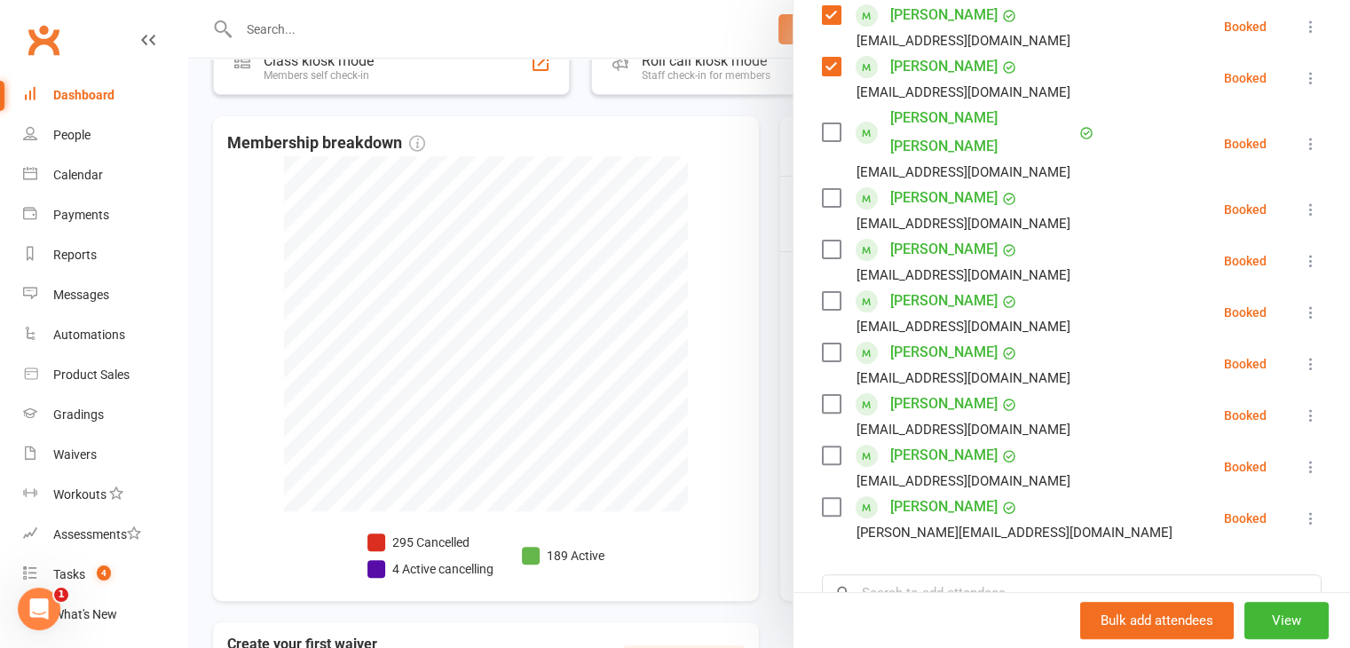
scroll to position [444, 0]
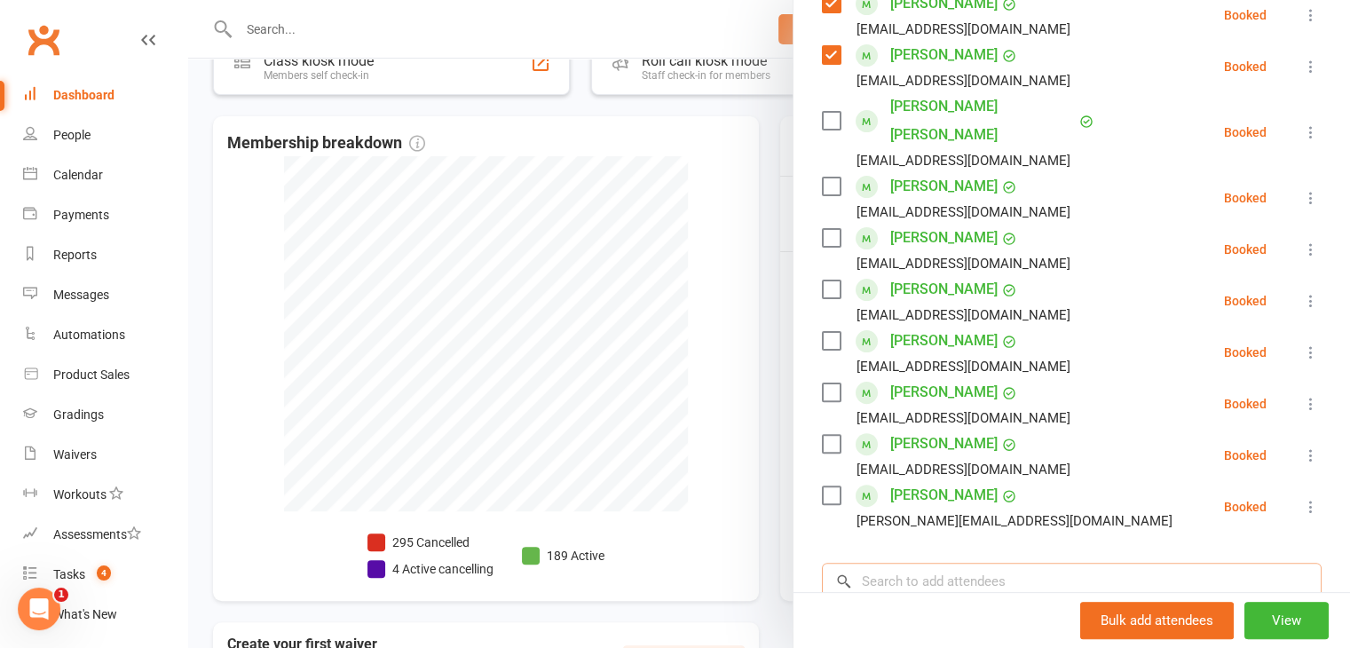
click at [947, 563] on input "search" at bounding box center [1072, 581] width 500 height 37
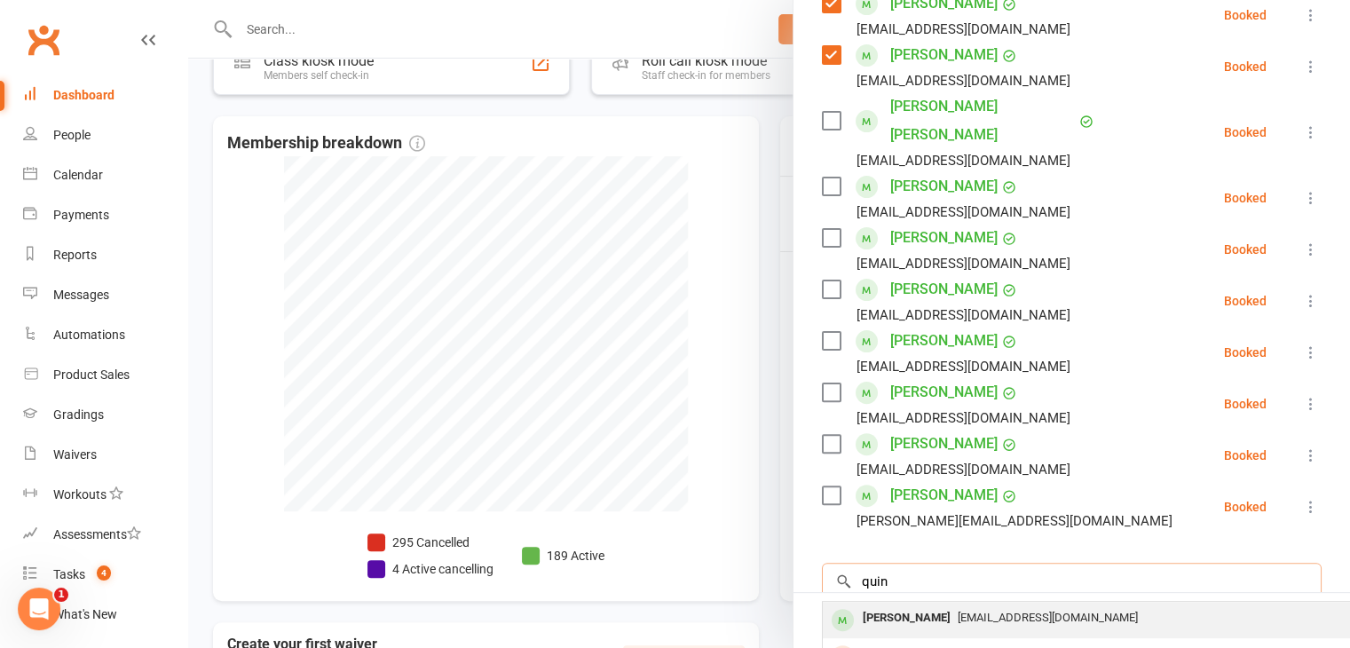
type input "quin"
click at [958, 611] on span "[EMAIL_ADDRESS][DOMAIN_NAME]" at bounding box center [1048, 617] width 180 height 13
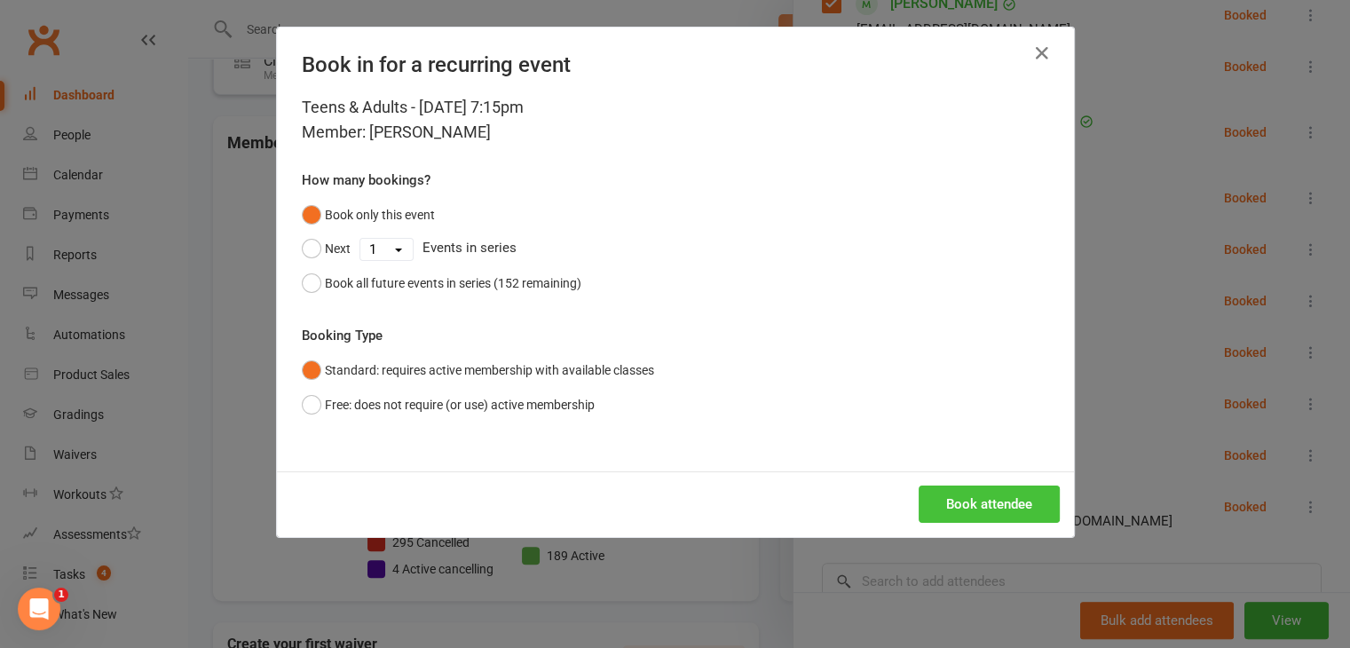
click at [972, 504] on button "Book attendee" at bounding box center [989, 503] width 141 height 37
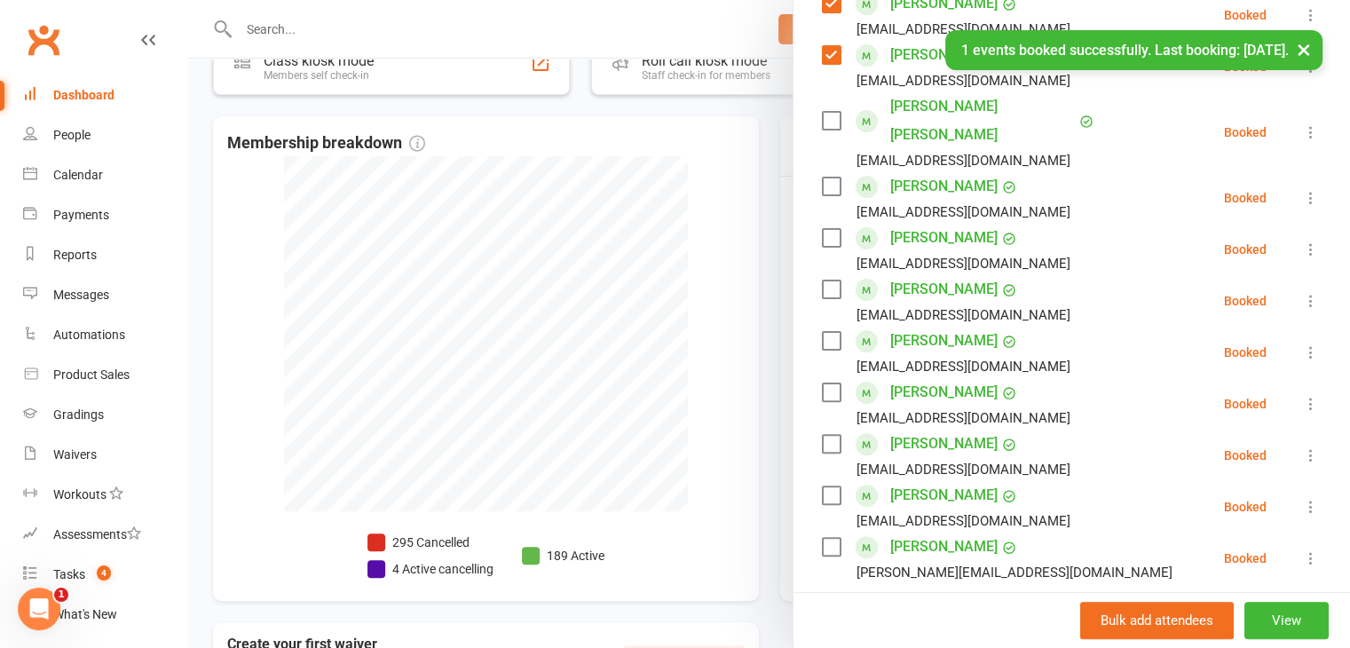
click at [825, 383] on label at bounding box center [831, 392] width 18 height 18
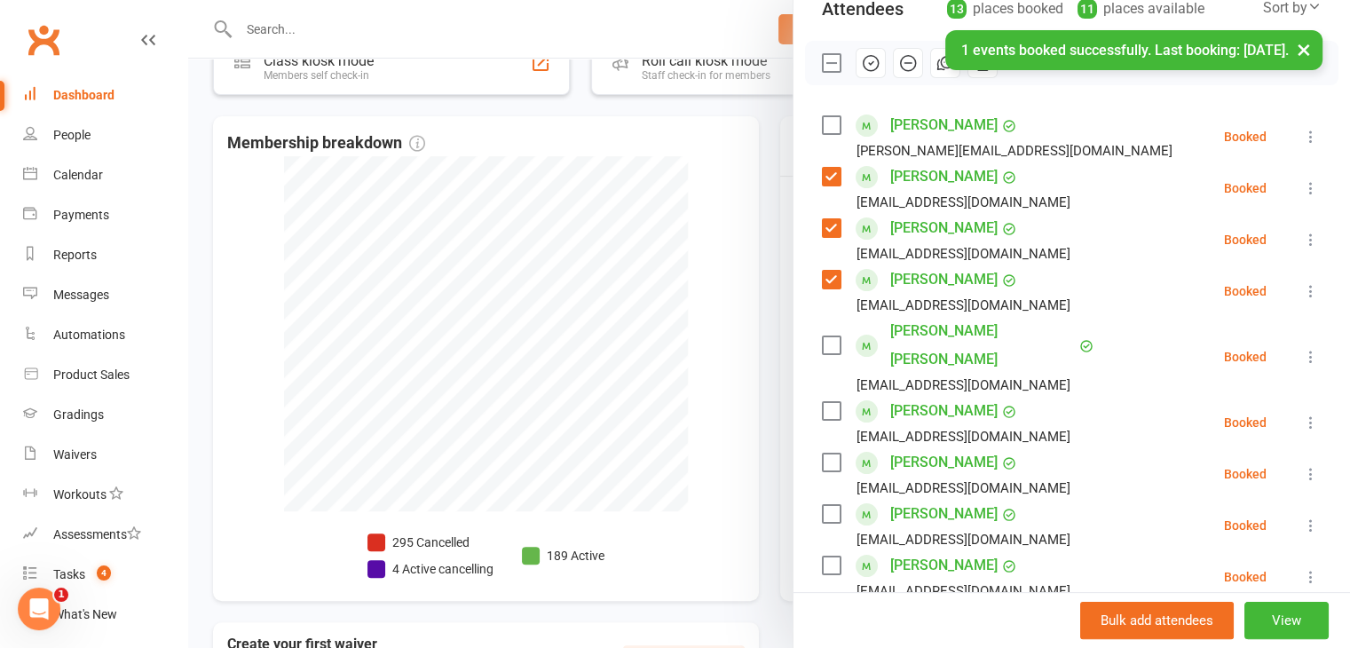
scroll to position [177, 0]
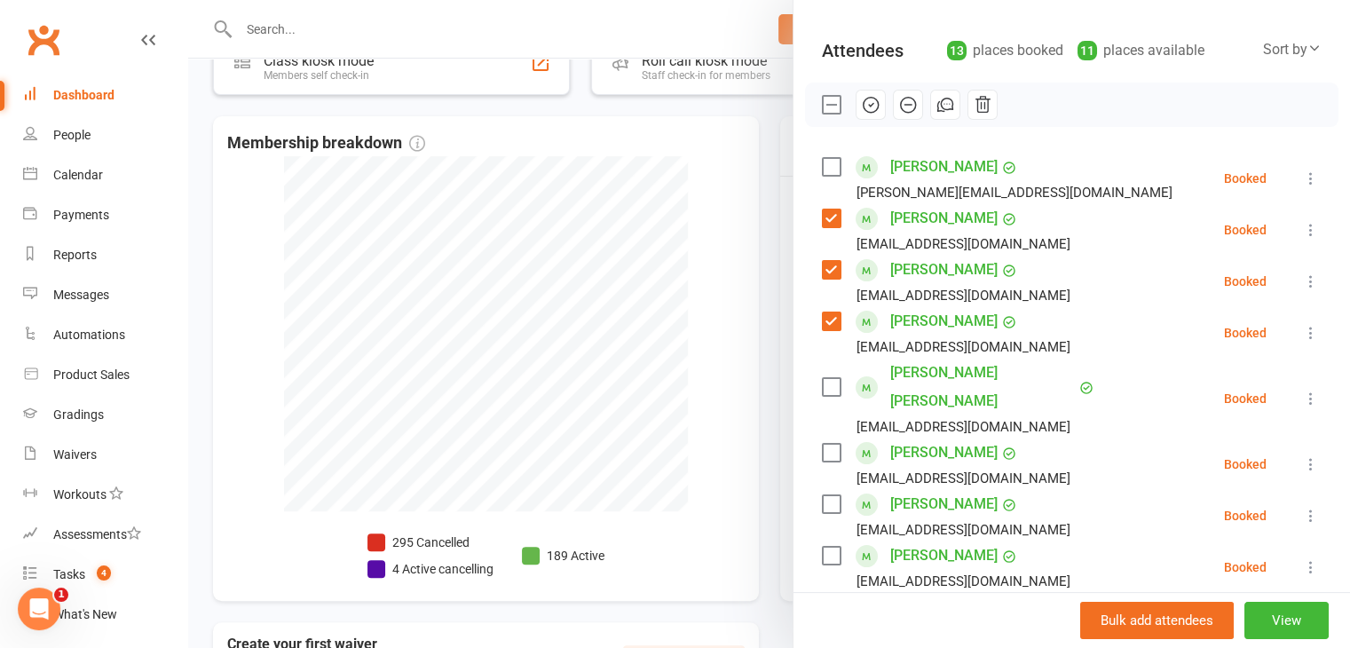
click at [827, 162] on label at bounding box center [831, 167] width 18 height 18
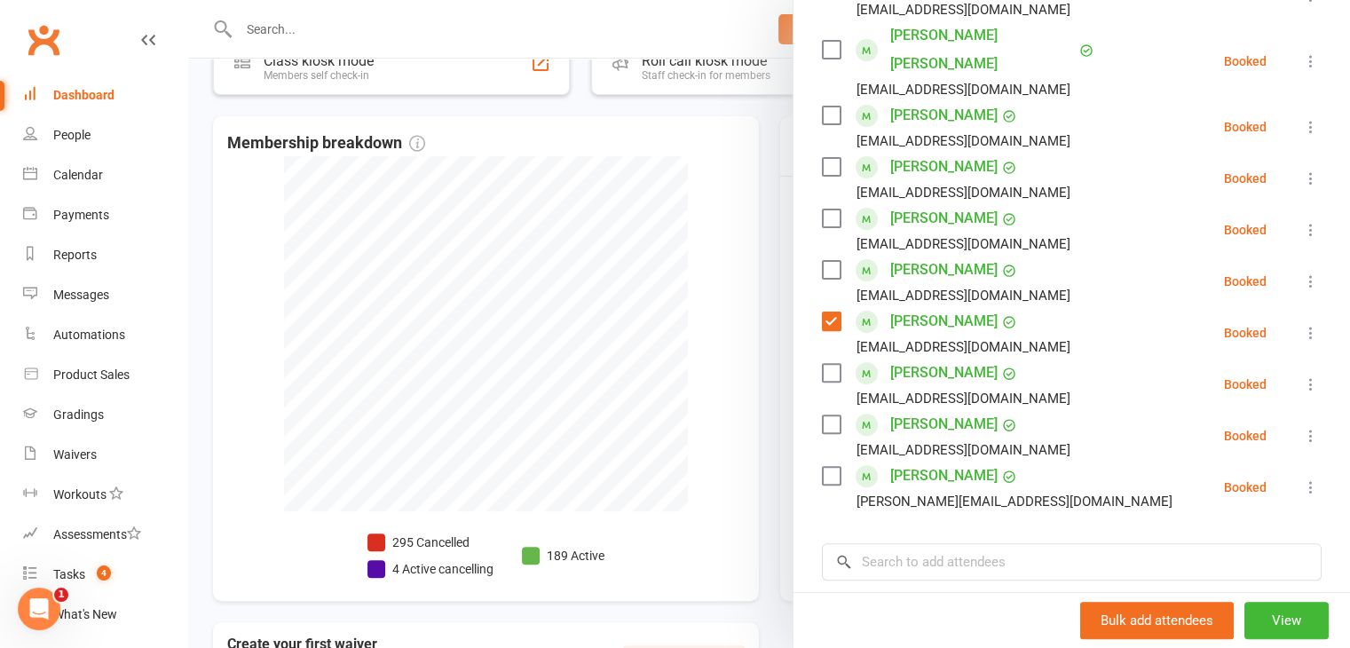
scroll to position [532, 0]
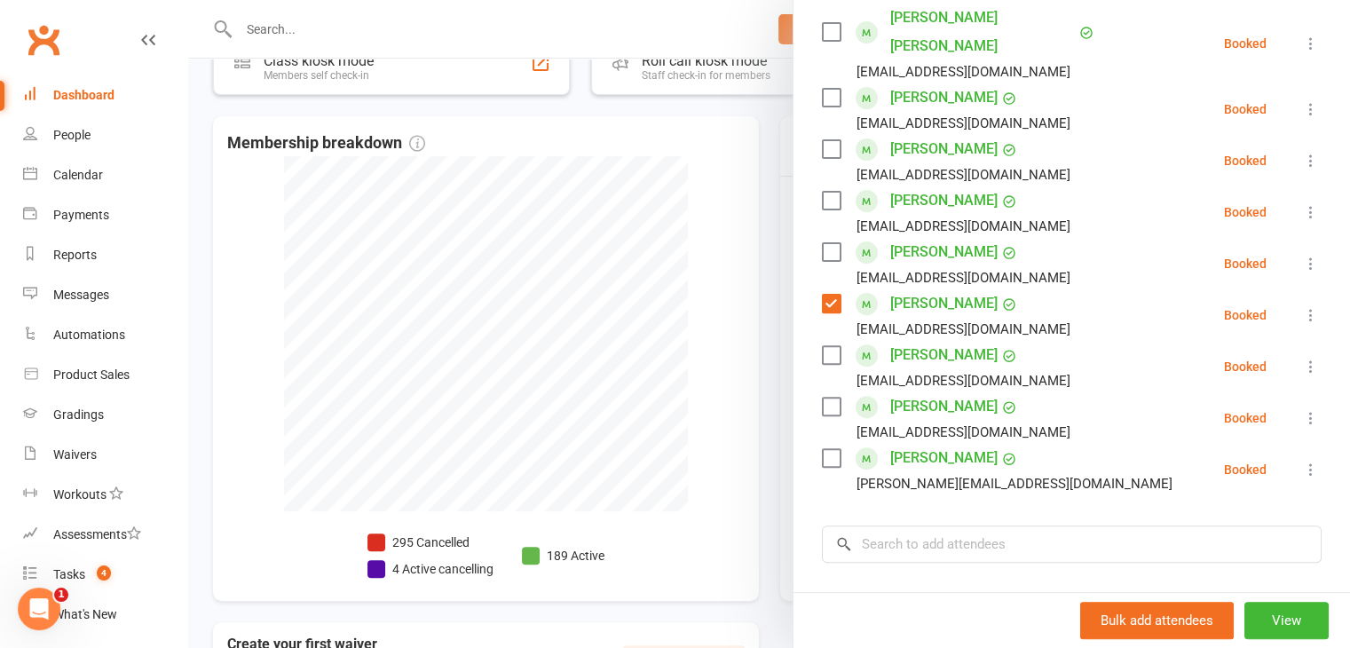
click at [822, 398] on label at bounding box center [831, 407] width 18 height 18
click at [824, 449] on label at bounding box center [831, 458] width 18 height 18
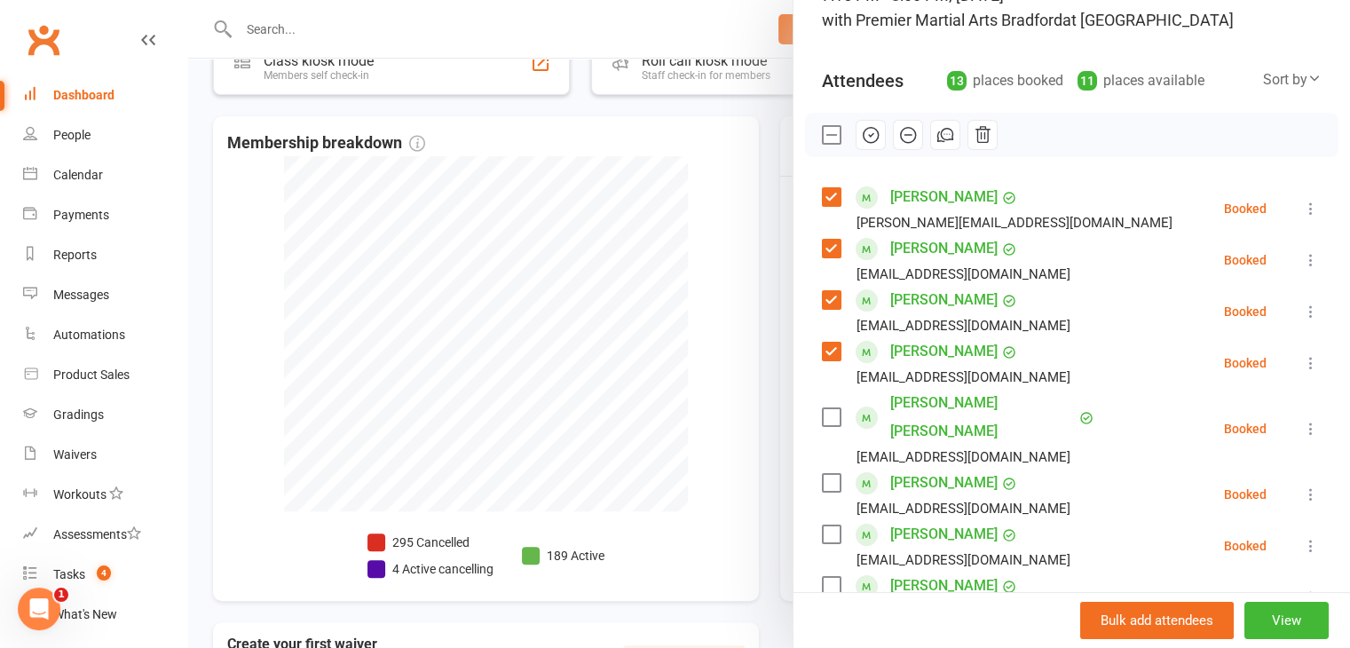
scroll to position [14, 0]
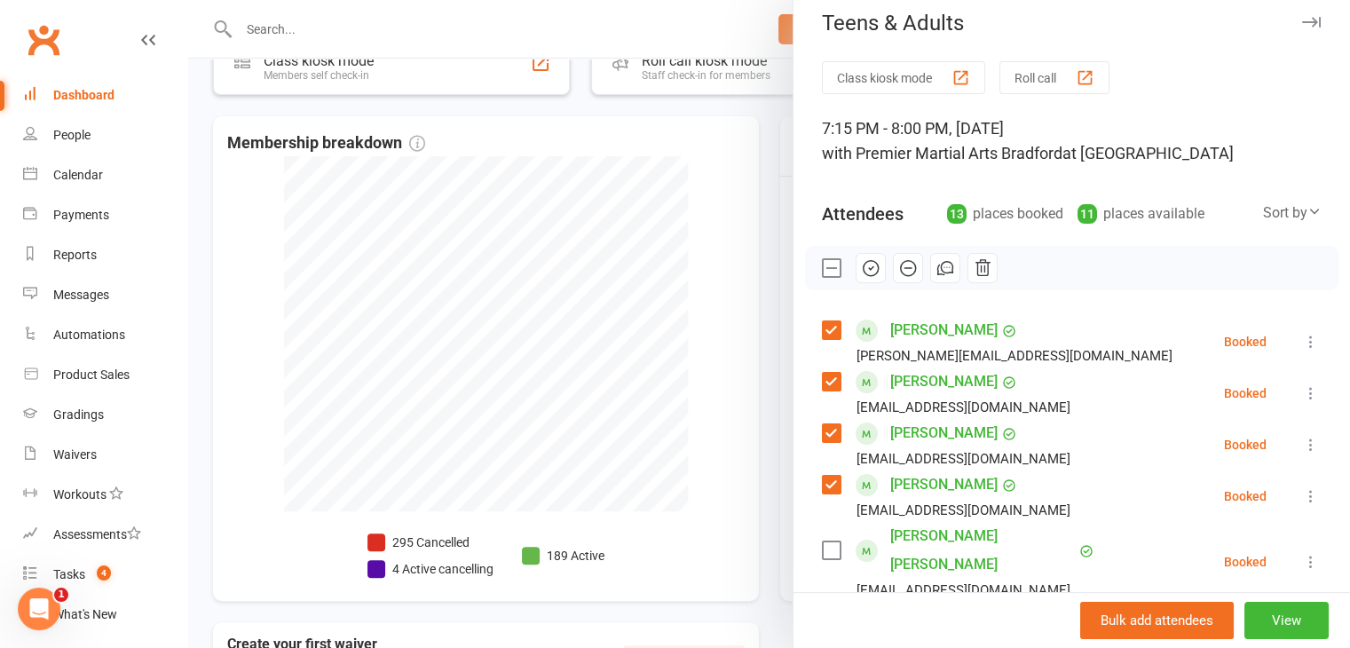
click at [863, 261] on icon "button" at bounding box center [870, 268] width 15 height 15
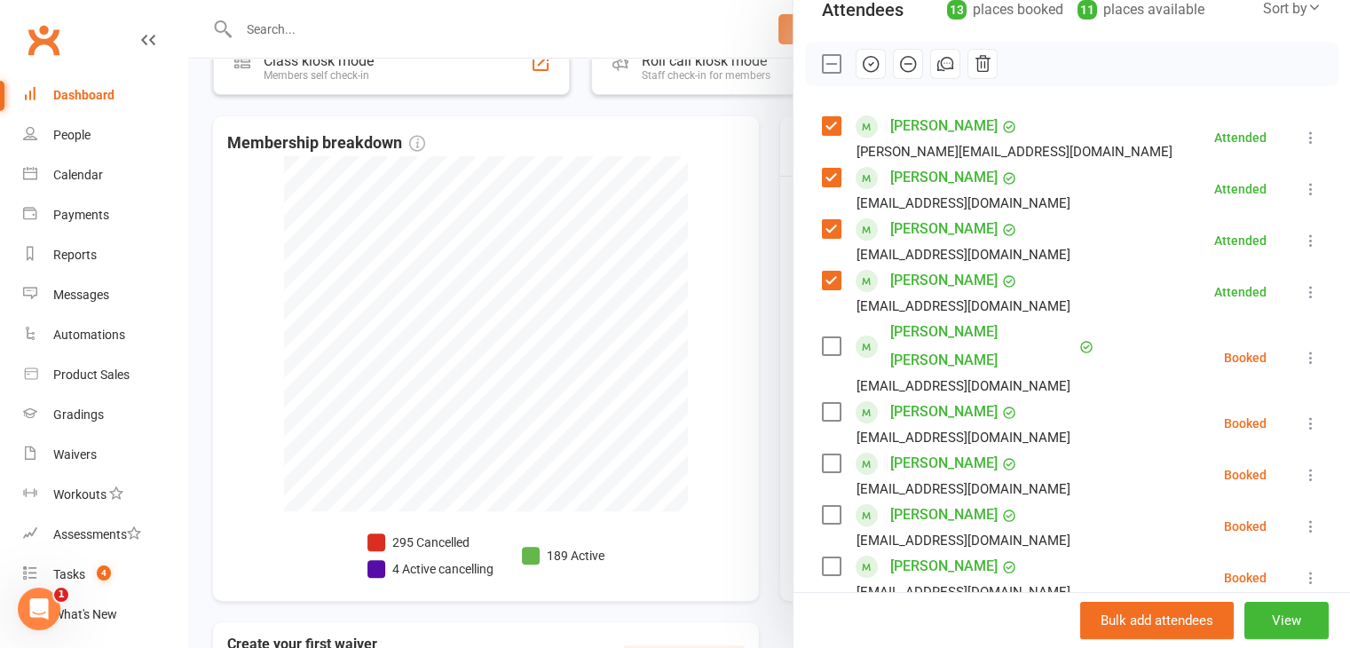
scroll to position [280, 0]
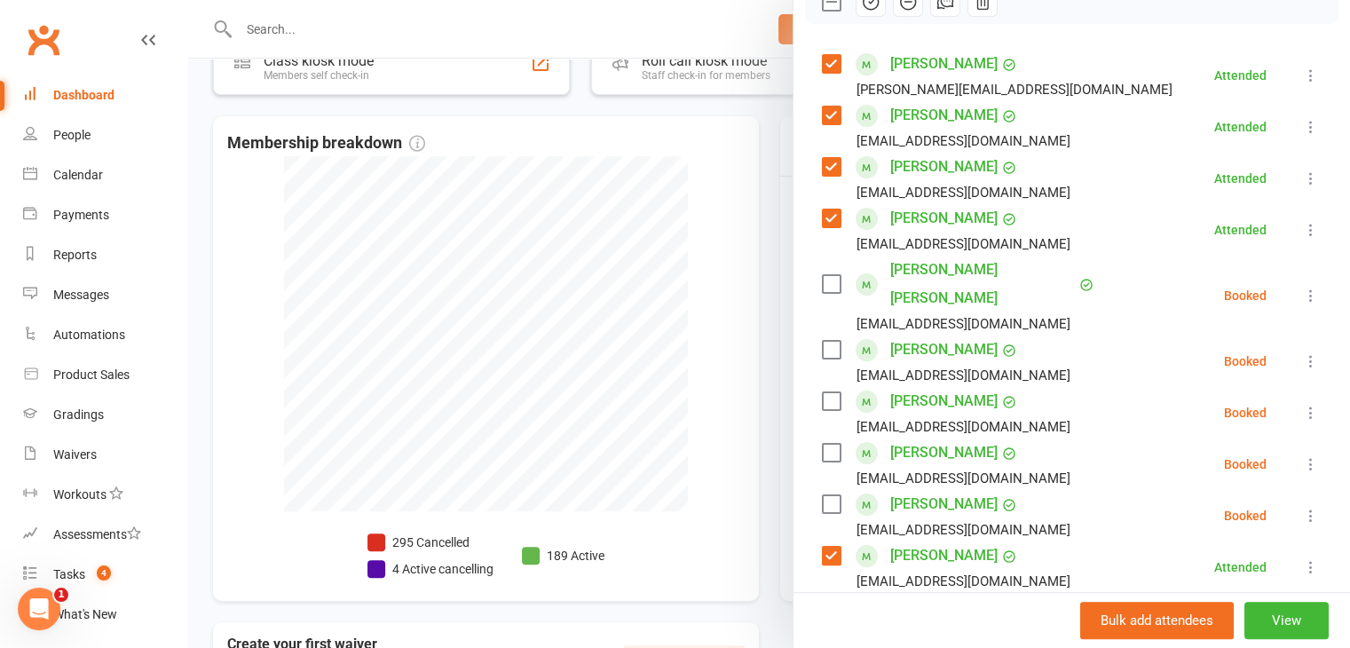
click at [822, 444] on label at bounding box center [831, 453] width 18 height 18
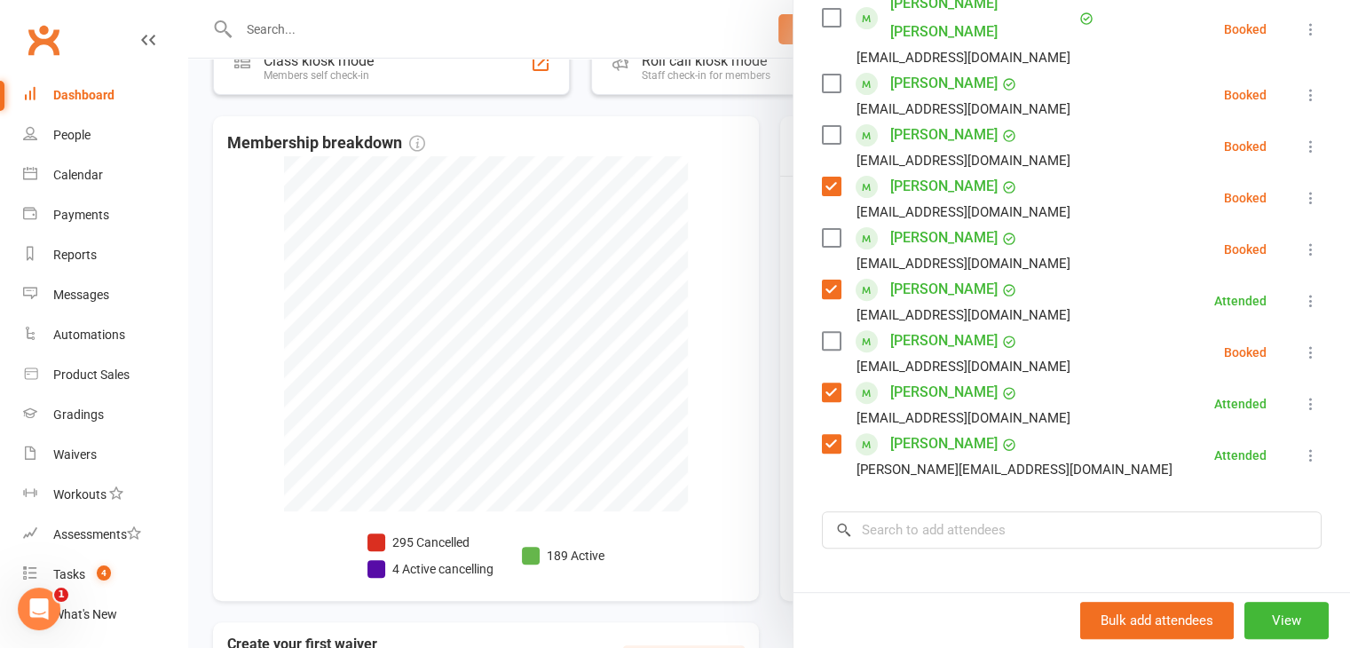
click at [823, 332] on label at bounding box center [831, 341] width 18 height 18
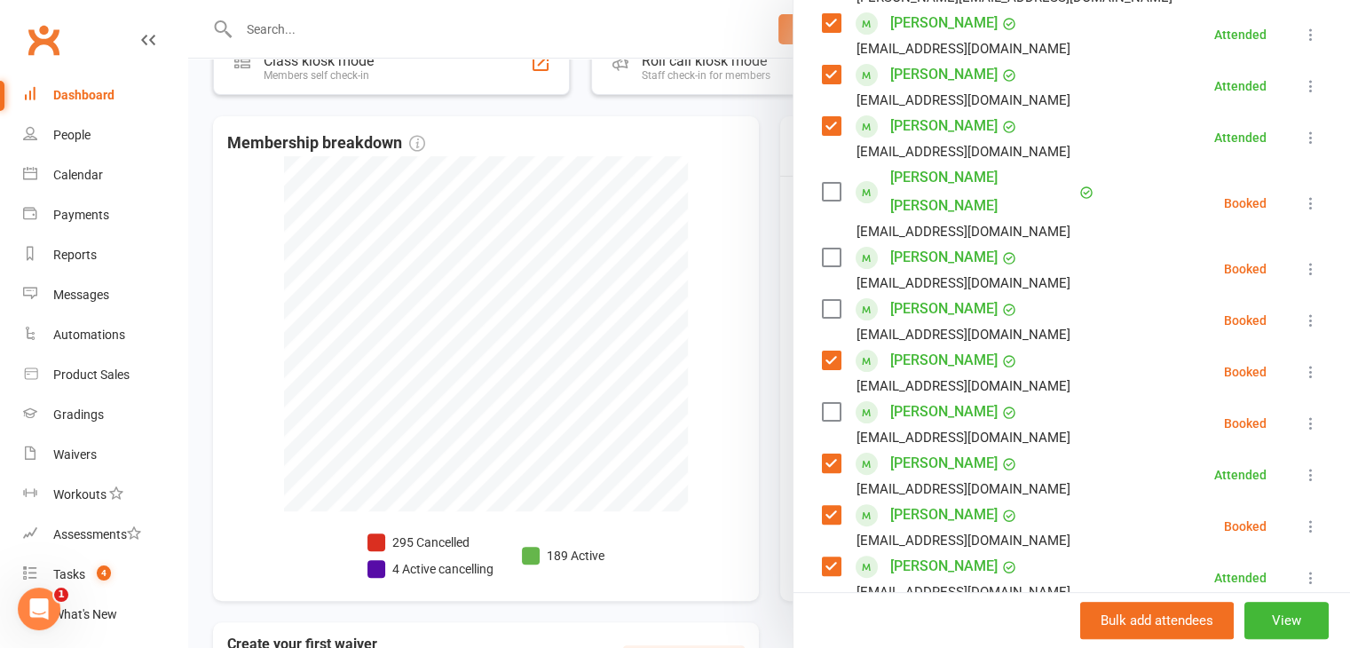
scroll to position [369, 0]
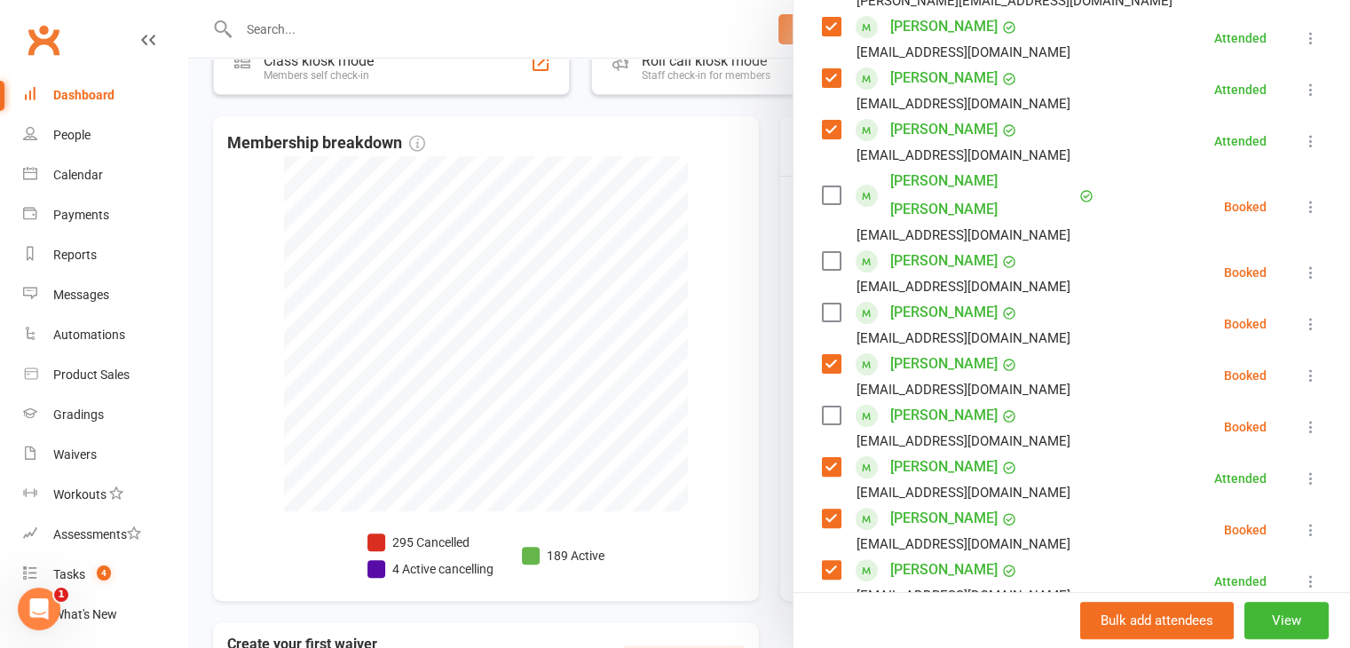
click at [827, 252] on label at bounding box center [831, 261] width 18 height 18
click at [823, 304] on label at bounding box center [831, 313] width 18 height 18
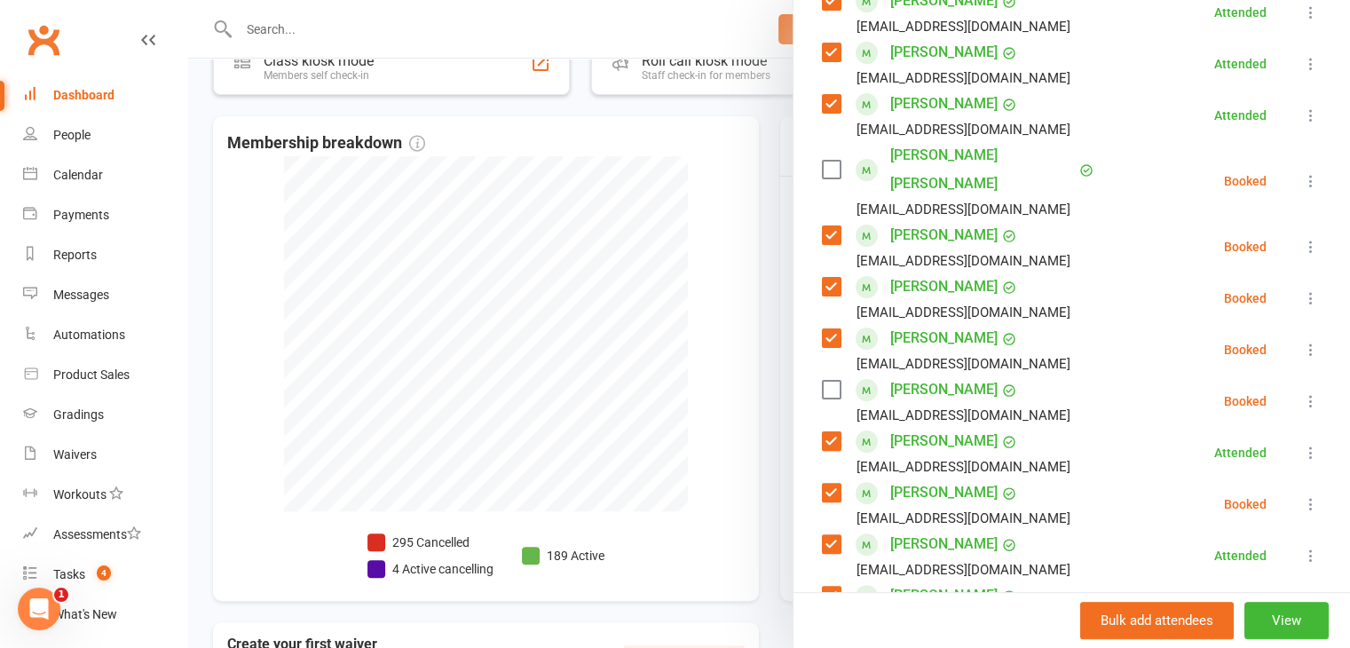
scroll to position [458, 0]
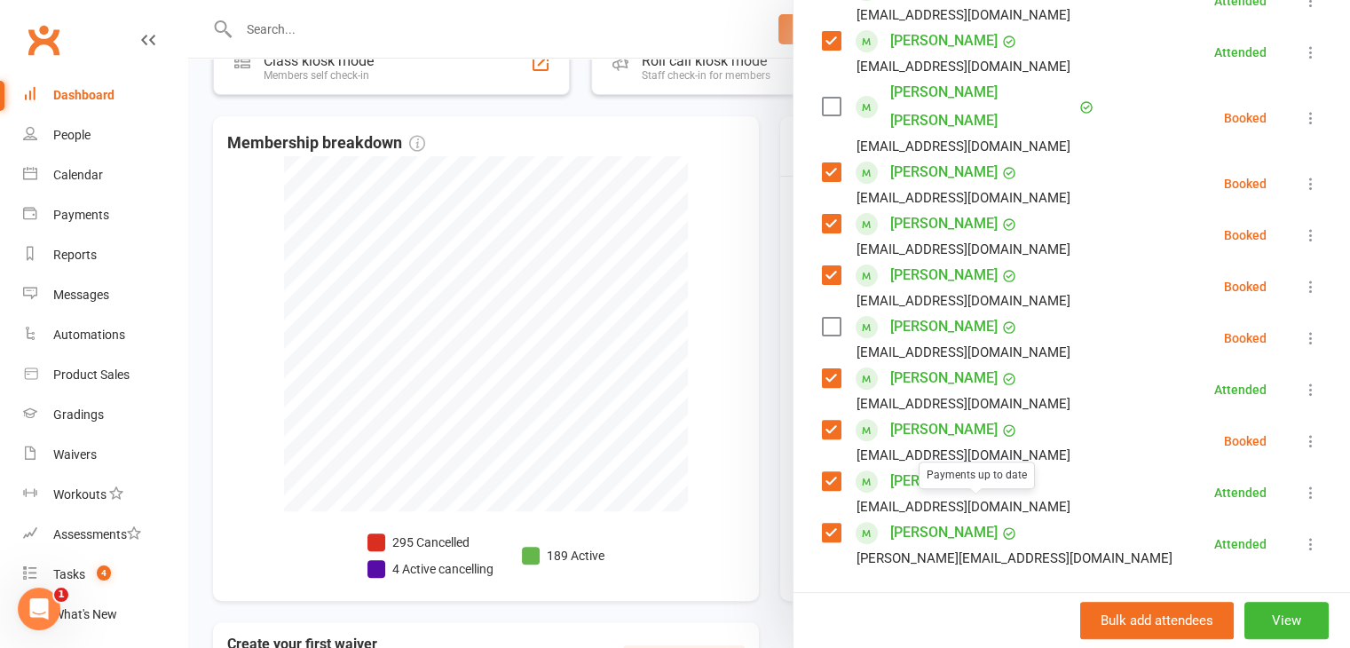
click at [931, 600] on input "search" at bounding box center [1072, 618] width 500 height 37
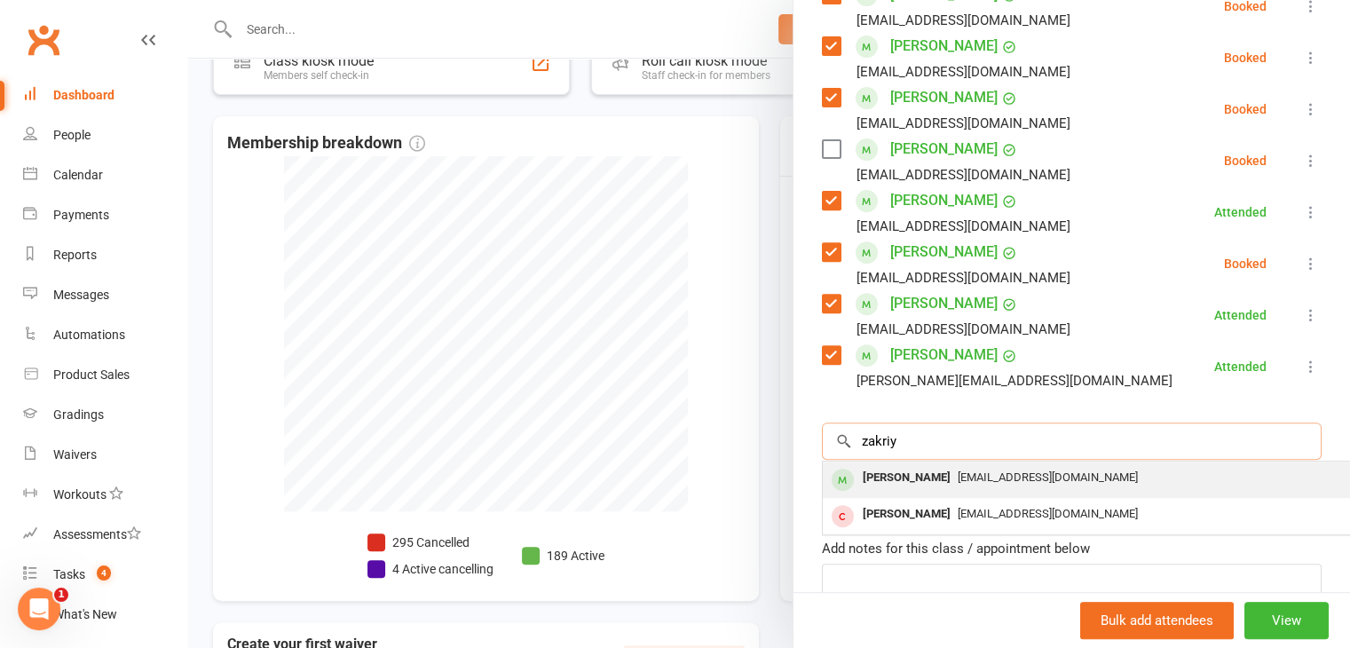
type input "zakriy"
click at [1001, 465] on div "[EMAIL_ADDRESS][DOMAIN_NAME]" at bounding box center [1088, 478] width 517 height 26
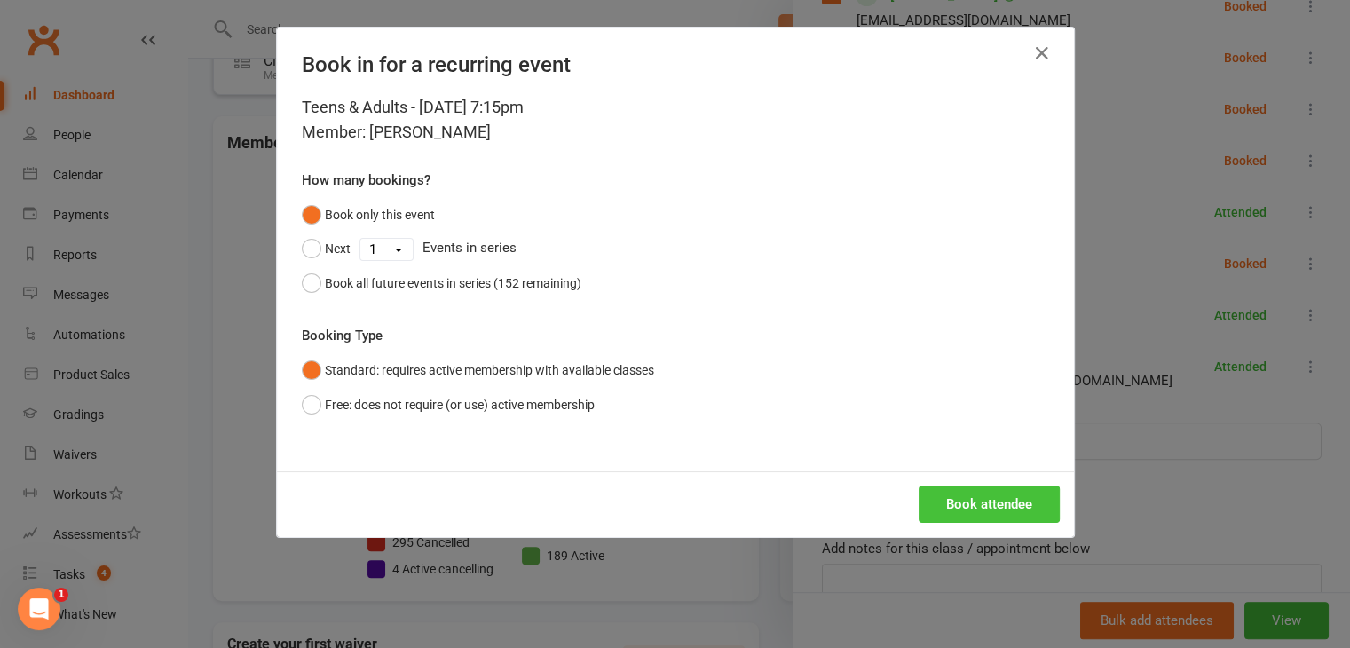
click at [1001, 497] on button "Book attendee" at bounding box center [989, 503] width 141 height 37
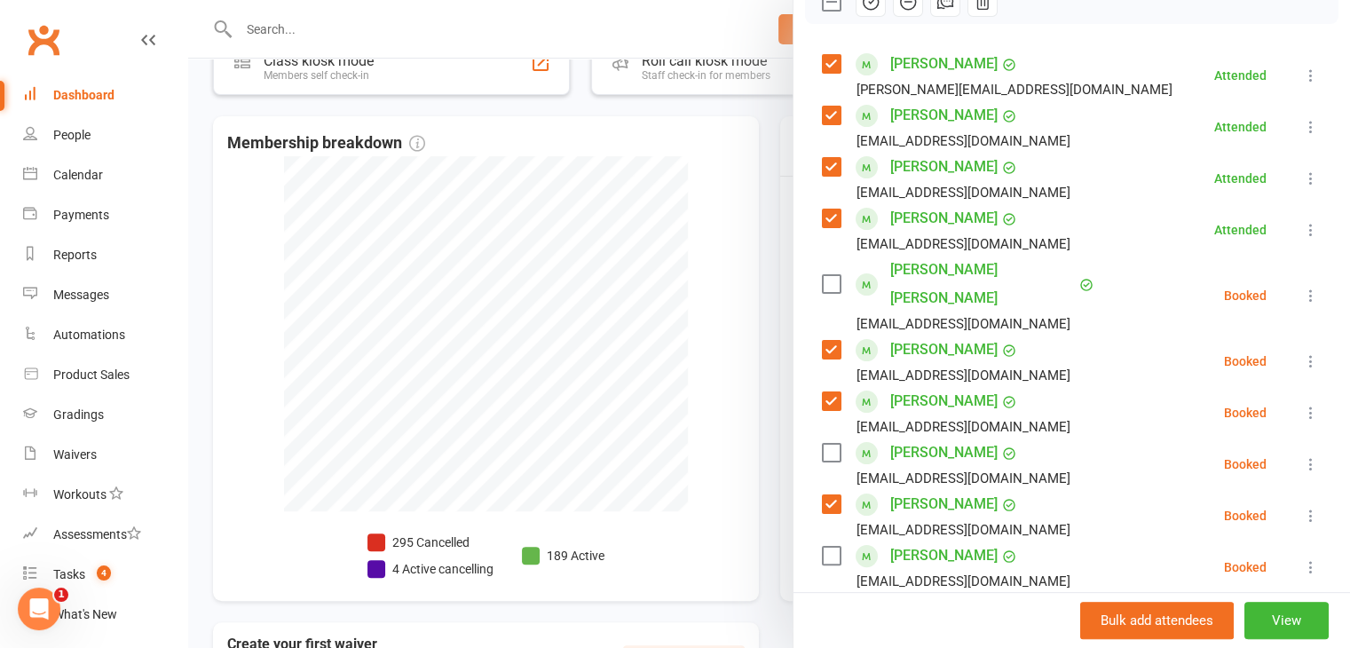
scroll to position [369, 0]
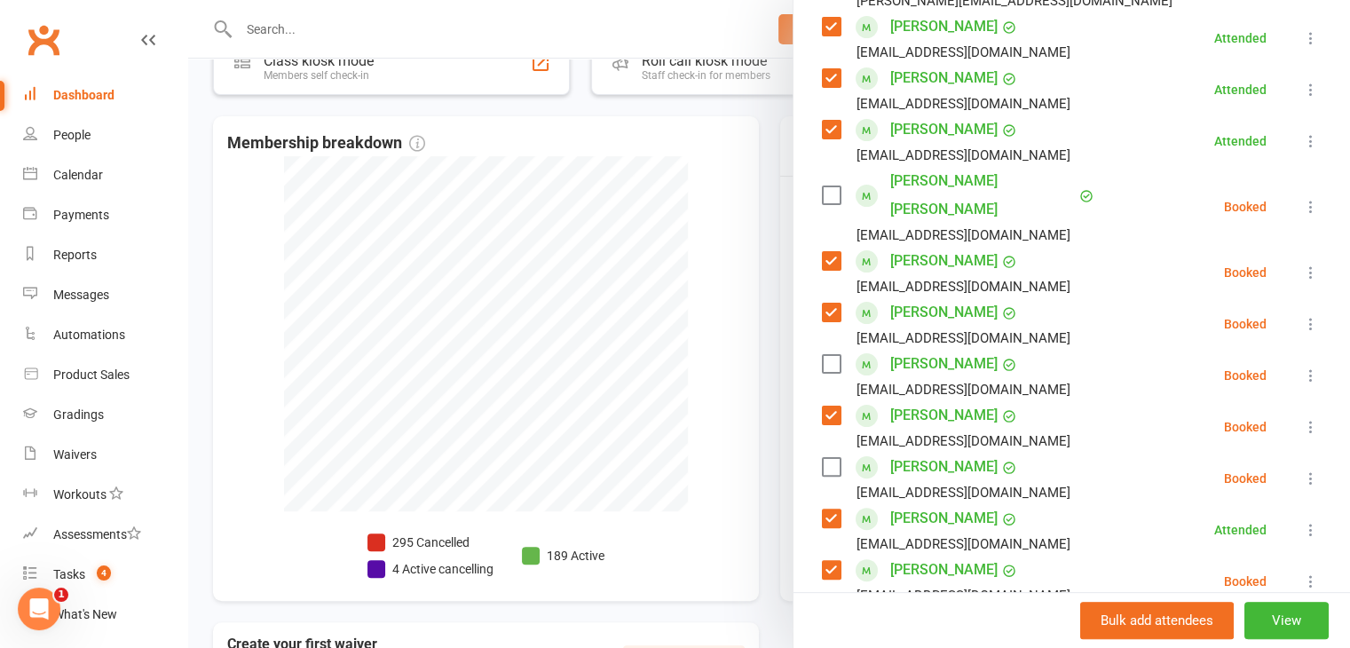
click at [827, 186] on label at bounding box center [831, 195] width 18 height 18
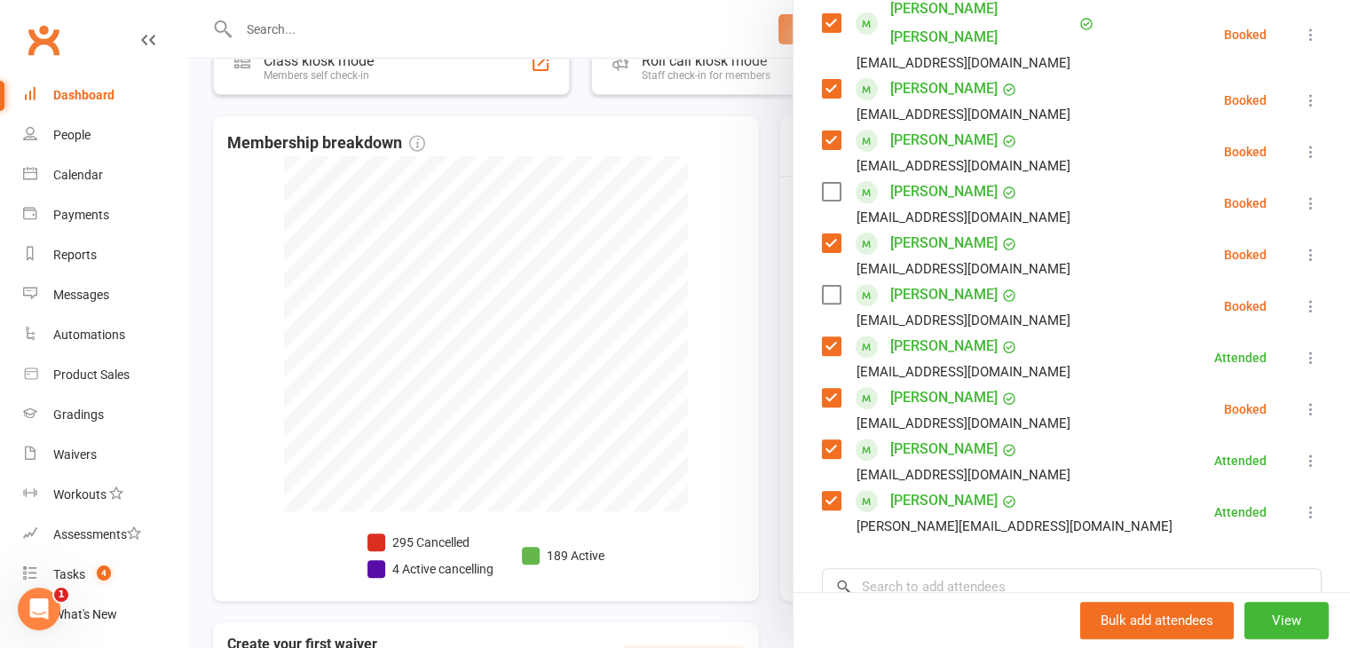
scroll to position [547, 0]
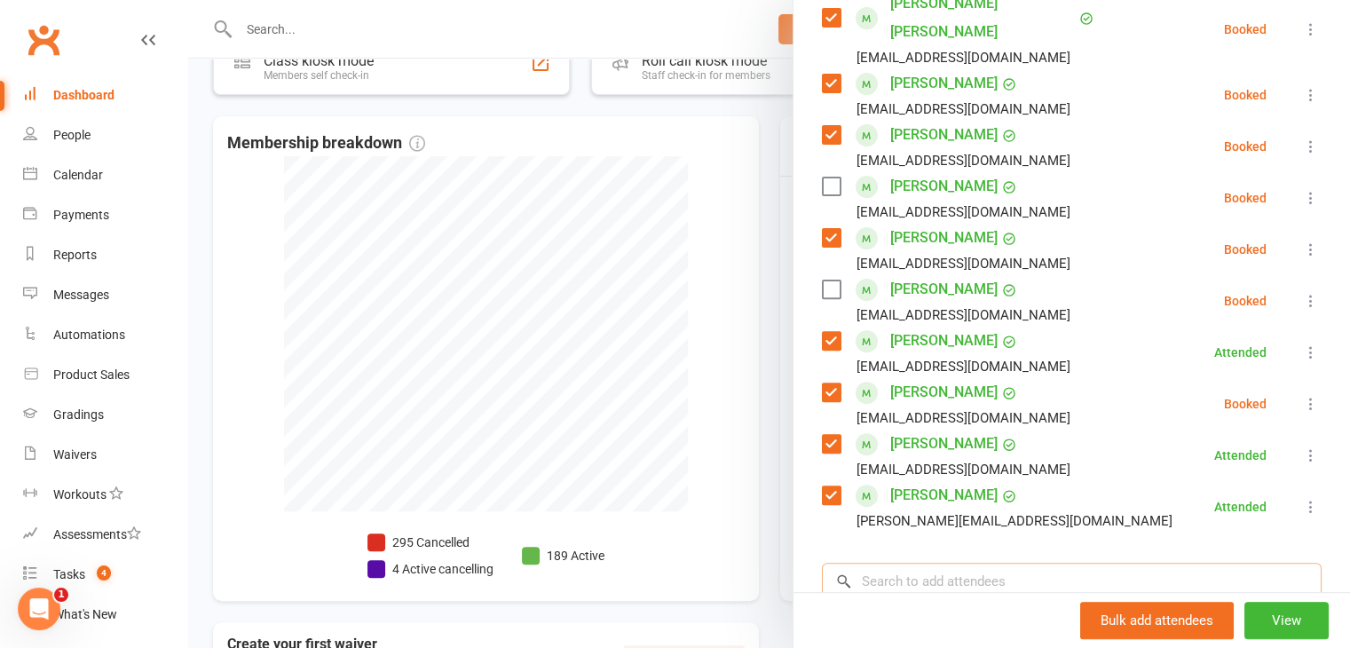
drag, startPoint x: 948, startPoint y: 560, endPoint x: 958, endPoint y: 573, distance: 17.0
click at [951, 563] on input "search" at bounding box center [1072, 581] width 500 height 37
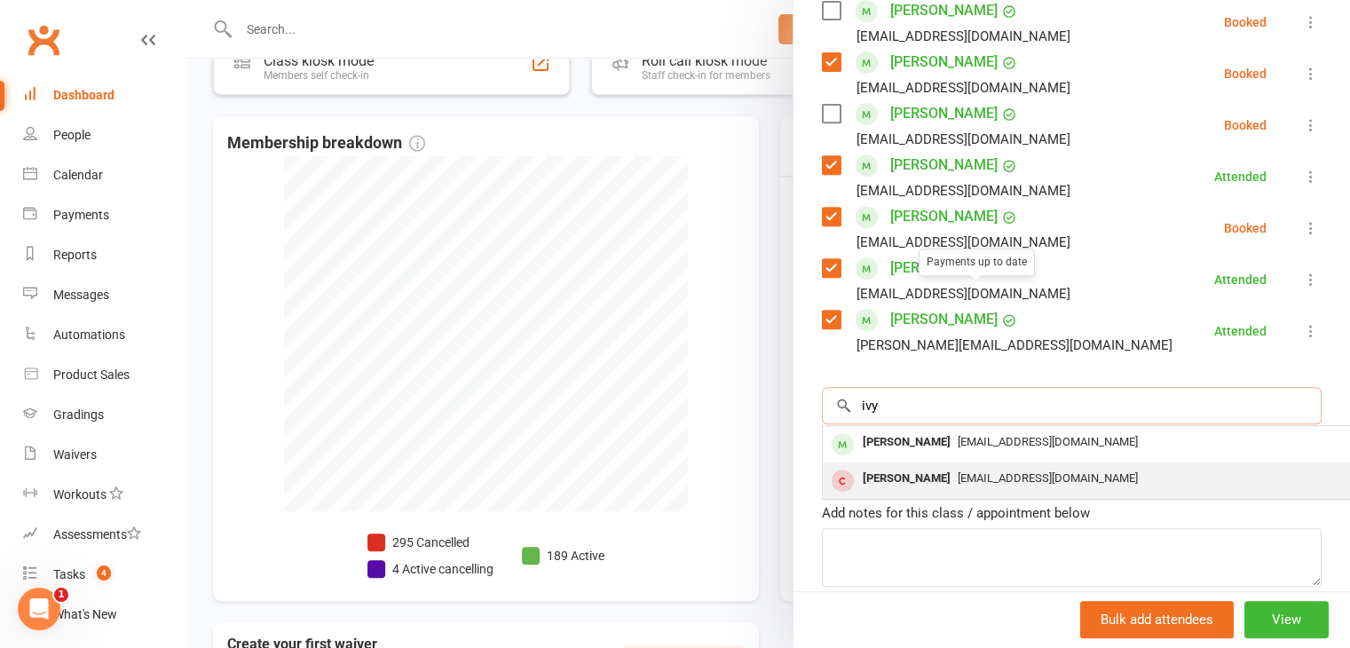
scroll to position [724, 0]
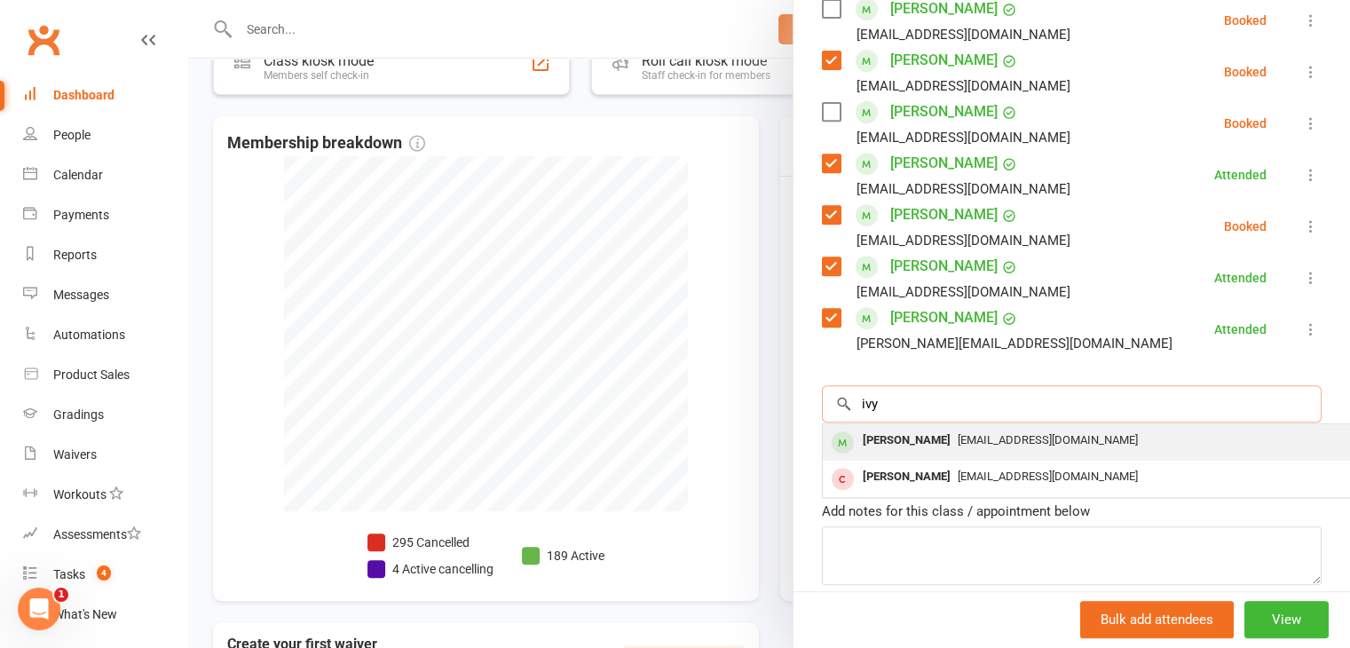
type input "ivy"
click at [958, 433] on span "[EMAIL_ADDRESS][DOMAIN_NAME]" at bounding box center [1048, 439] width 180 height 13
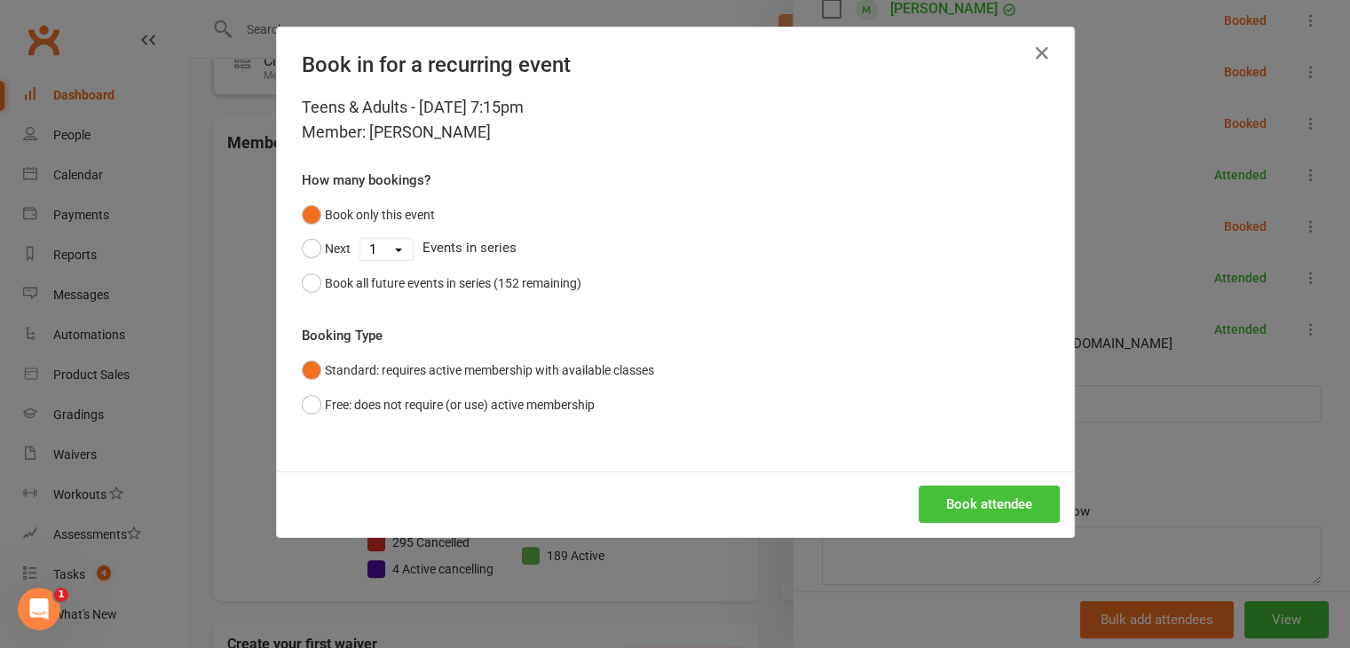
click at [990, 504] on button "Book attendee" at bounding box center [989, 503] width 141 height 37
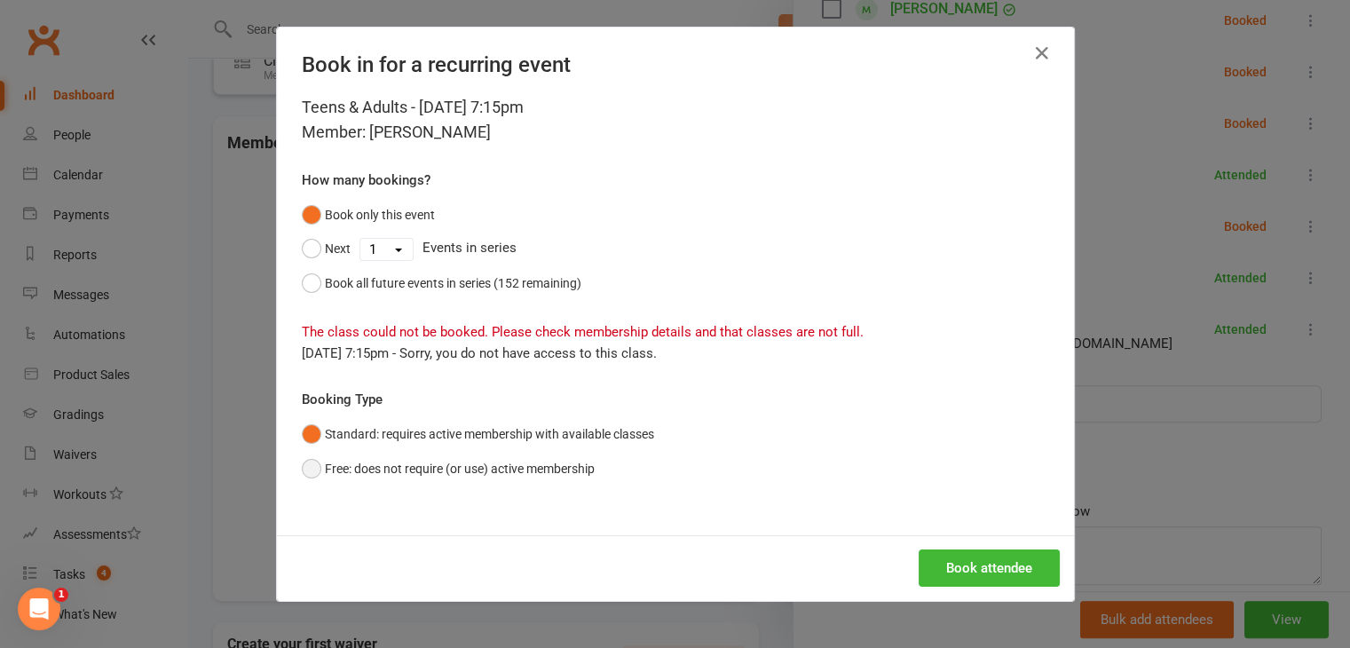
click at [302, 469] on button "Free: does not require (or use) active membership" at bounding box center [448, 469] width 293 height 34
click at [958, 564] on button "Book attendee" at bounding box center [989, 567] width 141 height 37
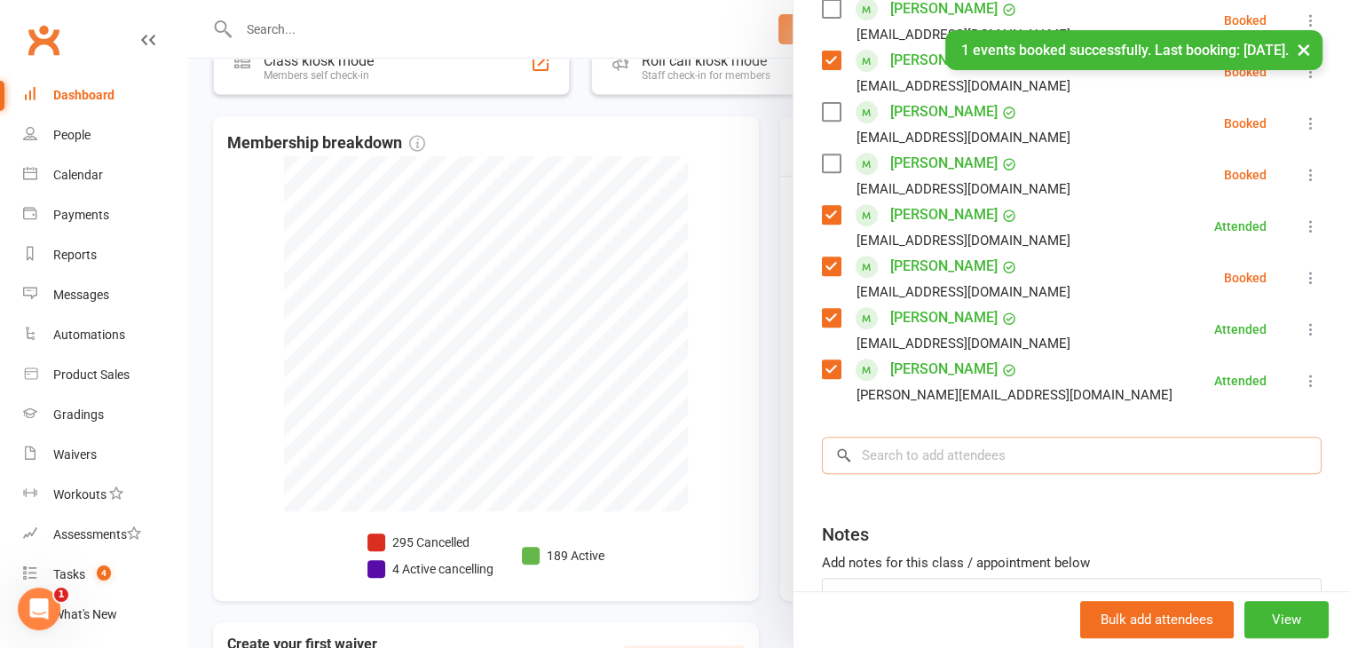
click at [950, 437] on input "search" at bounding box center [1072, 455] width 500 height 37
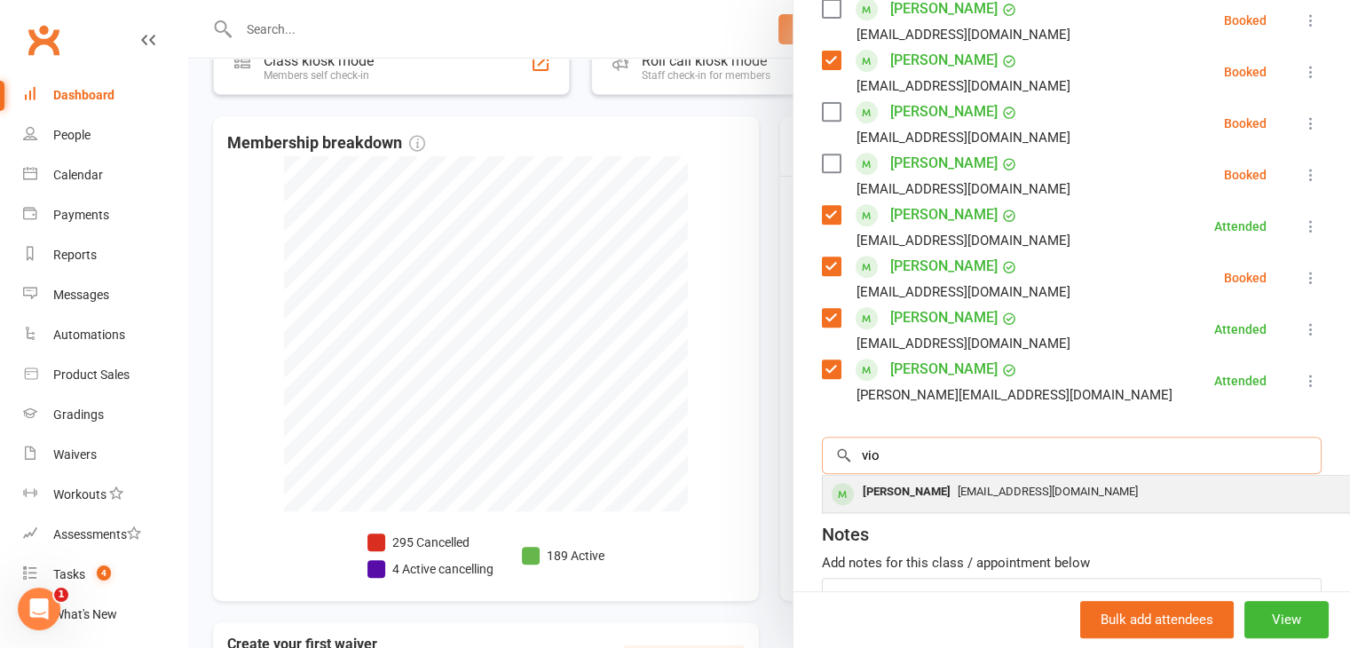
type input "vio"
click at [962, 485] on span "[EMAIL_ADDRESS][DOMAIN_NAME]" at bounding box center [1048, 491] width 180 height 13
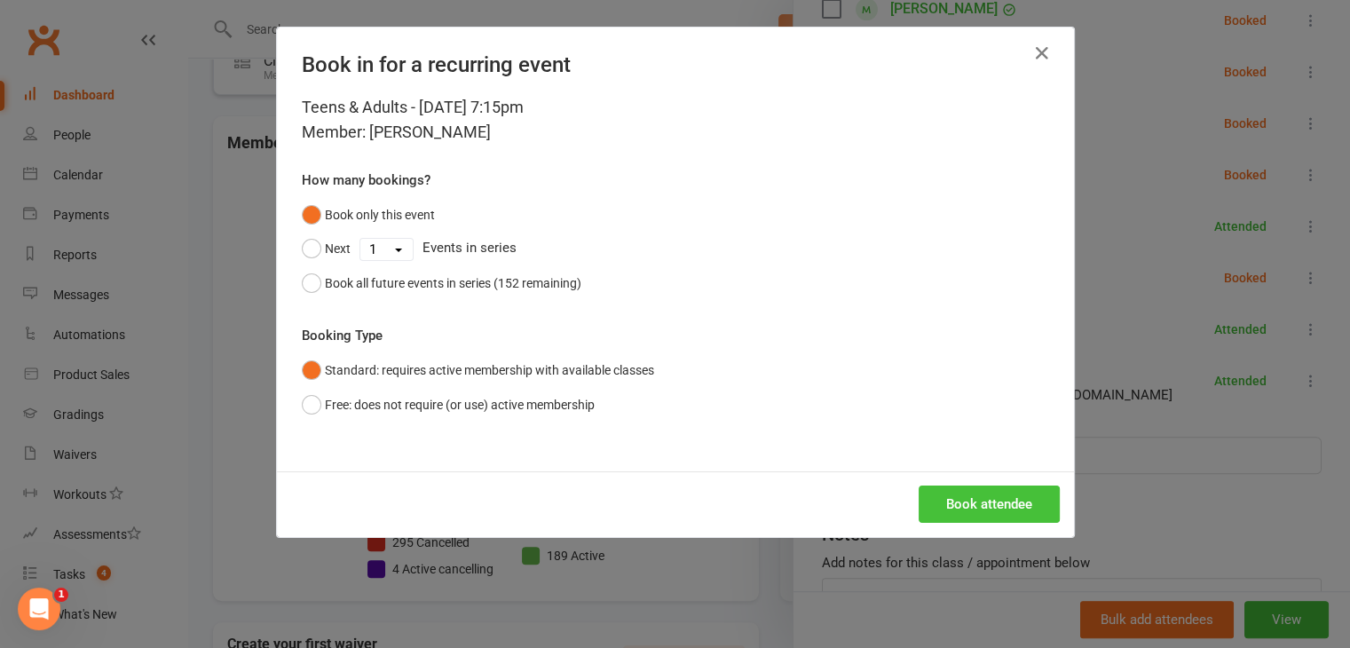
click at [978, 501] on button "Book attendee" at bounding box center [989, 503] width 141 height 37
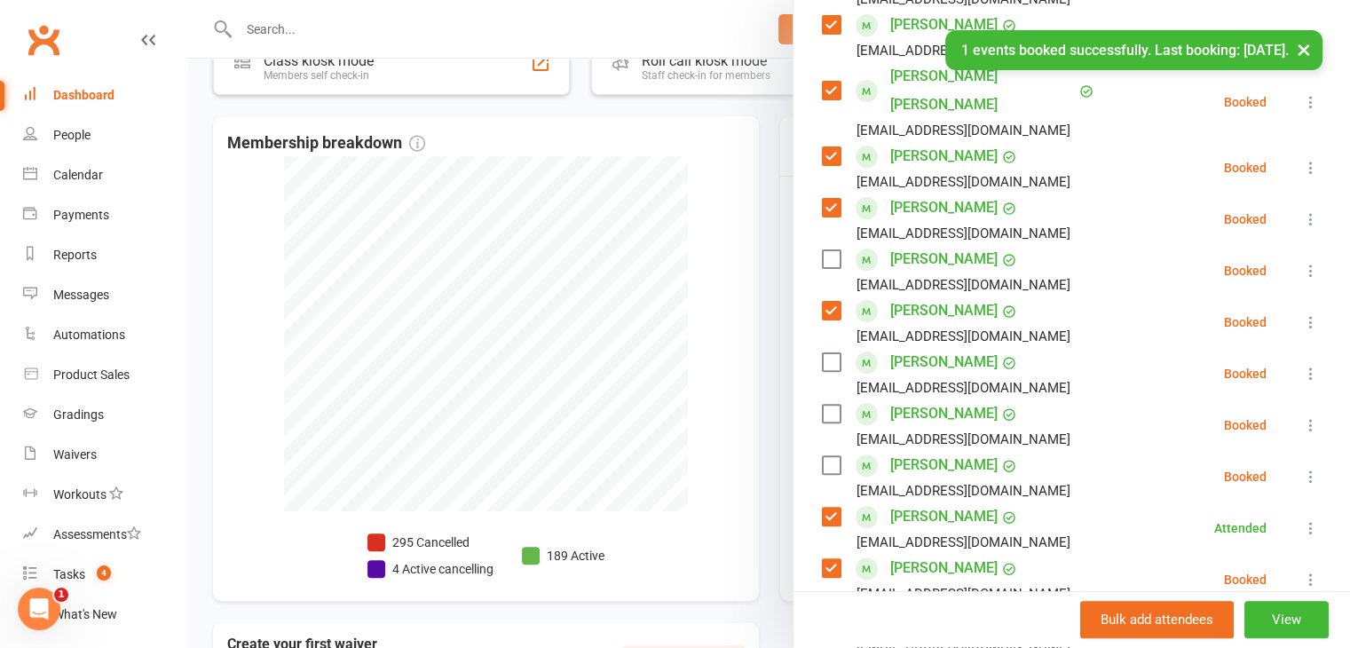
scroll to position [458, 0]
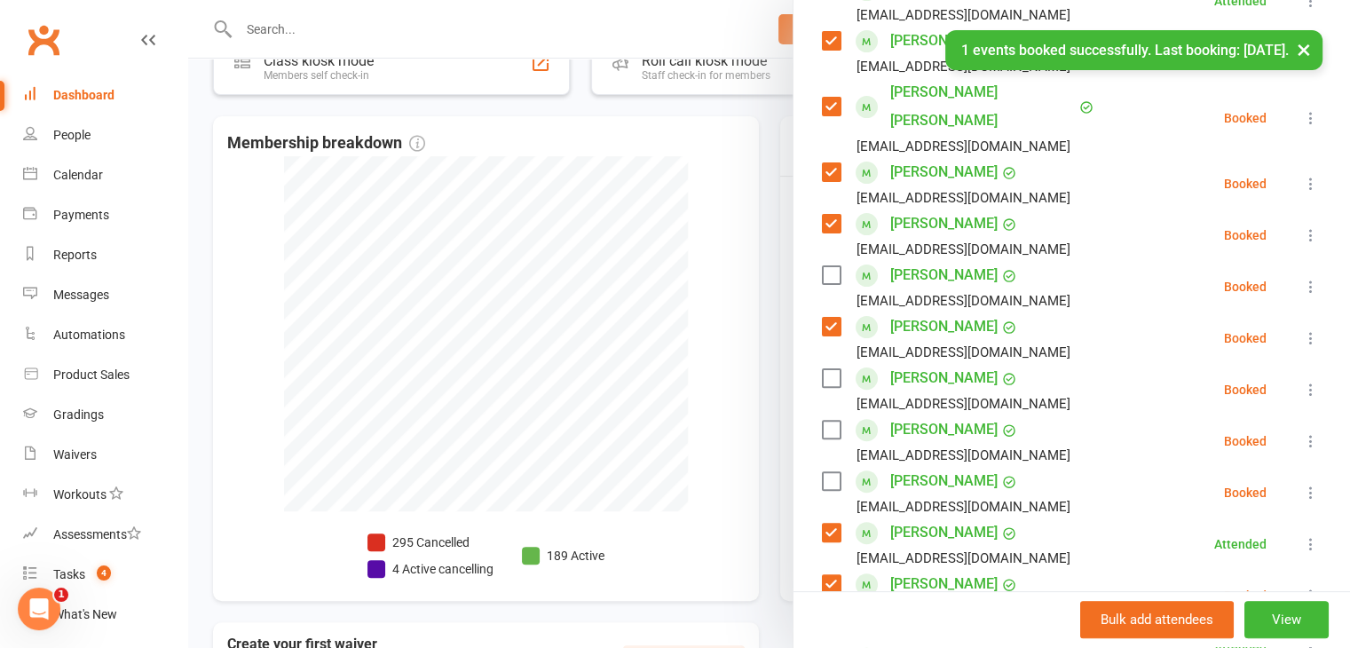
click at [825, 369] on label at bounding box center [831, 378] width 18 height 18
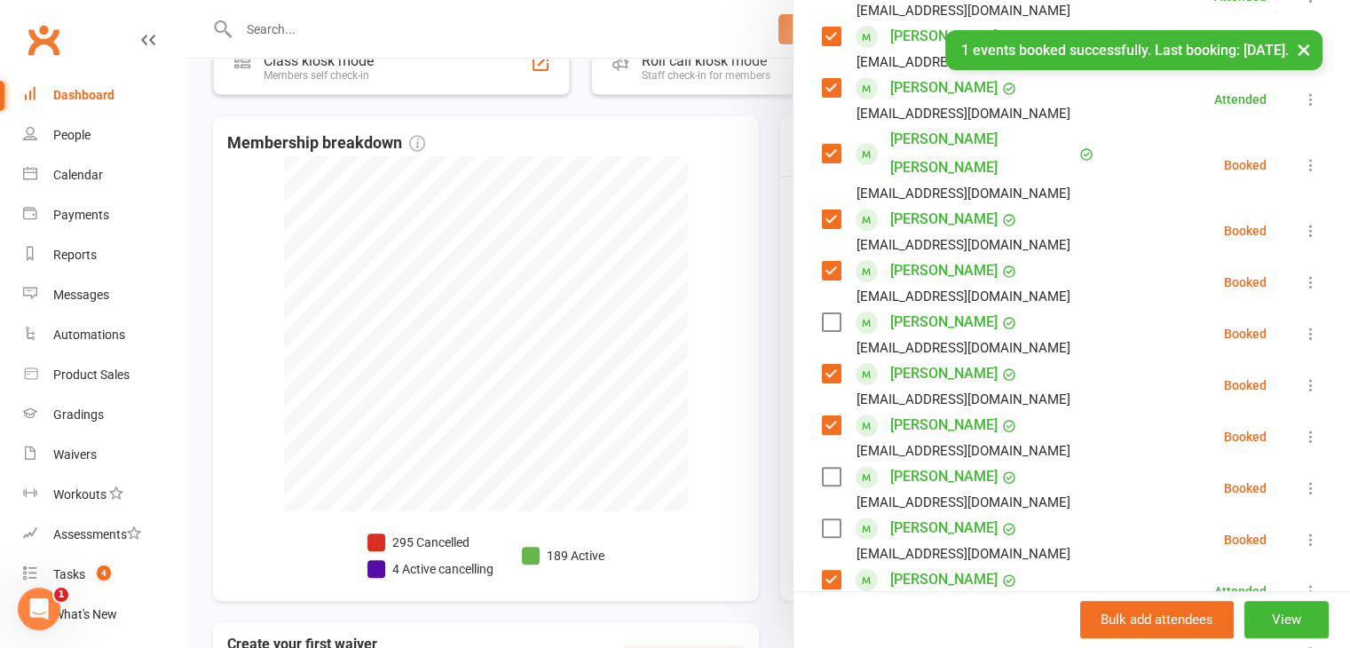
scroll to position [369, 0]
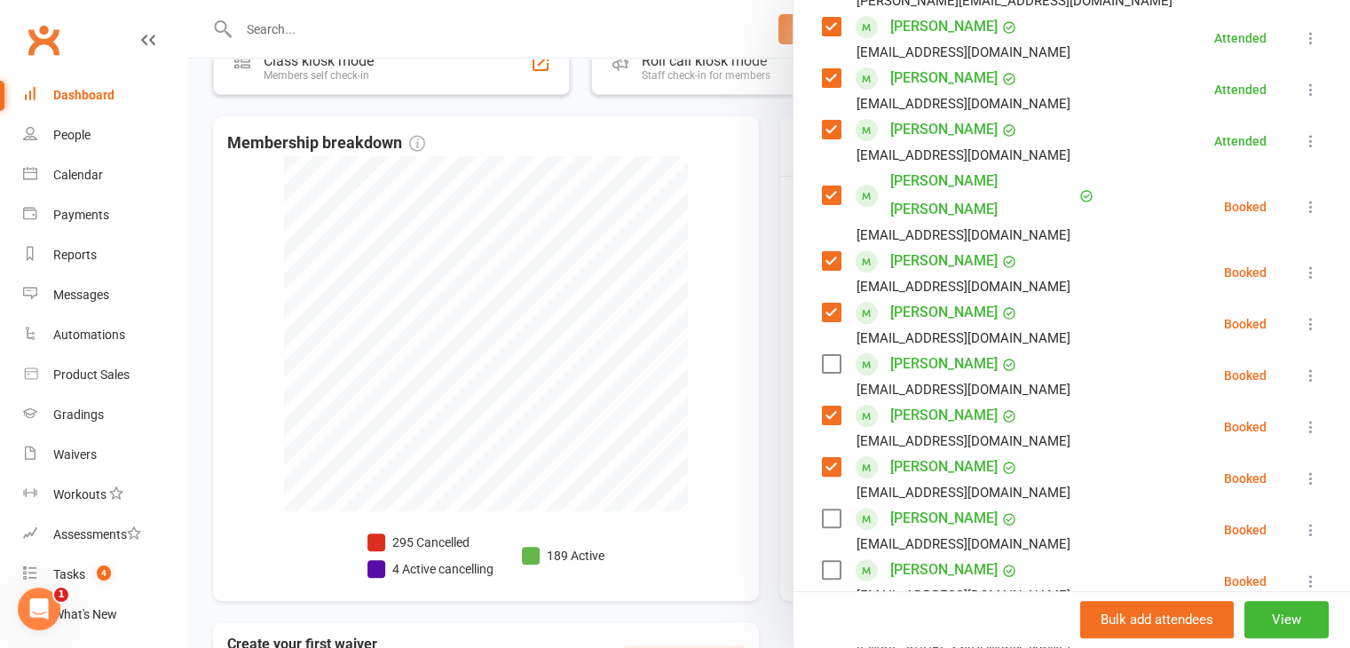
click at [824, 355] on label at bounding box center [831, 364] width 18 height 18
click at [824, 509] on label at bounding box center [831, 518] width 18 height 18
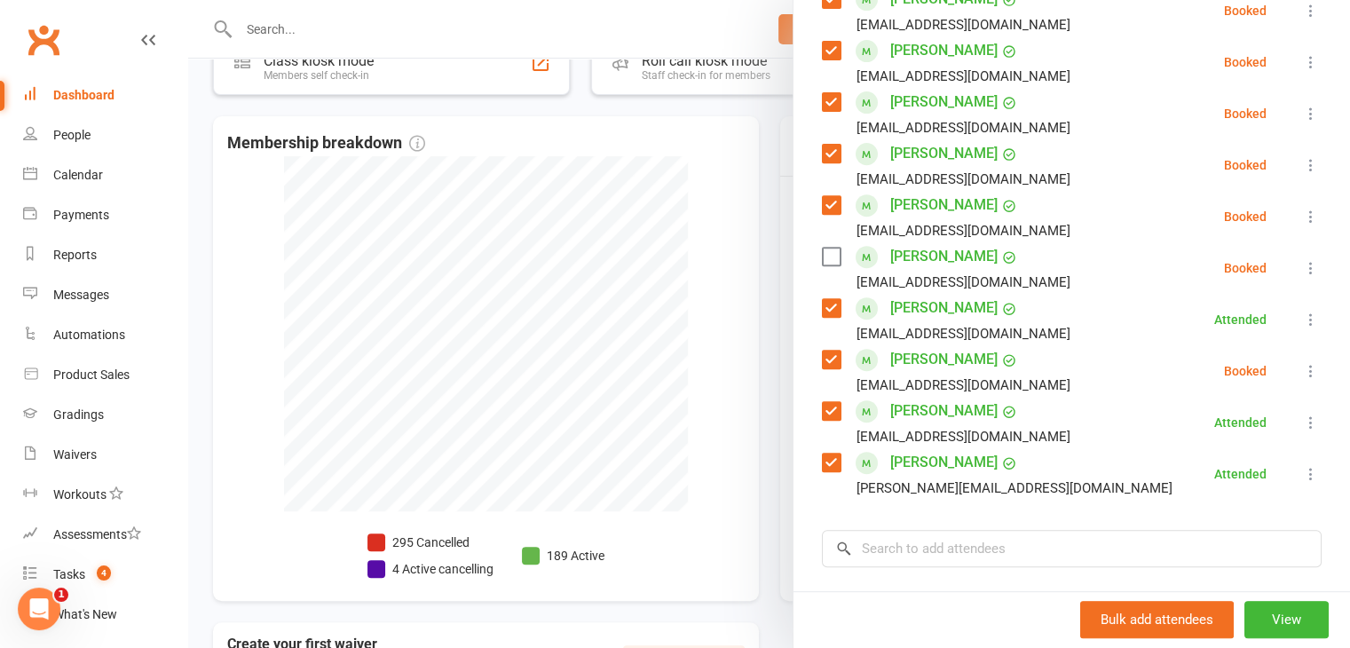
scroll to position [724, 0]
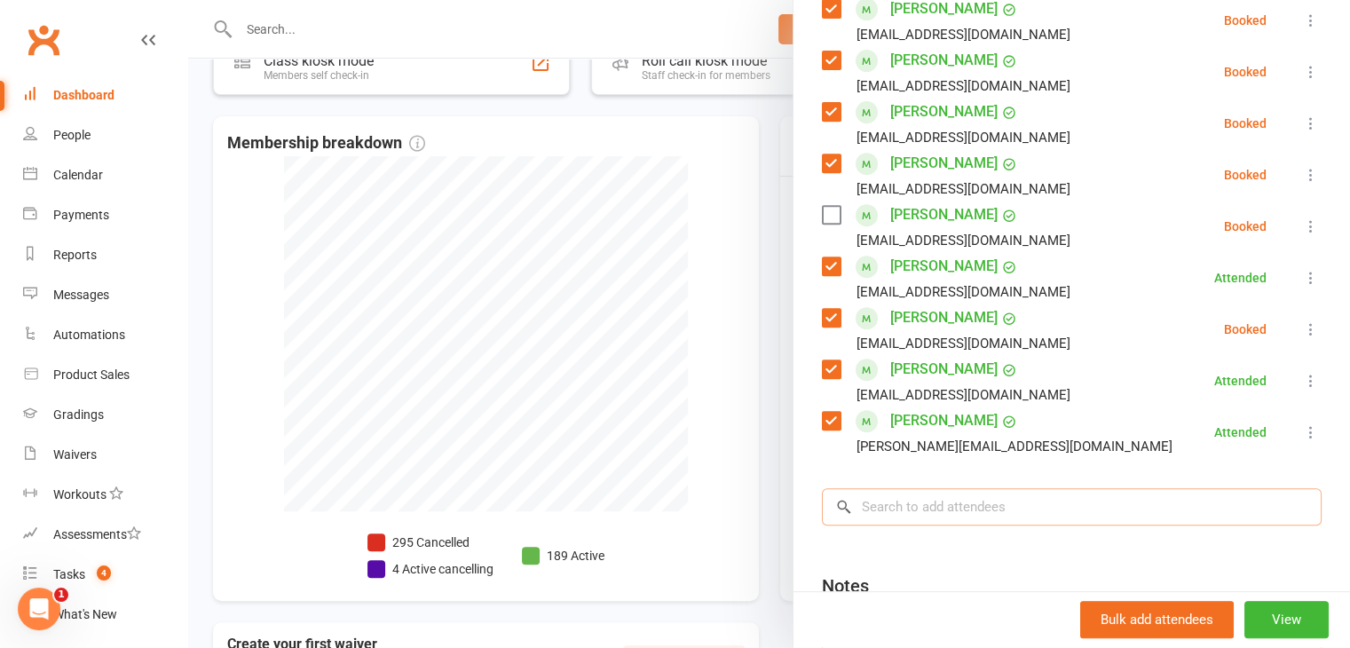
click at [969, 488] on input "search" at bounding box center [1072, 506] width 500 height 37
click at [919, 488] on input "search" at bounding box center [1072, 506] width 500 height 37
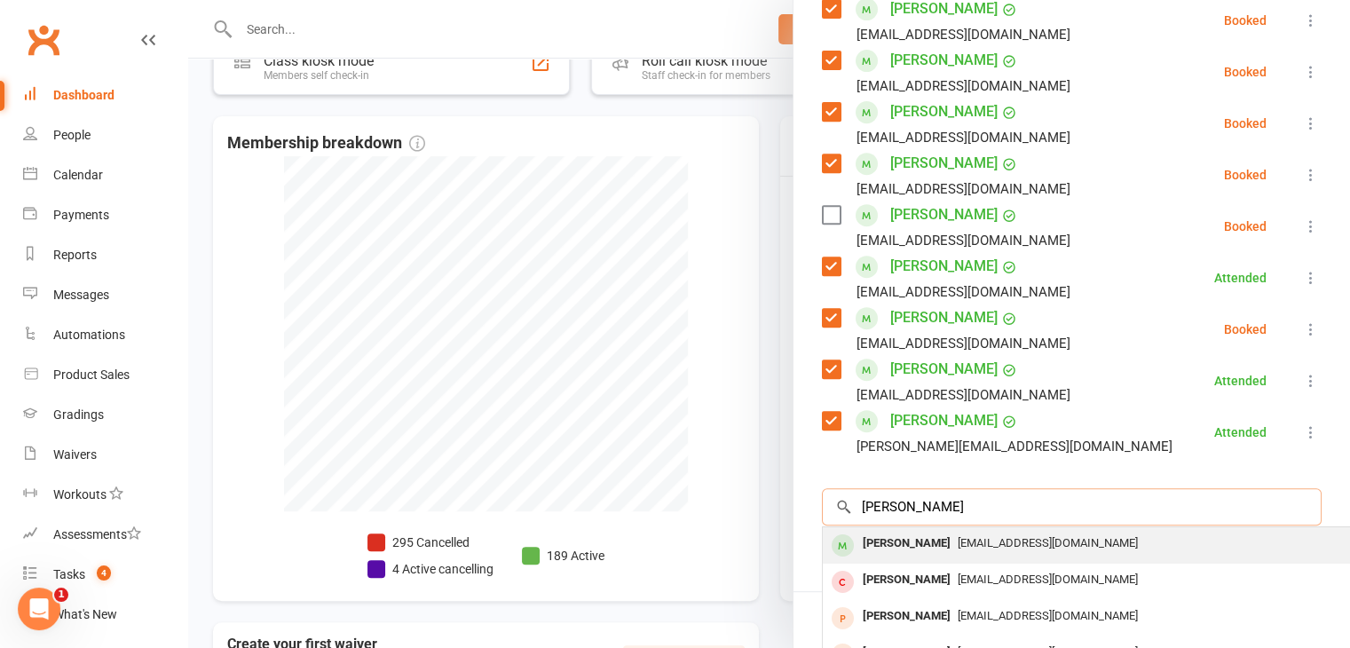
type input "[PERSON_NAME]"
click at [927, 531] on div "[PERSON_NAME]" at bounding box center [907, 544] width 102 height 26
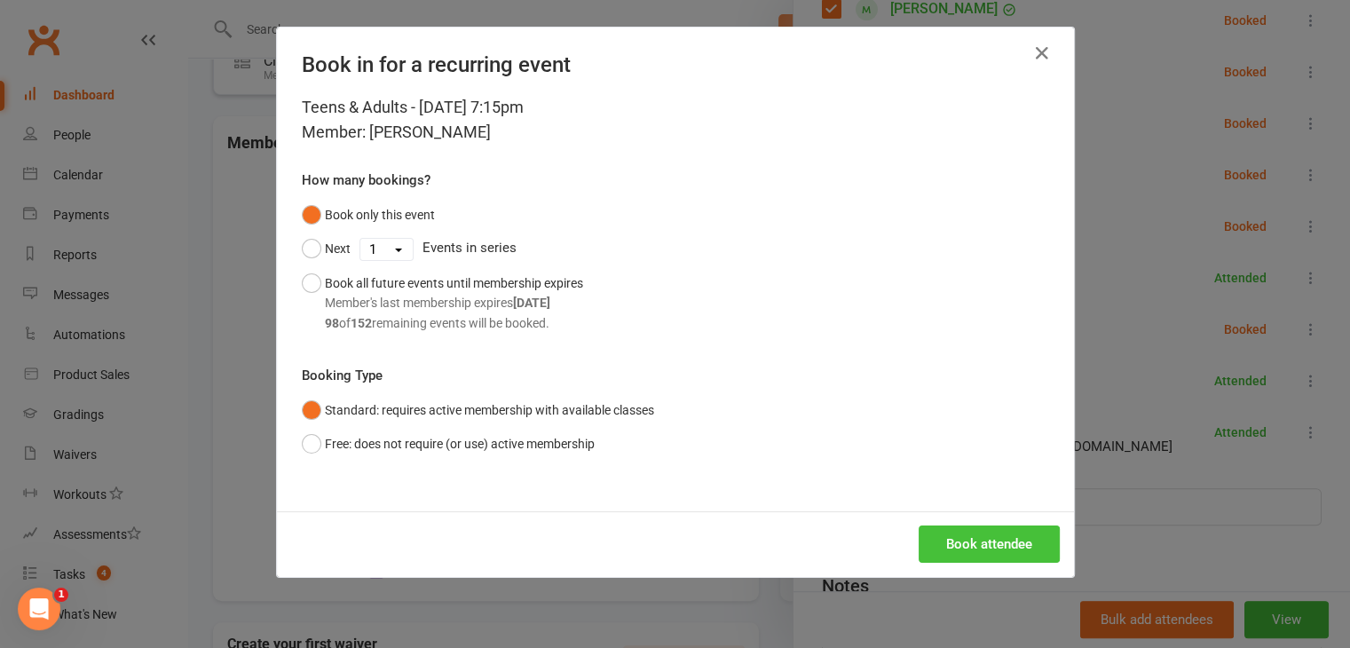
click at [961, 537] on button "Book attendee" at bounding box center [989, 543] width 141 height 37
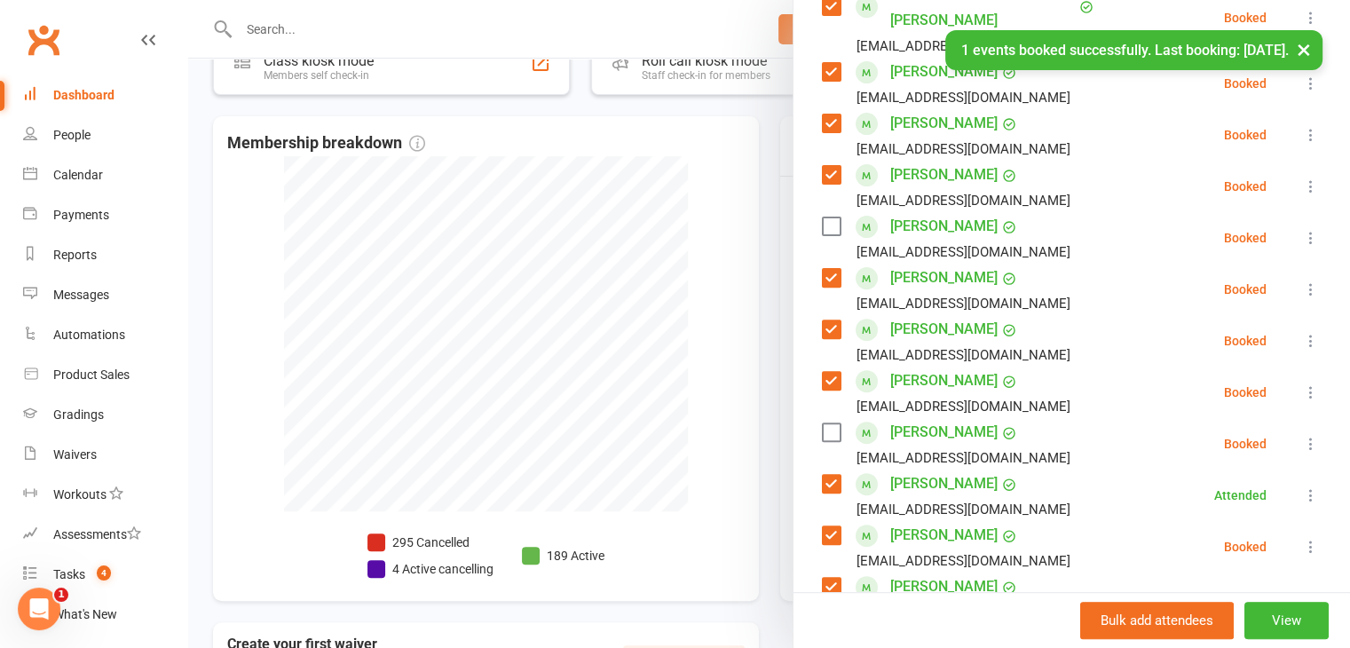
scroll to position [458, 0]
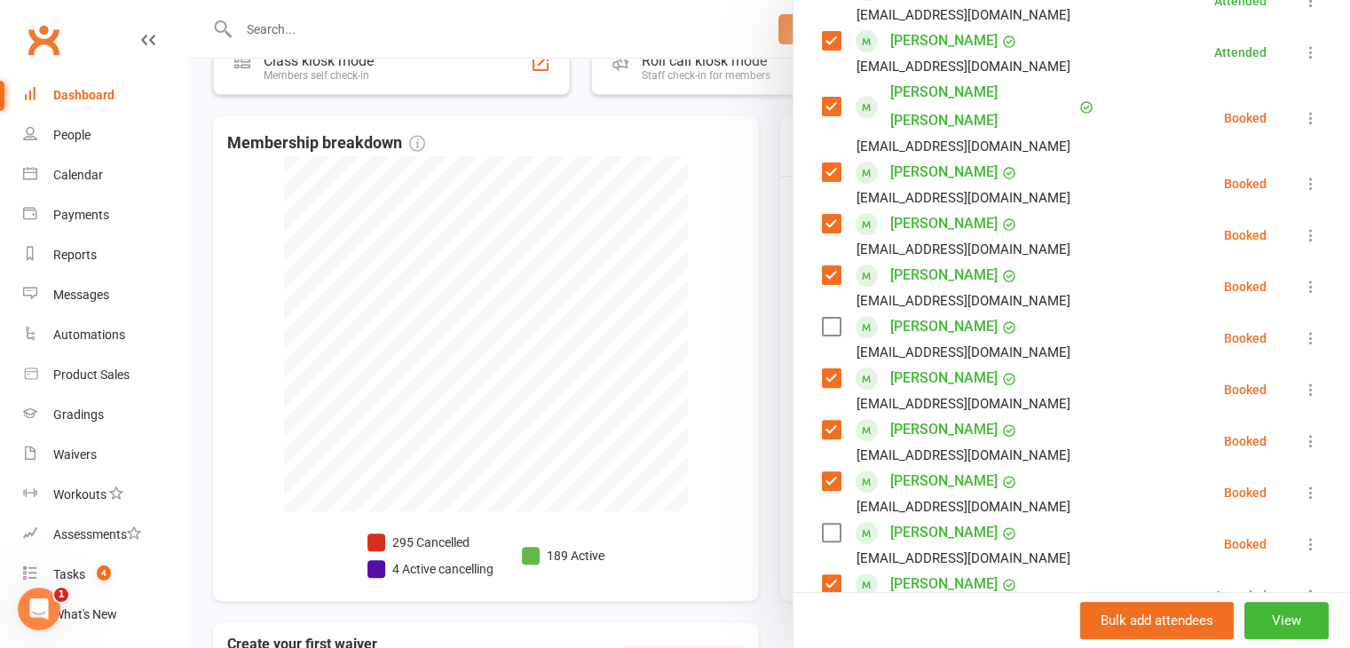
click at [824, 318] on label at bounding box center [831, 327] width 18 height 18
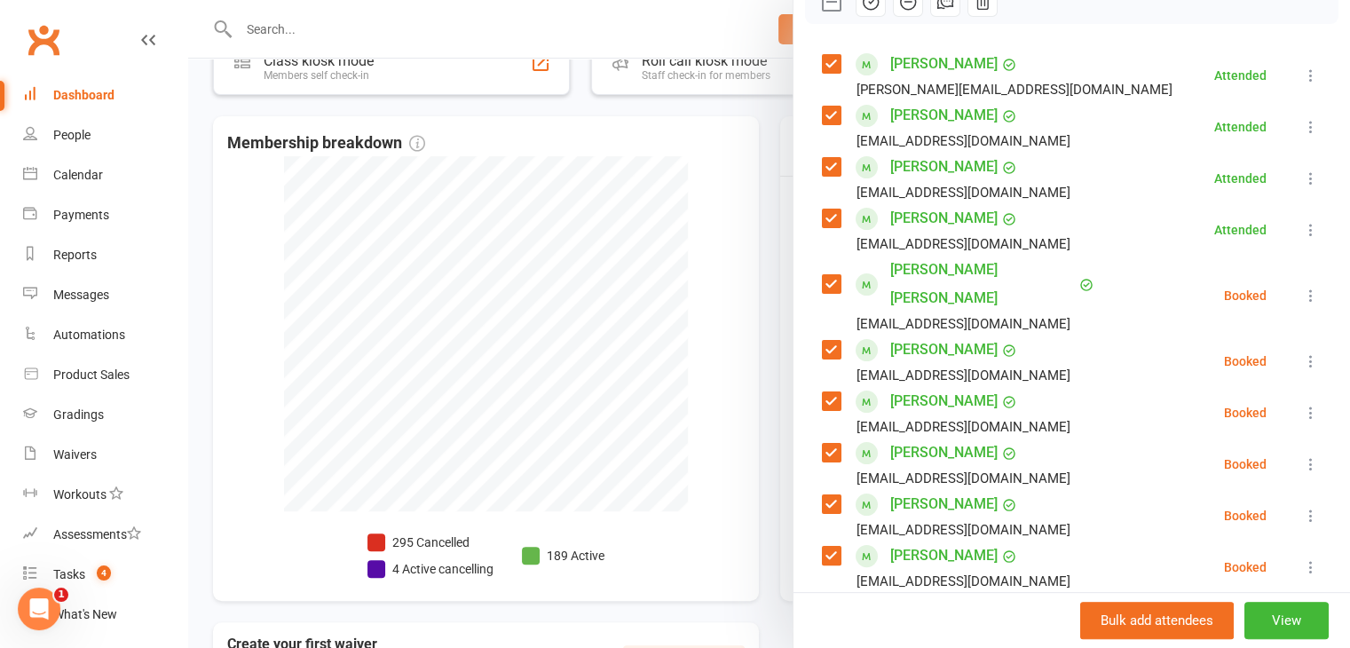
scroll to position [103, 0]
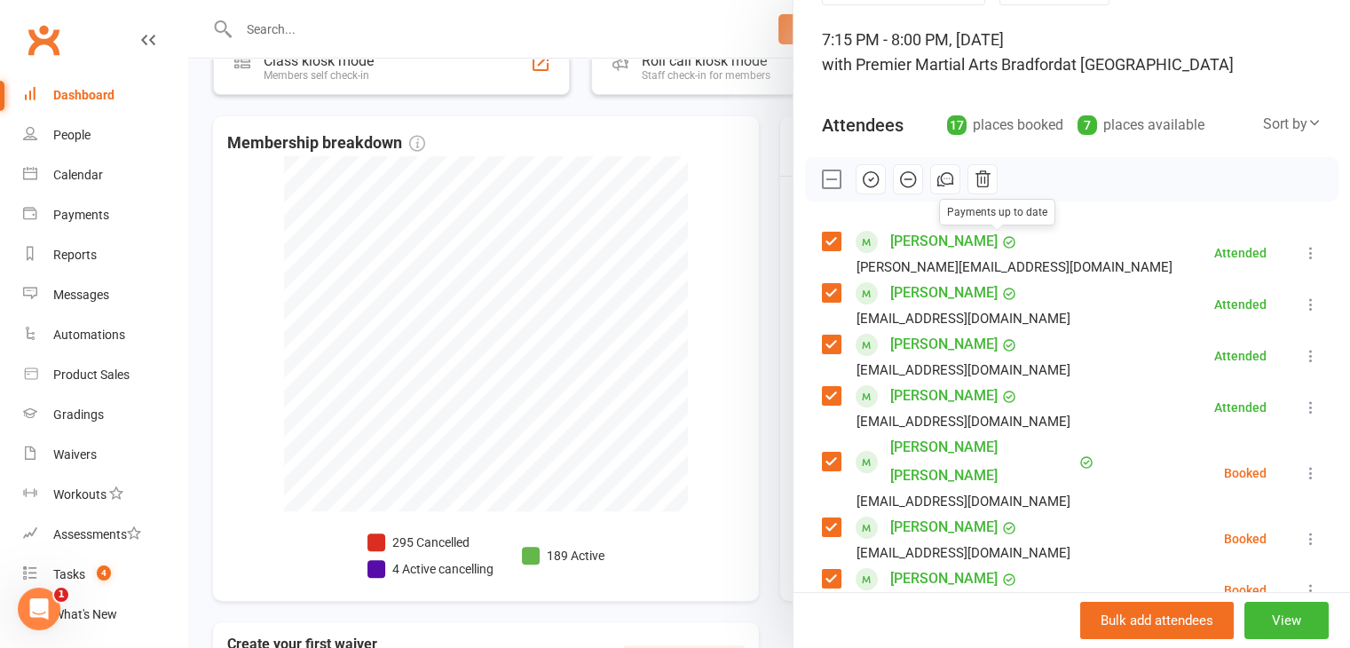
click at [870, 184] on icon "button" at bounding box center [871, 180] width 20 height 20
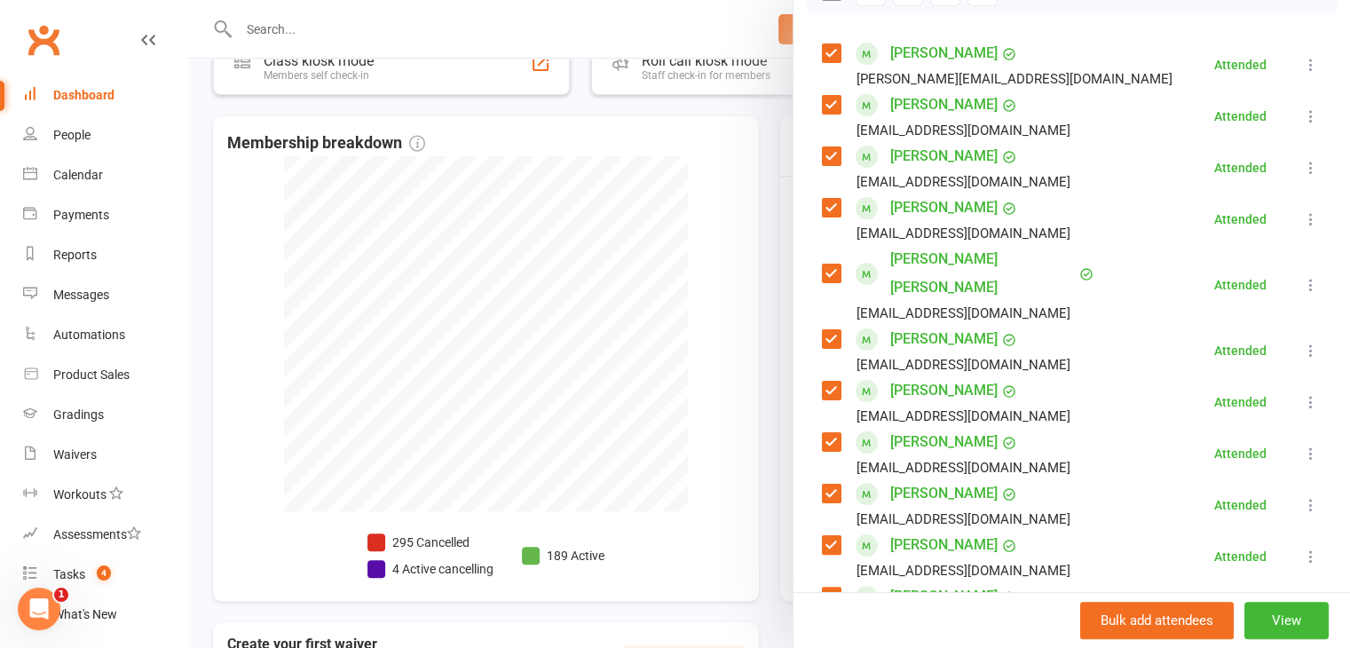
scroll to position [192, 0]
